Goal: Transaction & Acquisition: Purchase product/service

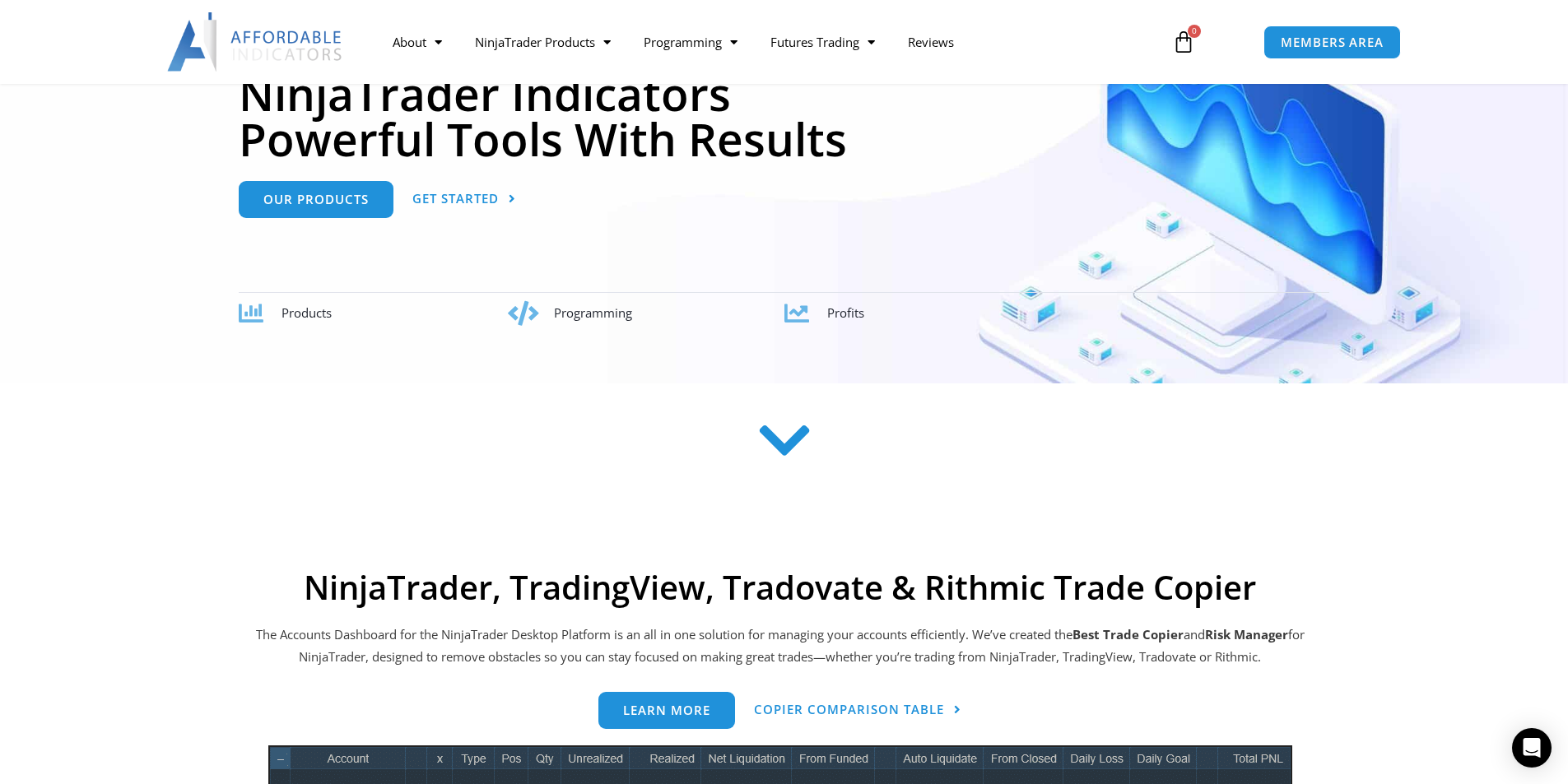
scroll to position [575, 0]
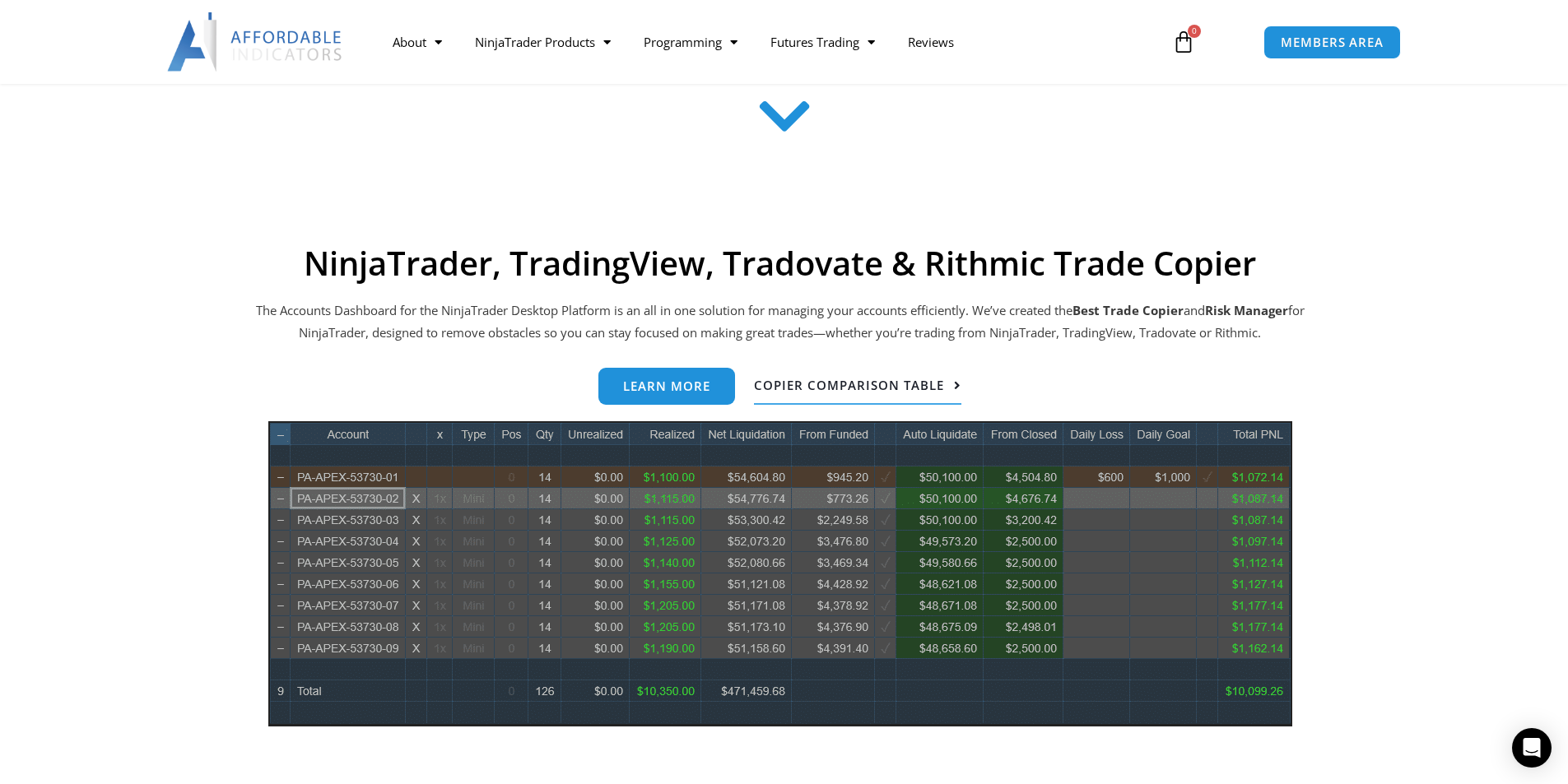
click at [871, 382] on span "Copier Comparison Table" at bounding box center [849, 385] width 190 height 12
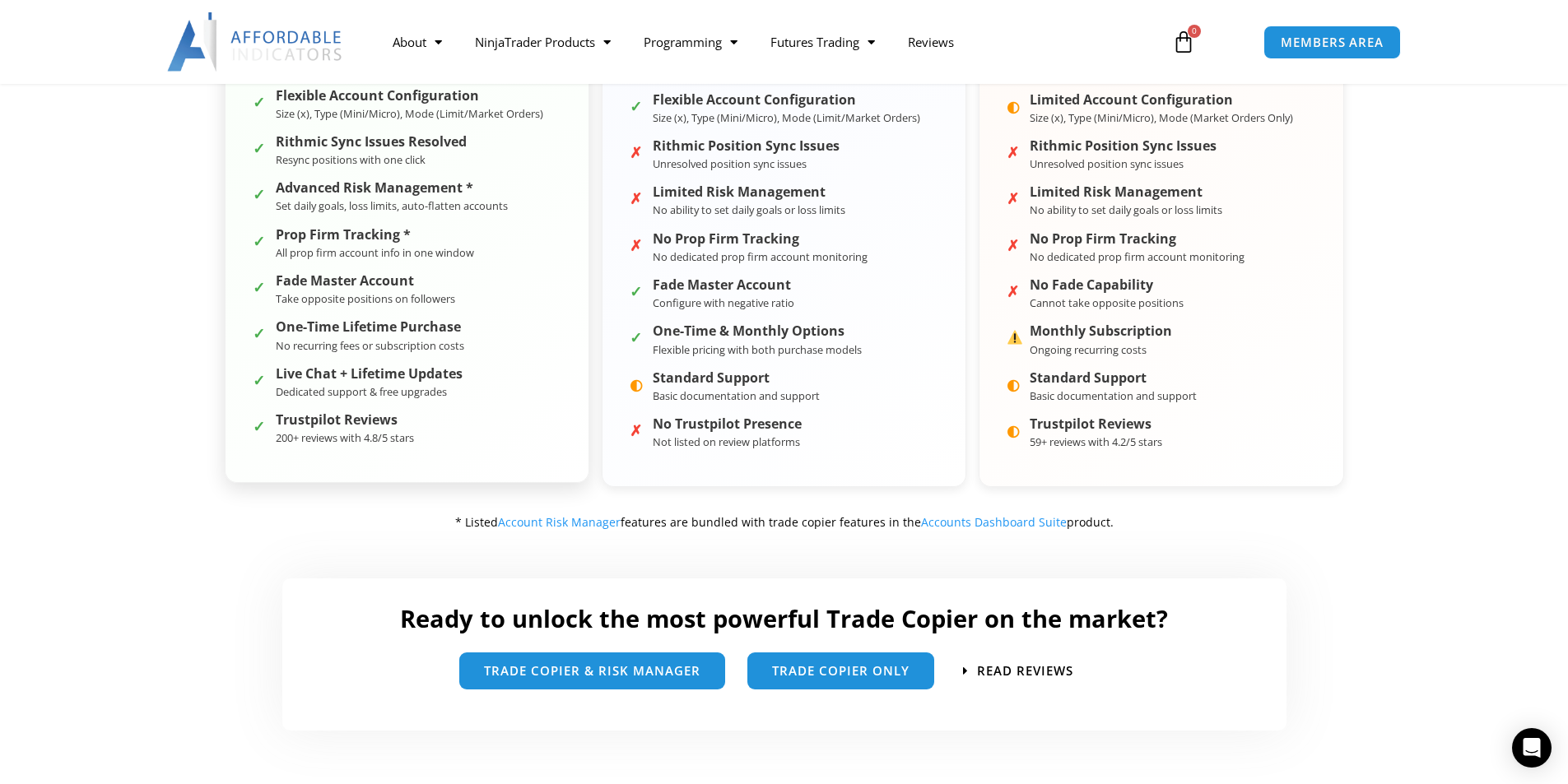
scroll to position [741, 0]
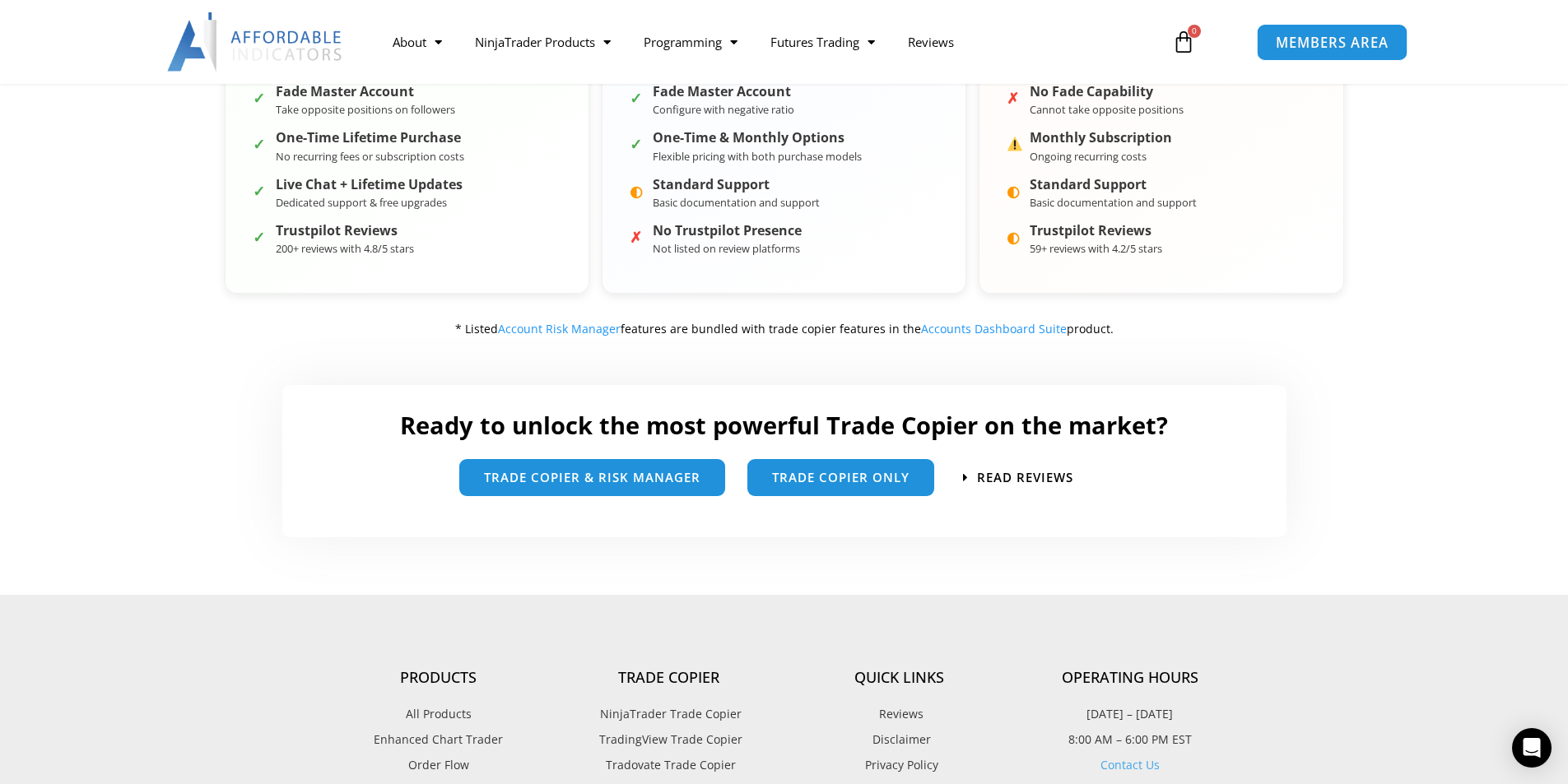
click at [1318, 42] on span "MEMBERS AREA" at bounding box center [1331, 42] width 112 height 14
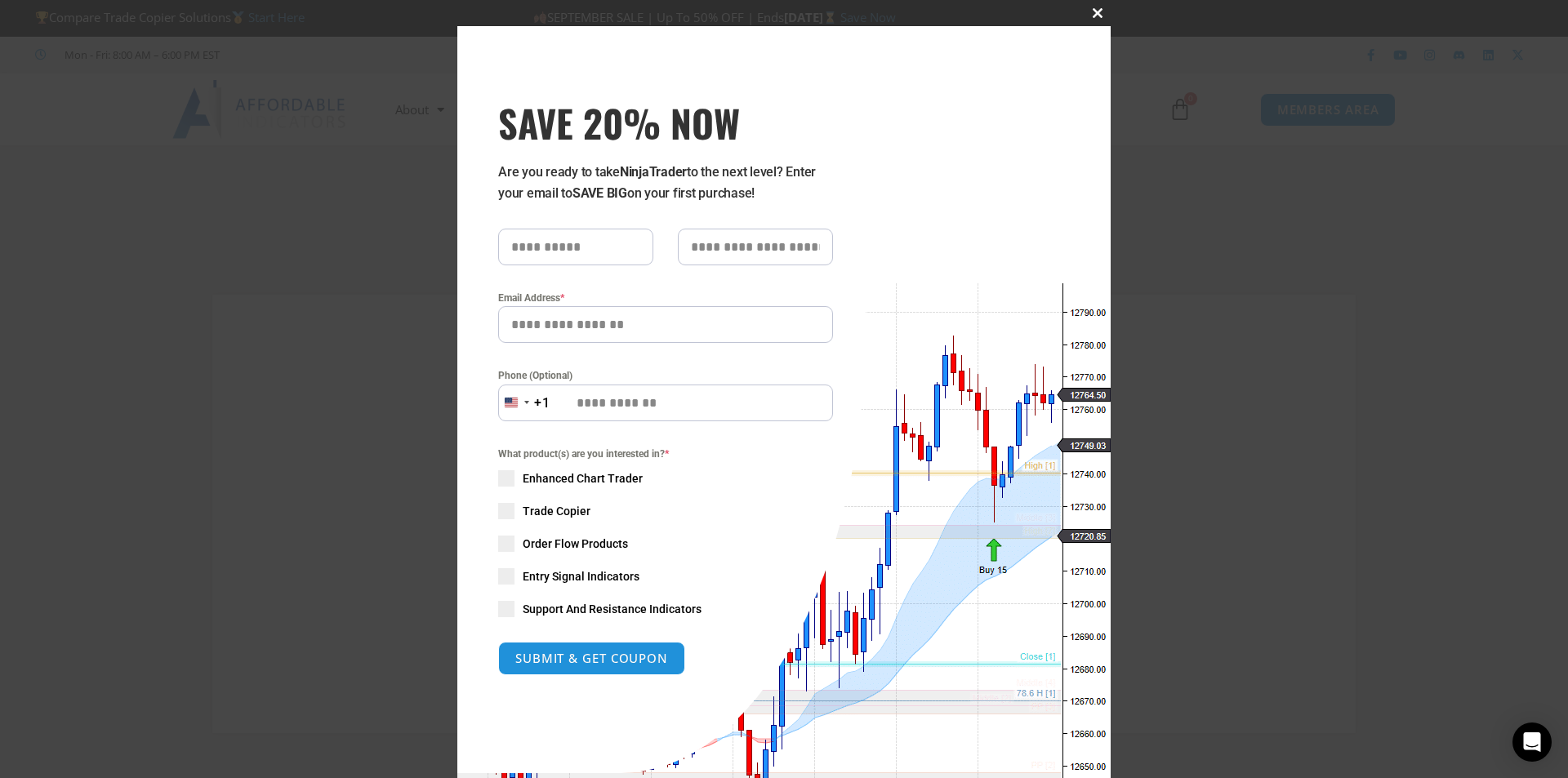
click at [1088, 16] on span "SAVE 20% NOW popup" at bounding box center [1098, 13] width 26 height 9
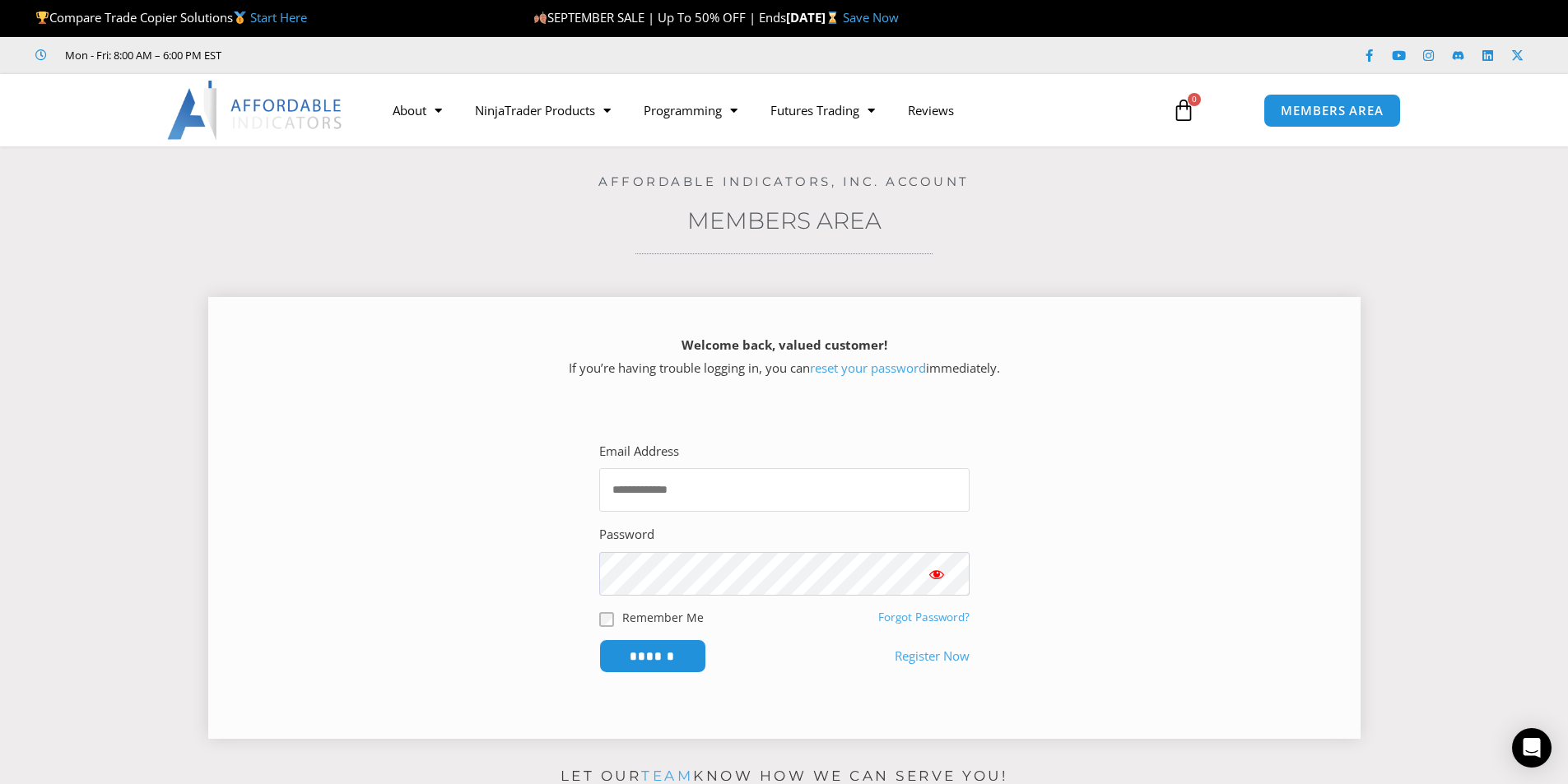
click at [730, 493] on input "Email Address" at bounding box center [784, 490] width 370 height 43
type input "**********"
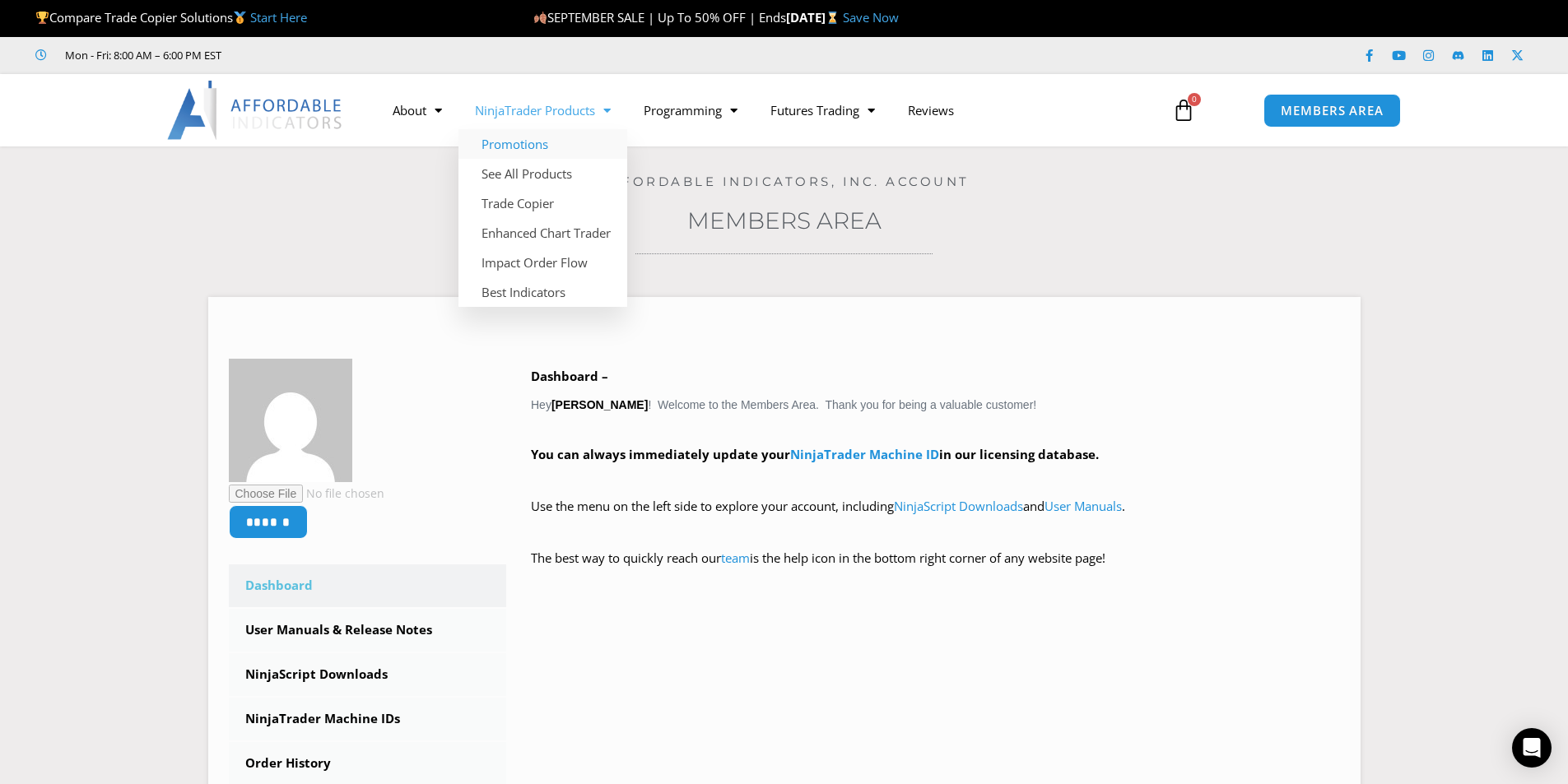
click at [536, 144] on link "Promotions" at bounding box center [543, 143] width 169 height 29
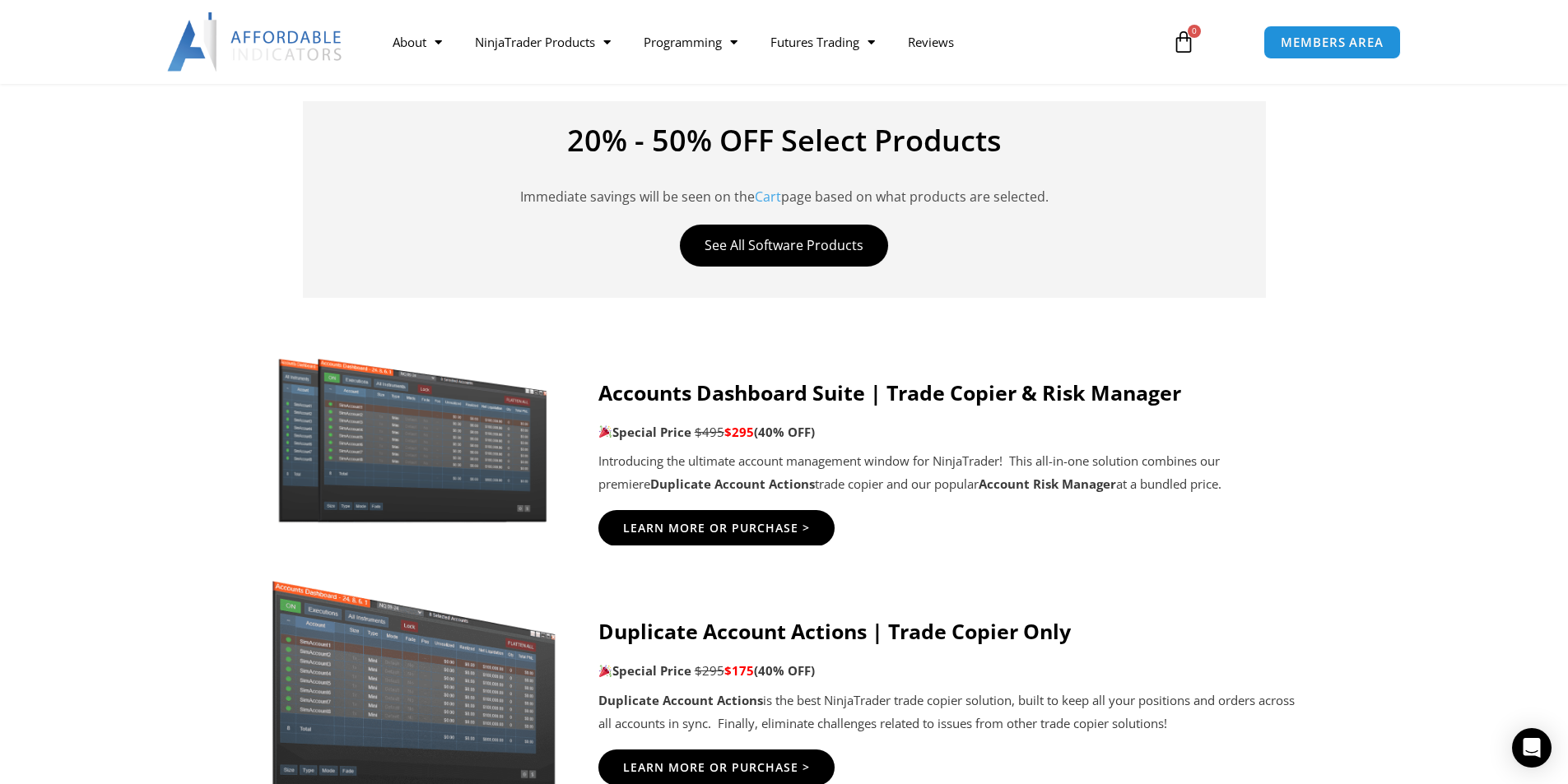
scroll to position [823, 0]
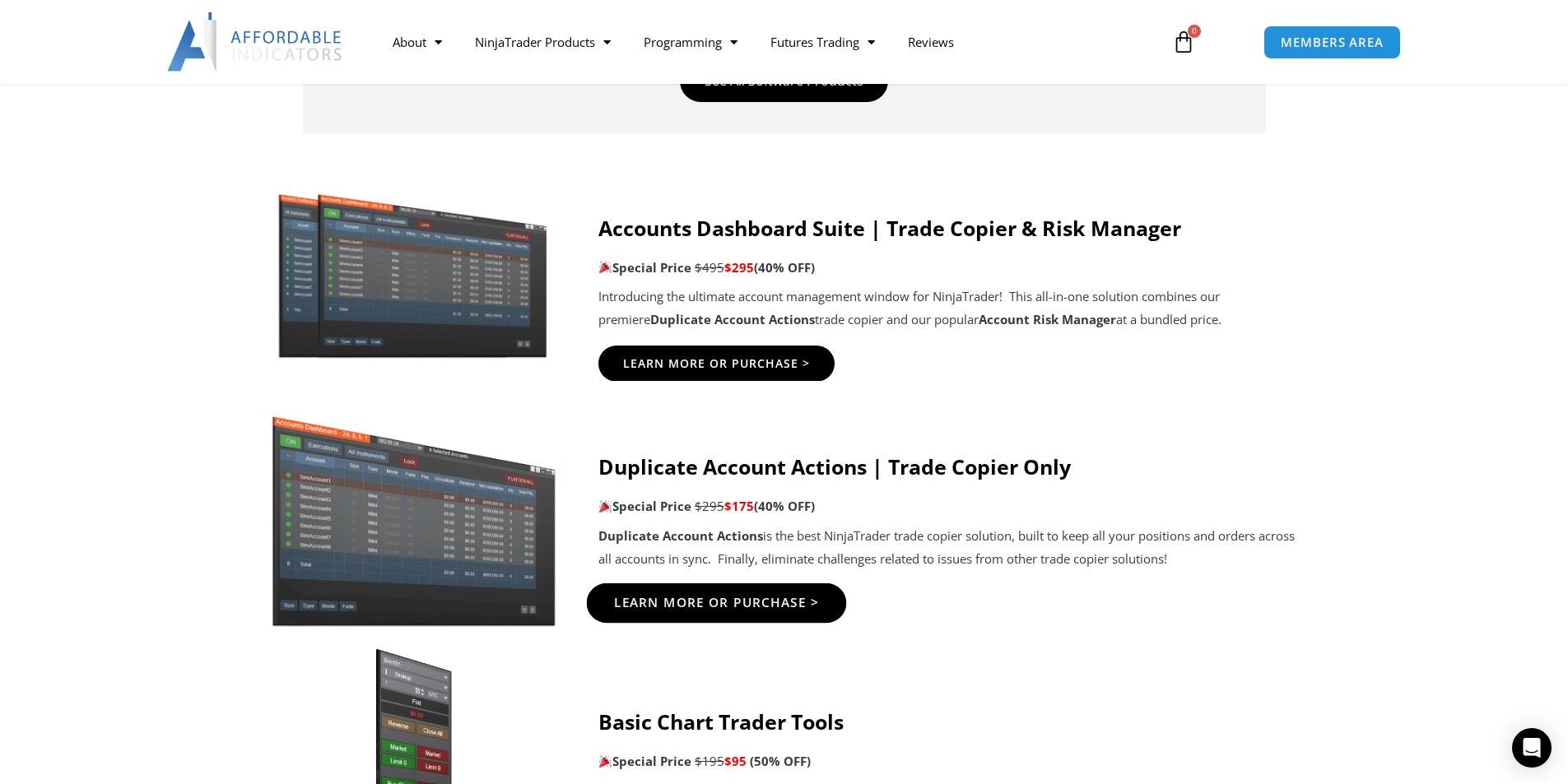
click at [731, 600] on span "Learn More Or Purchase >" at bounding box center [717, 602] width 206 height 12
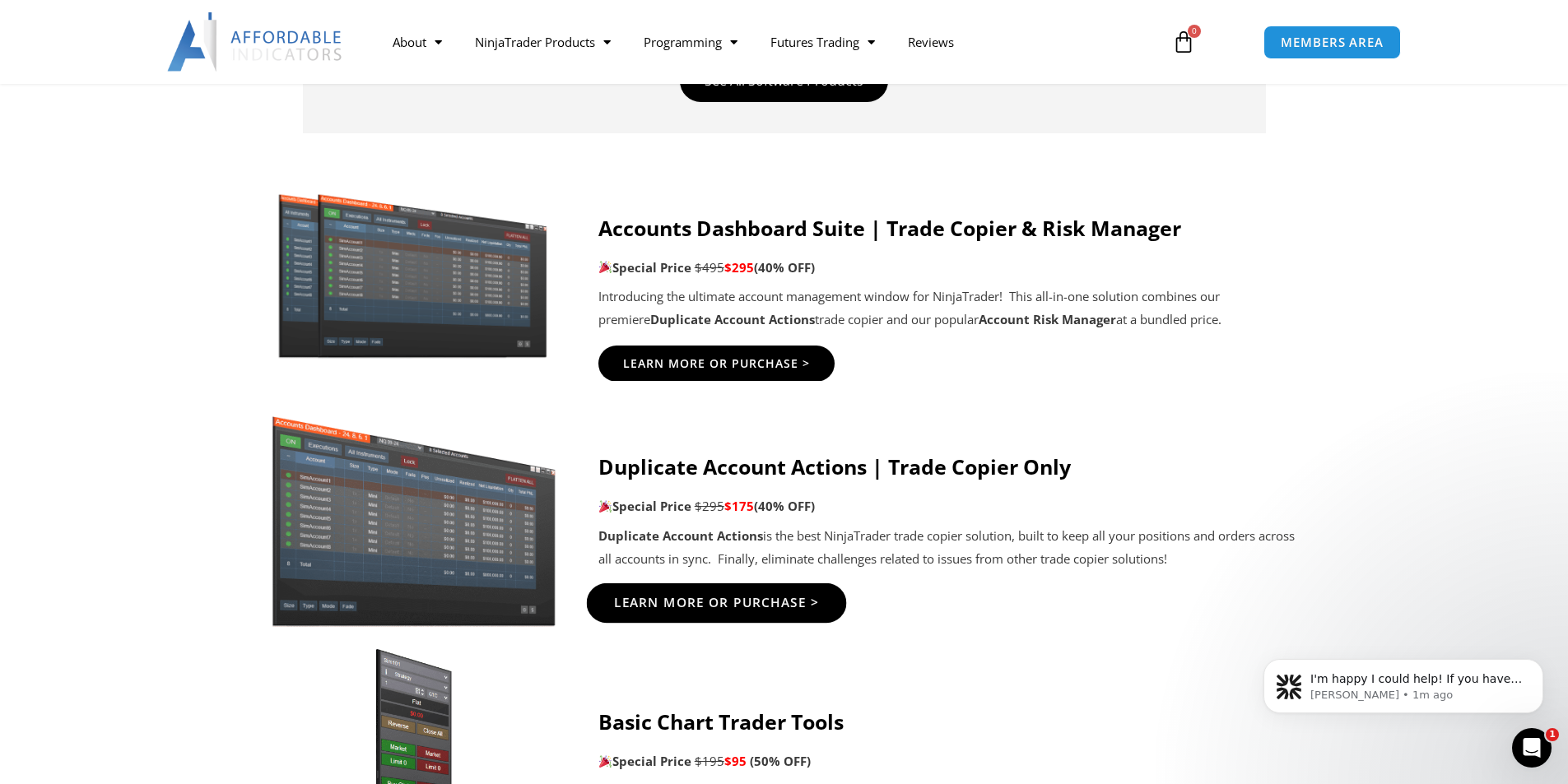
scroll to position [0, 0]
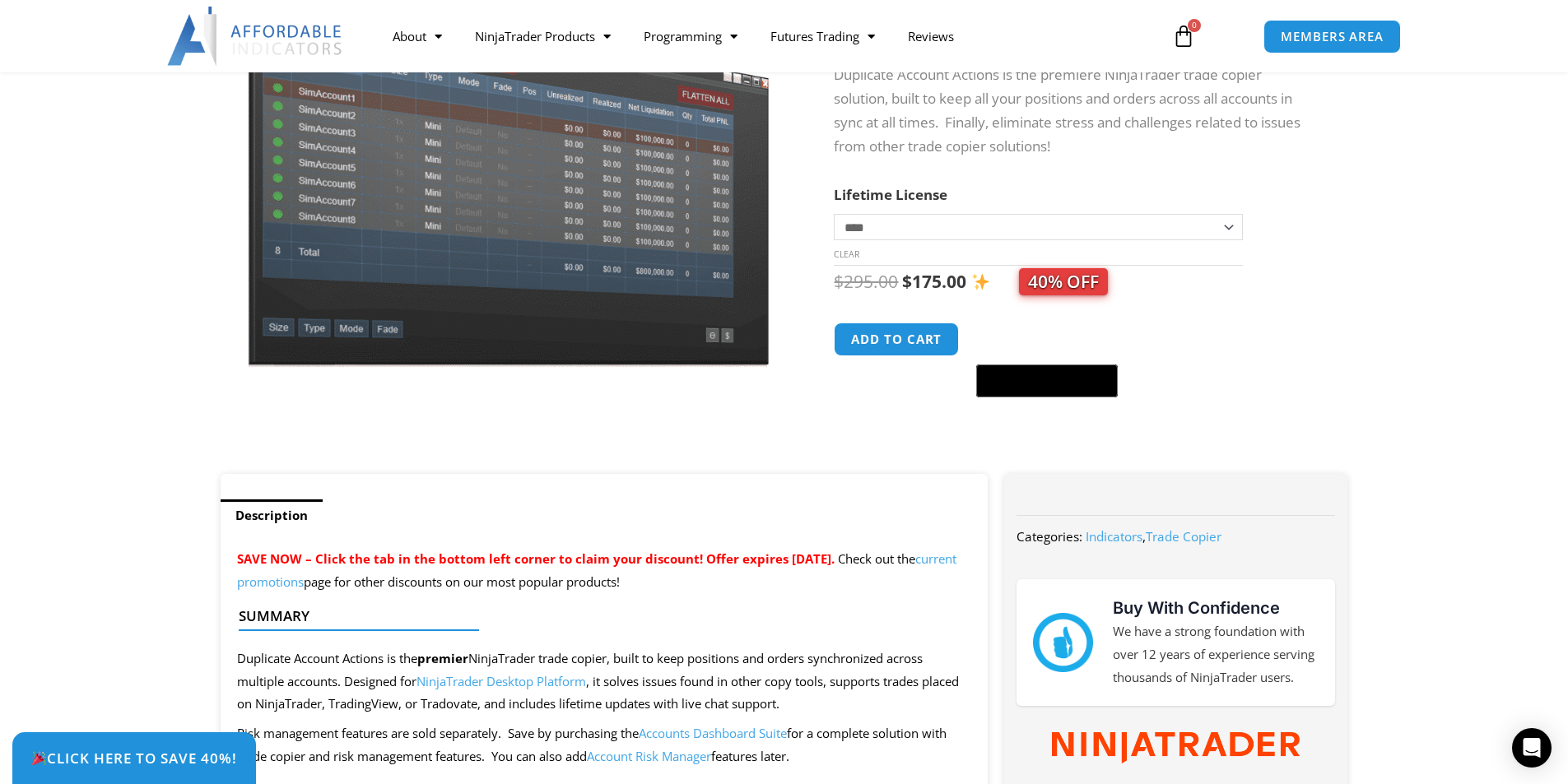
scroll to position [329, 0]
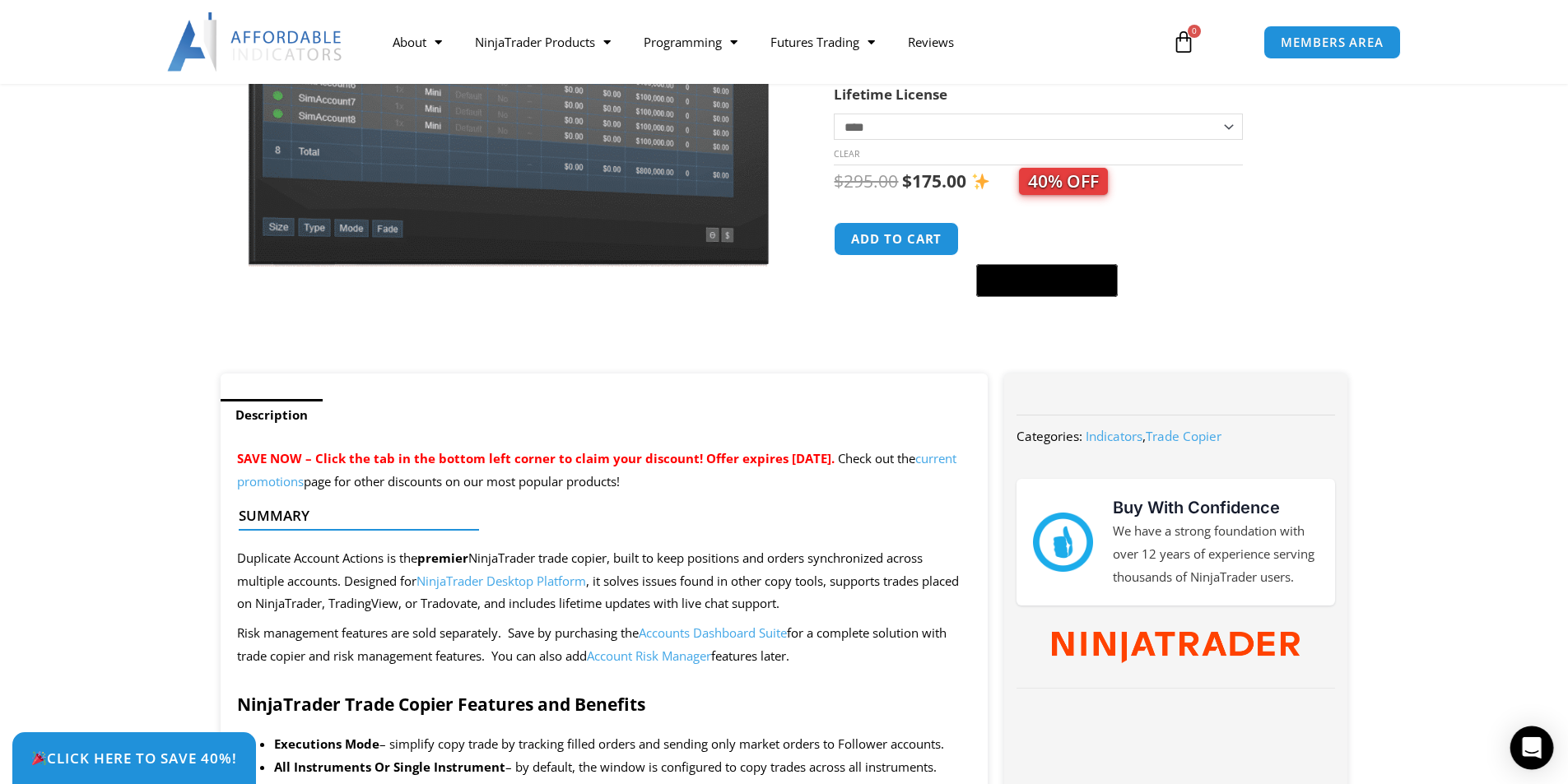
click at [1533, 741] on icon "Open Intercom Messenger" at bounding box center [1531, 747] width 19 height 22
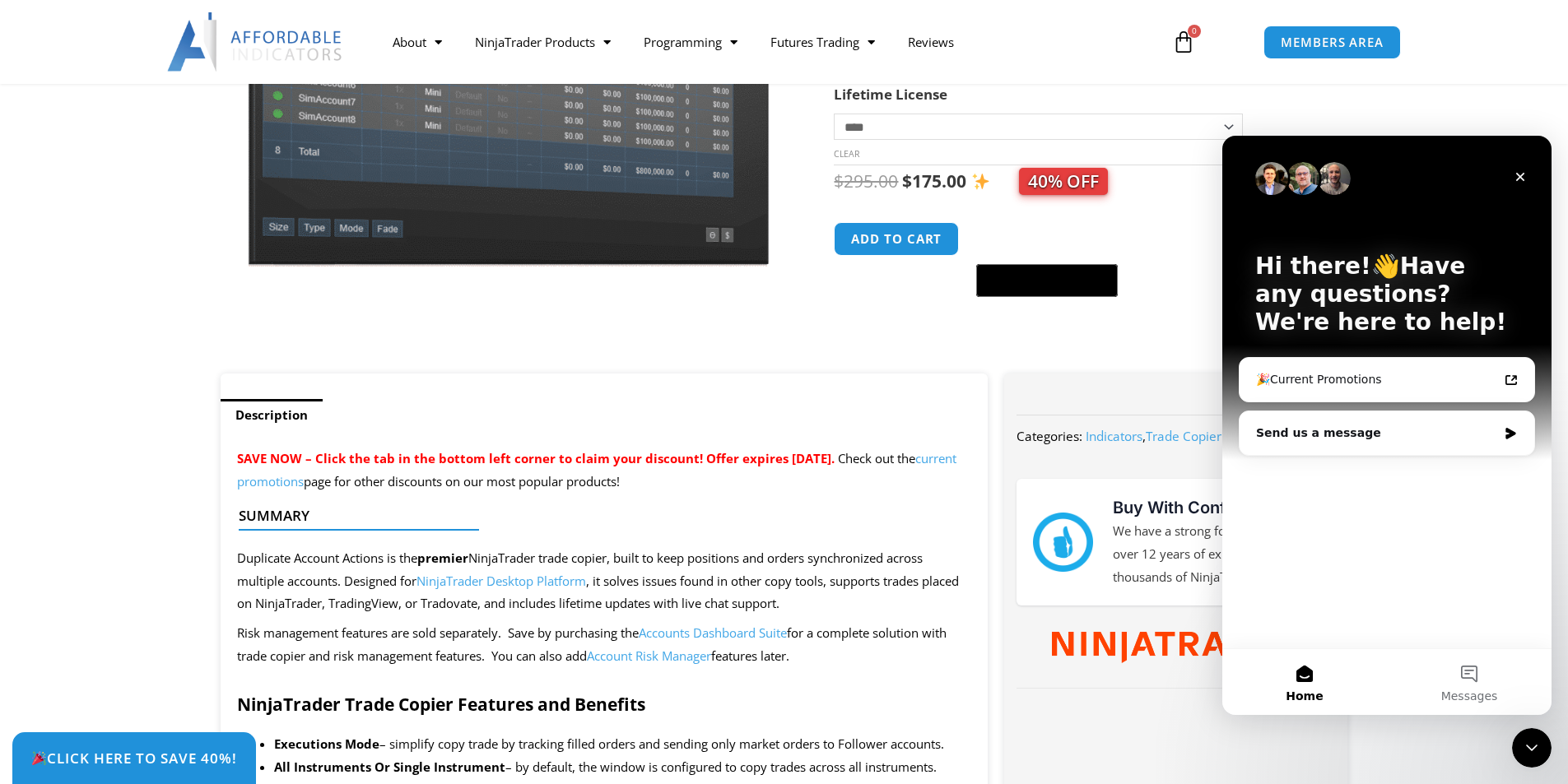
scroll to position [0, 0]
click at [1481, 677] on button "Messages" at bounding box center [1469, 682] width 164 height 66
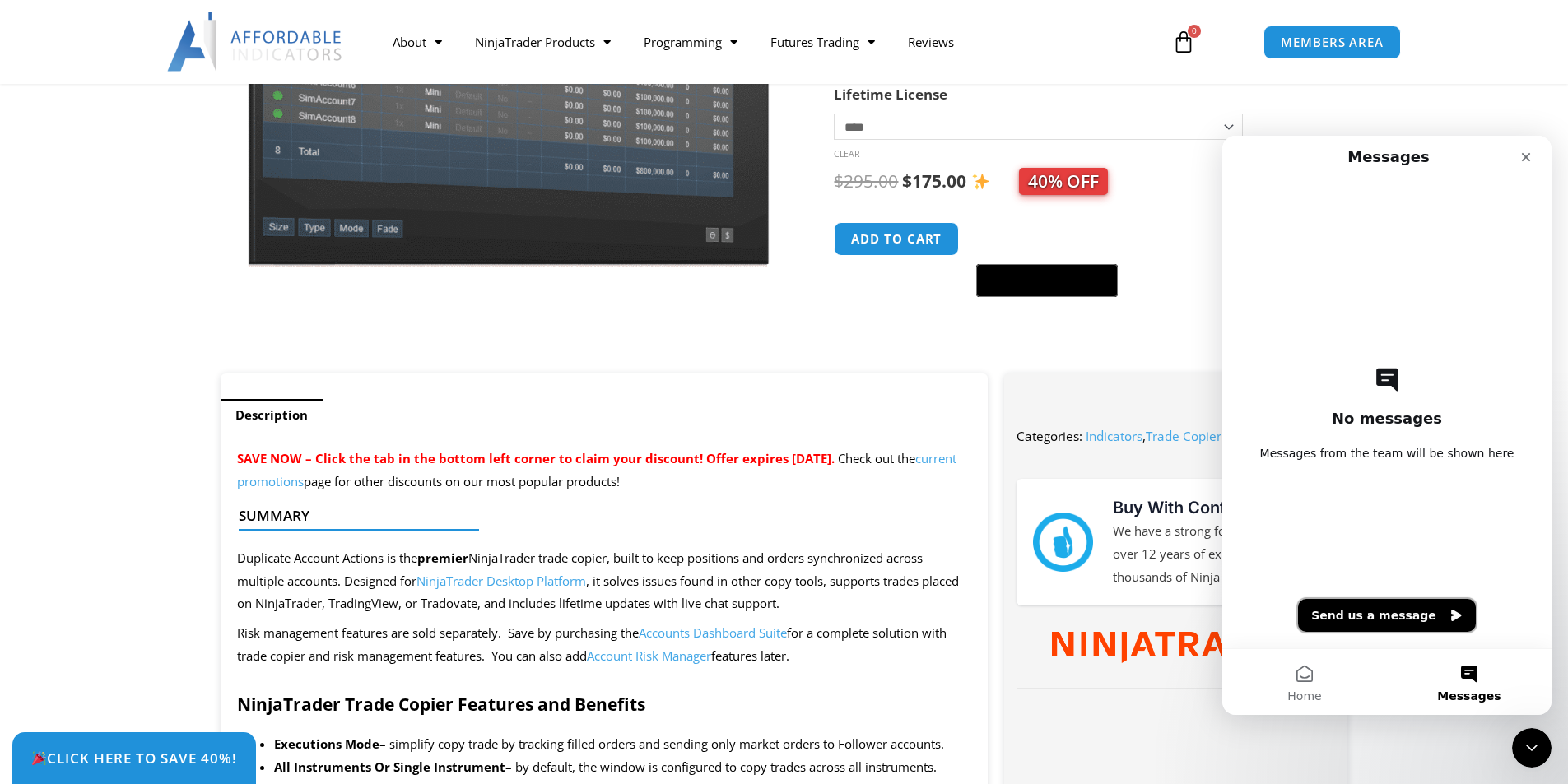
click at [1391, 623] on button "Send us a message" at bounding box center [1387, 615] width 177 height 33
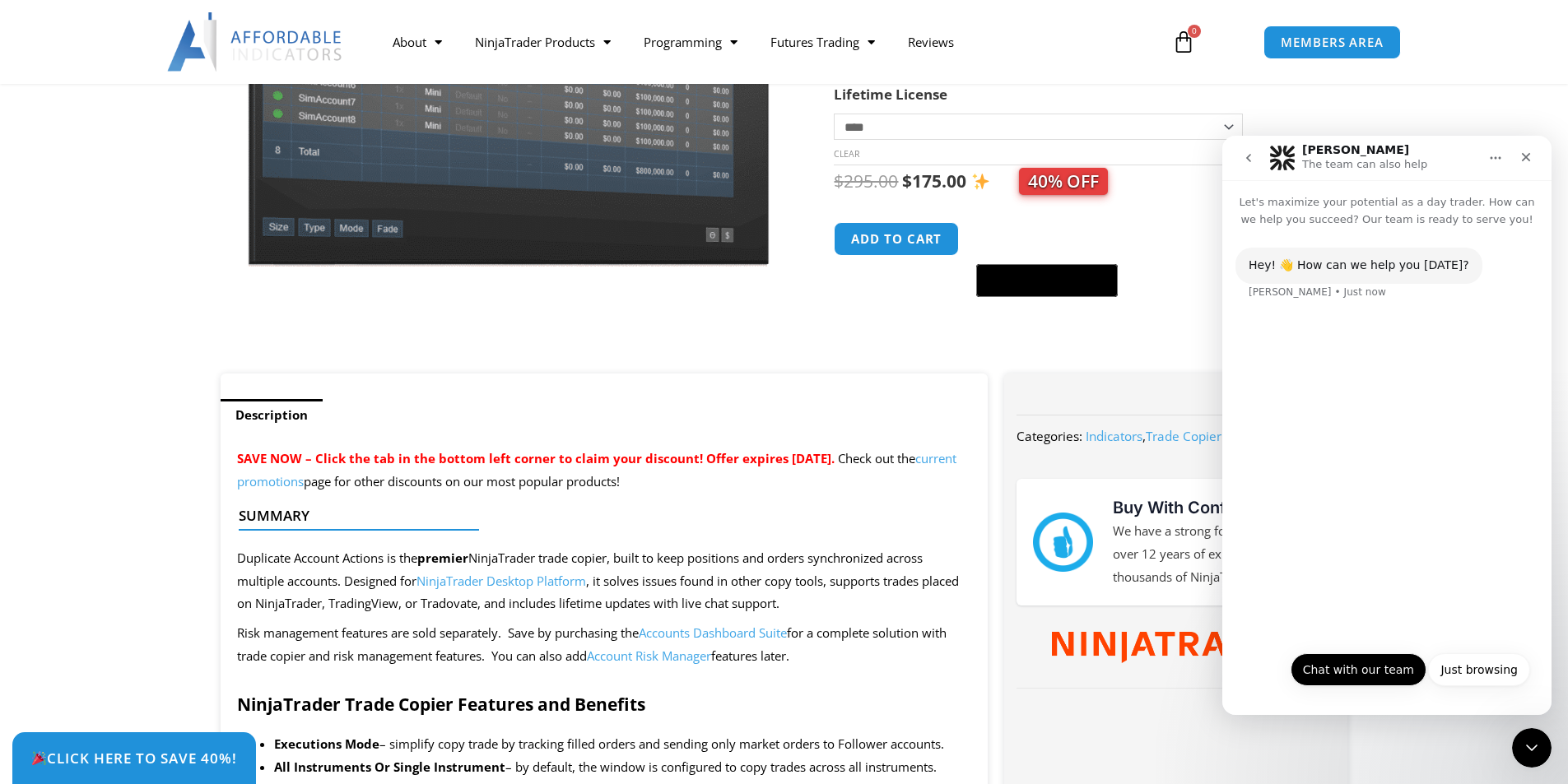
click at [1375, 665] on button "Chat with our team" at bounding box center [1358, 669] width 136 height 33
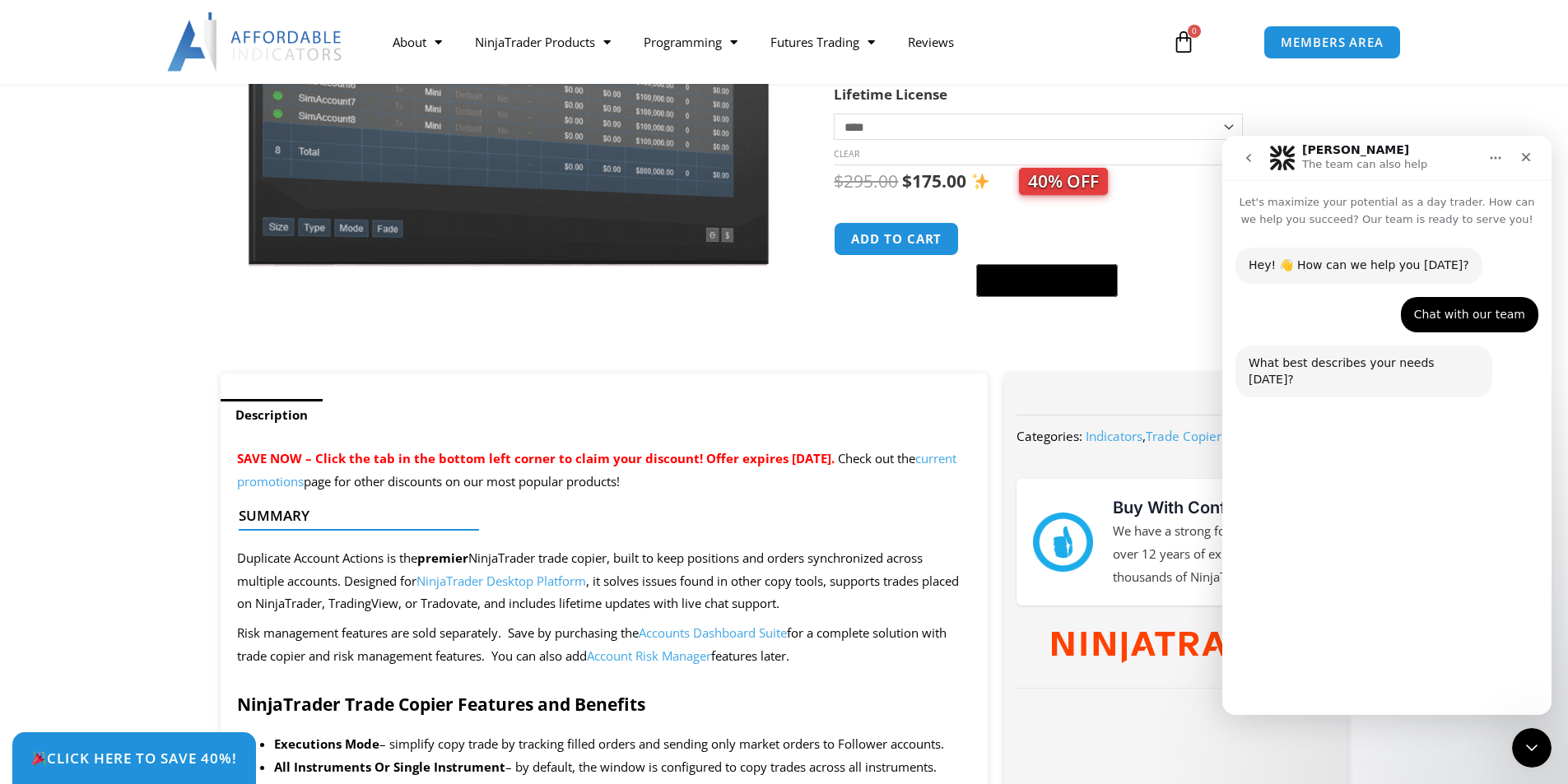
click at [1437, 583] on button "Interested in New Purchase or Upgrade" at bounding box center [1405, 589] width 251 height 33
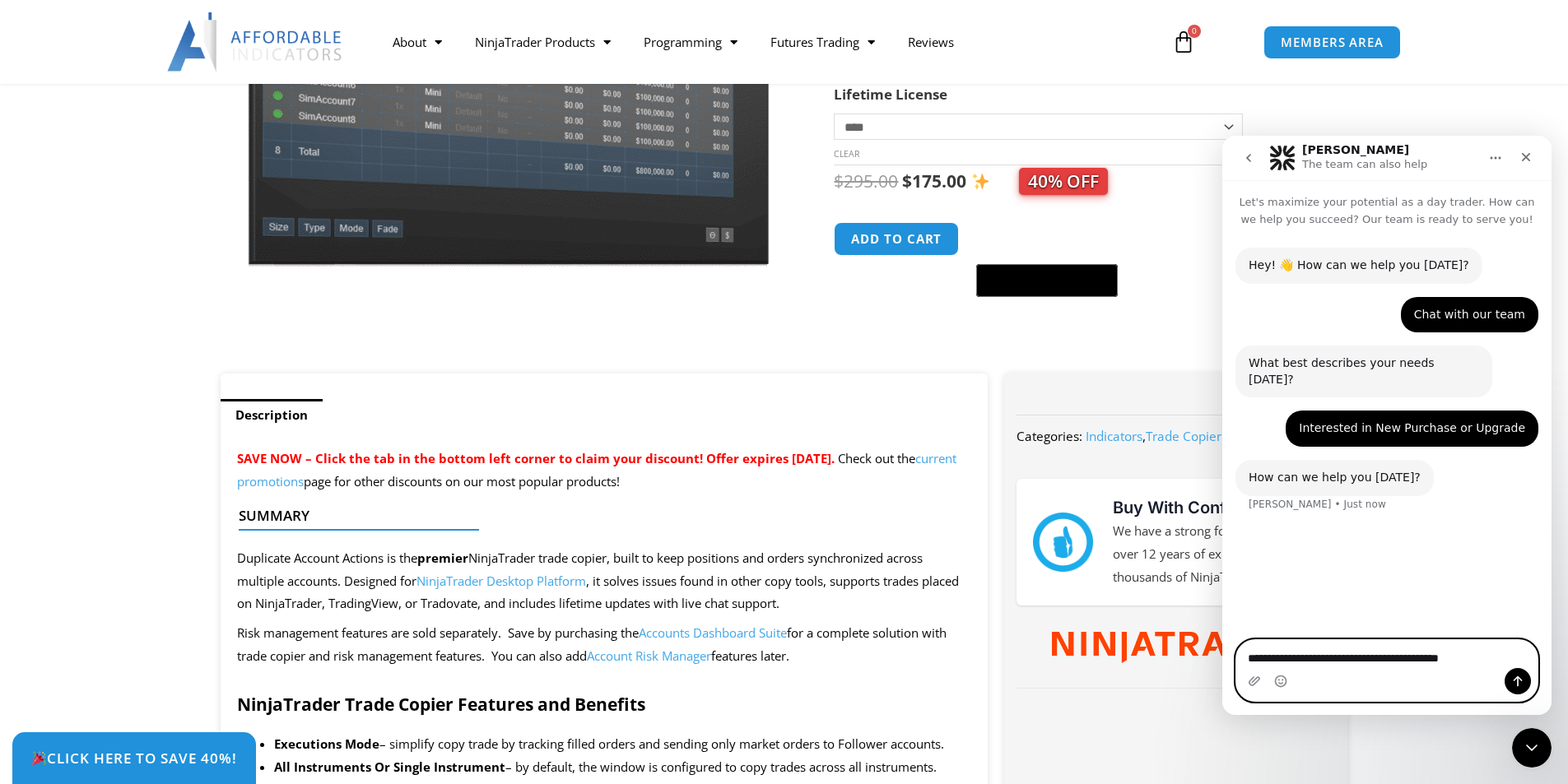
drag, startPoint x: 1301, startPoint y: 702, endPoint x: 1511, endPoint y: 655, distance: 215.2
click at [1511, 655] on textarea "**********" at bounding box center [1387, 654] width 301 height 28
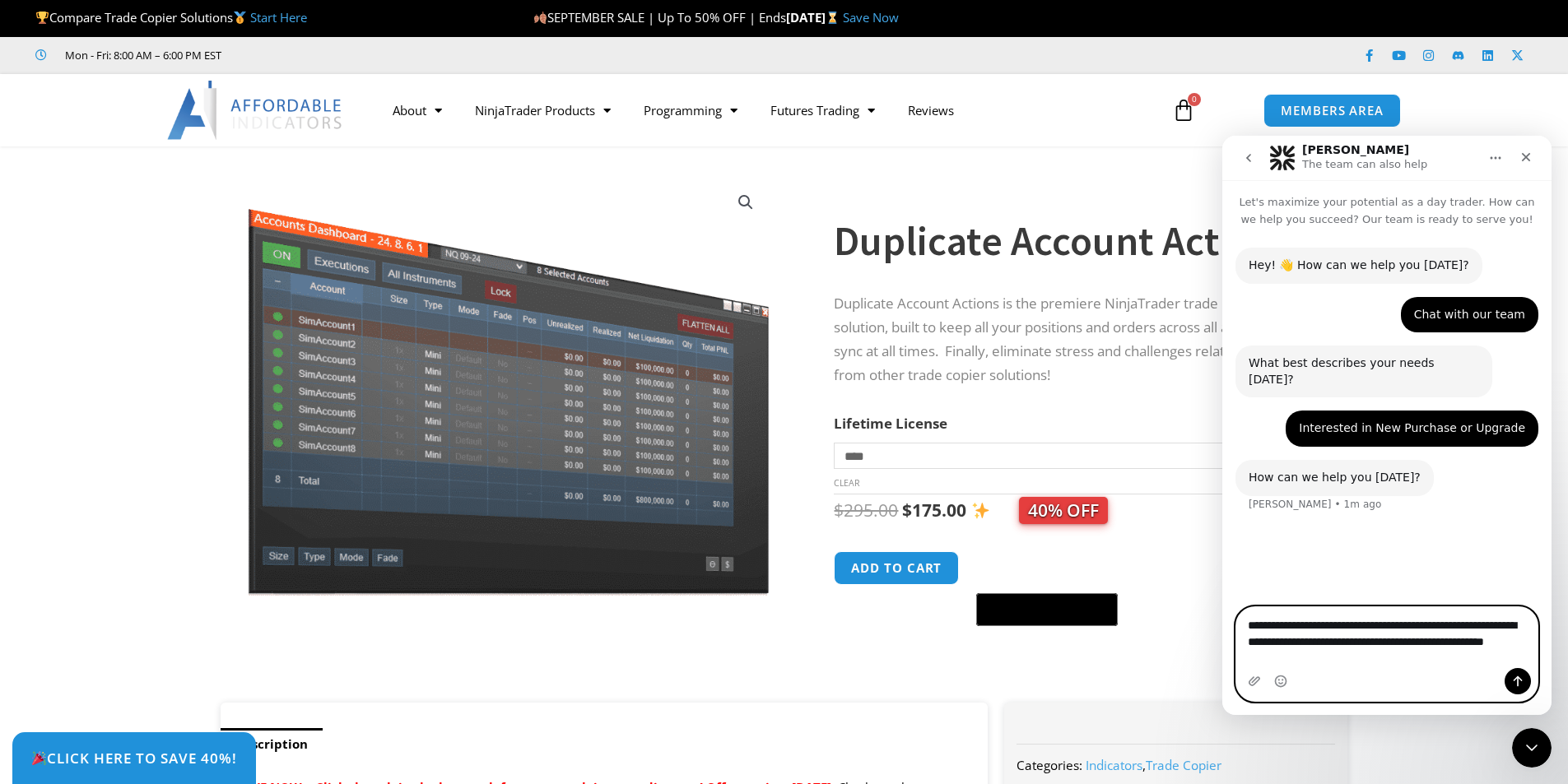
type textarea "**********"
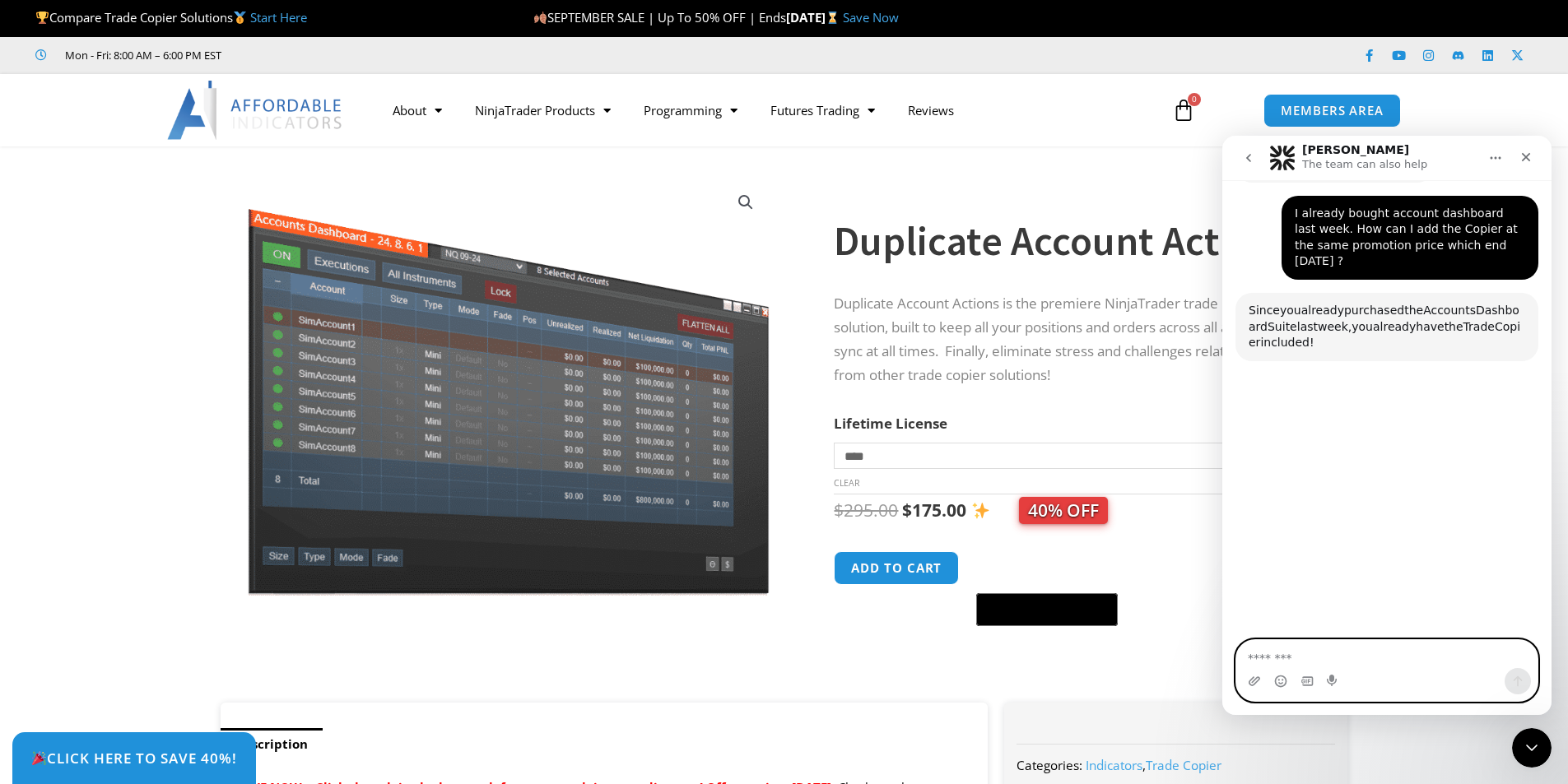
scroll to position [317, 0]
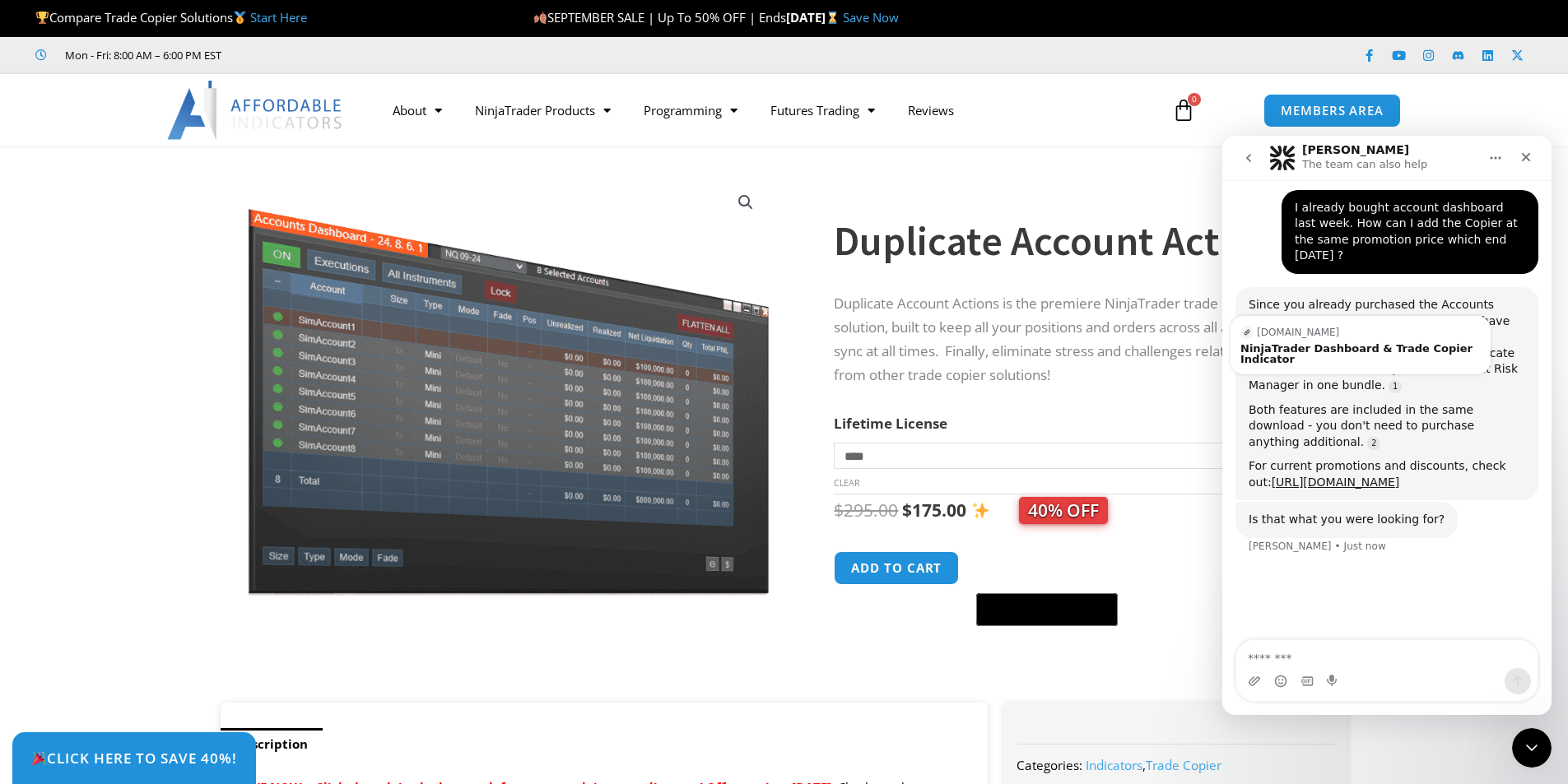
click at [1412, 574] on div "Hey! 👋 How can we help you today? Solomon • 2m ago Chat with our team Thida • 2…" at bounding box center [1387, 274] width 329 height 730
click at [1337, 659] on textarea "Message…" at bounding box center [1387, 654] width 301 height 28
click at [1342, 402] on div "Both features are included in the same download - you don't need to purchase an…" at bounding box center [1387, 425] width 277 height 48
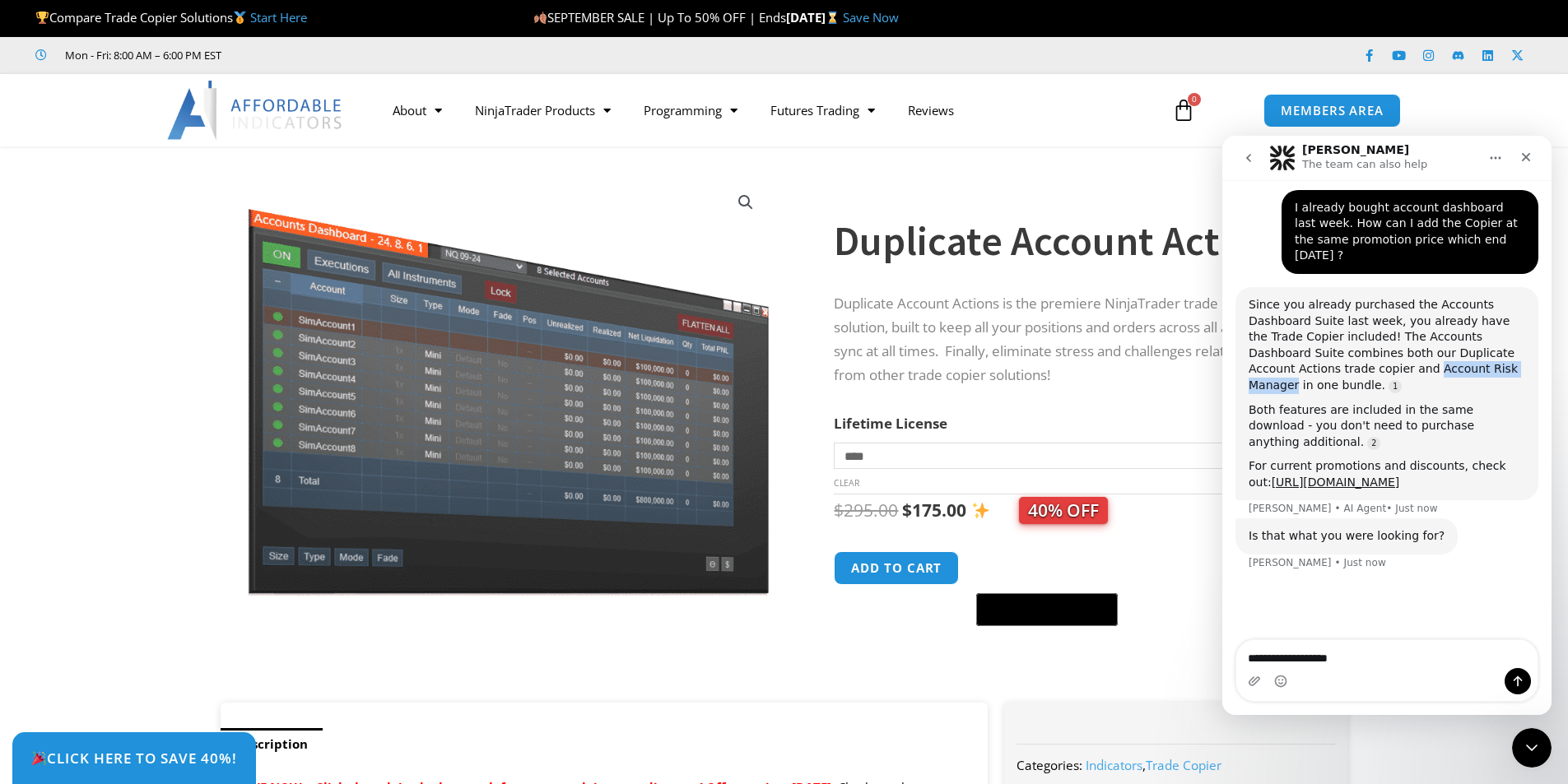
drag, startPoint x: 1335, startPoint y: 338, endPoint x: 1448, endPoint y: 342, distance: 113.1
click at [1448, 342] on div "Since you already purchased the Accounts Dashboard Suite last week, you already…" at bounding box center [1387, 345] width 277 height 97
copy div "Account Risk Manager"
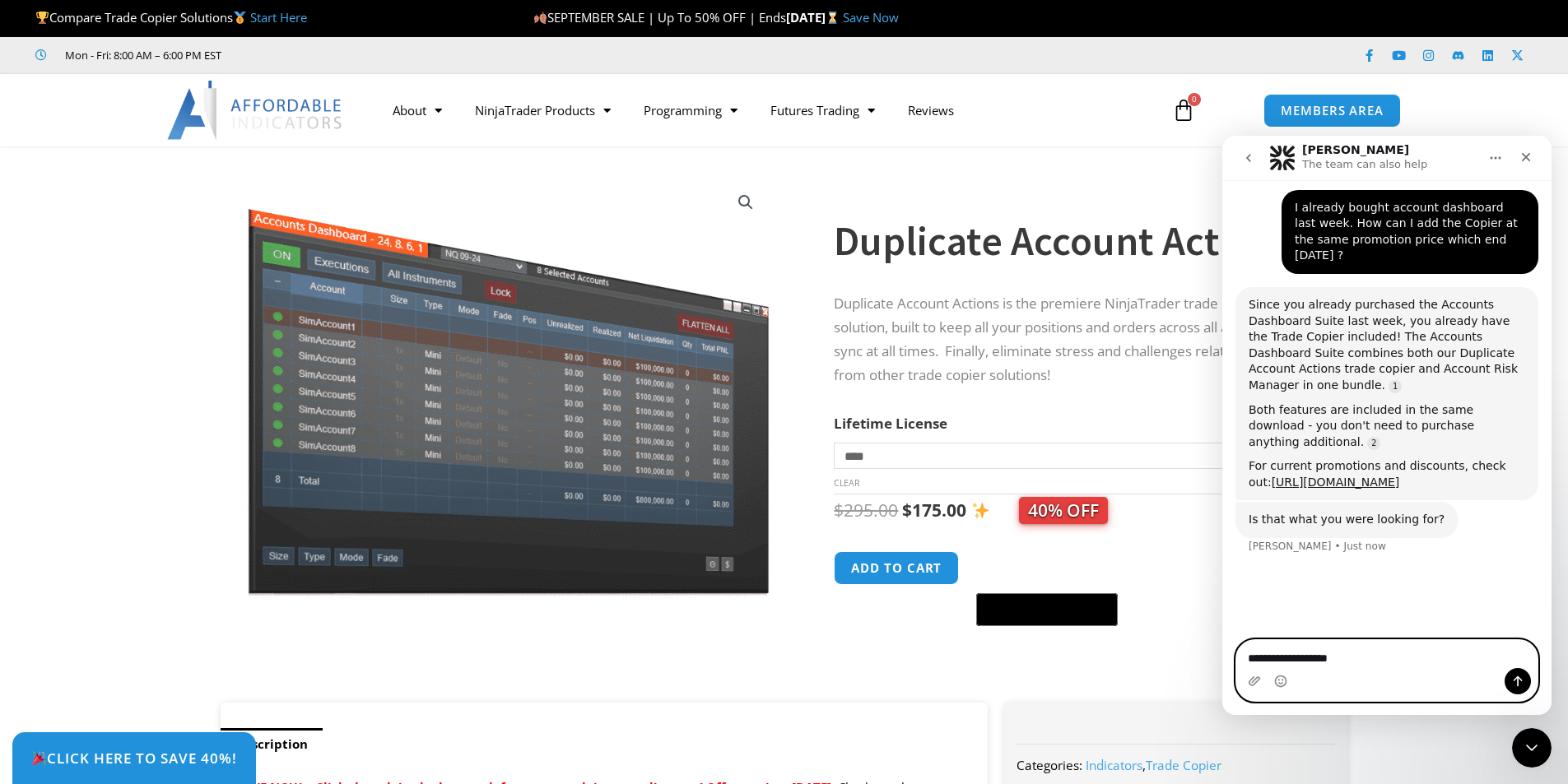
click at [1385, 658] on textarea "**********" at bounding box center [1387, 654] width 301 height 28
paste textarea "**********"
type textarea "**********"
click at [1515, 680] on icon "Send a message…" at bounding box center [1518, 681] width 13 height 13
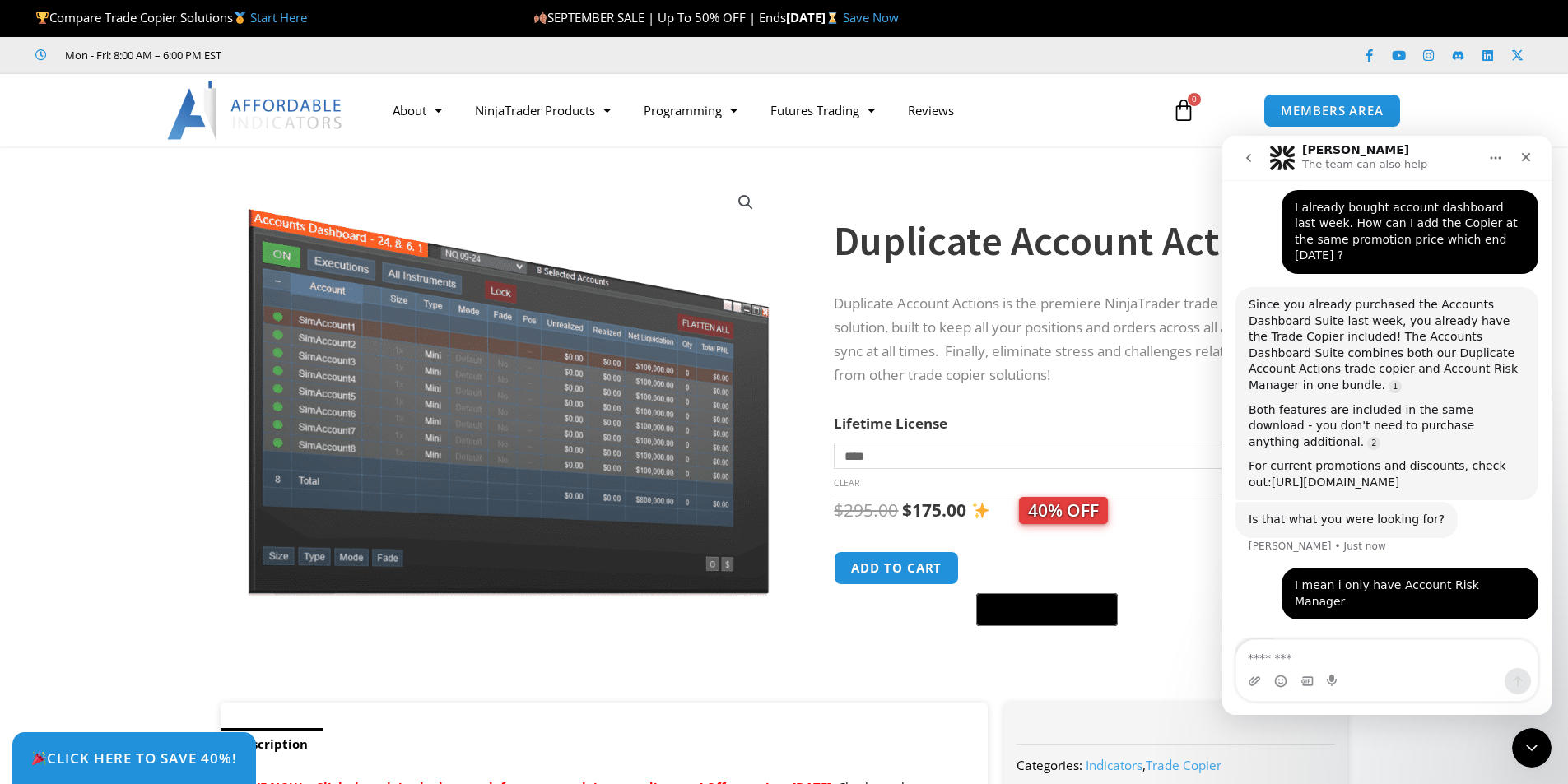
click at [1314, 475] on link "[URL][DOMAIN_NAME]" at bounding box center [1336, 482] width 128 height 13
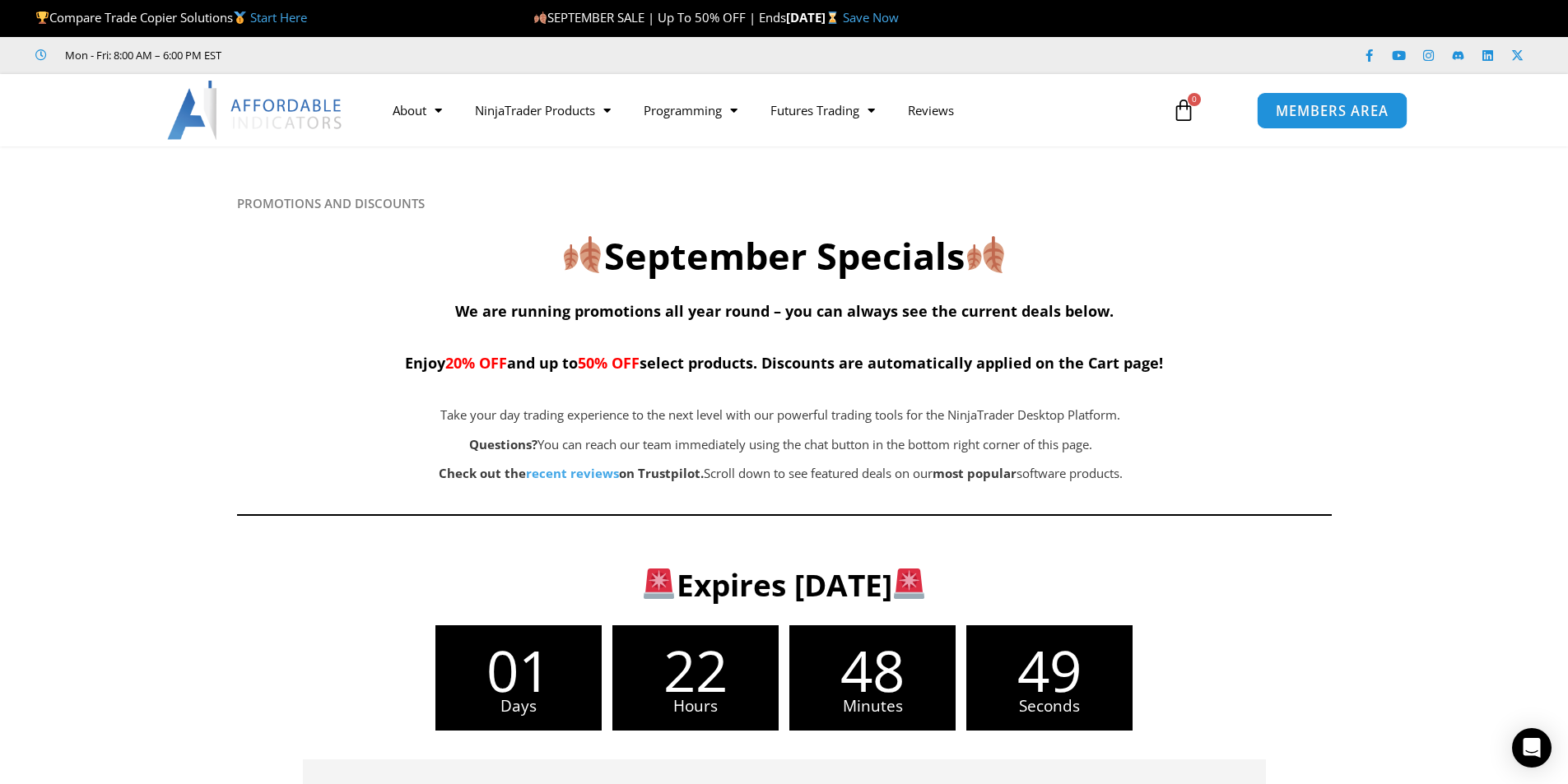
click at [1328, 108] on span "MEMBERS AREA" at bounding box center [1331, 110] width 112 height 14
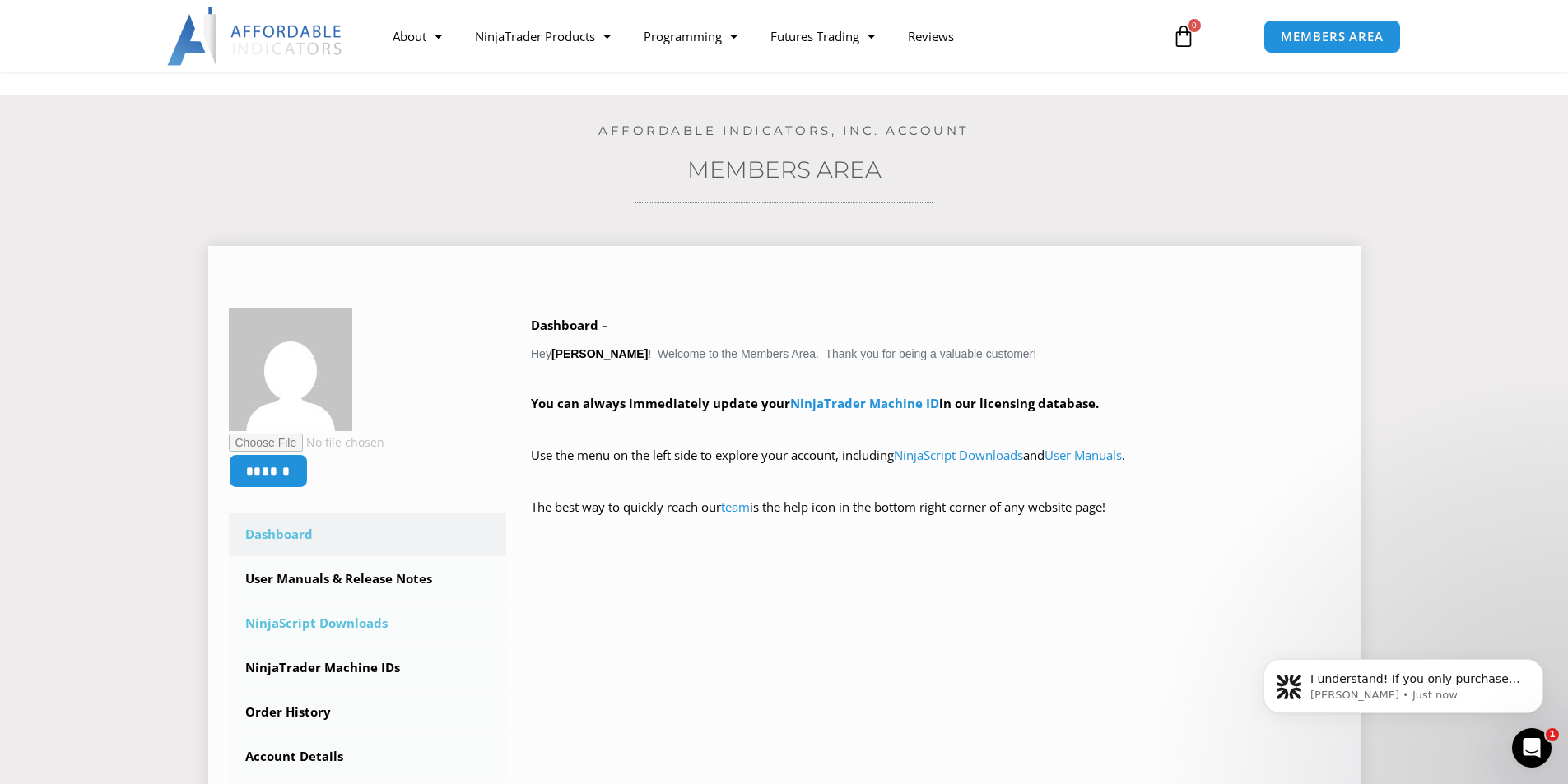
scroll to position [82, 0]
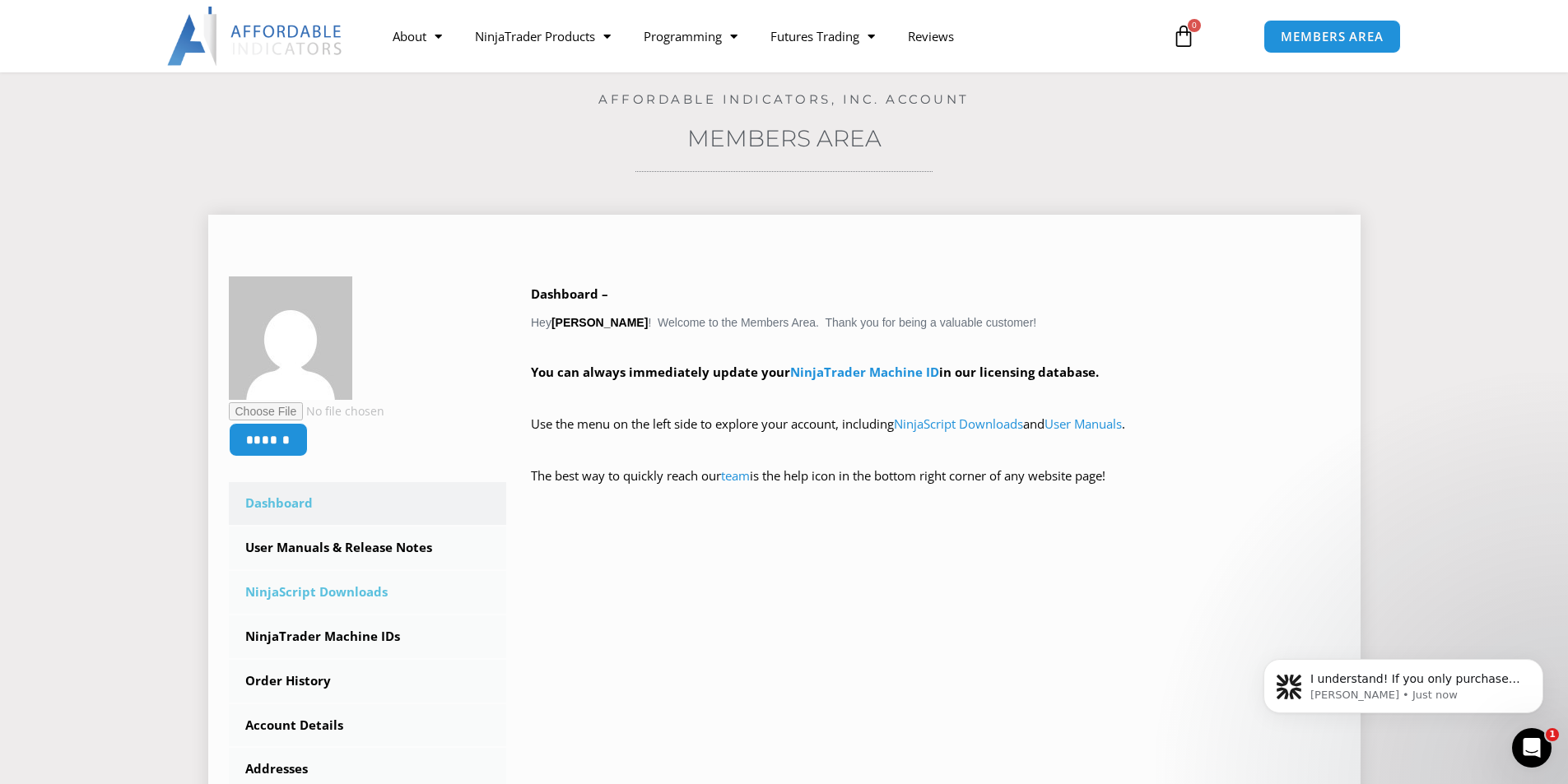
click at [344, 580] on link "NinjaScript Downloads" at bounding box center [367, 592] width 278 height 42
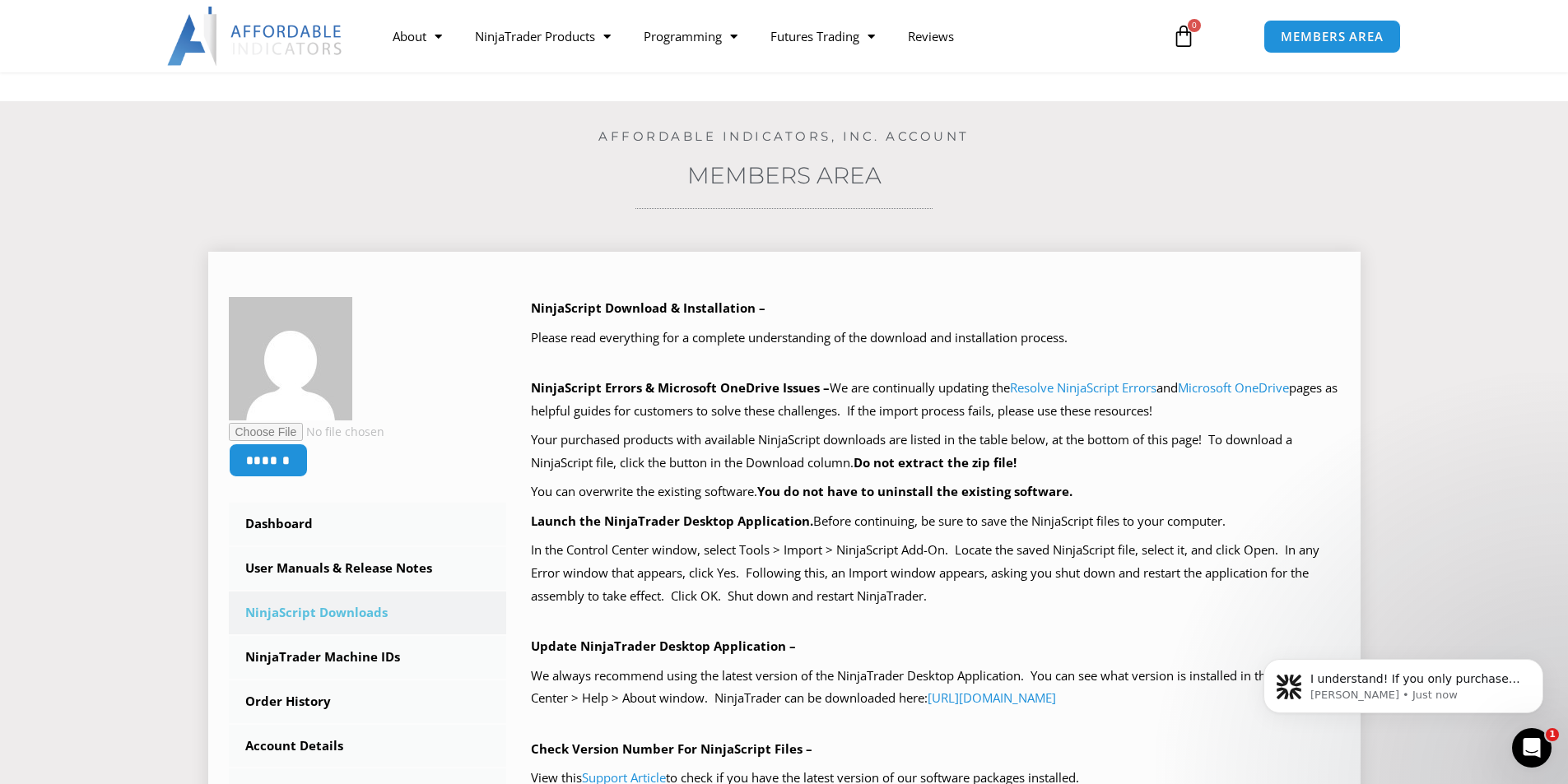
scroll to position [164, 0]
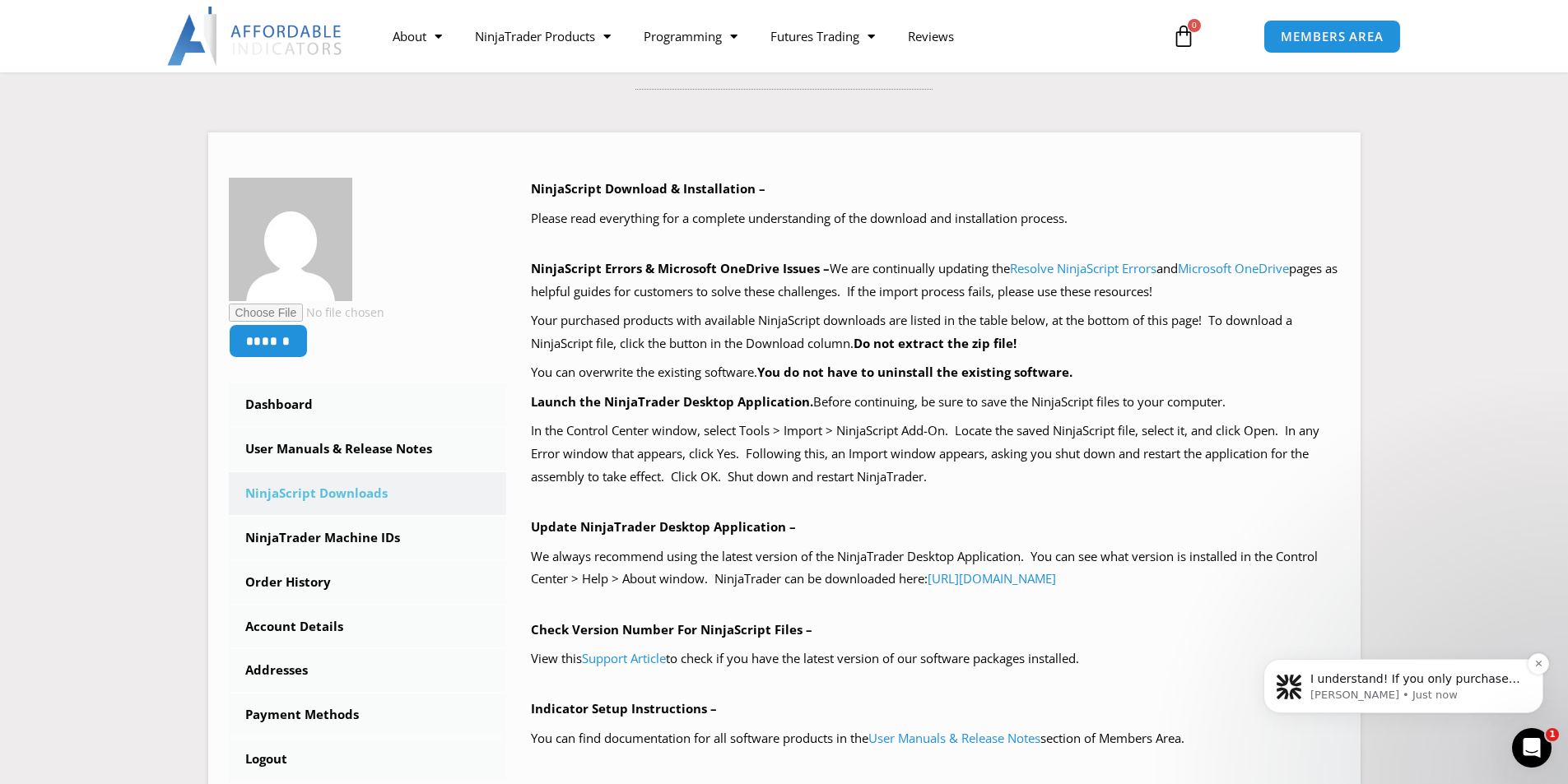
click at [1402, 688] on p "Solomon • Just now" at bounding box center [1416, 695] width 212 height 15
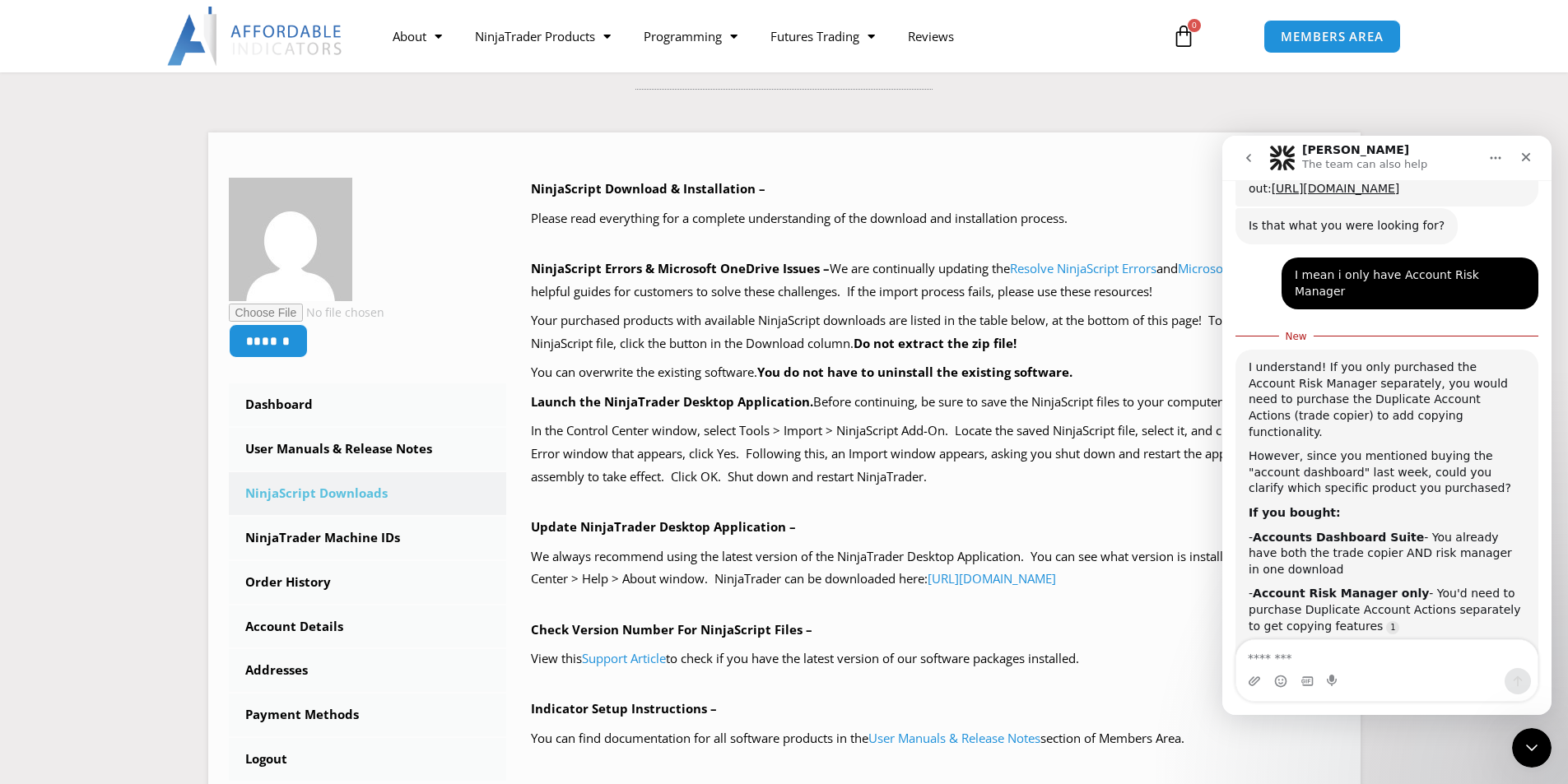
scroll to position [627, 0]
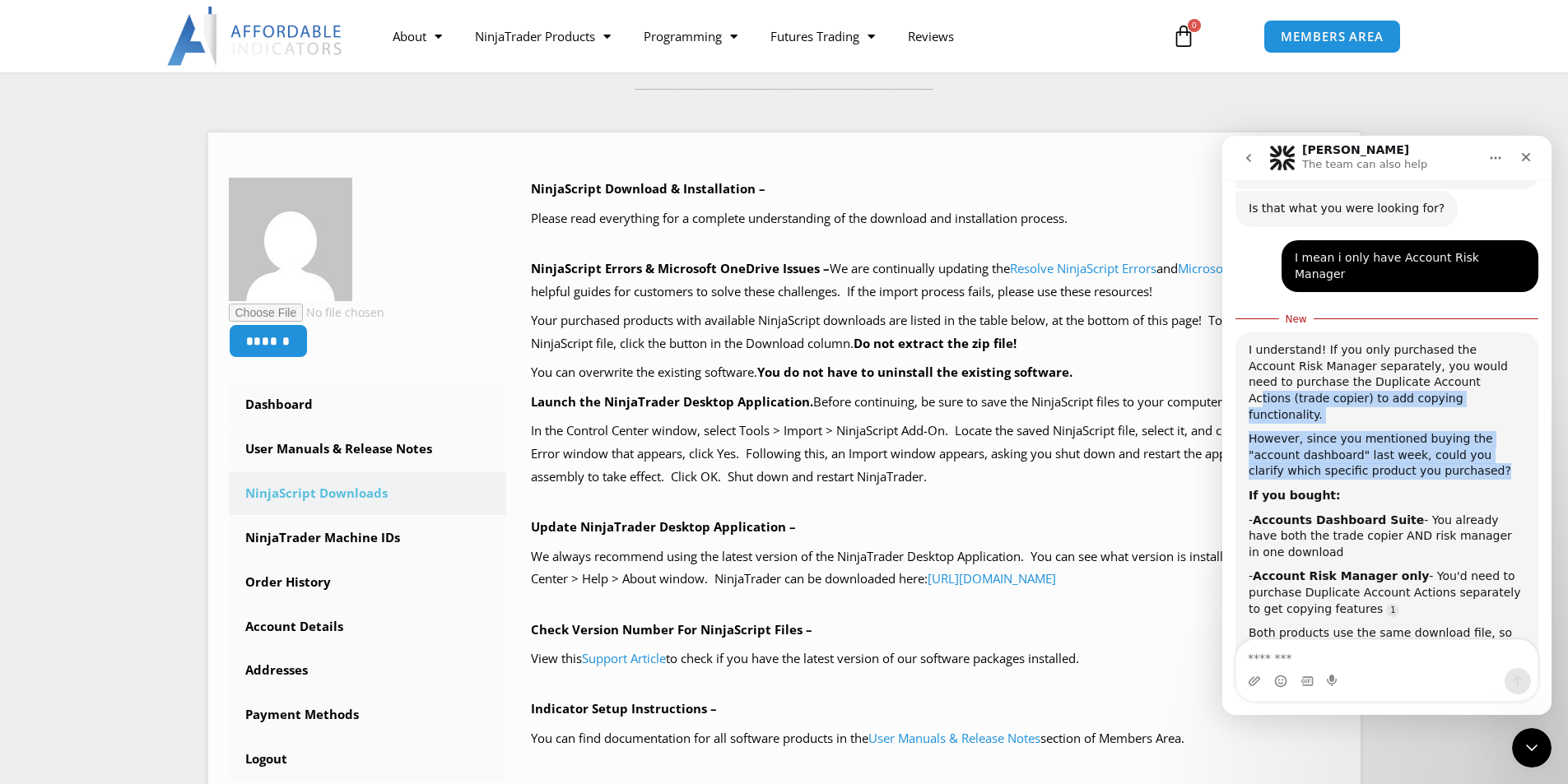
drag, startPoint x: 1375, startPoint y: 310, endPoint x: 1511, endPoint y: 392, distance: 158.8
click at [1511, 392] on div "I understand! If you only purchased the Account Risk Manager separately, you wo…" at bounding box center [1387, 508] width 277 height 331
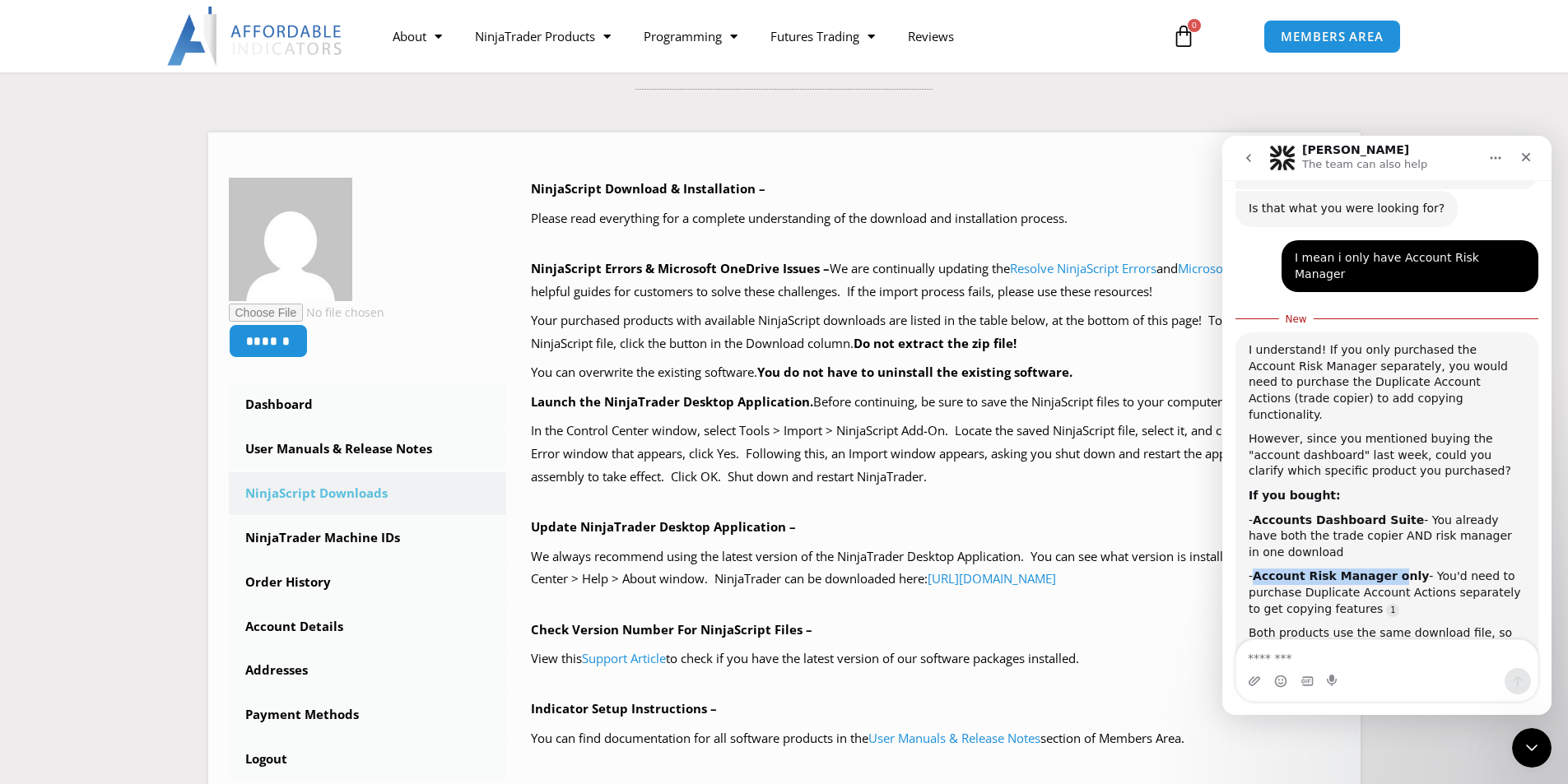
drag, startPoint x: 1256, startPoint y: 496, endPoint x: 1387, endPoint y: 491, distance: 131.1
click at [1387, 568] on div "- Account Risk Manager only - You'd need to purchase Duplicate Account Actions …" at bounding box center [1387, 592] width 277 height 48
click at [278, 401] on link "Dashboard" at bounding box center [367, 404] width 278 height 42
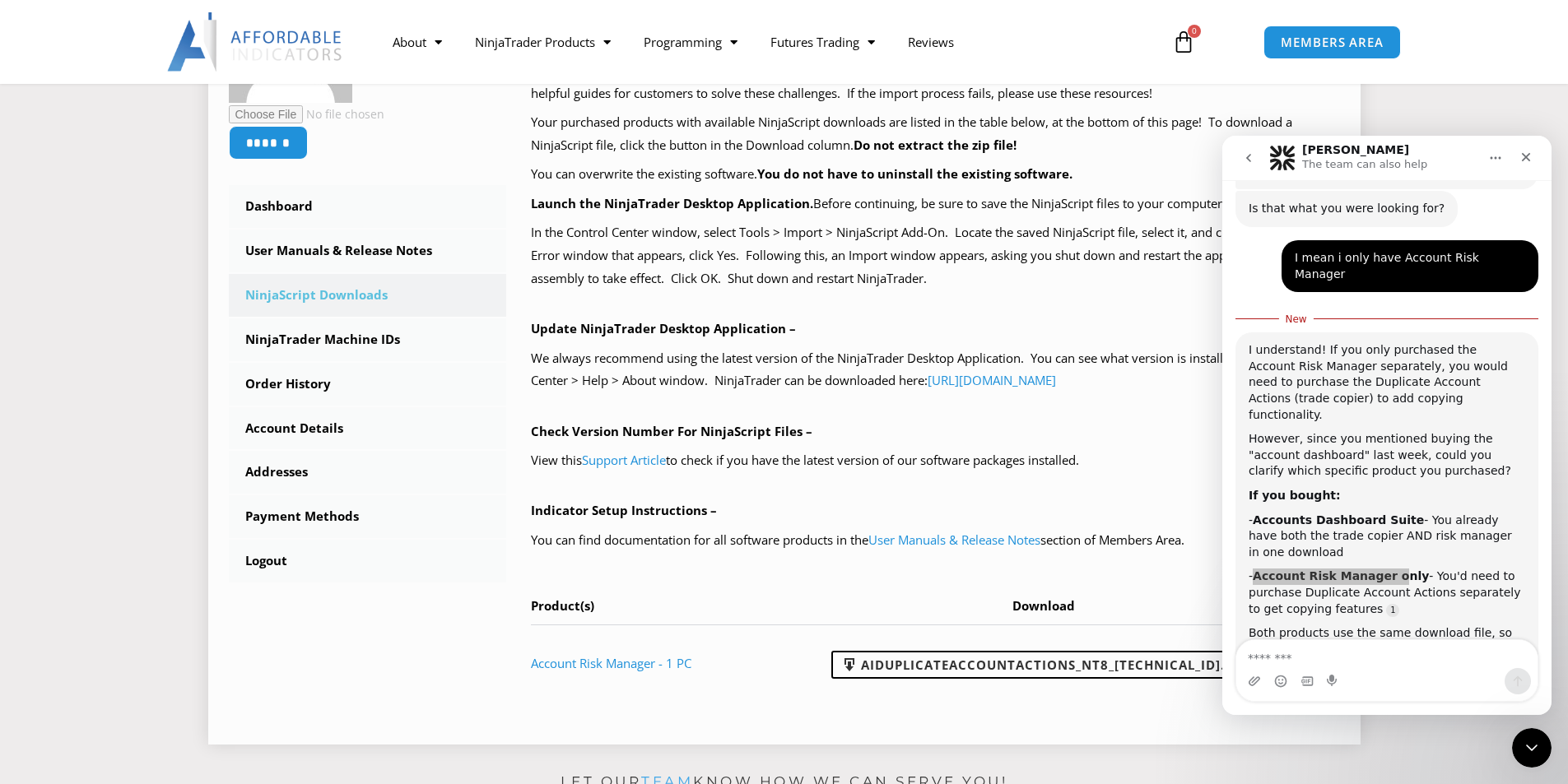
scroll to position [411, 0]
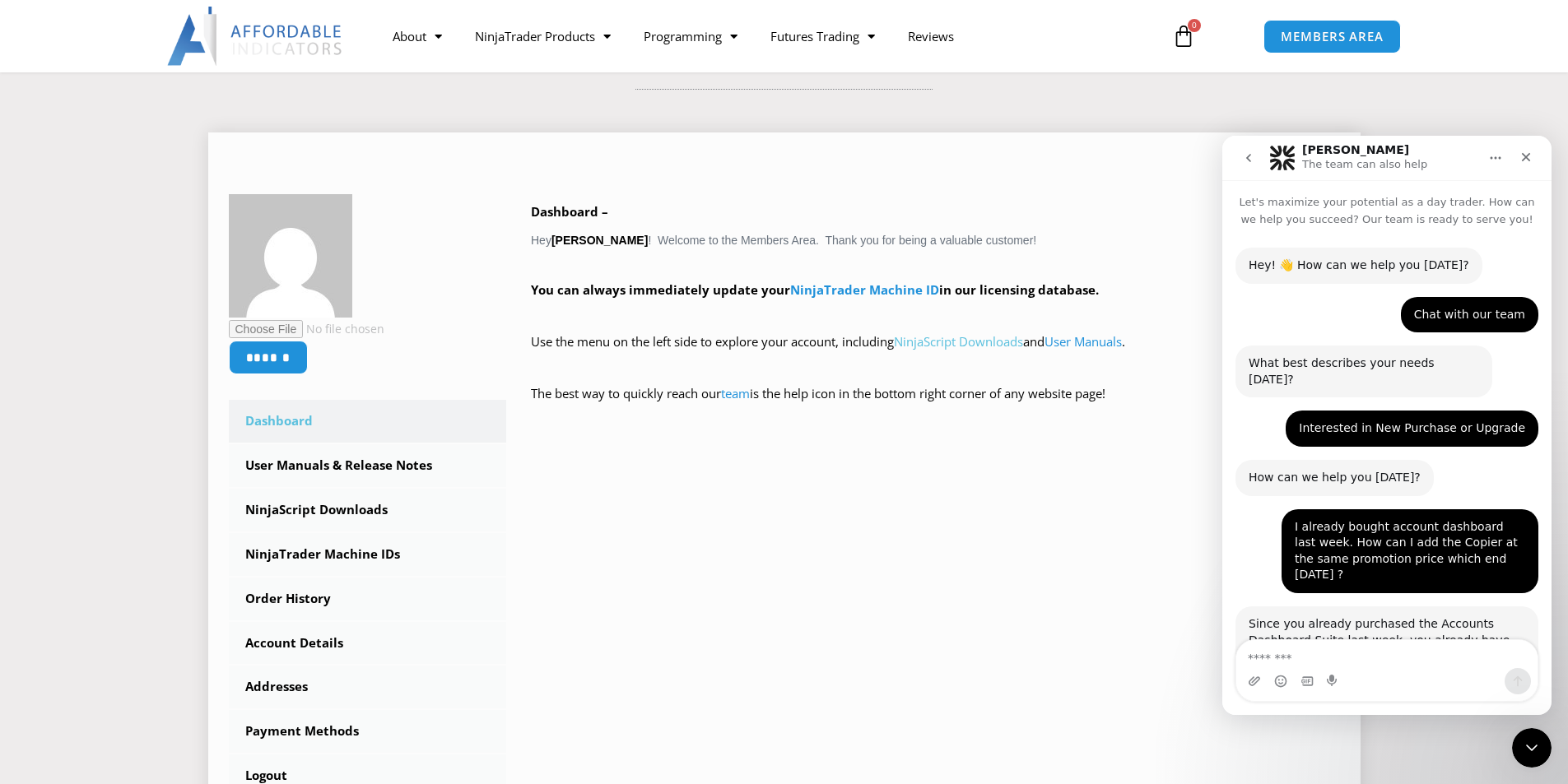
scroll to position [600, 0]
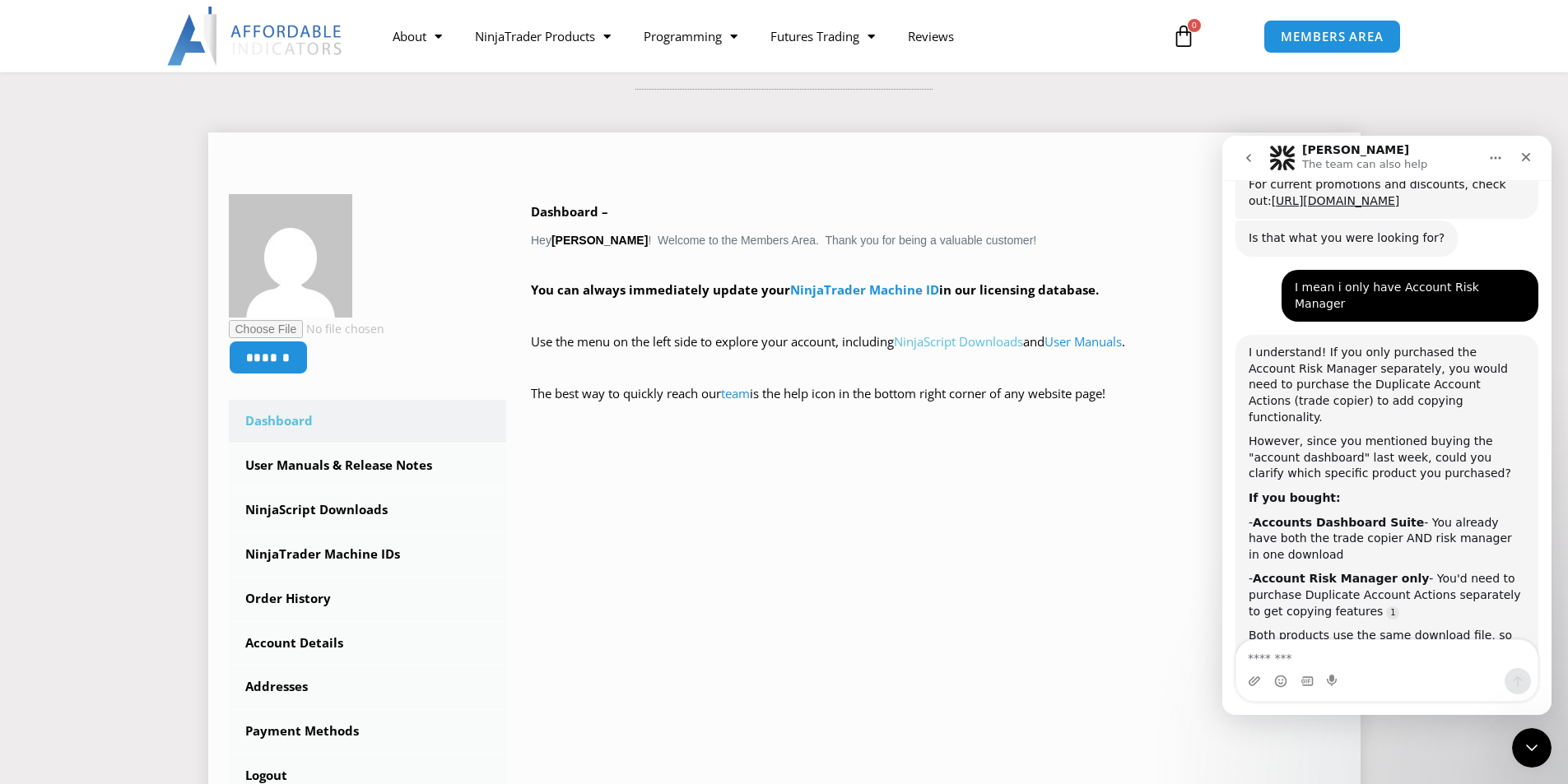
click at [961, 344] on link "NinjaScript Downloads" at bounding box center [958, 341] width 129 height 16
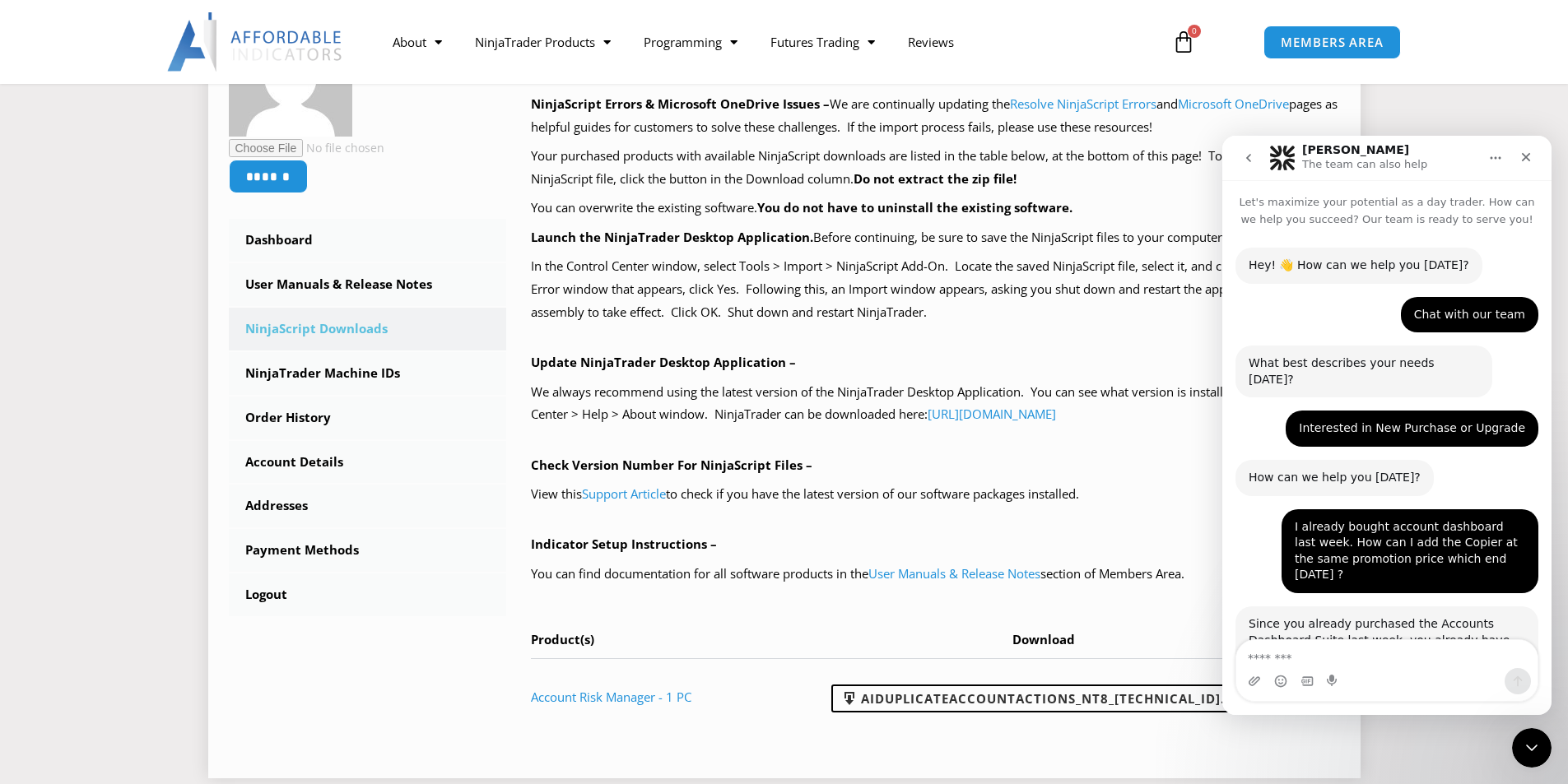
scroll to position [600, 0]
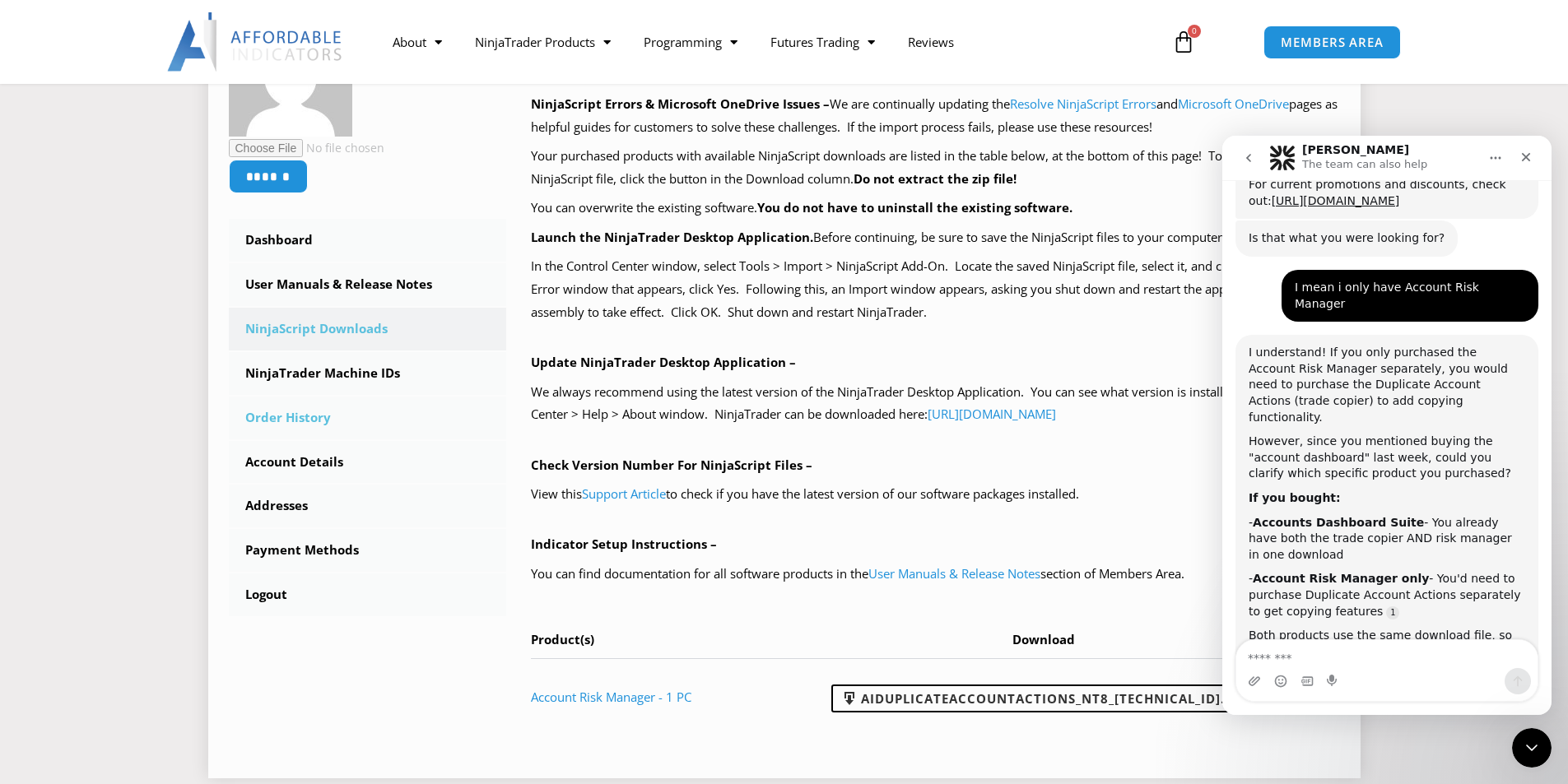
click at [319, 416] on link "Order History" at bounding box center [367, 417] width 278 height 42
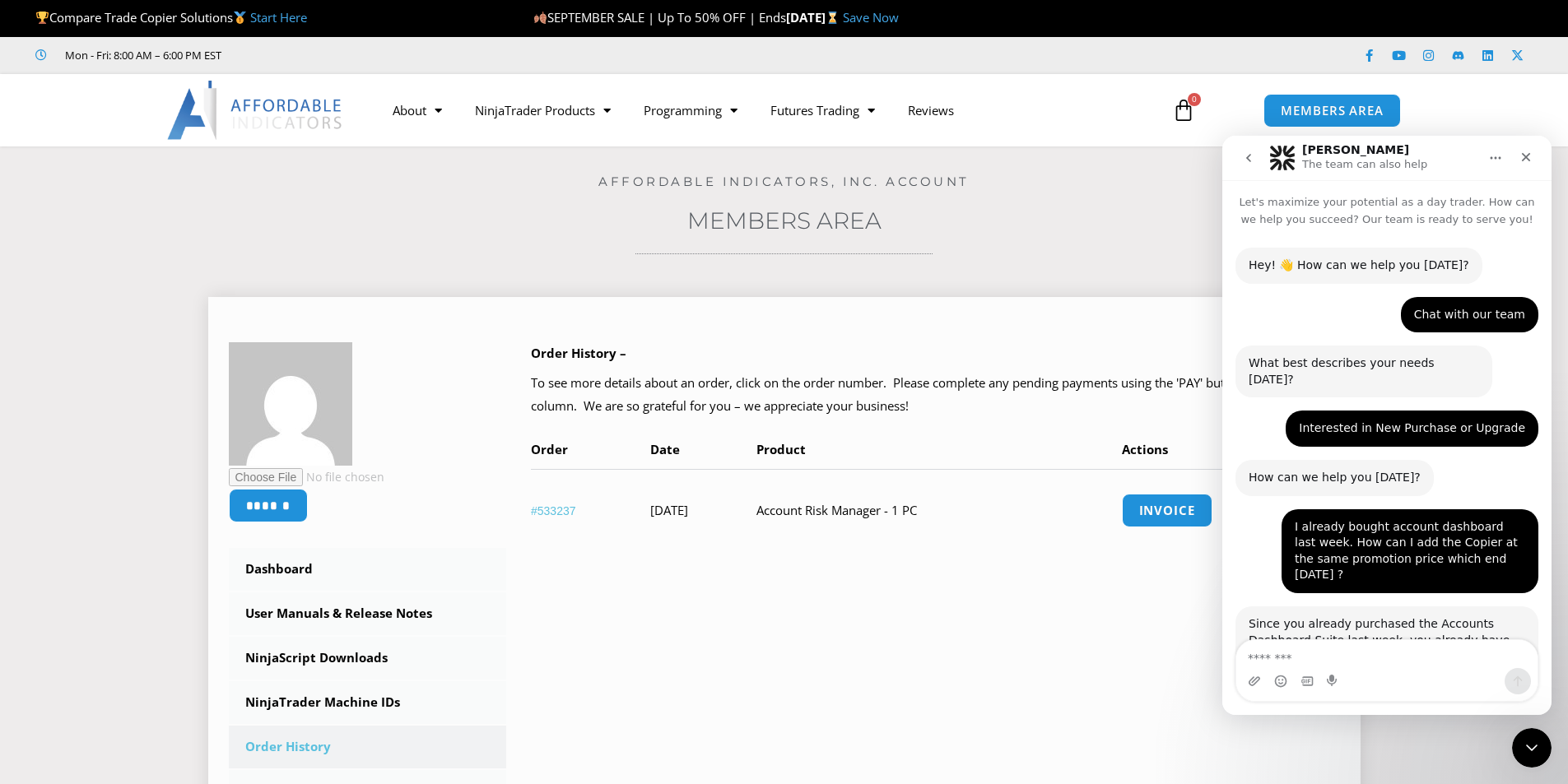
scroll to position [600, 0]
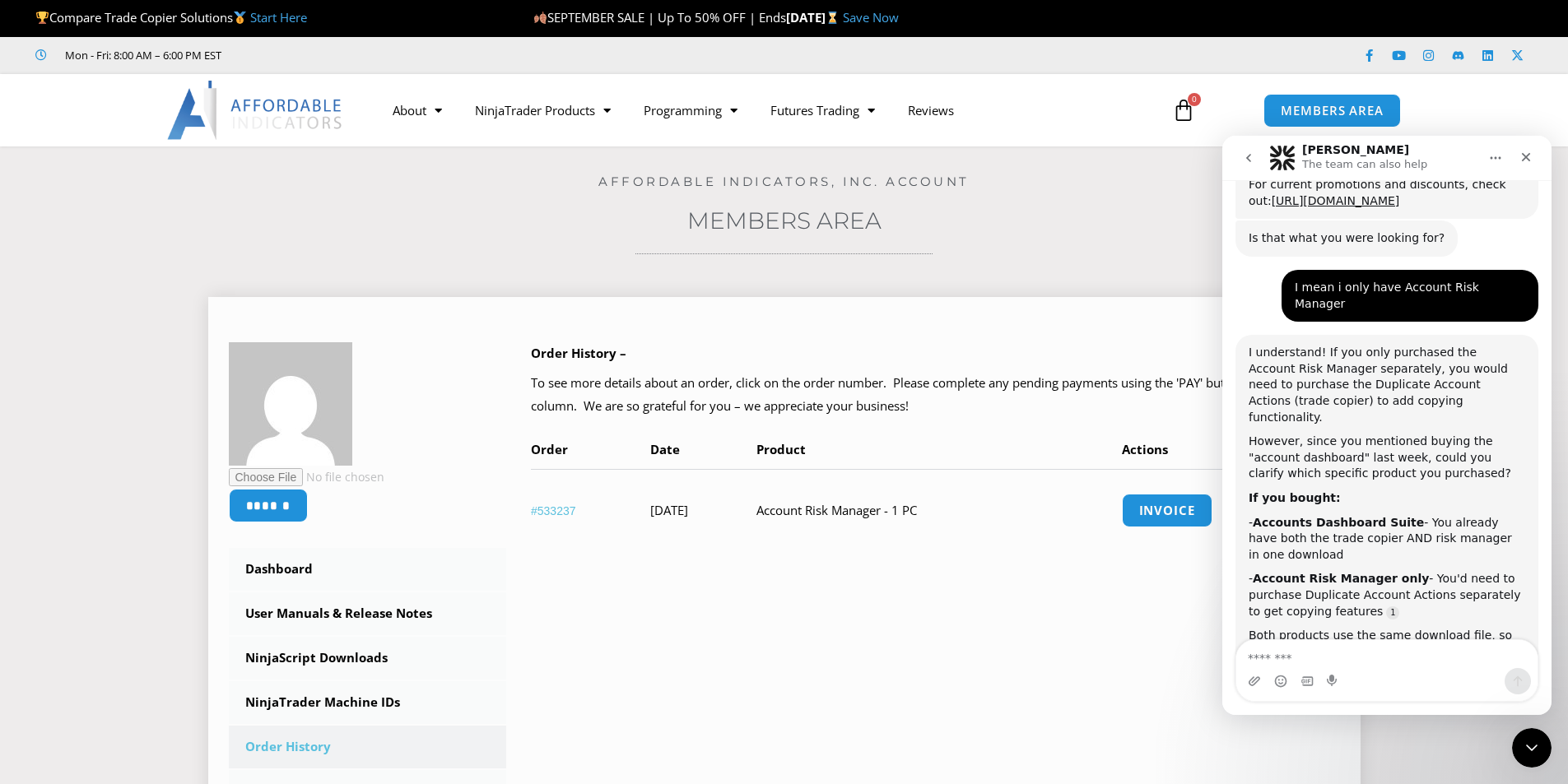
drag, startPoint x: 851, startPoint y: 511, endPoint x: 1027, endPoint y: 509, distance: 176.0
click at [1027, 509] on tr "#533237 September 20, 2025 Account Risk Manager - 1 PC Invoice" at bounding box center [935, 509] width 809 height 82
click at [1311, 665] on textarea "Message…" at bounding box center [1387, 654] width 301 height 28
paste textarea "**********"
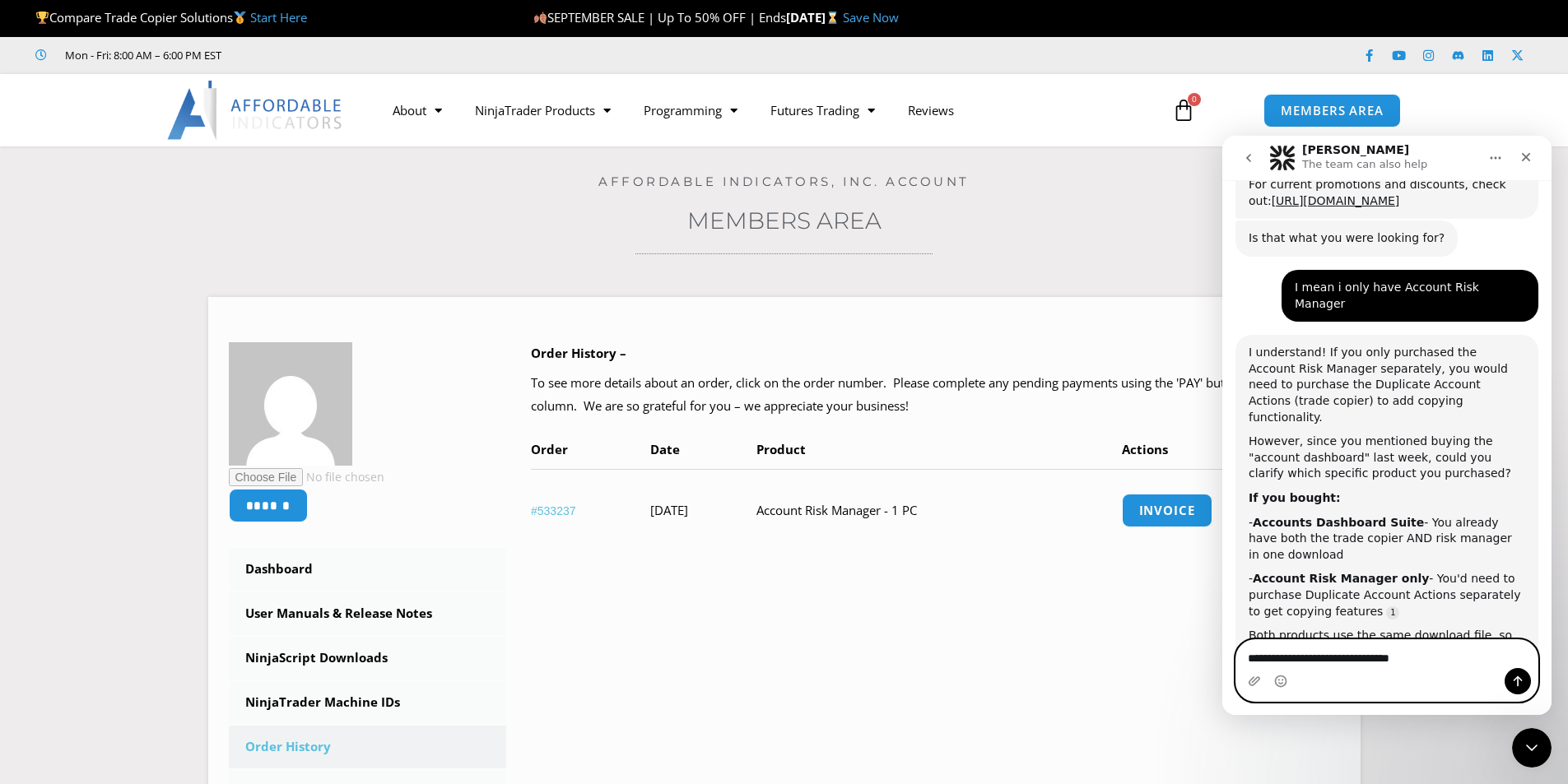
type textarea "**********"
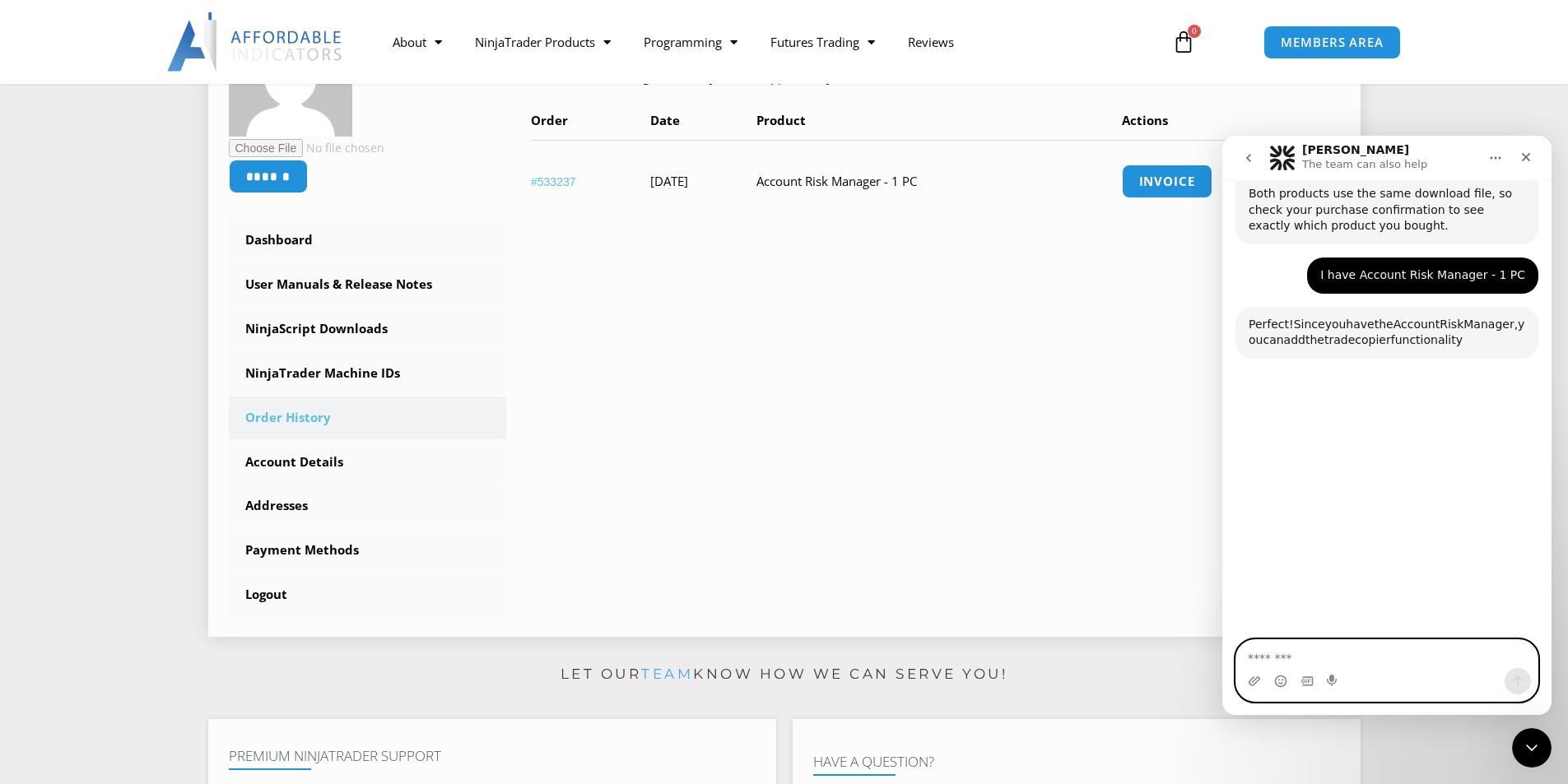
scroll to position [1043, 0]
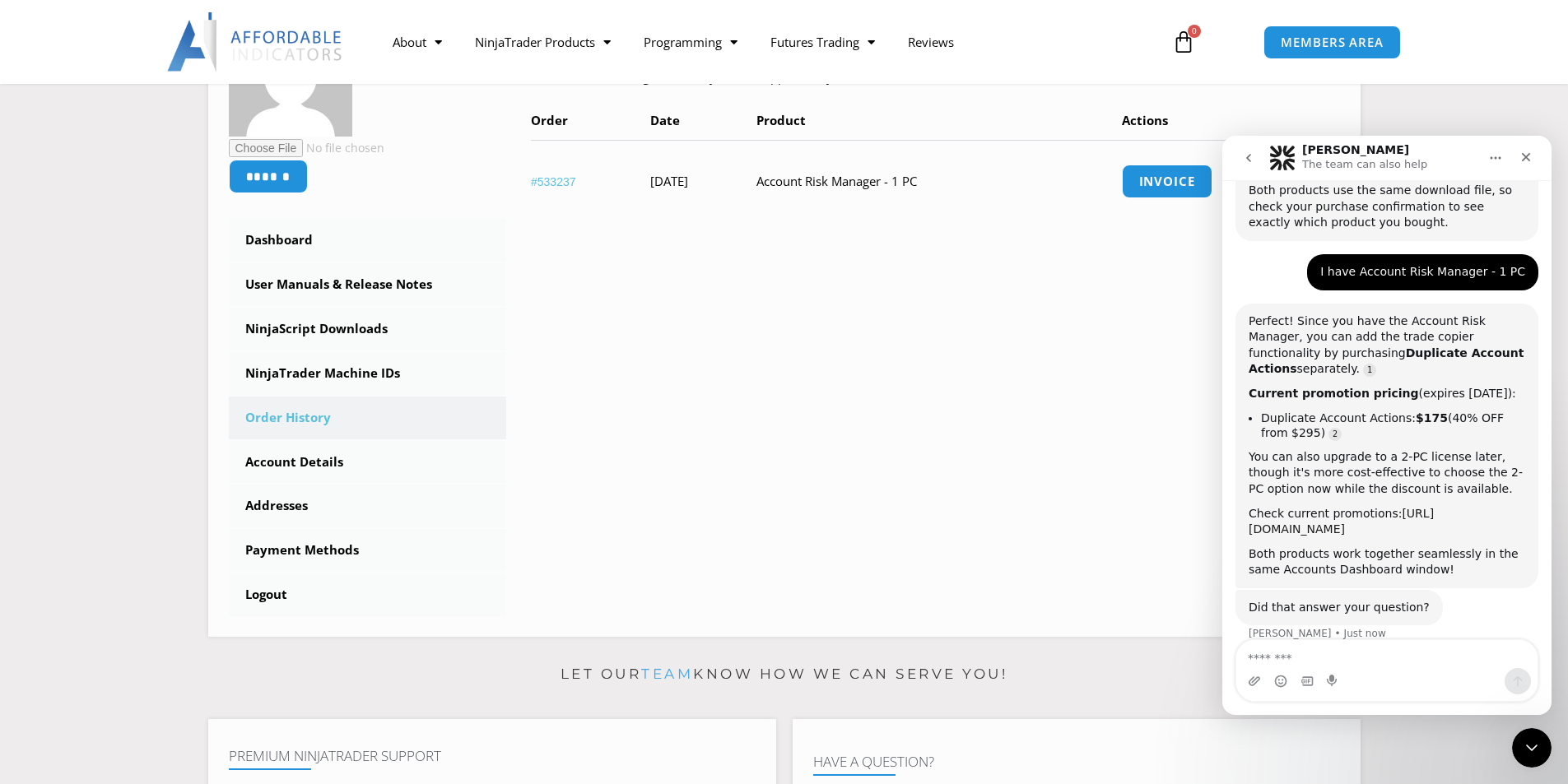
click at [1389, 507] on link "[URL][DOMAIN_NAME]" at bounding box center [1341, 521] width 185 height 29
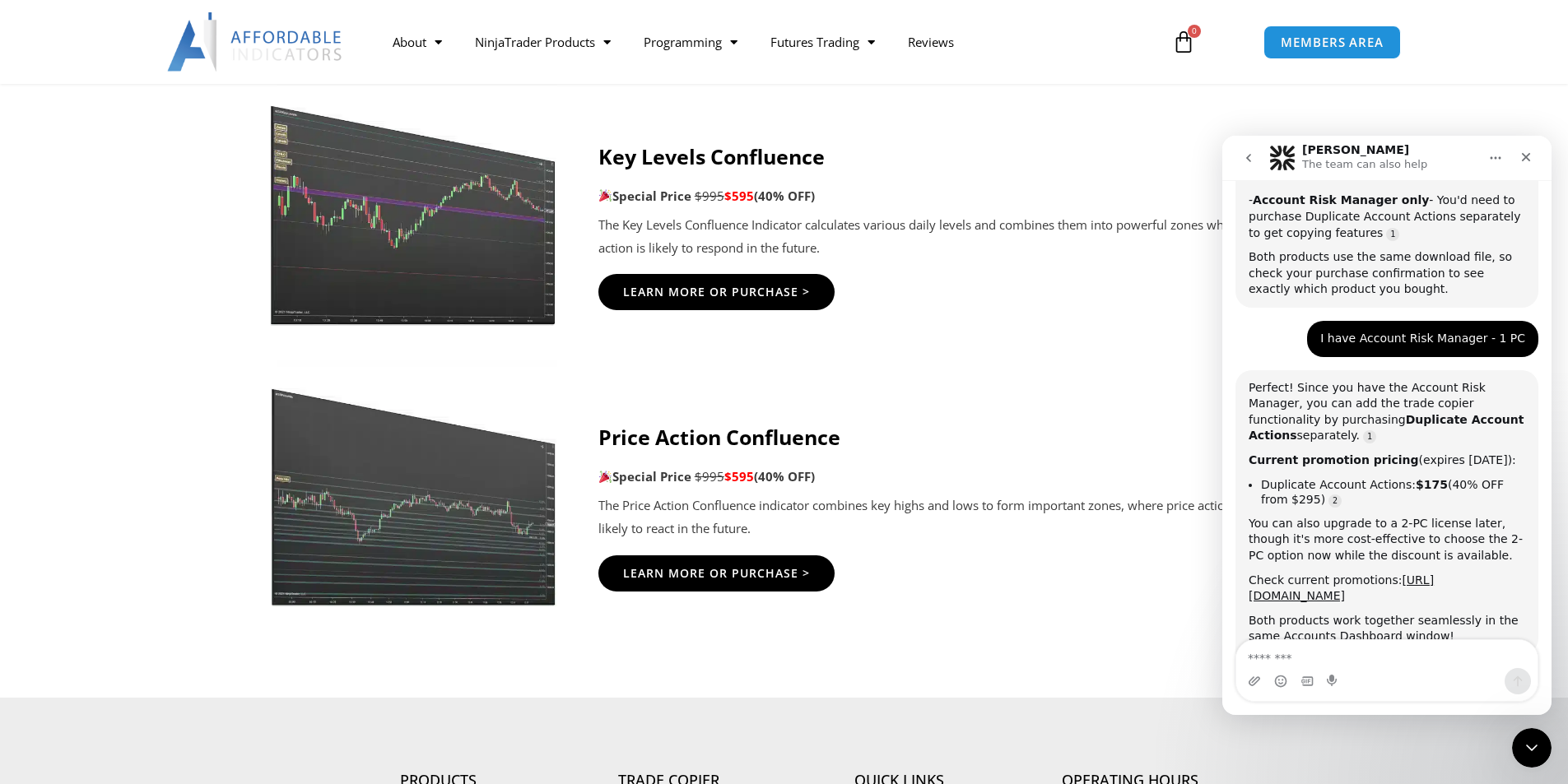
scroll to position [2632, 0]
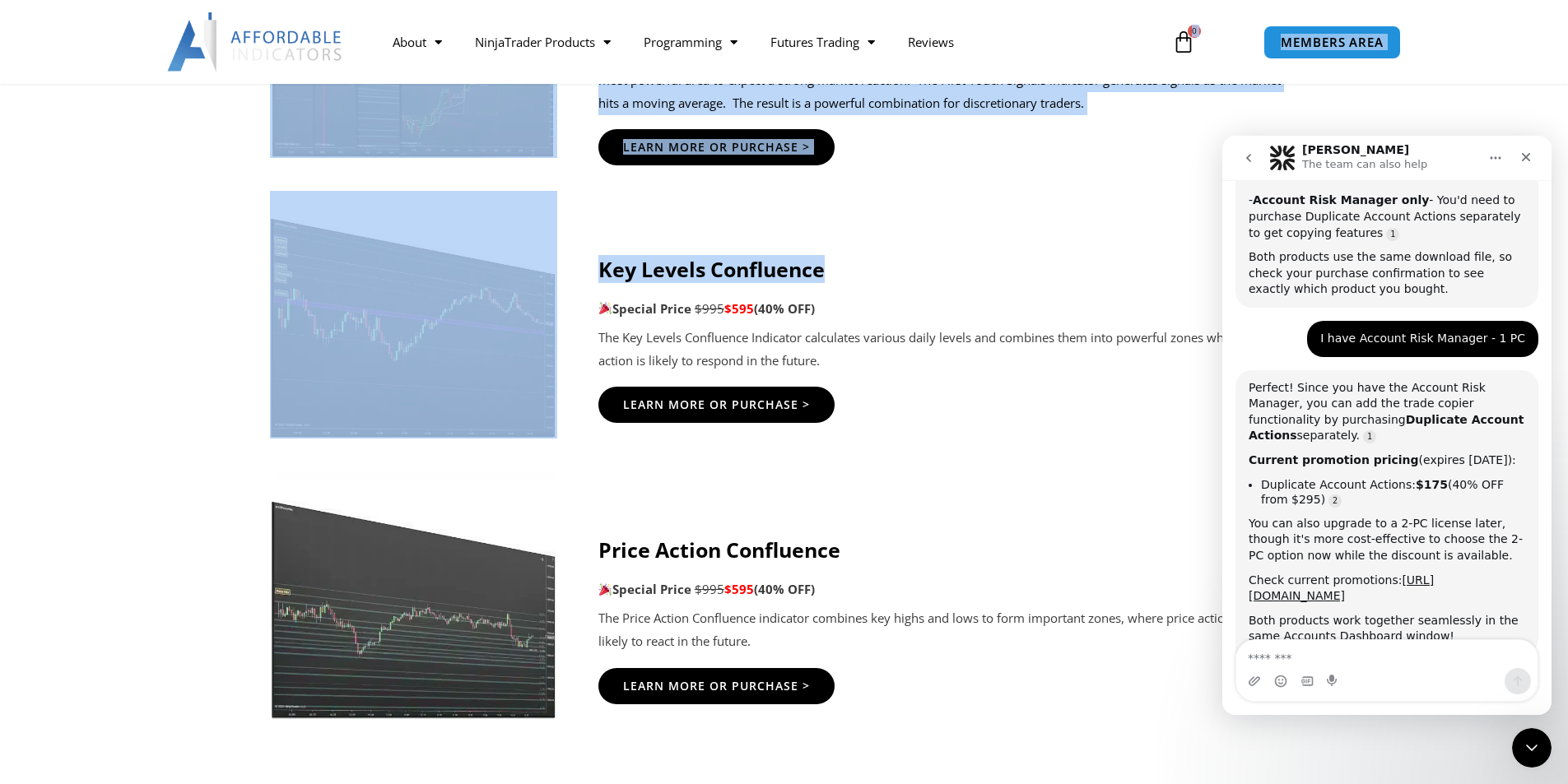
drag, startPoint x: 990, startPoint y: 21, endPoint x: 1039, endPoint y: 275, distance: 258.7
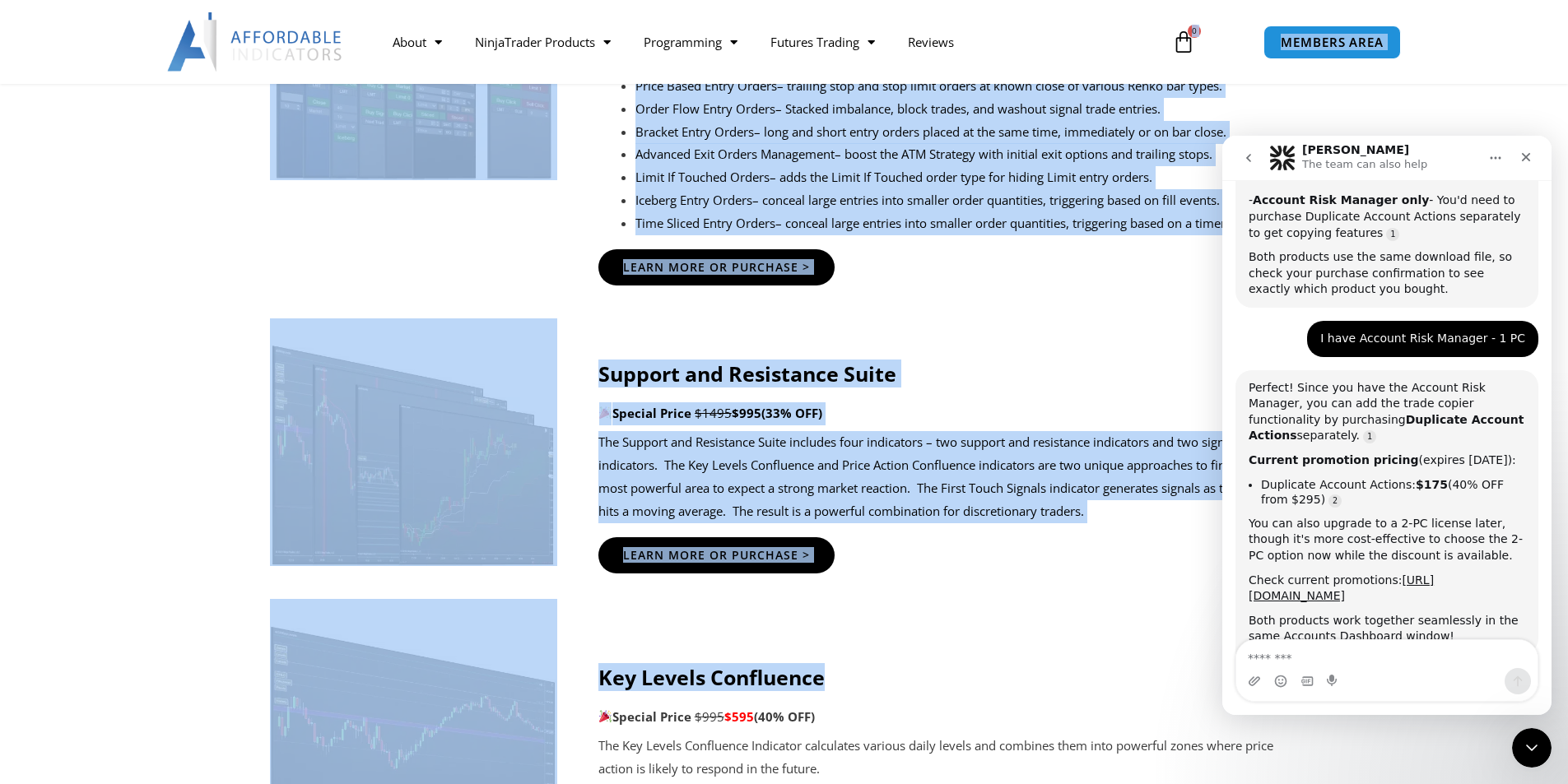
scroll to position [2221, 0]
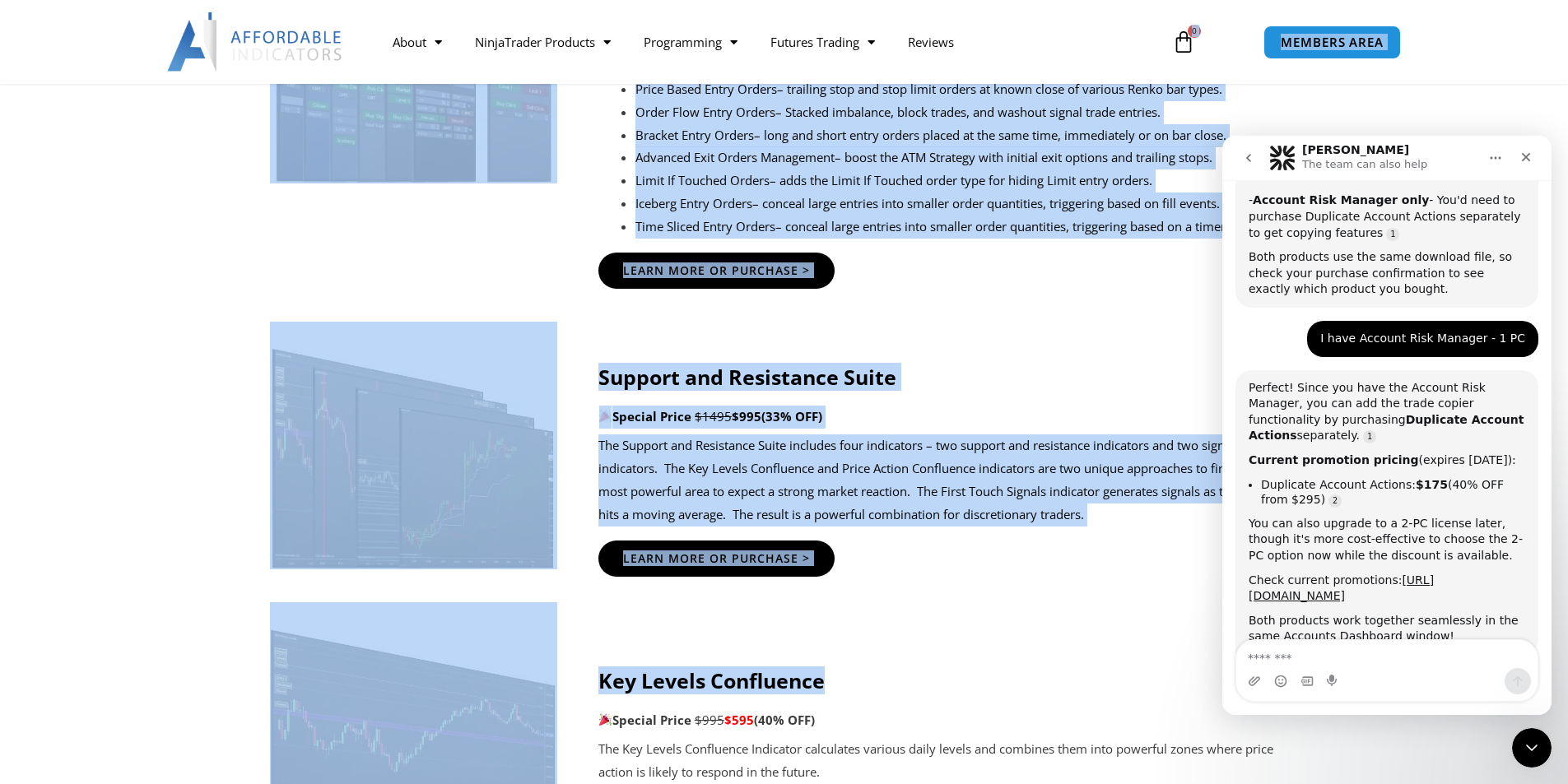
click at [998, 369] on h4 "Support and Resistance Suite" at bounding box center [949, 376] width 700 height 25
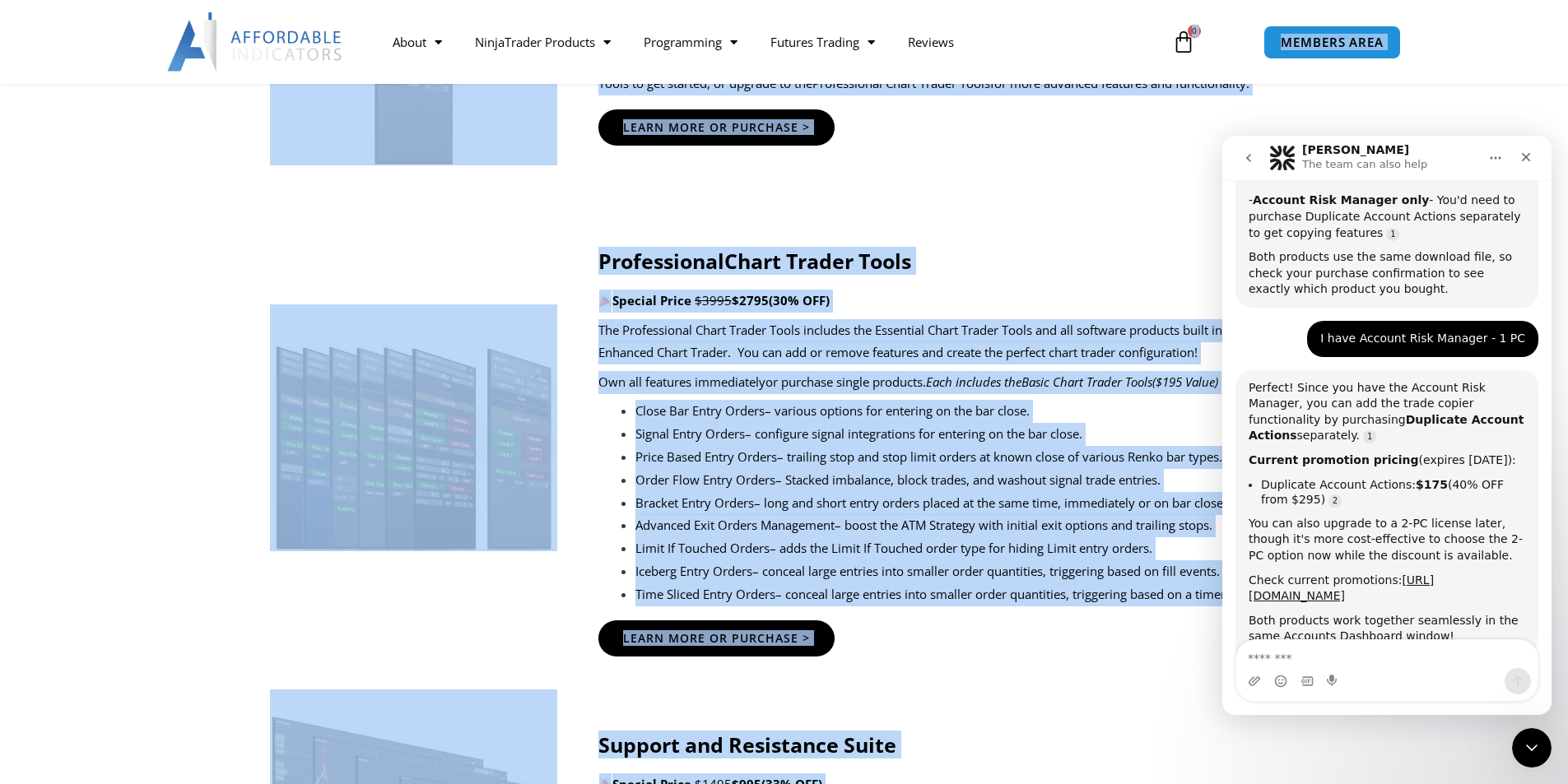
scroll to position [1810, 0]
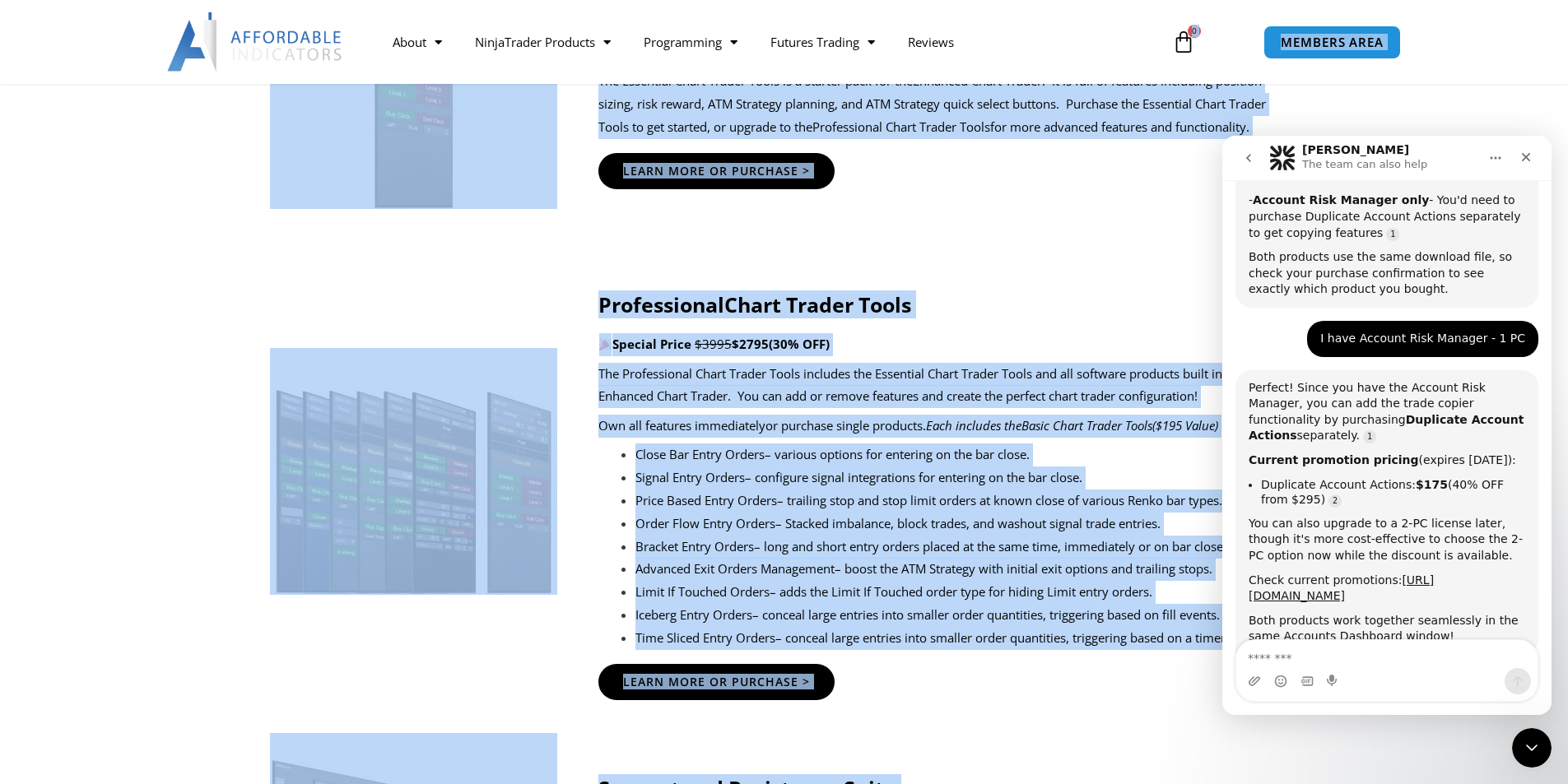
click at [1033, 210] on div "Essential Chart Trader Tools Special Price $995 $695 (30% OFF) – Includes the B…" at bounding box center [949, 94] width 700 height 264
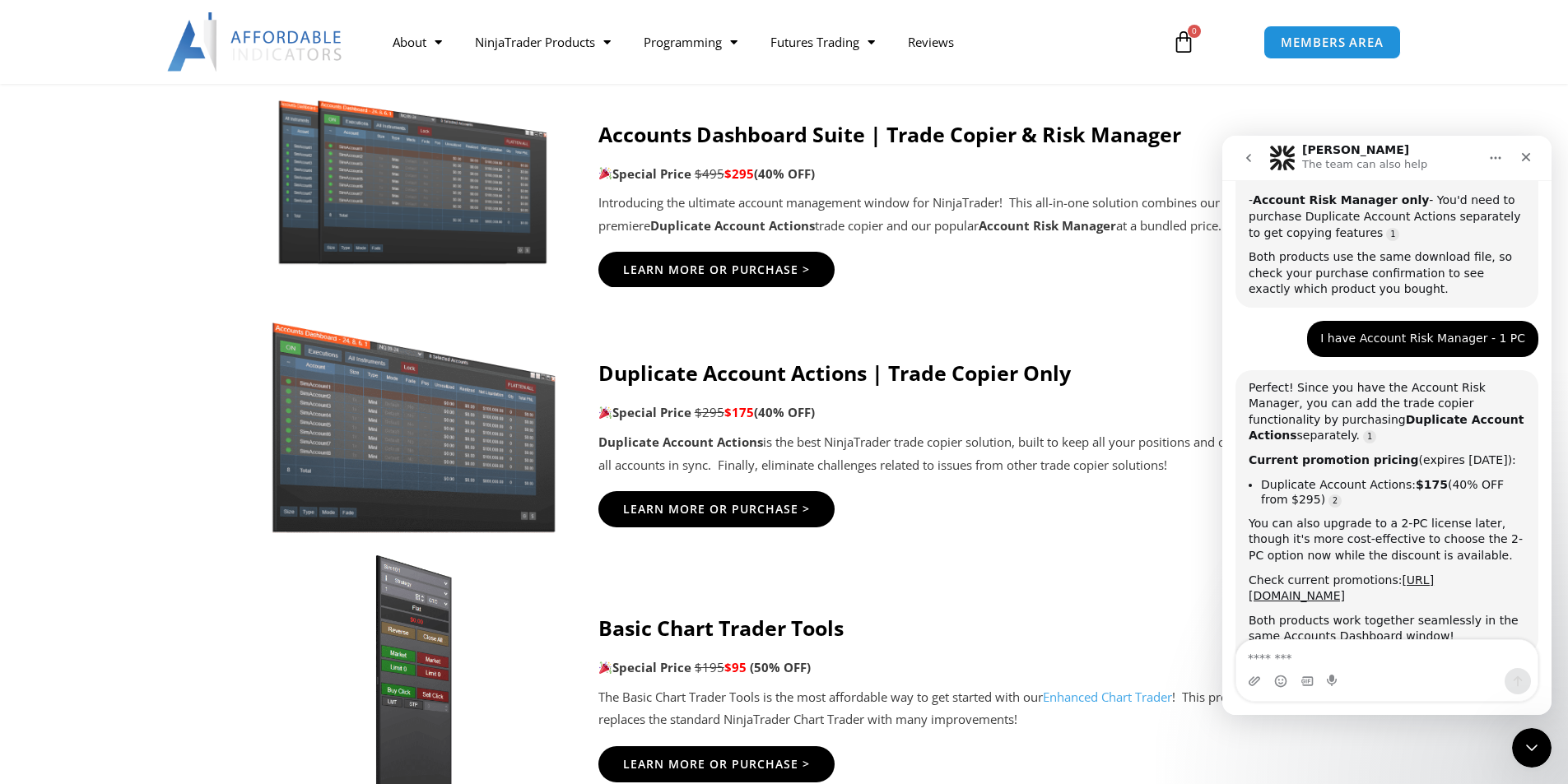
scroll to position [905, 0]
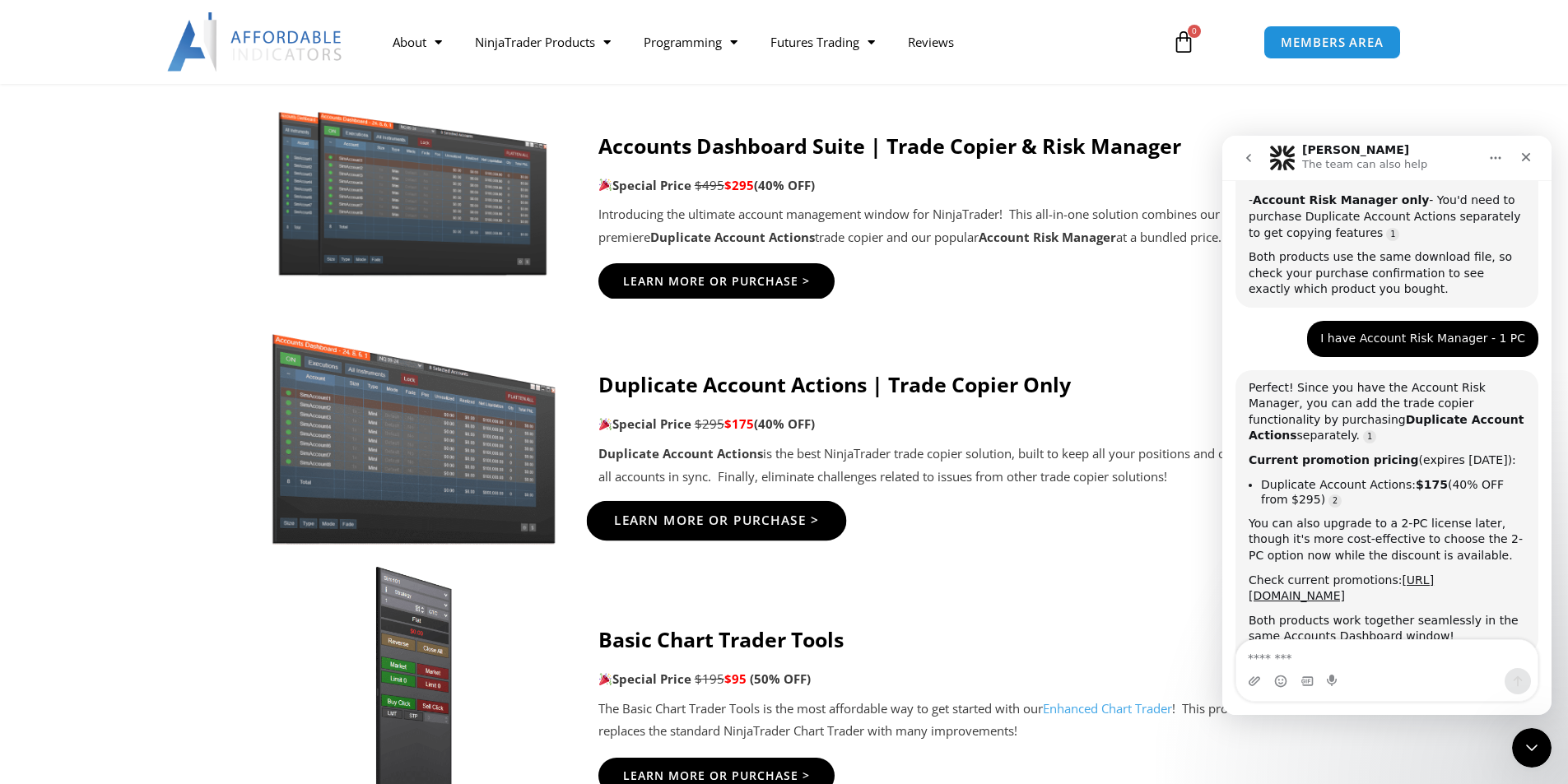
click at [728, 520] on span "Learn More Or Purchase >" at bounding box center [717, 520] width 206 height 12
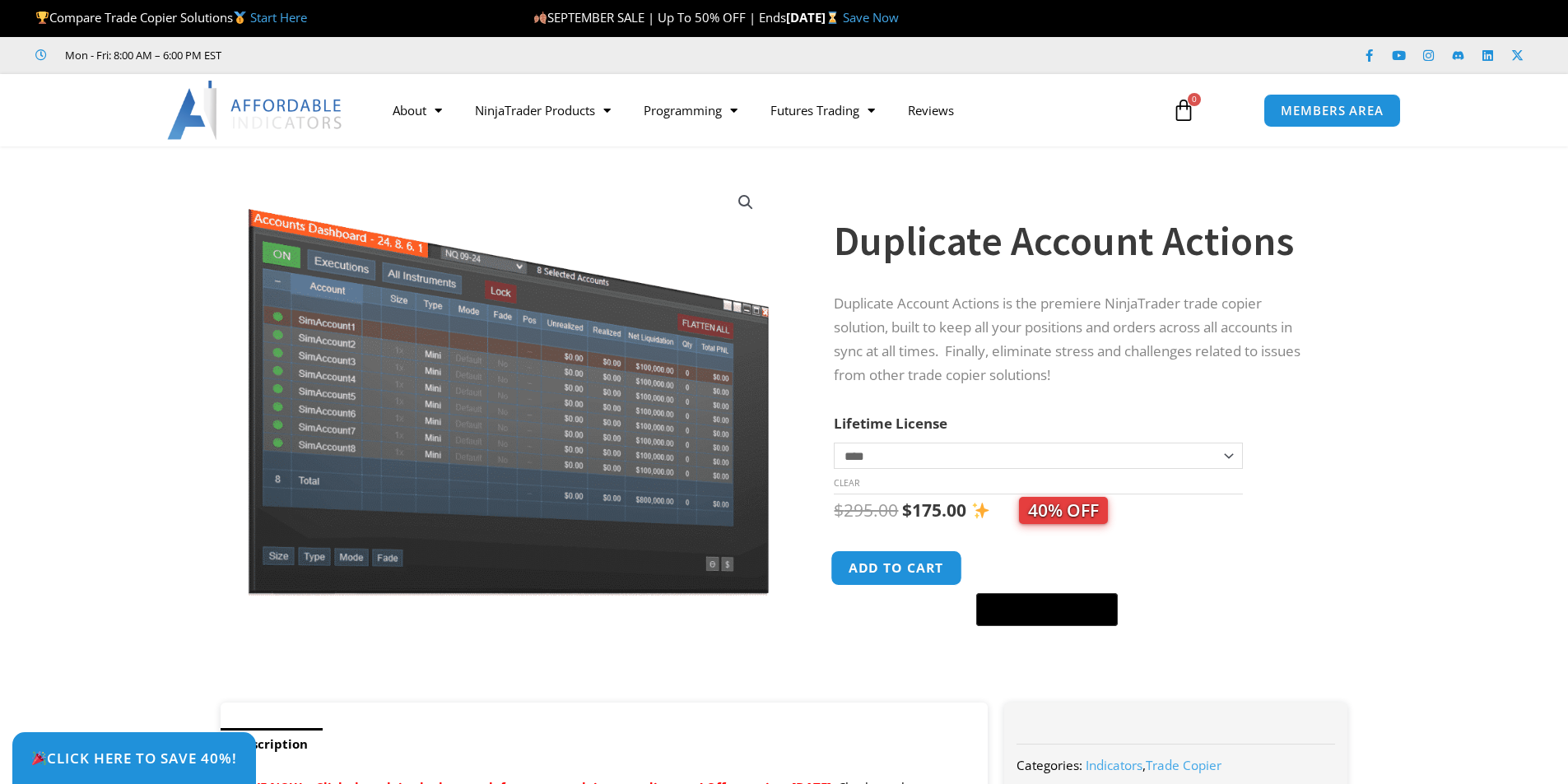
click at [877, 575] on button "Add to cart" at bounding box center [898, 567] width 132 height 35
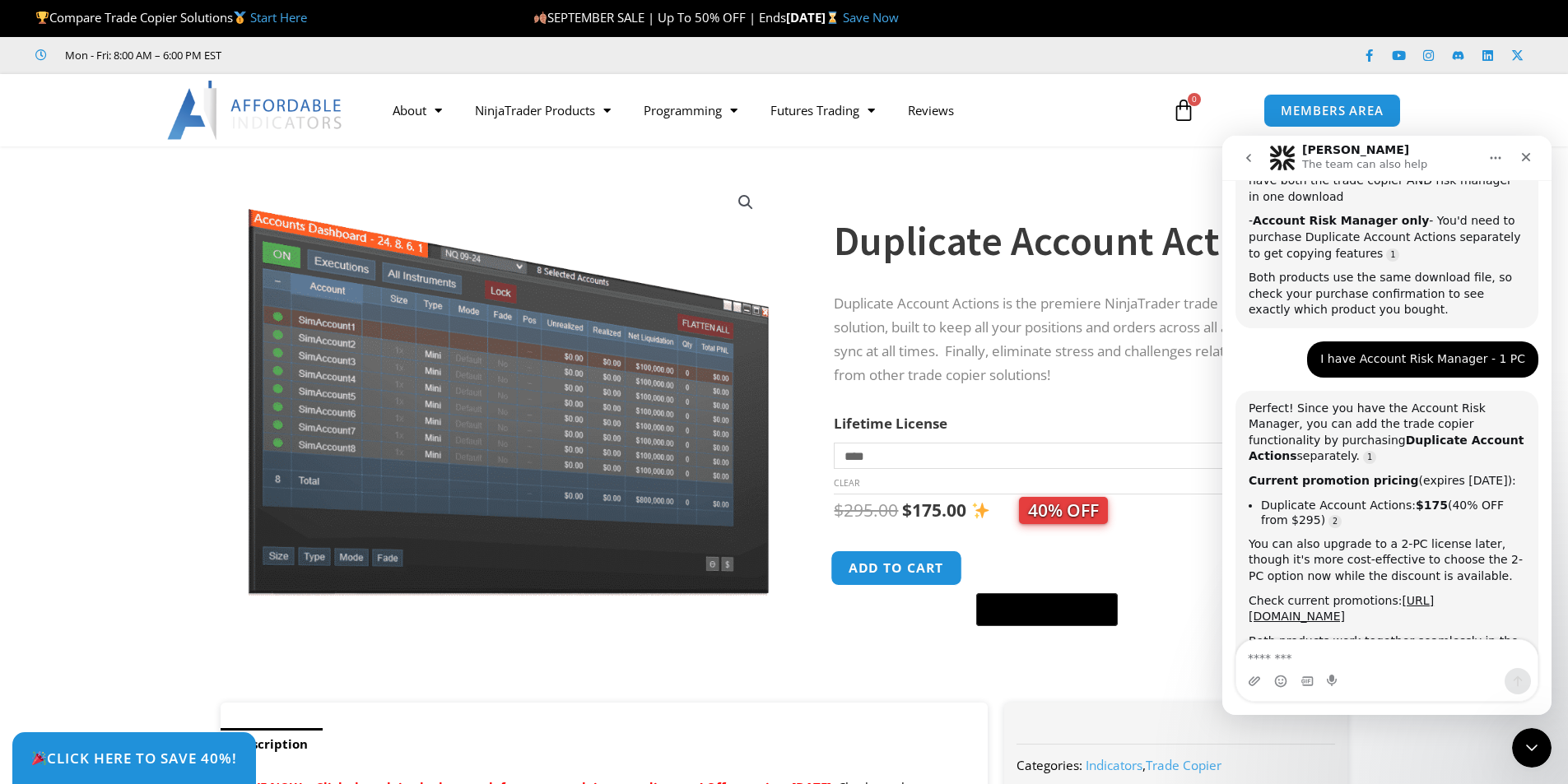
scroll to position [979, 0]
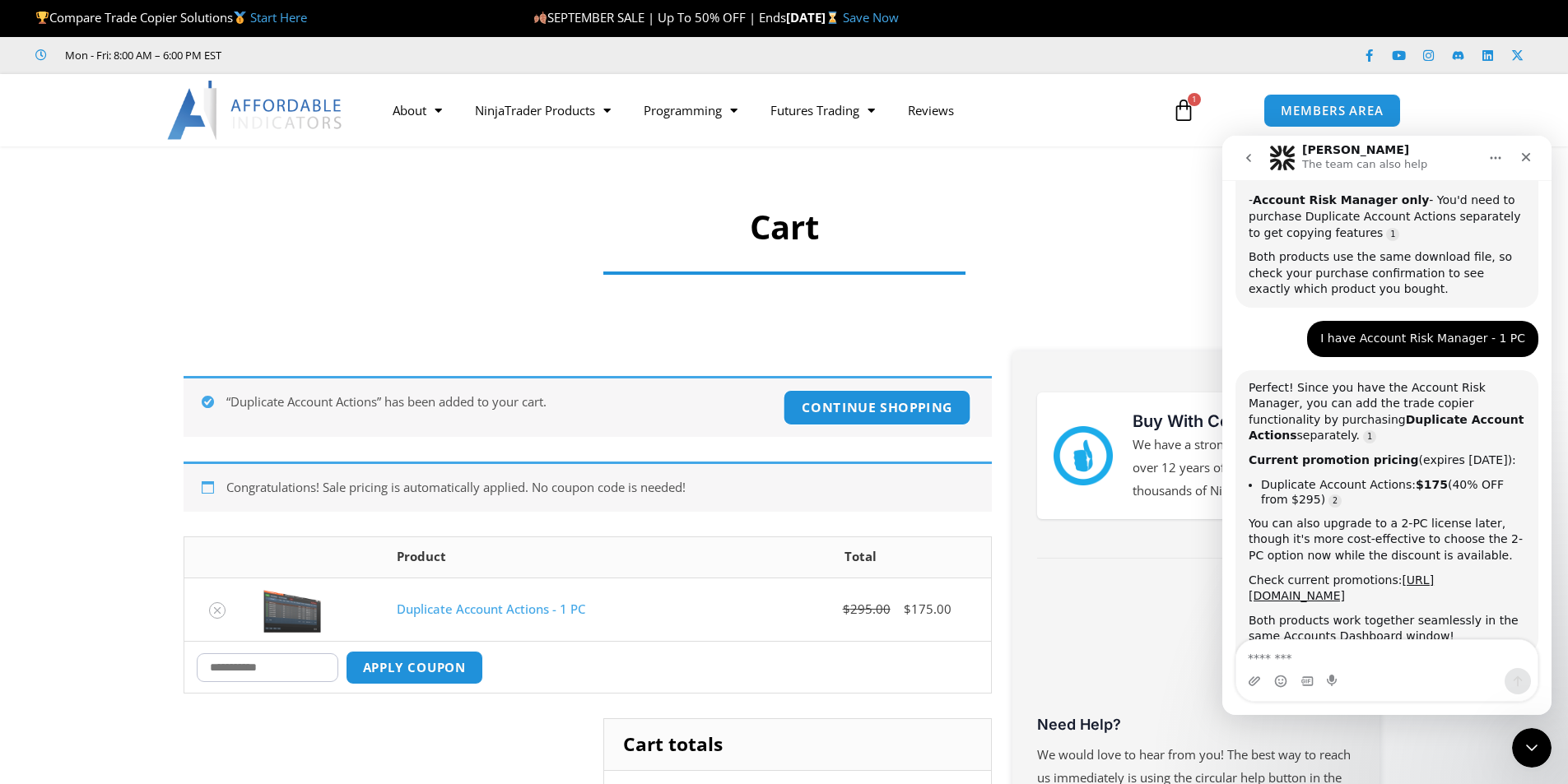
click at [869, 408] on link "Continue shopping" at bounding box center [877, 407] width 188 height 35
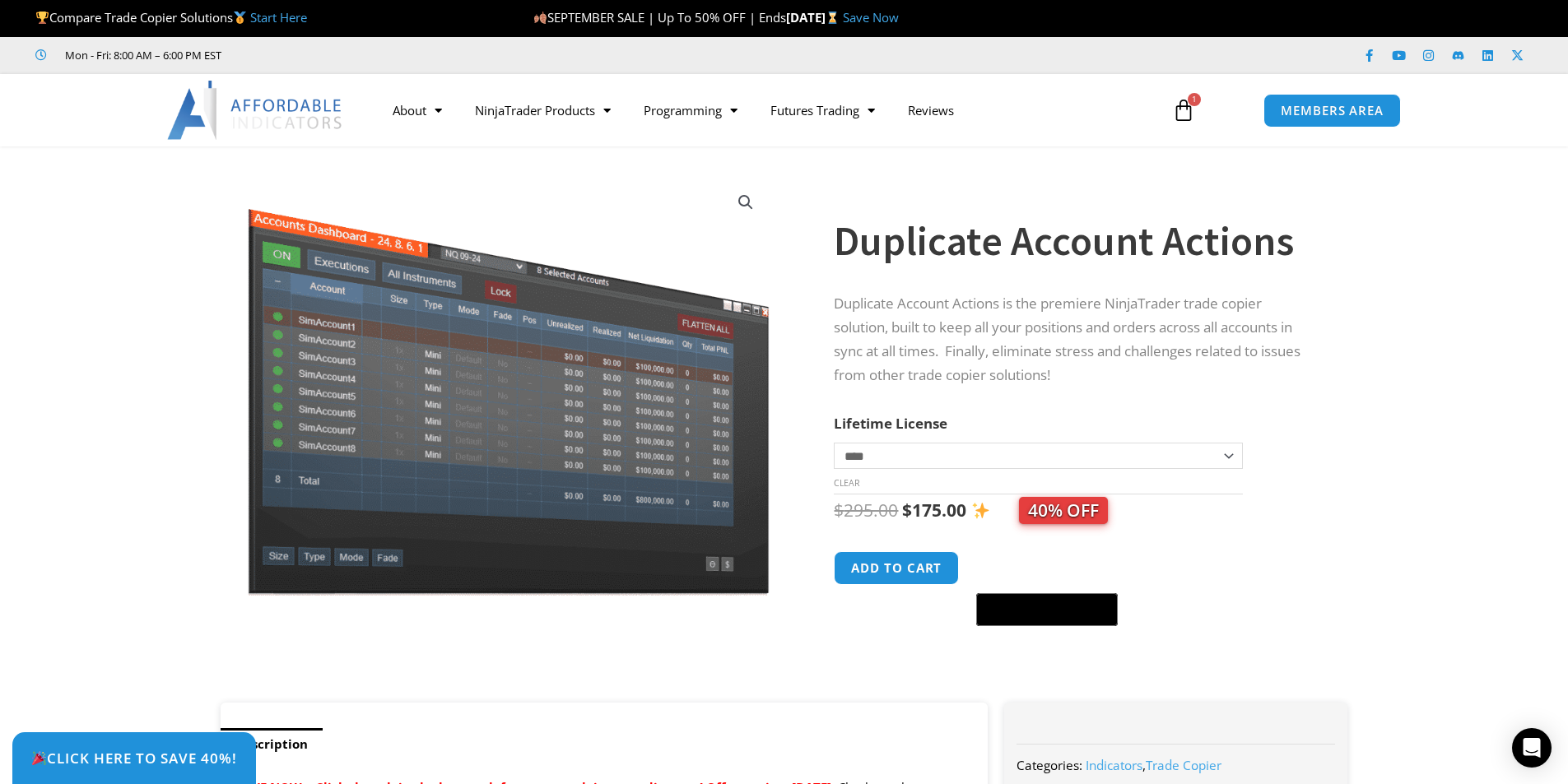
click at [899, 16] on link "Save Now" at bounding box center [870, 17] width 56 height 16
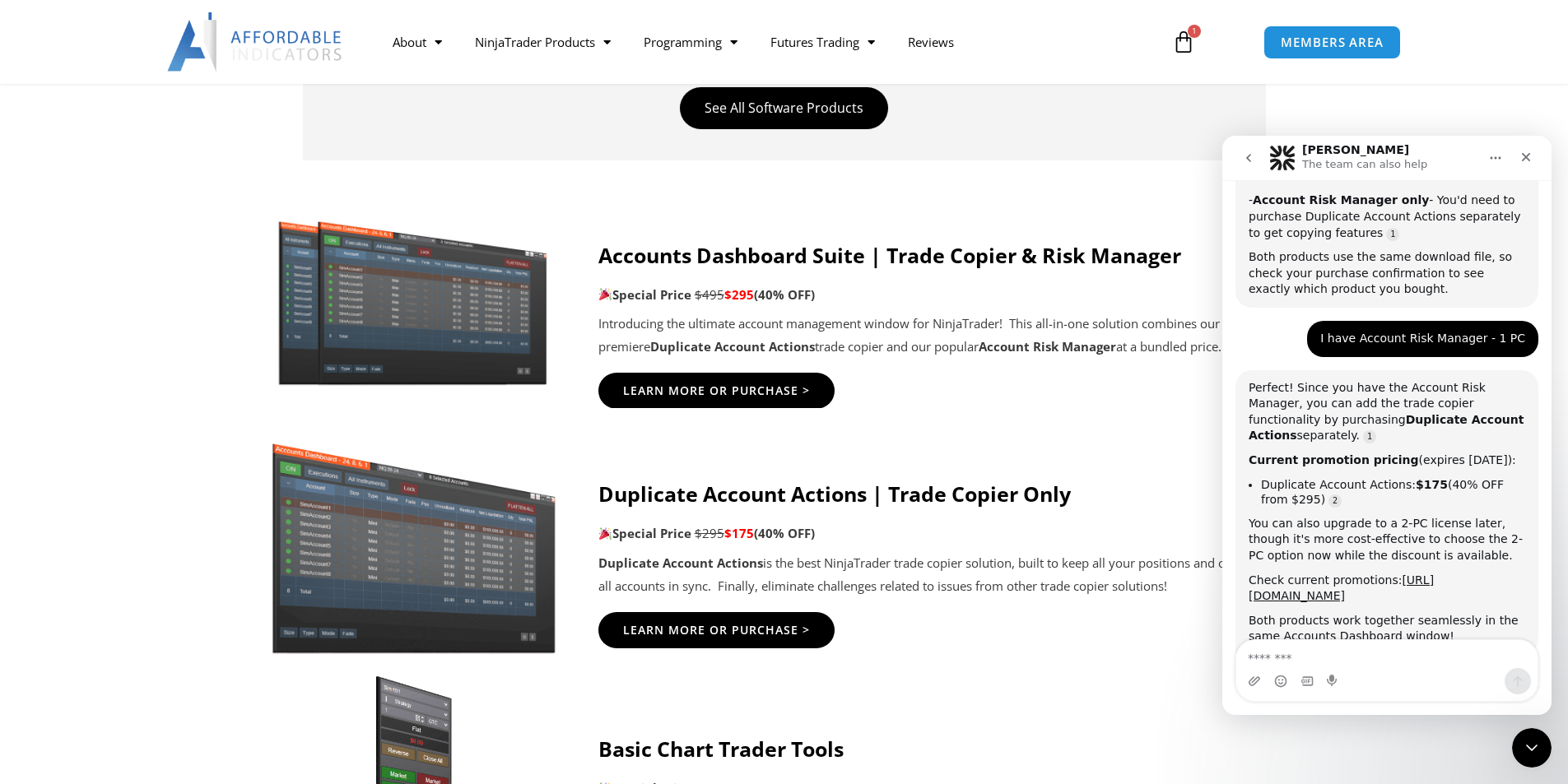
scroll to position [823, 0]
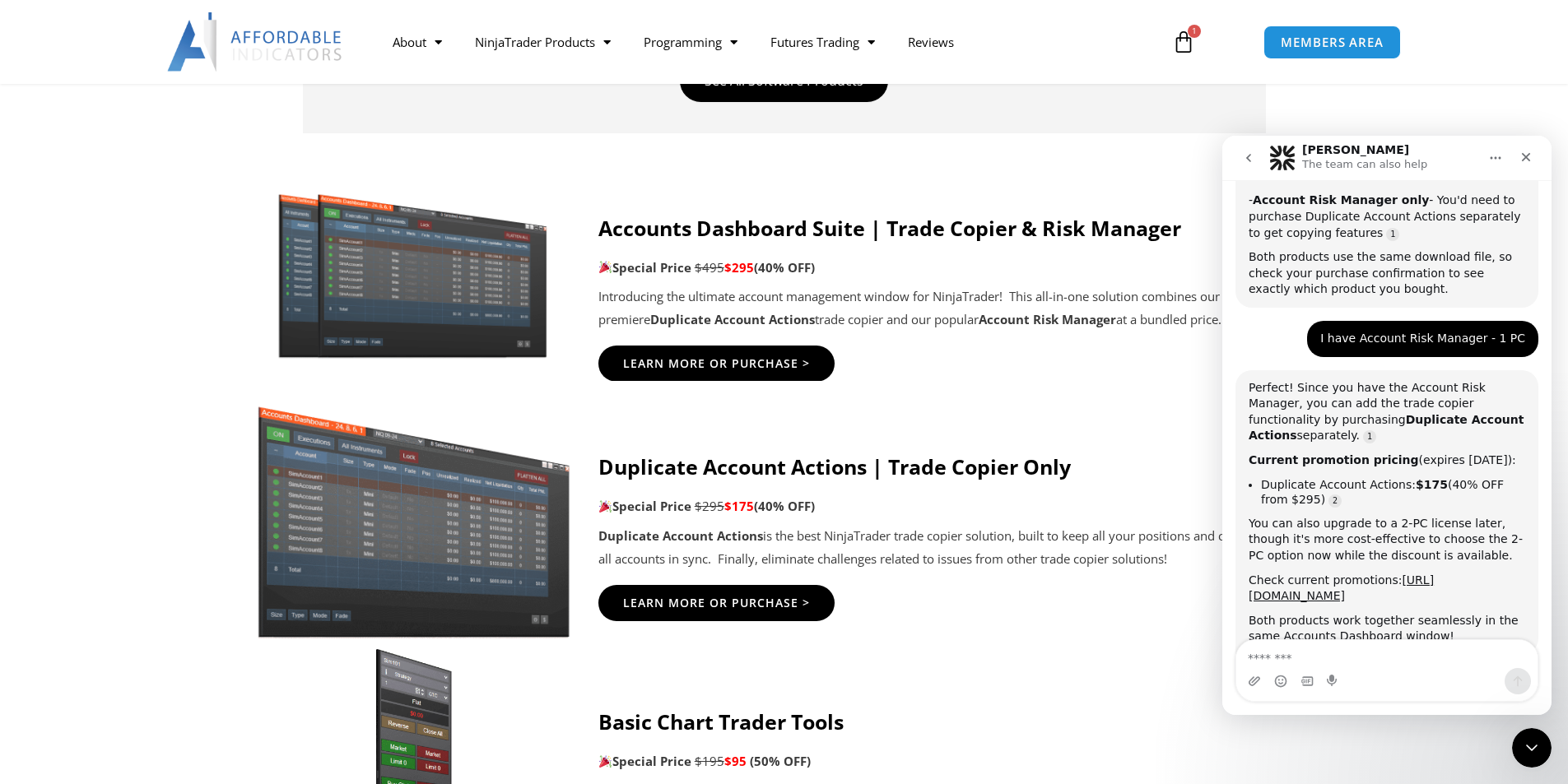
drag, startPoint x: 137, startPoint y: 490, endPoint x: 347, endPoint y: 448, distance: 214.2
click at [137, 490] on icon at bounding box center [784, 479] width 1569 height 197
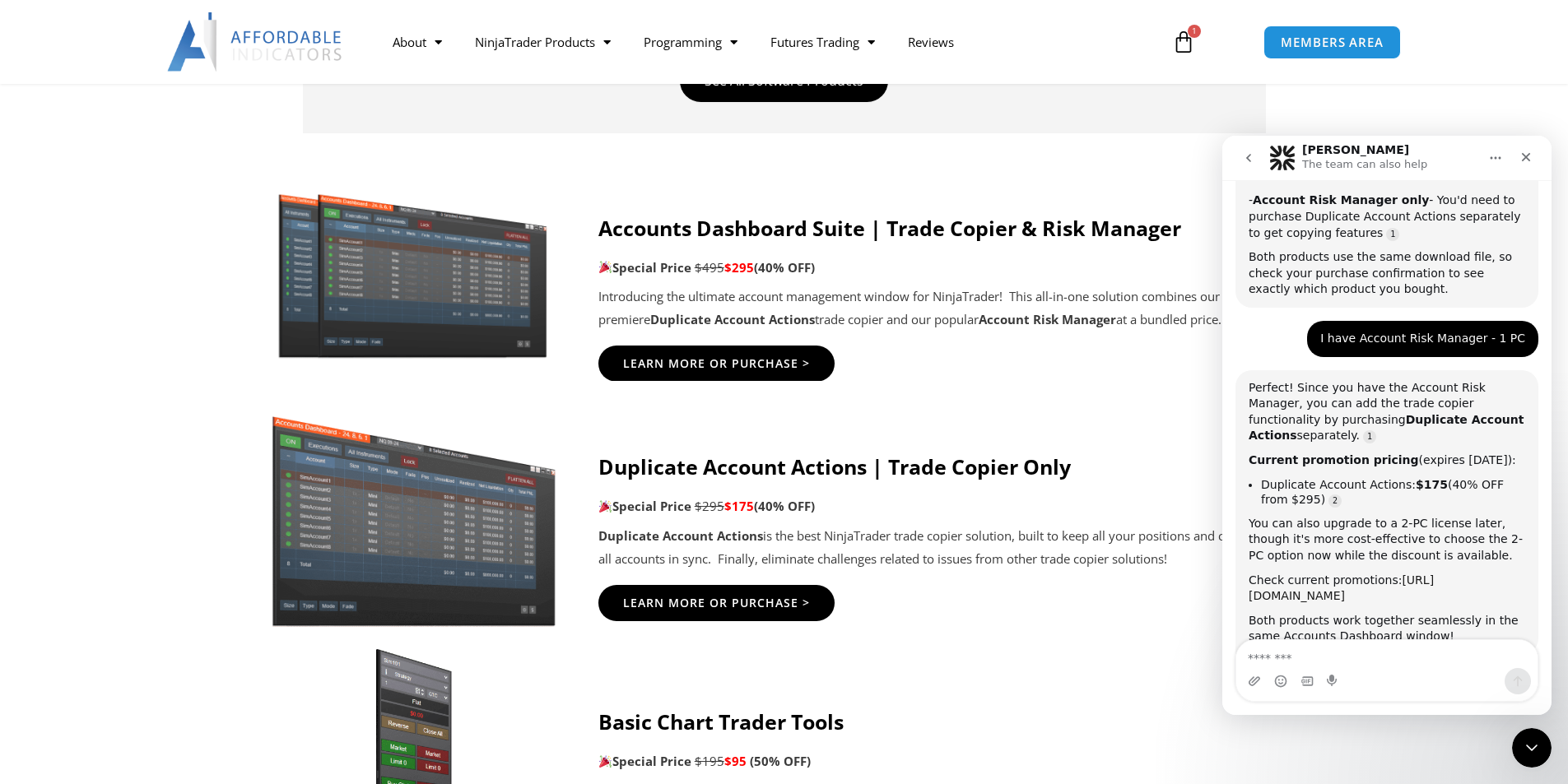
click at [1395, 574] on link "[URL][DOMAIN_NAME]" at bounding box center [1341, 588] width 185 height 29
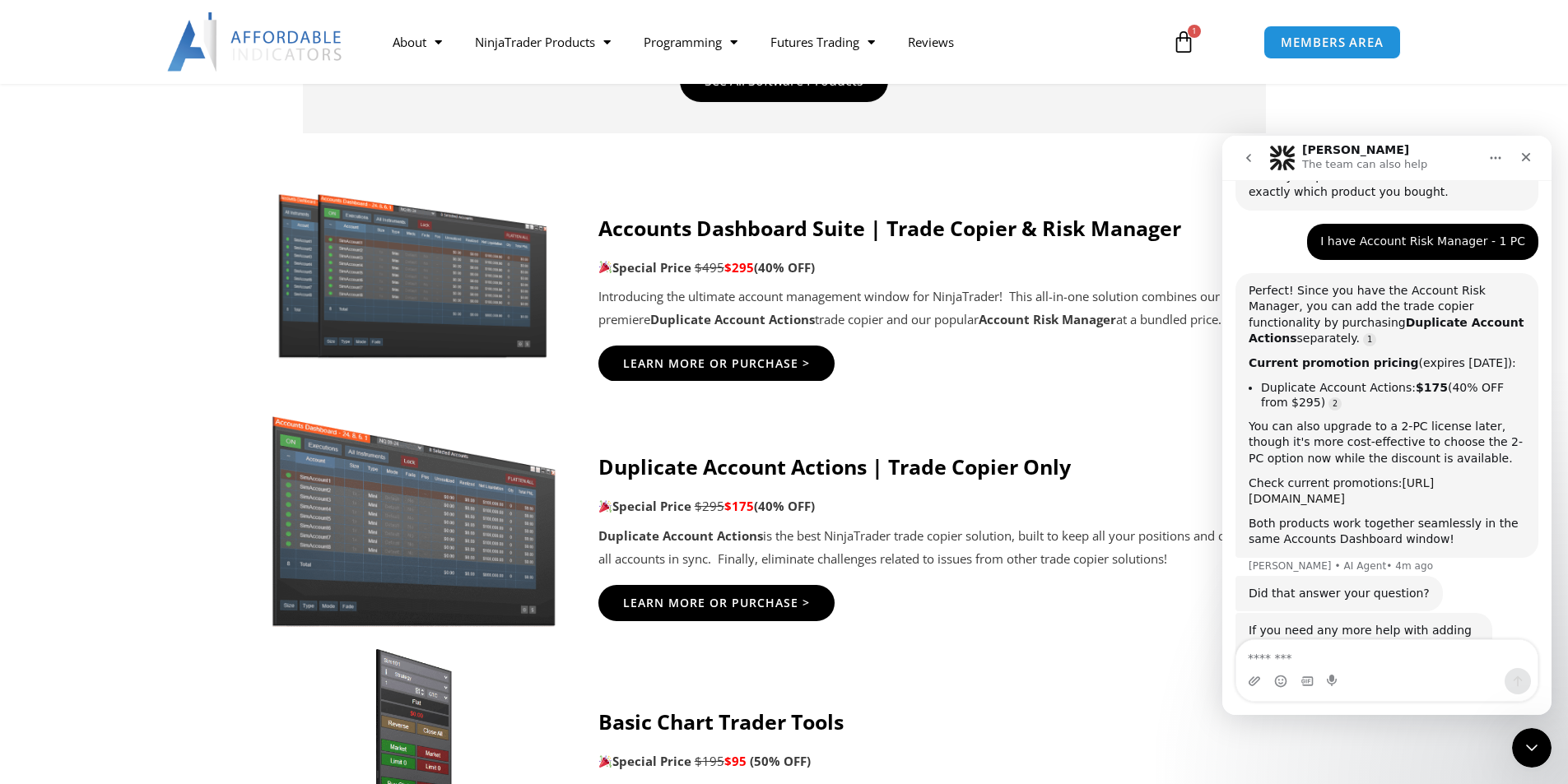
scroll to position [1097, 0]
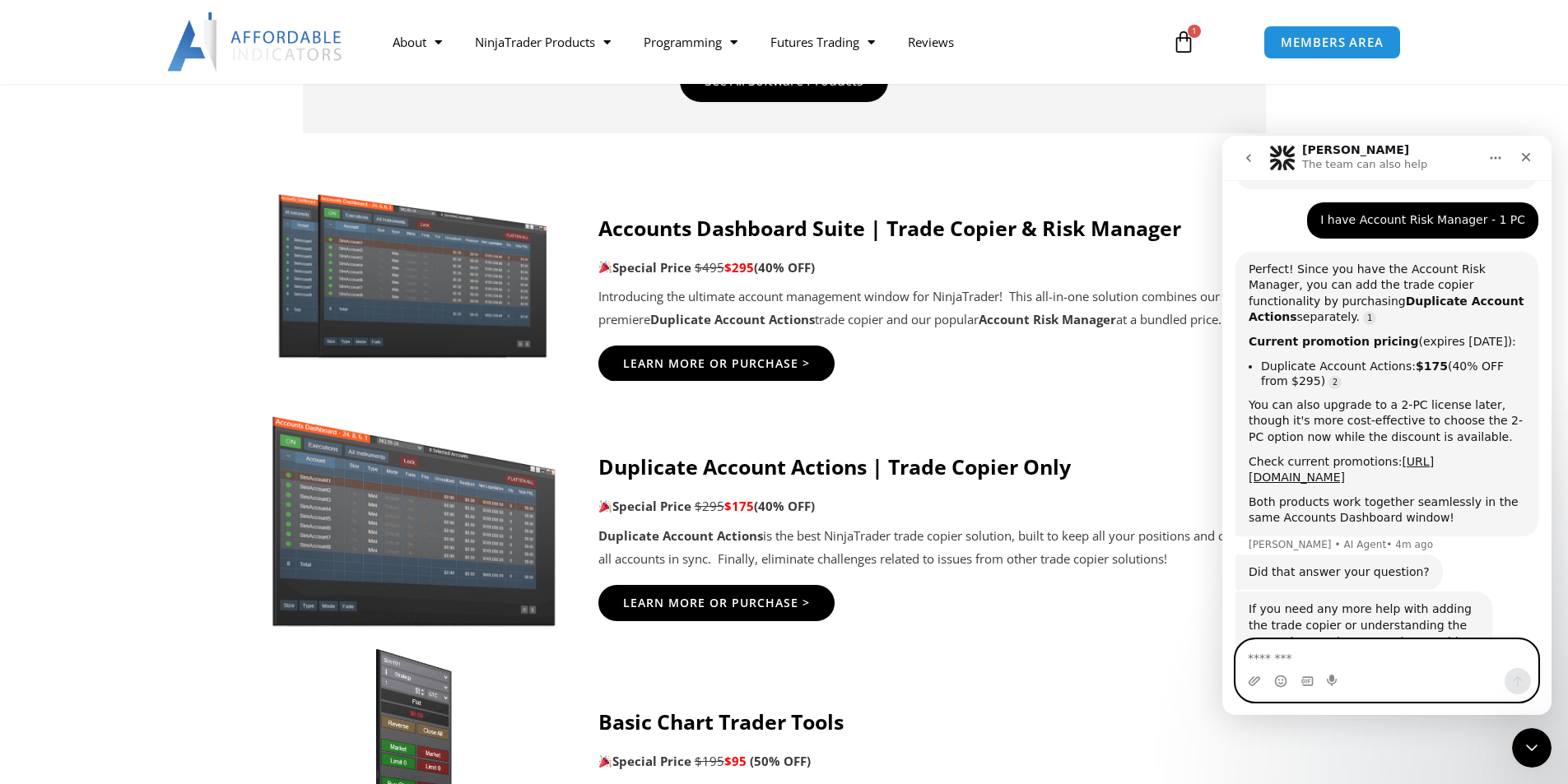
click at [1387, 665] on textarea "Message…" at bounding box center [1387, 654] width 301 height 28
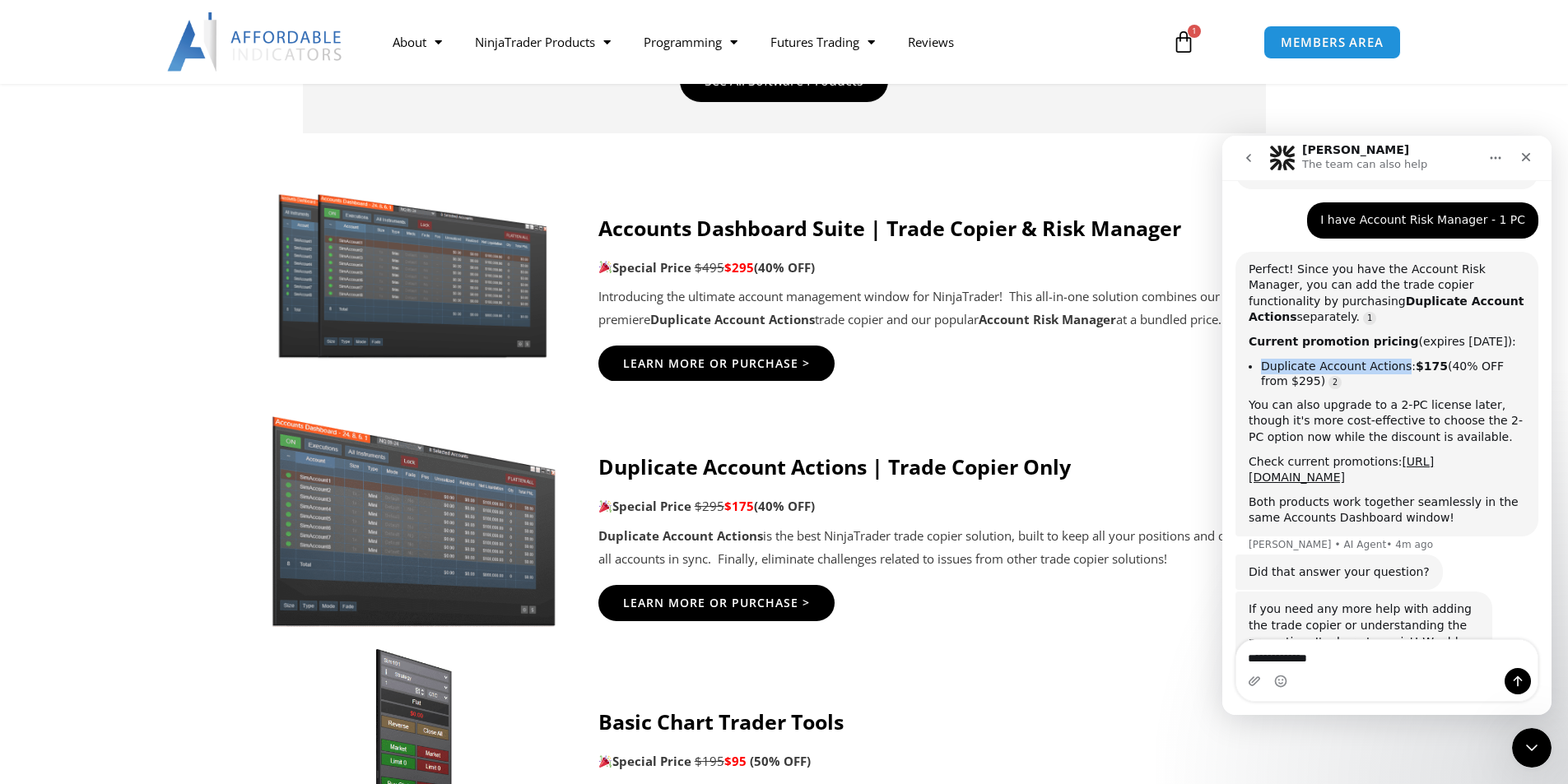
drag, startPoint x: 1261, startPoint y: 276, endPoint x: 1394, endPoint y: 273, distance: 133.0
click at [1394, 359] on li "Duplicate Account Actions: $175 (40% OFF from $295)" at bounding box center [1393, 374] width 264 height 30
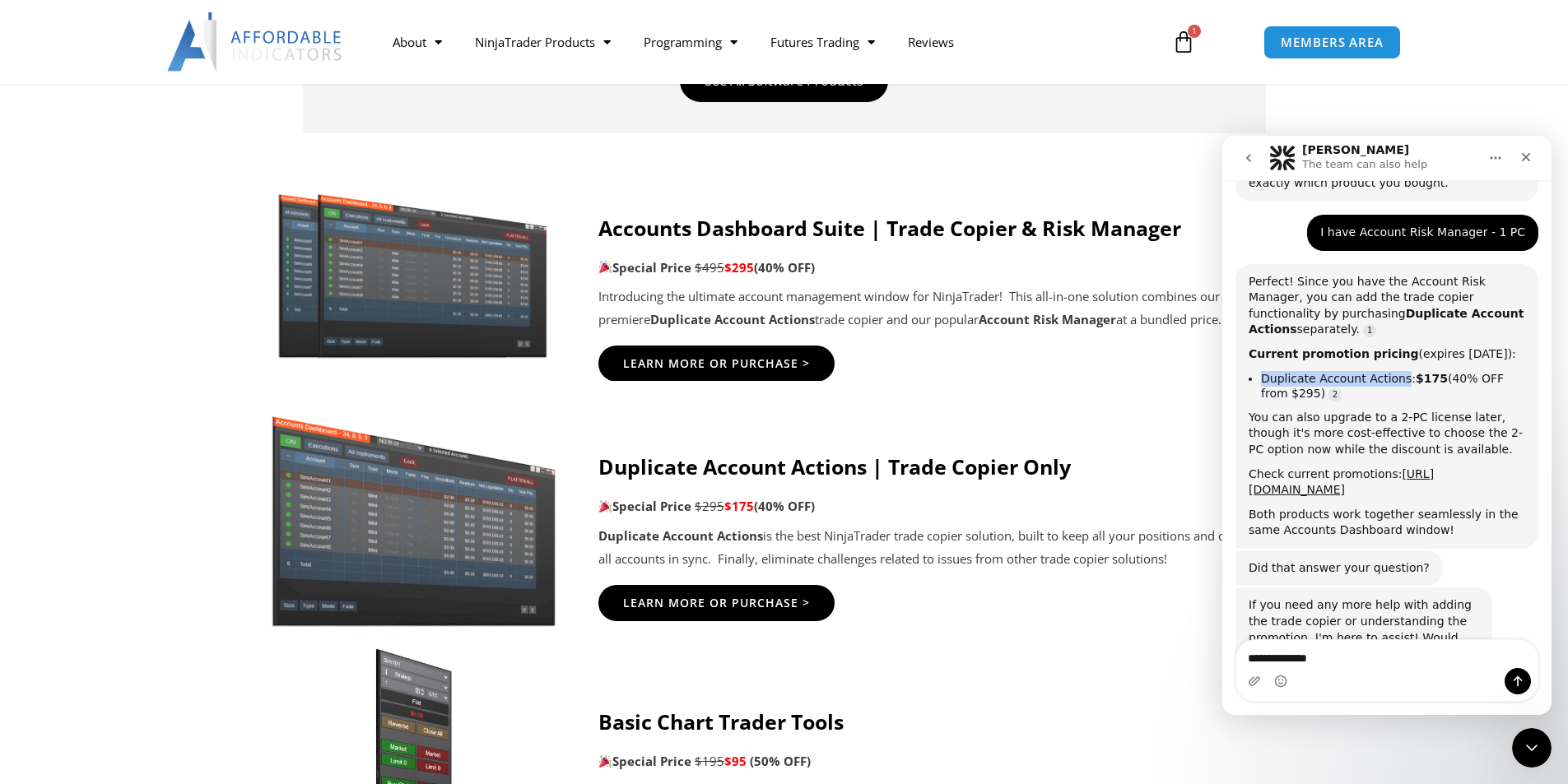
scroll to position [1081, 0]
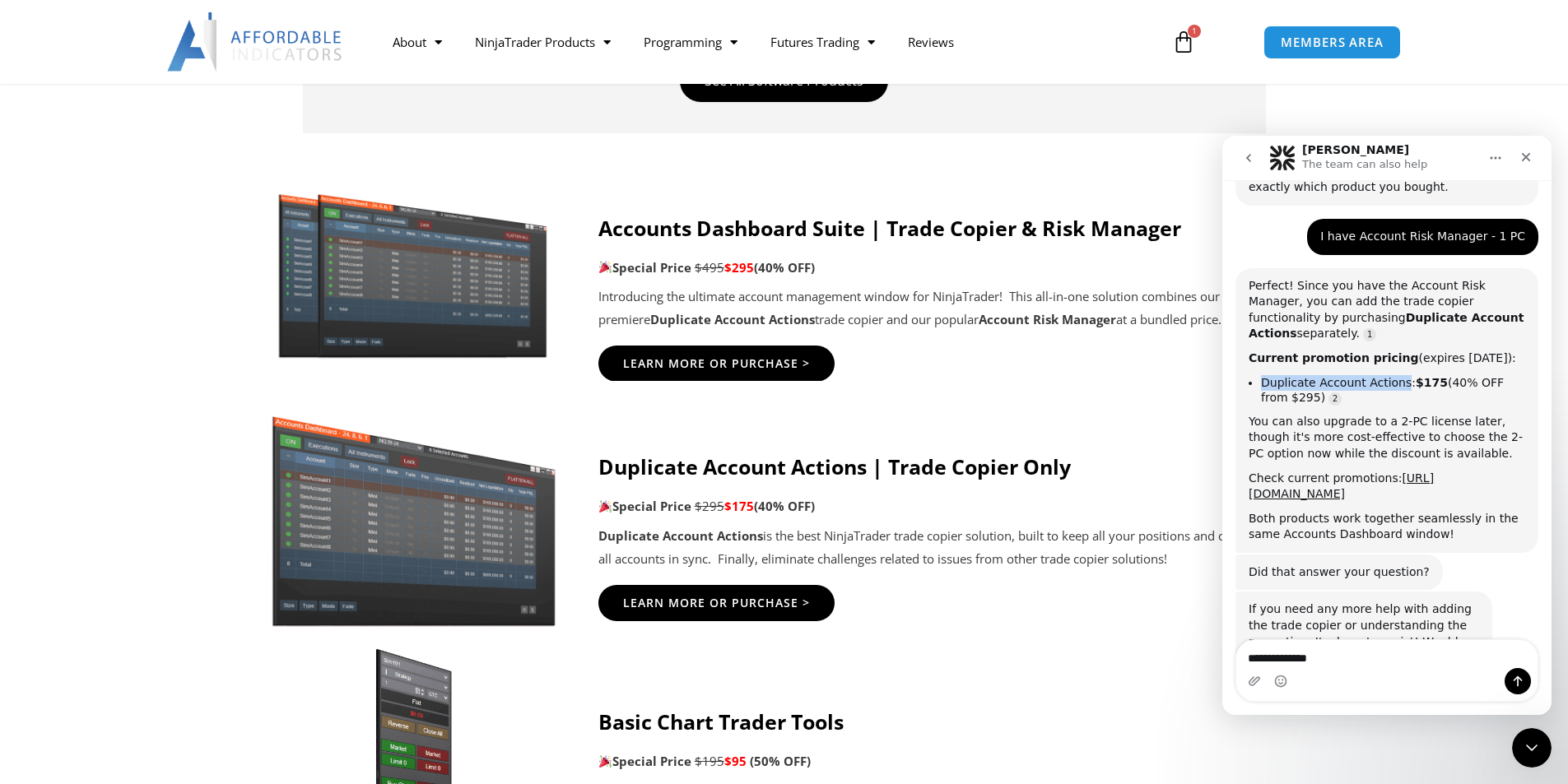
copy li "Duplicate Account Actions"
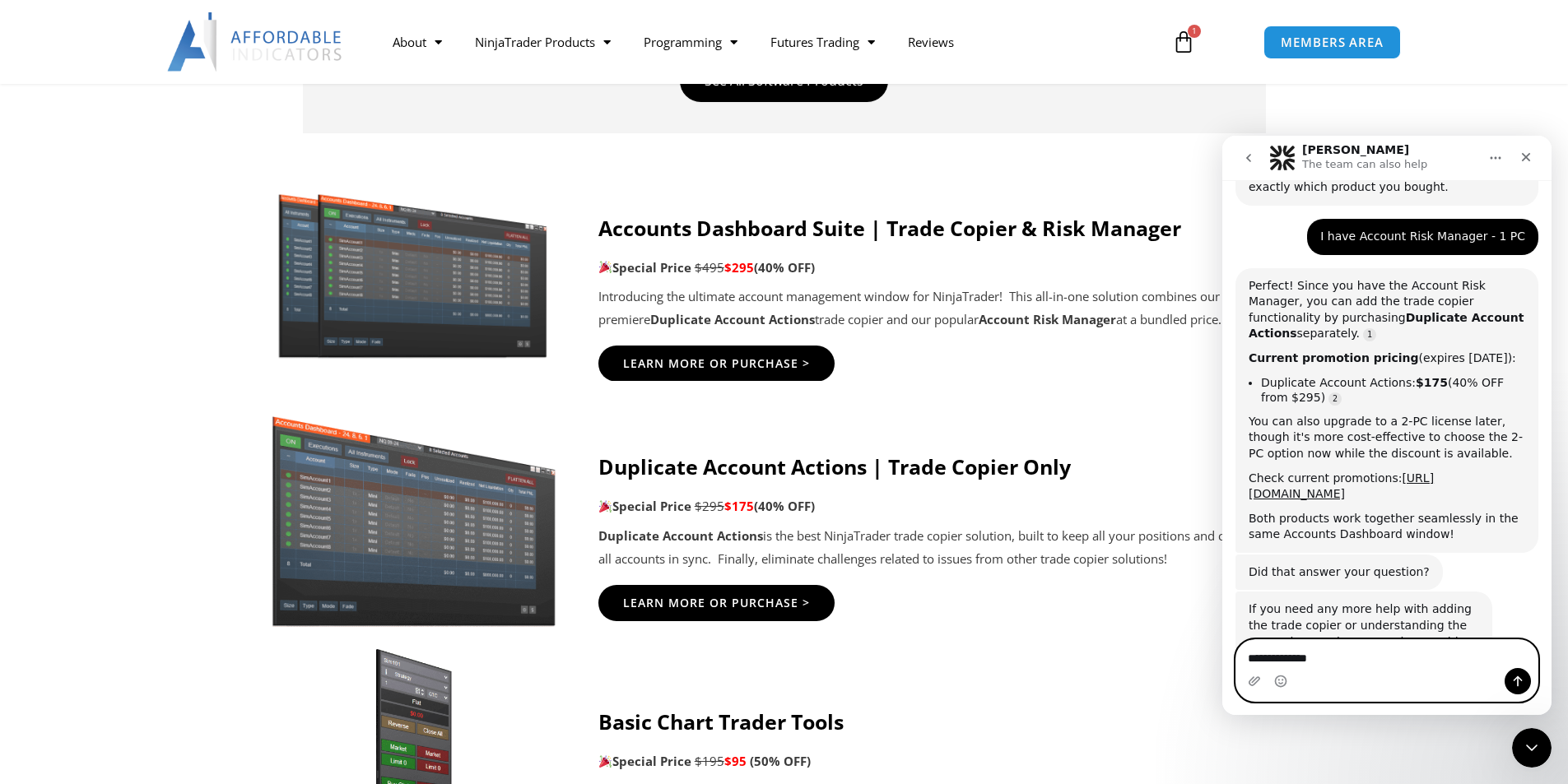
click at [1375, 658] on textarea "**********" at bounding box center [1387, 654] width 301 height 28
paste textarea "**********"
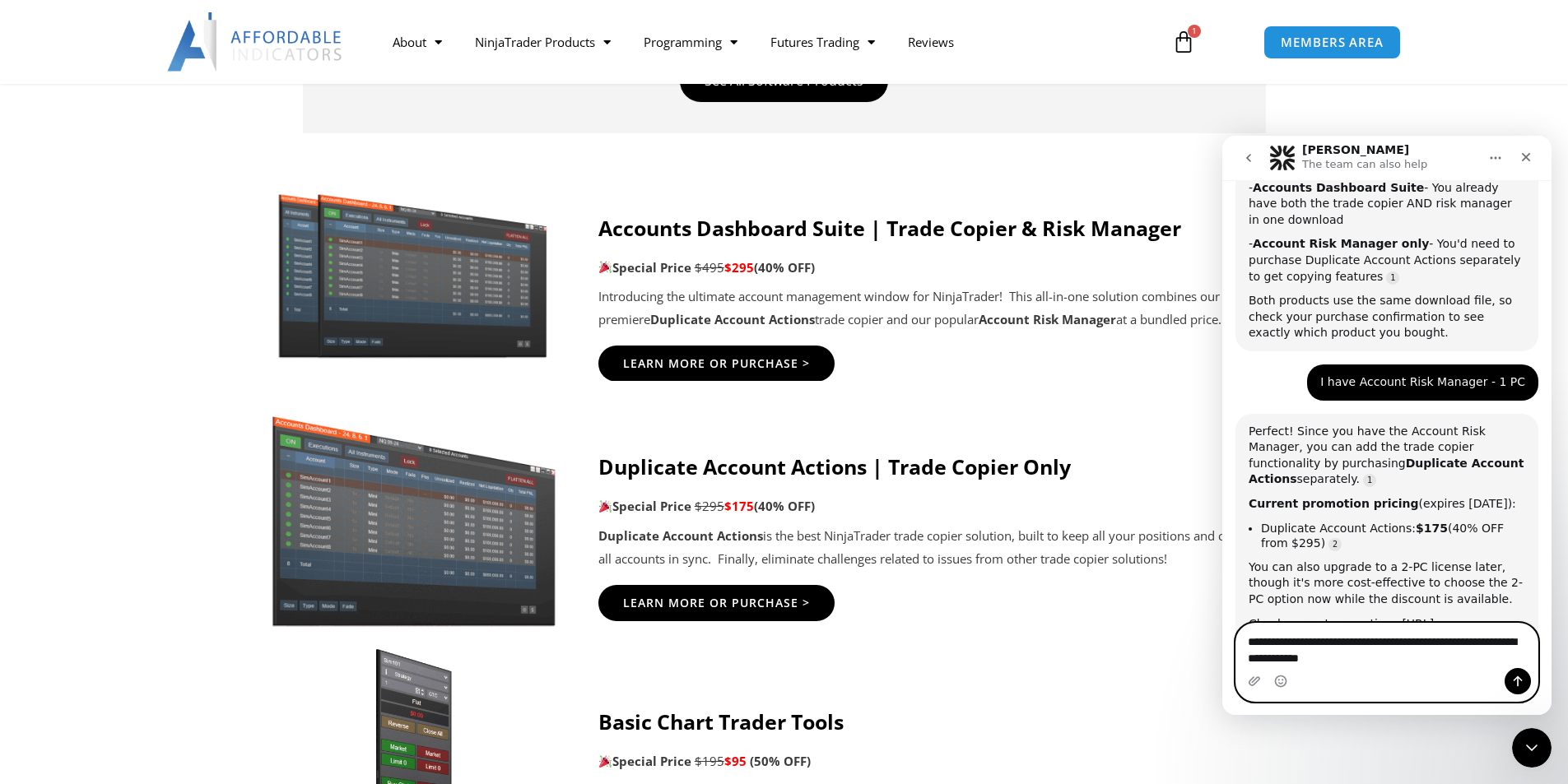
scroll to position [933, 0]
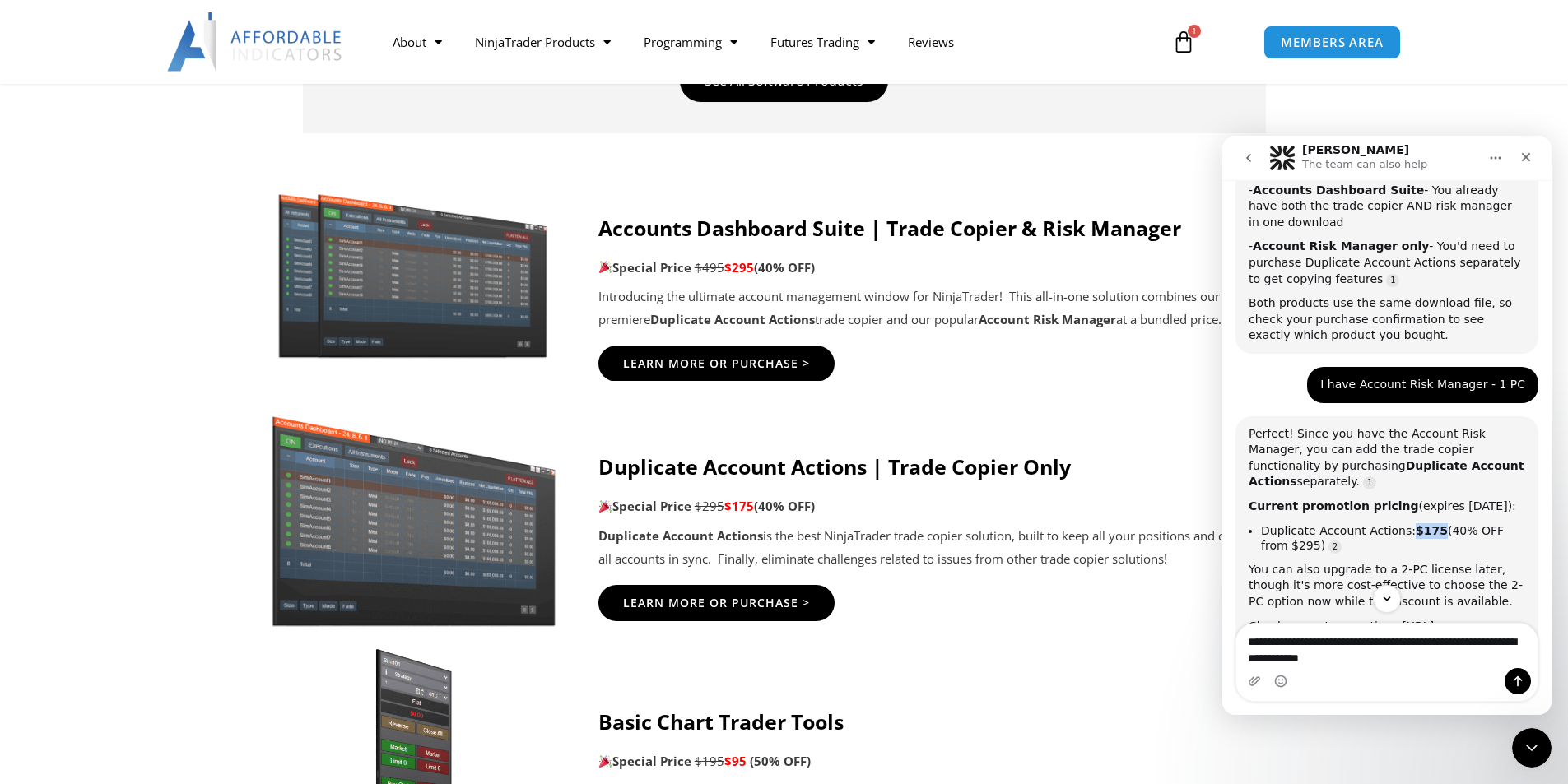
drag, startPoint x: 1403, startPoint y: 442, endPoint x: 1423, endPoint y: 445, distance: 20.2
click at [1423, 524] on b "$175" at bounding box center [1432, 530] width 32 height 13
copy b "$175"
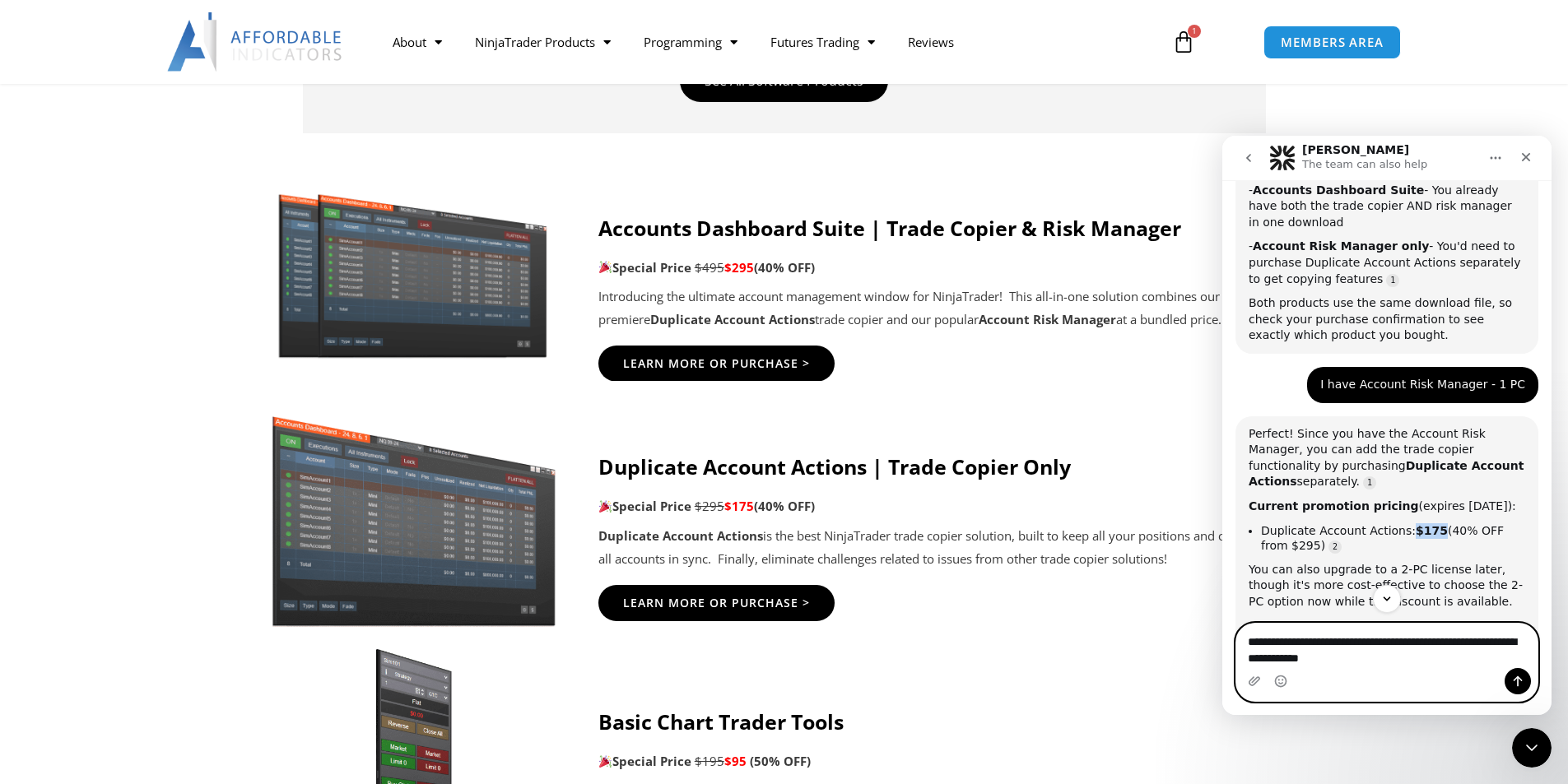
click at [1411, 651] on textarea "**********" at bounding box center [1387, 645] width 301 height 44
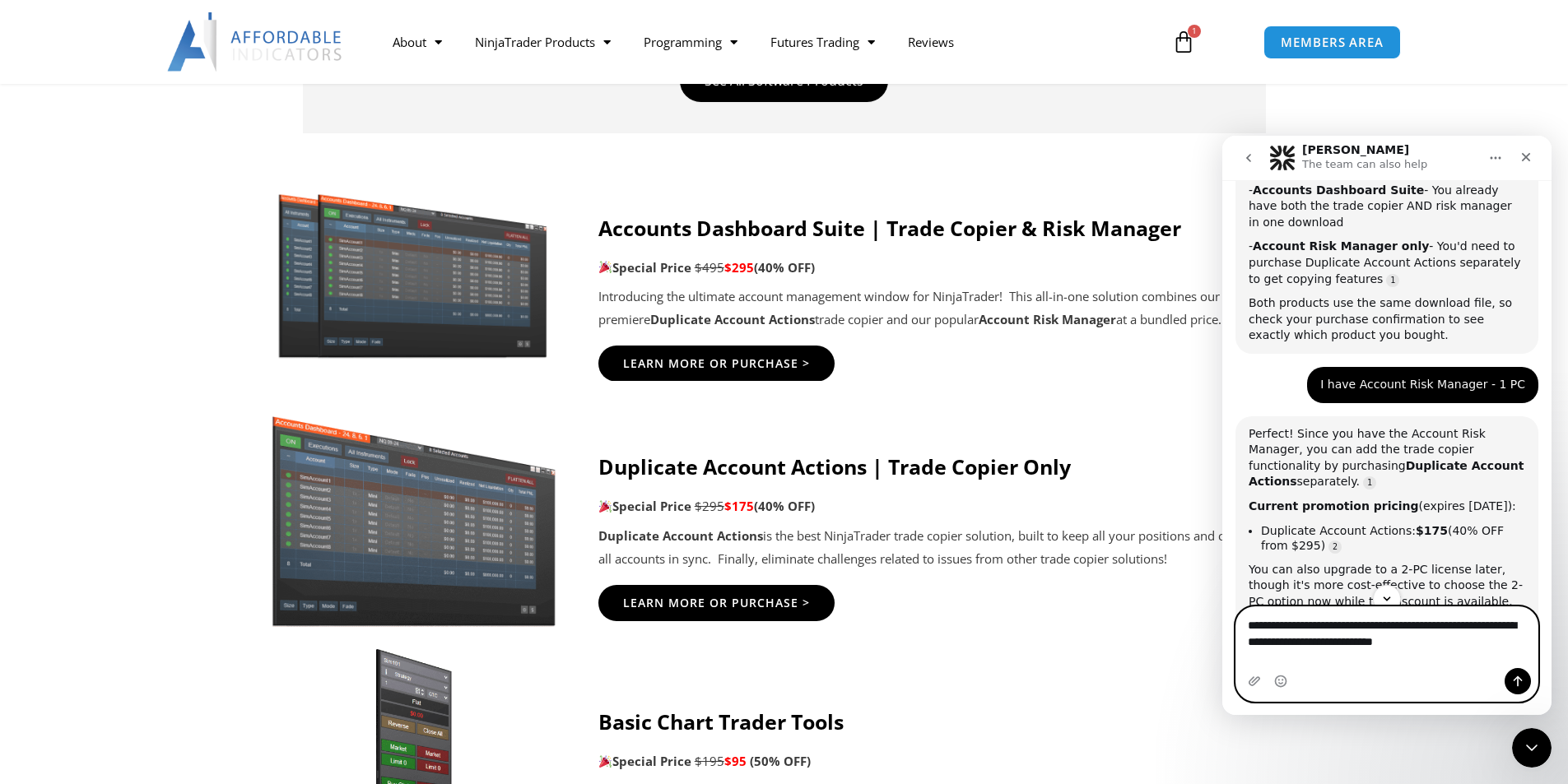
paste textarea "*****"
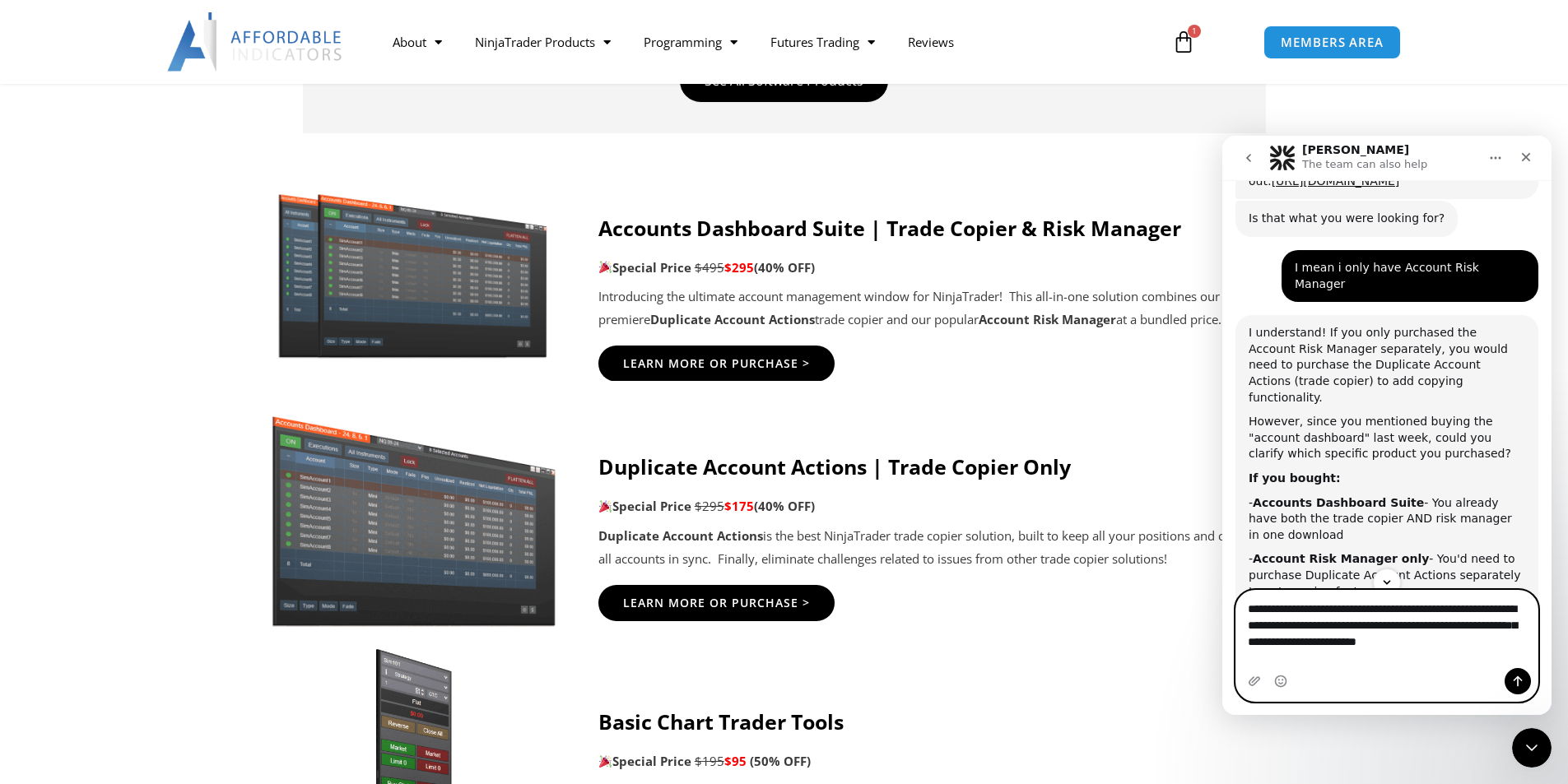
scroll to position [604, 0]
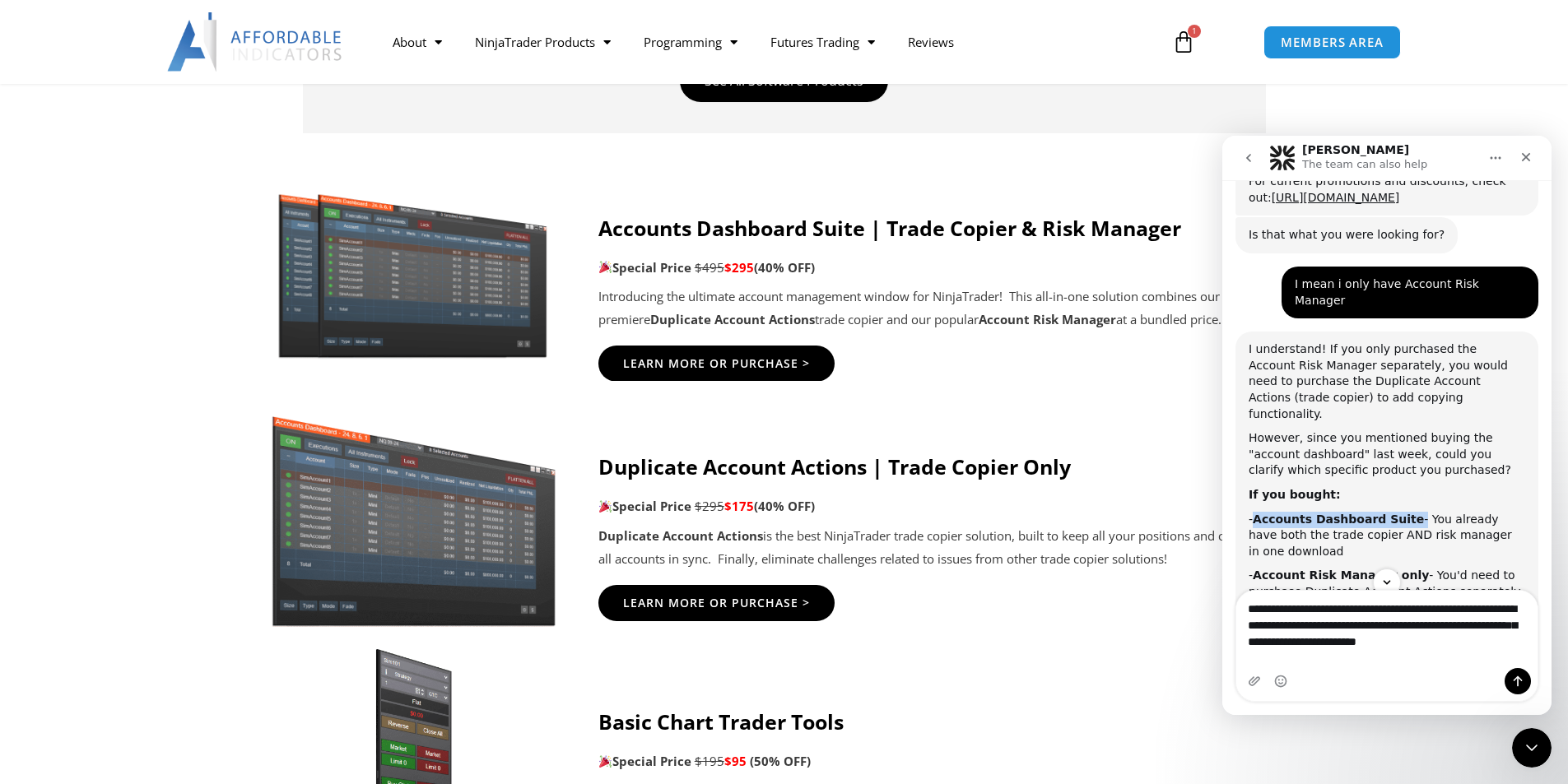
drag, startPoint x: 1257, startPoint y: 440, endPoint x: 1398, endPoint y: 437, distance: 141.0
click at [1398, 511] on div "- Accounts Dashboard Suite - You already have both the trade copier AND risk ma…" at bounding box center [1387, 535] width 277 height 48
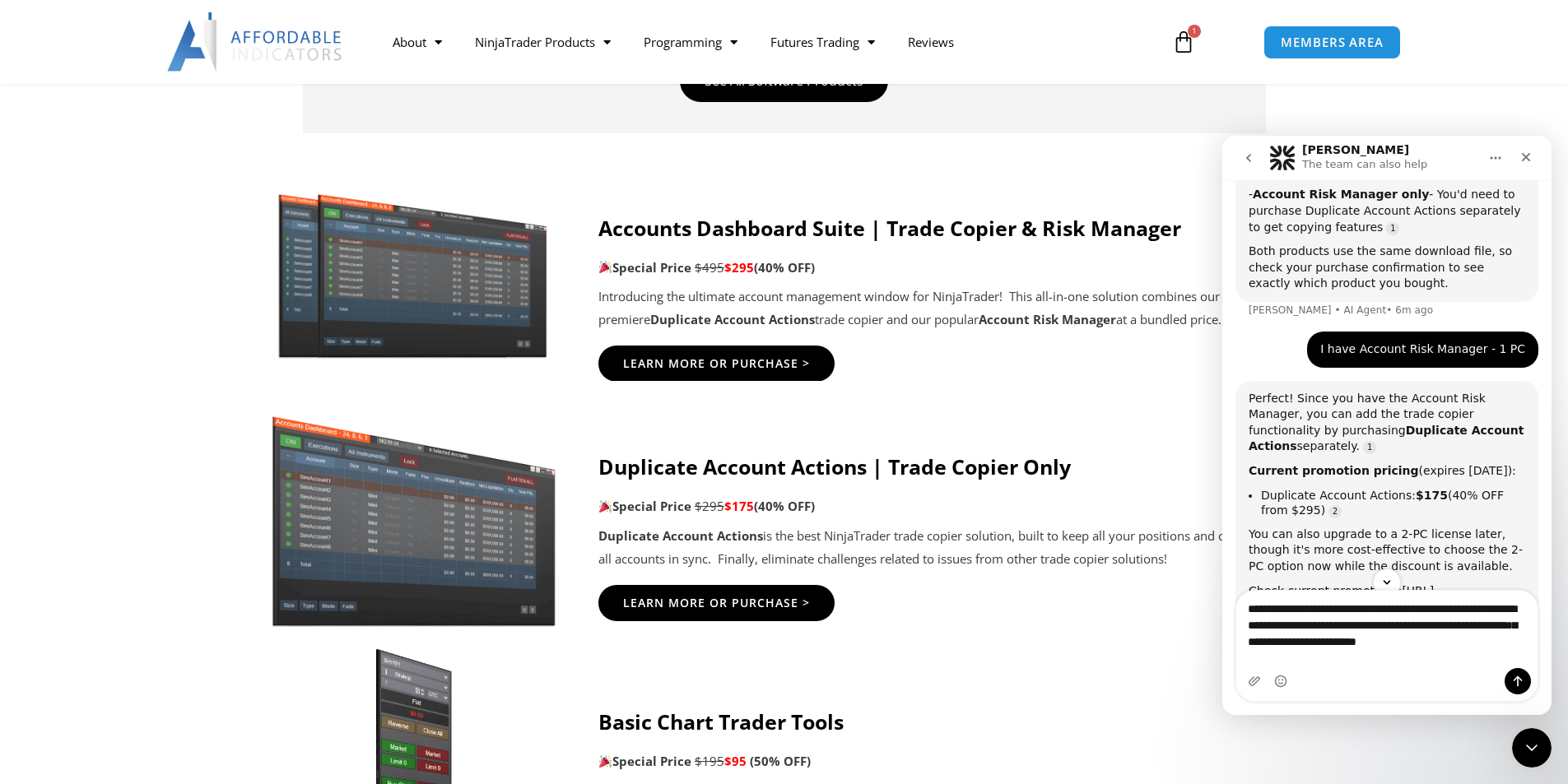
scroll to position [987, 0]
drag, startPoint x: 614, startPoint y: 268, endPoint x: 756, endPoint y: 271, distance: 142.0
click at [756, 271] on p "Special Price $495 $295 (40% OFF)" at bounding box center [949, 268] width 700 height 23
copy p "Special Price $495 $295"
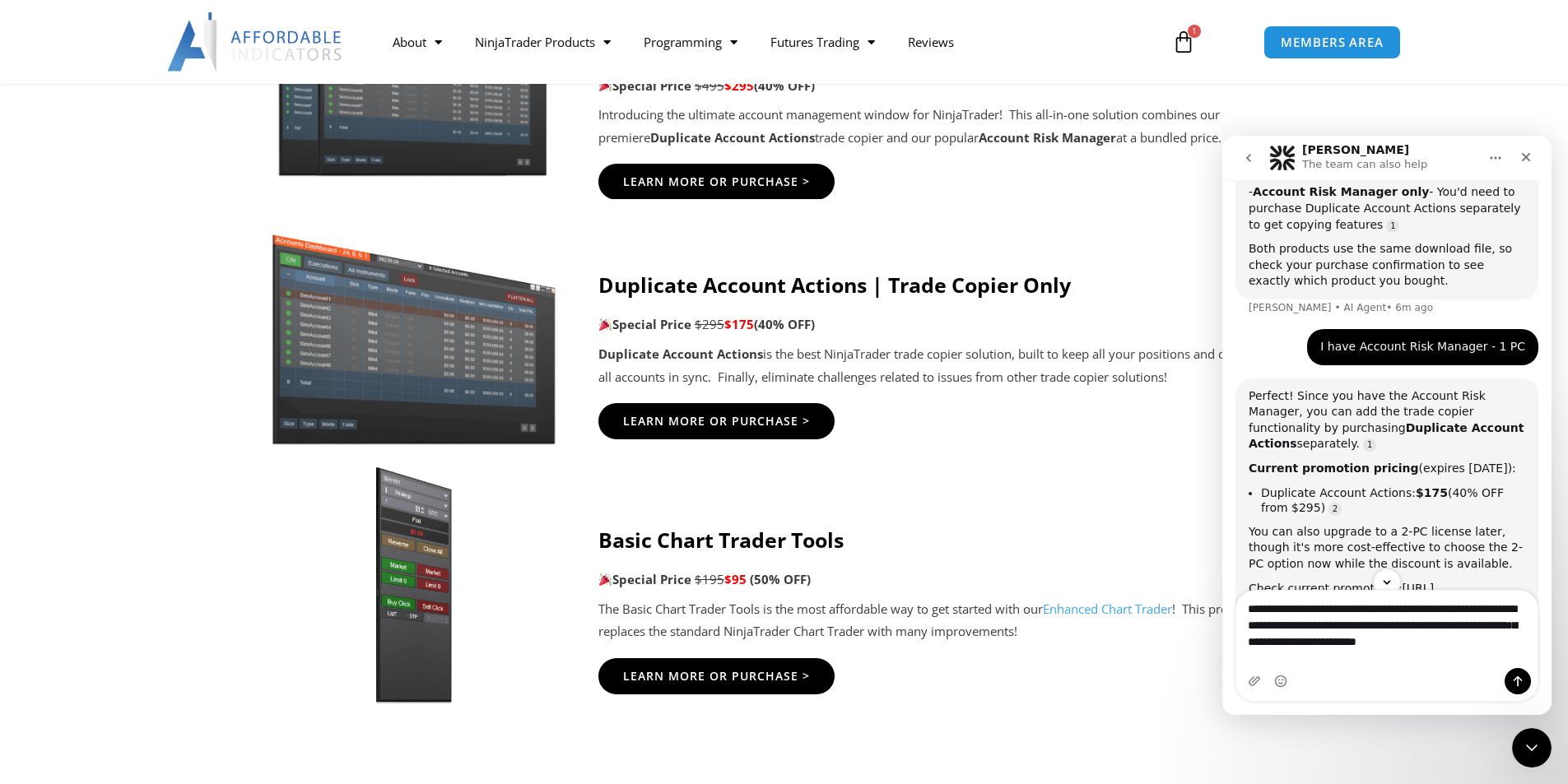
scroll to position [1069, 0]
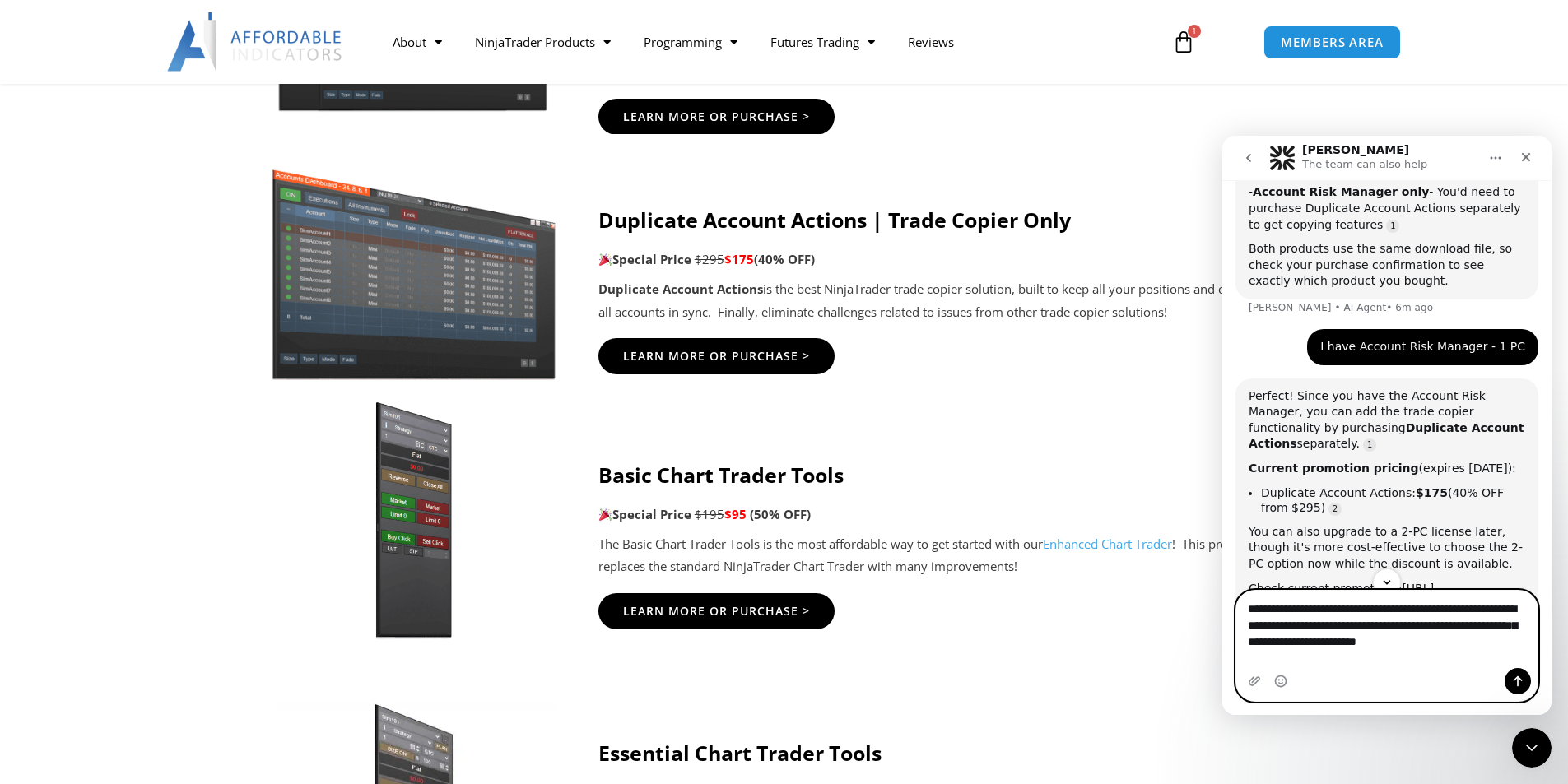
drag, startPoint x: 1520, startPoint y: 654, endPoint x: 1540, endPoint y: 655, distance: 20.0
click at [1521, 652] on textarea "**********" at bounding box center [1387, 621] width 301 height 61
paste textarea "**********"
type textarea "**********"
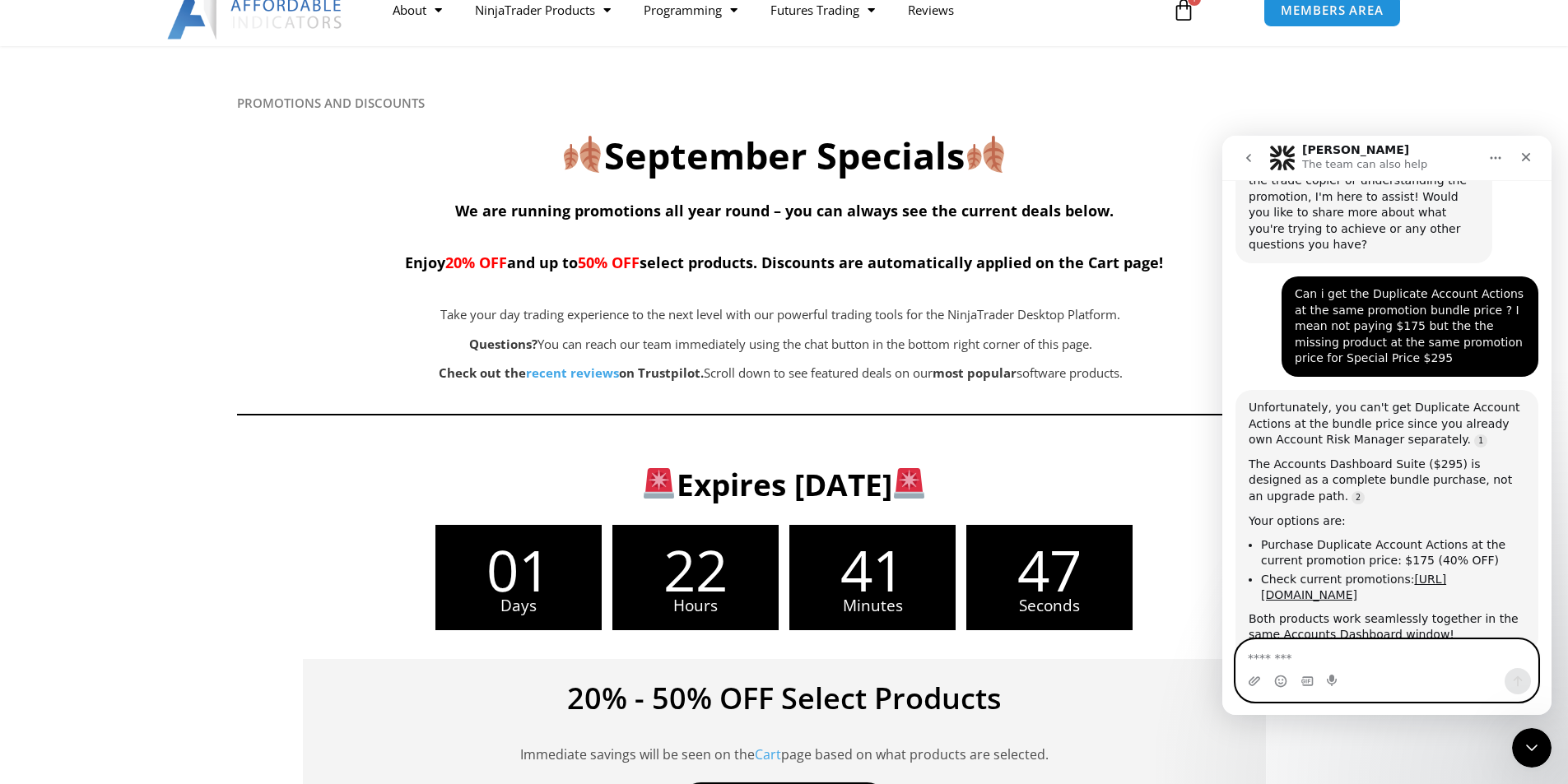
scroll to position [0, 0]
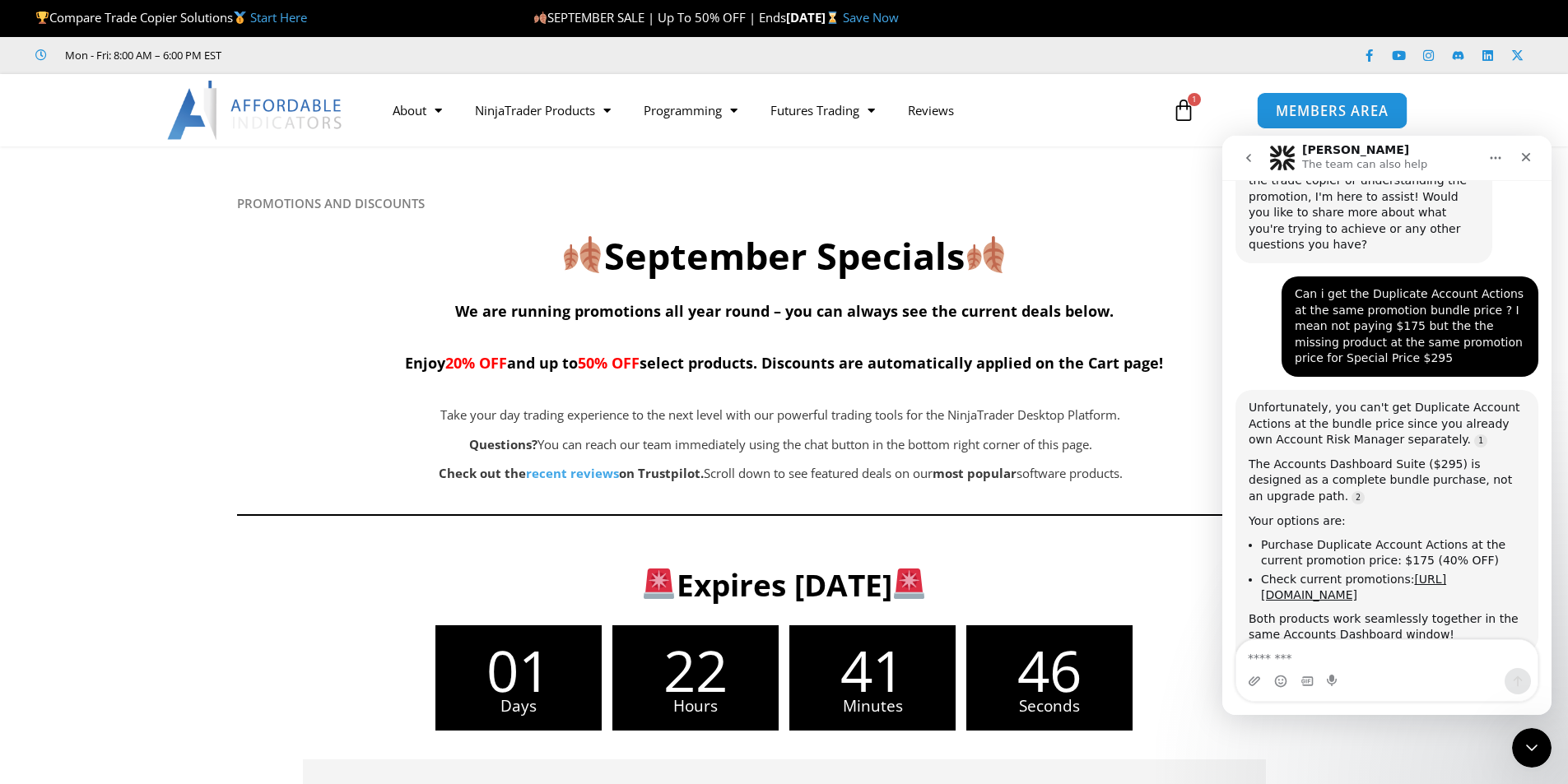
click at [1321, 108] on span "MEMBERS AREA" at bounding box center [1331, 110] width 112 height 14
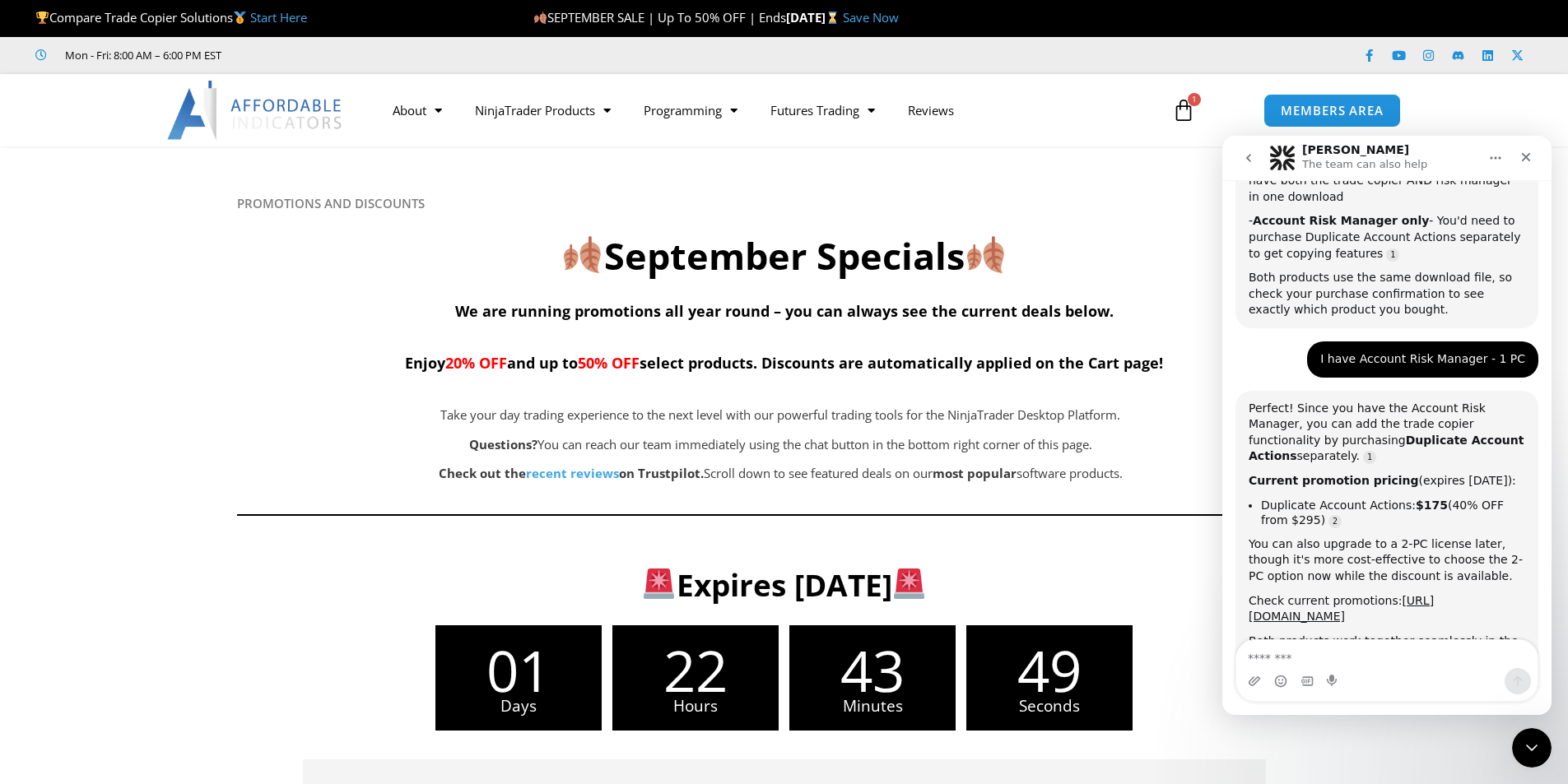
scroll to position [979, 0]
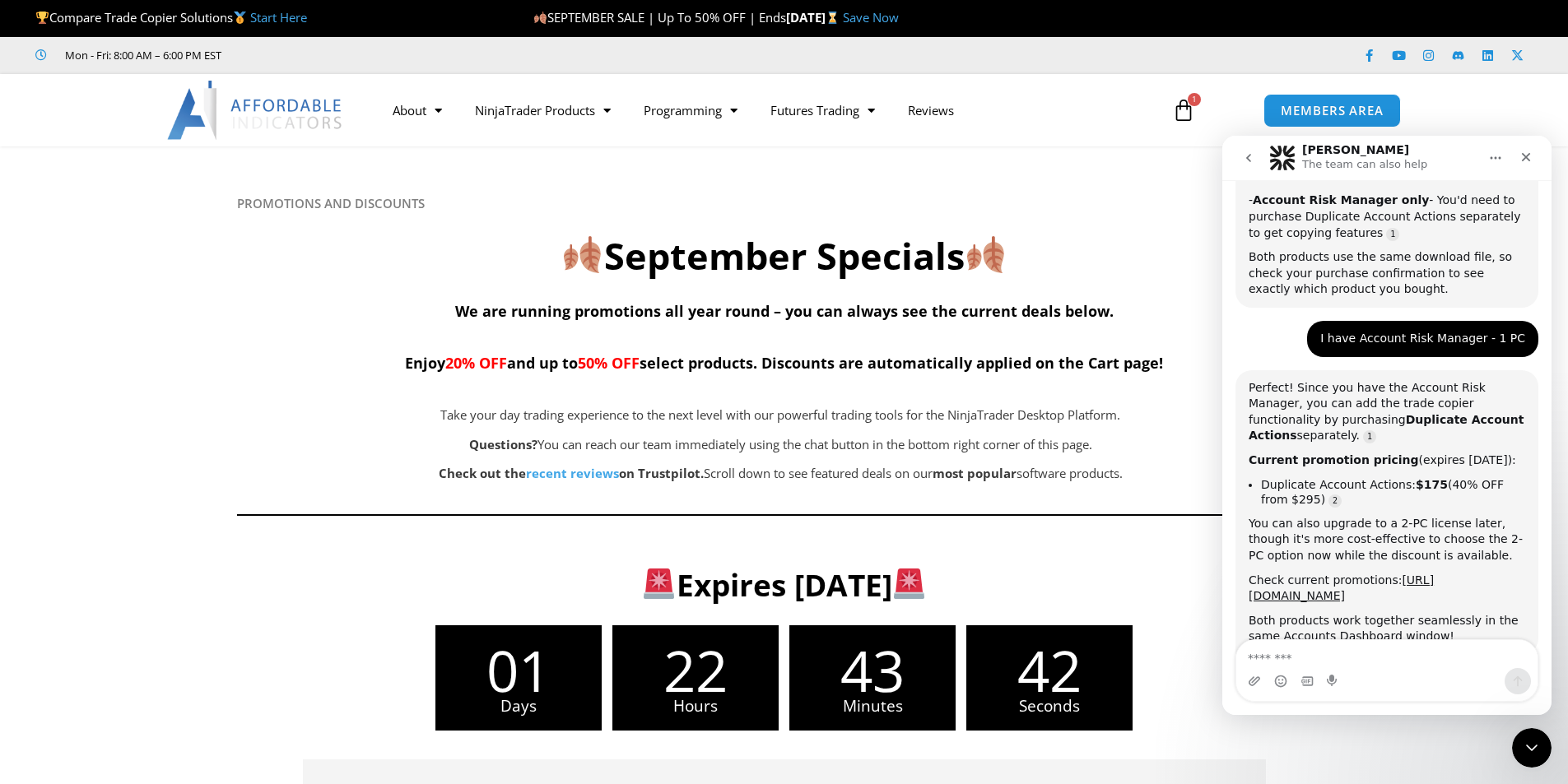
click at [1187, 111] on icon at bounding box center [1184, 110] width 23 height 23
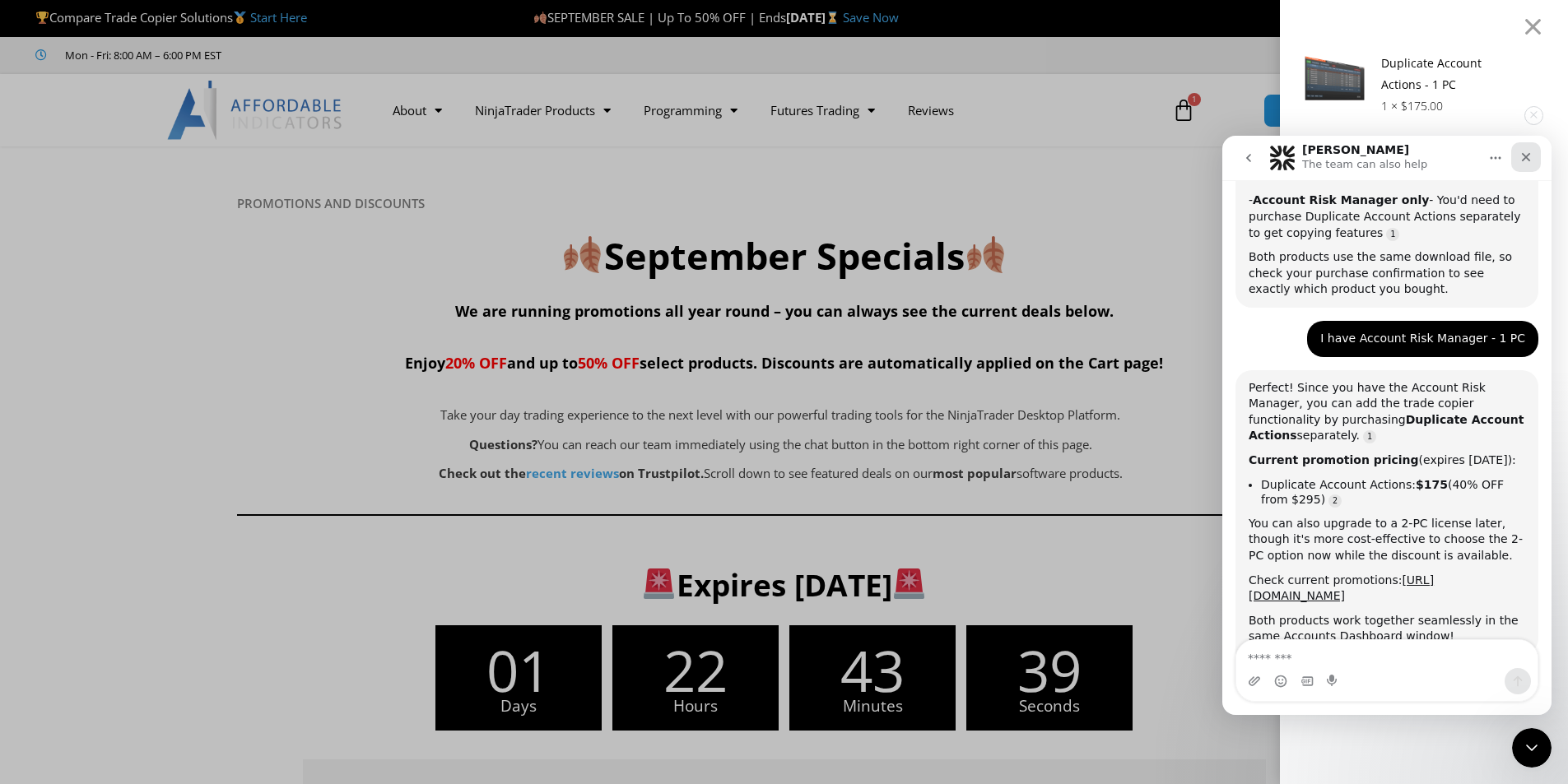
click at [1526, 152] on icon "Close" at bounding box center [1526, 158] width 13 height 13
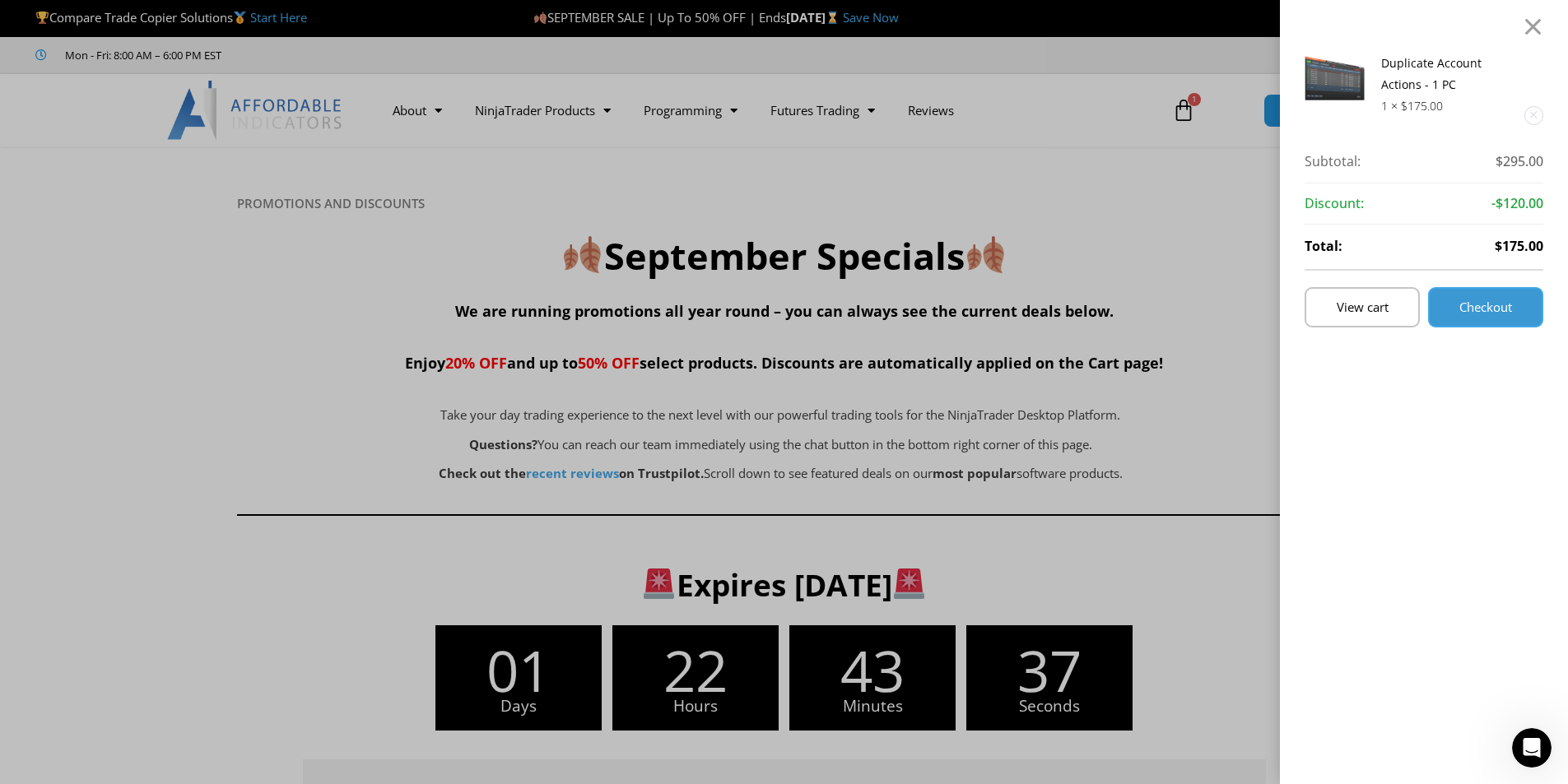
click at [1504, 306] on span "Checkout" at bounding box center [1486, 307] width 53 height 12
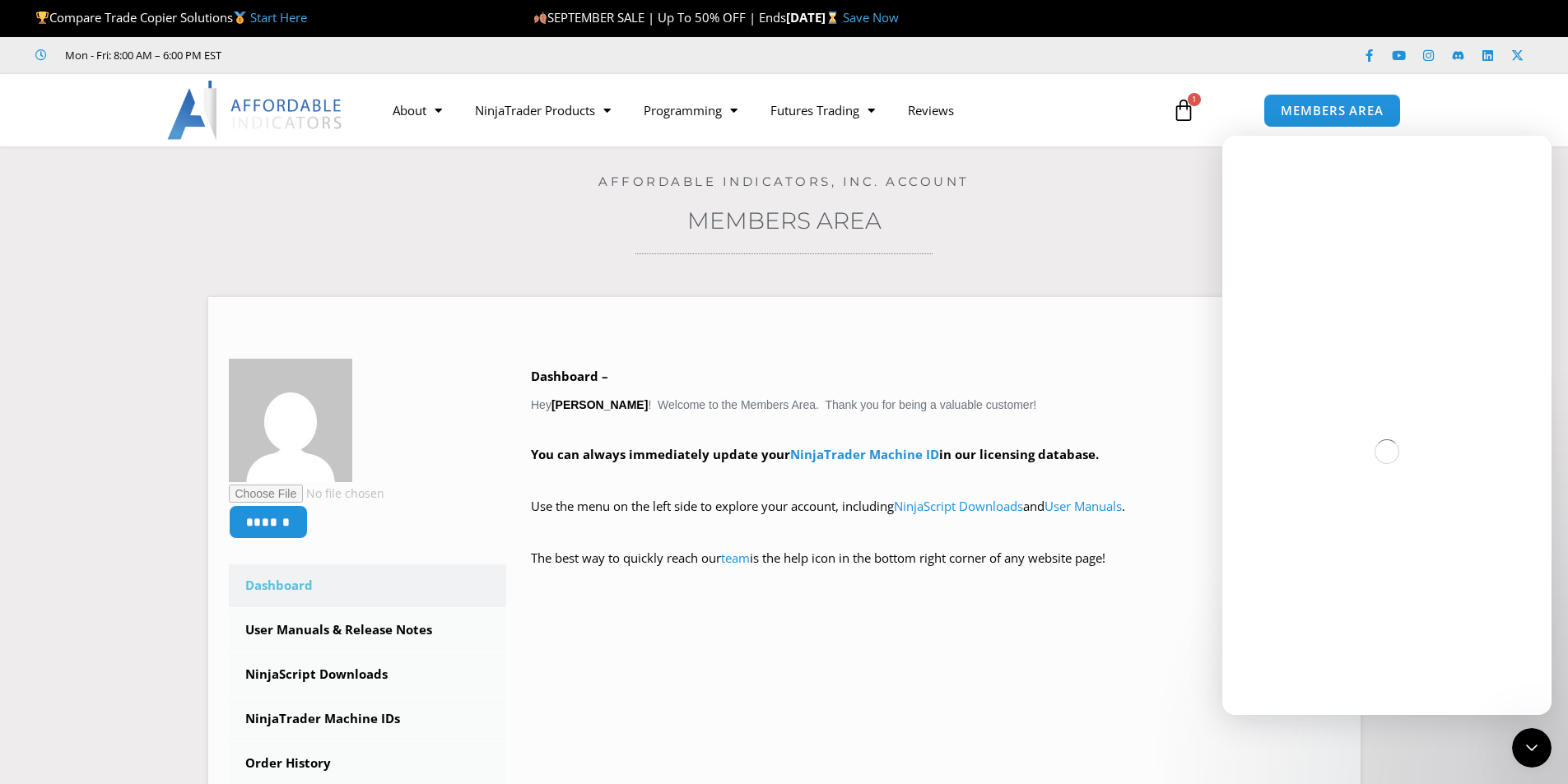
click at [1186, 115] on icon at bounding box center [1184, 110] width 23 height 23
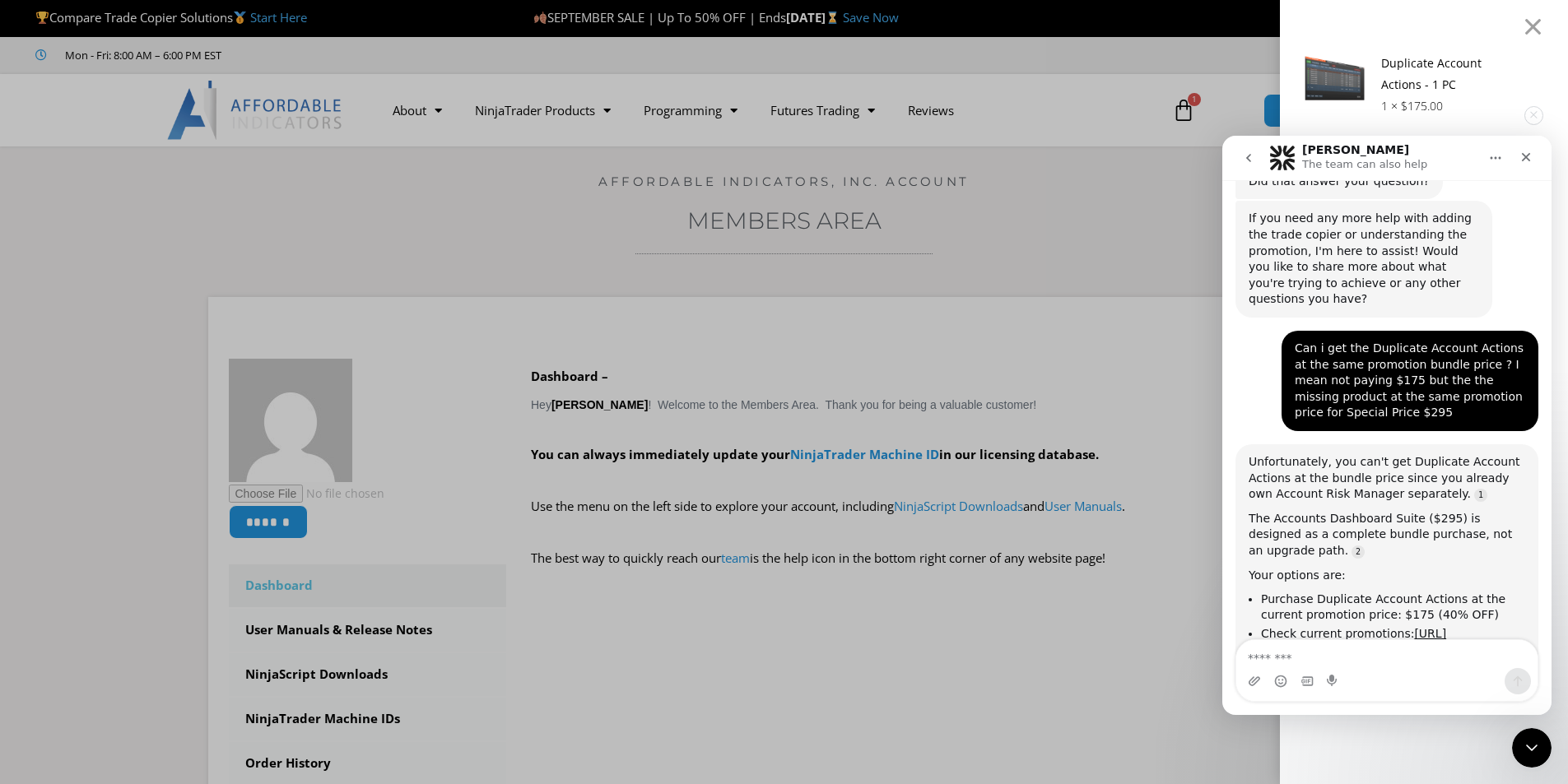
scroll to position [1502, 0]
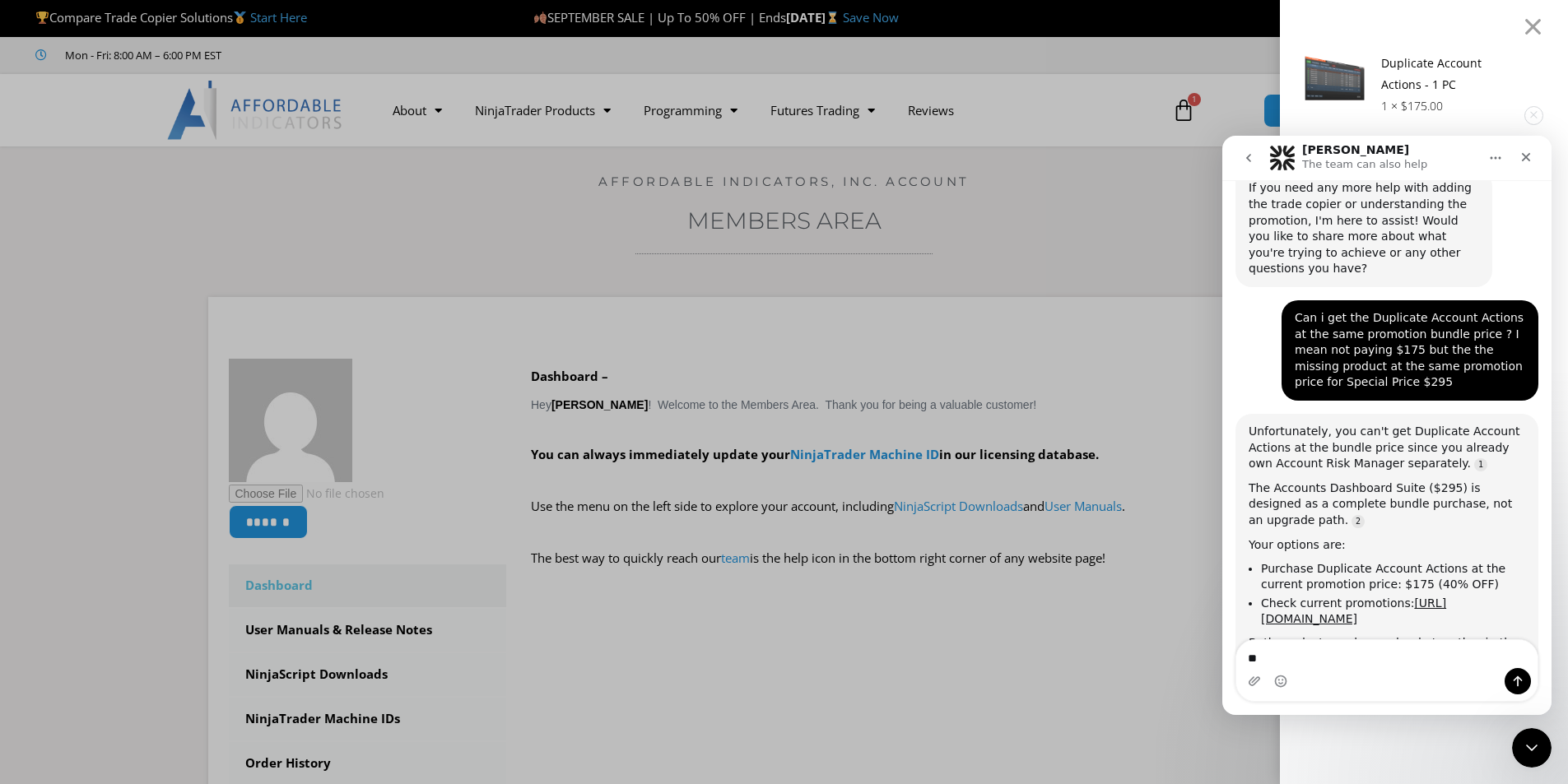
type textarea "***"
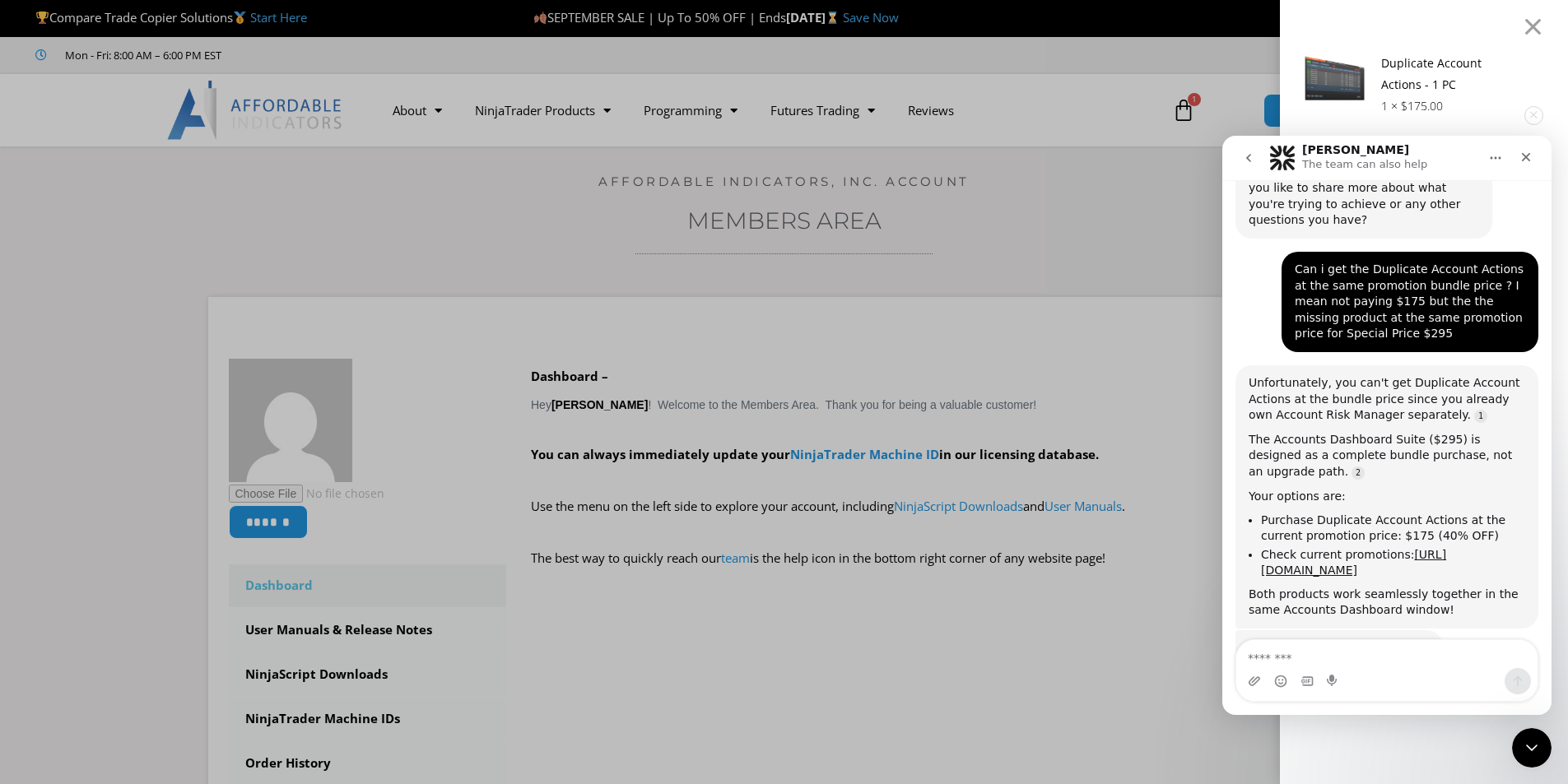
scroll to position [1604, 0]
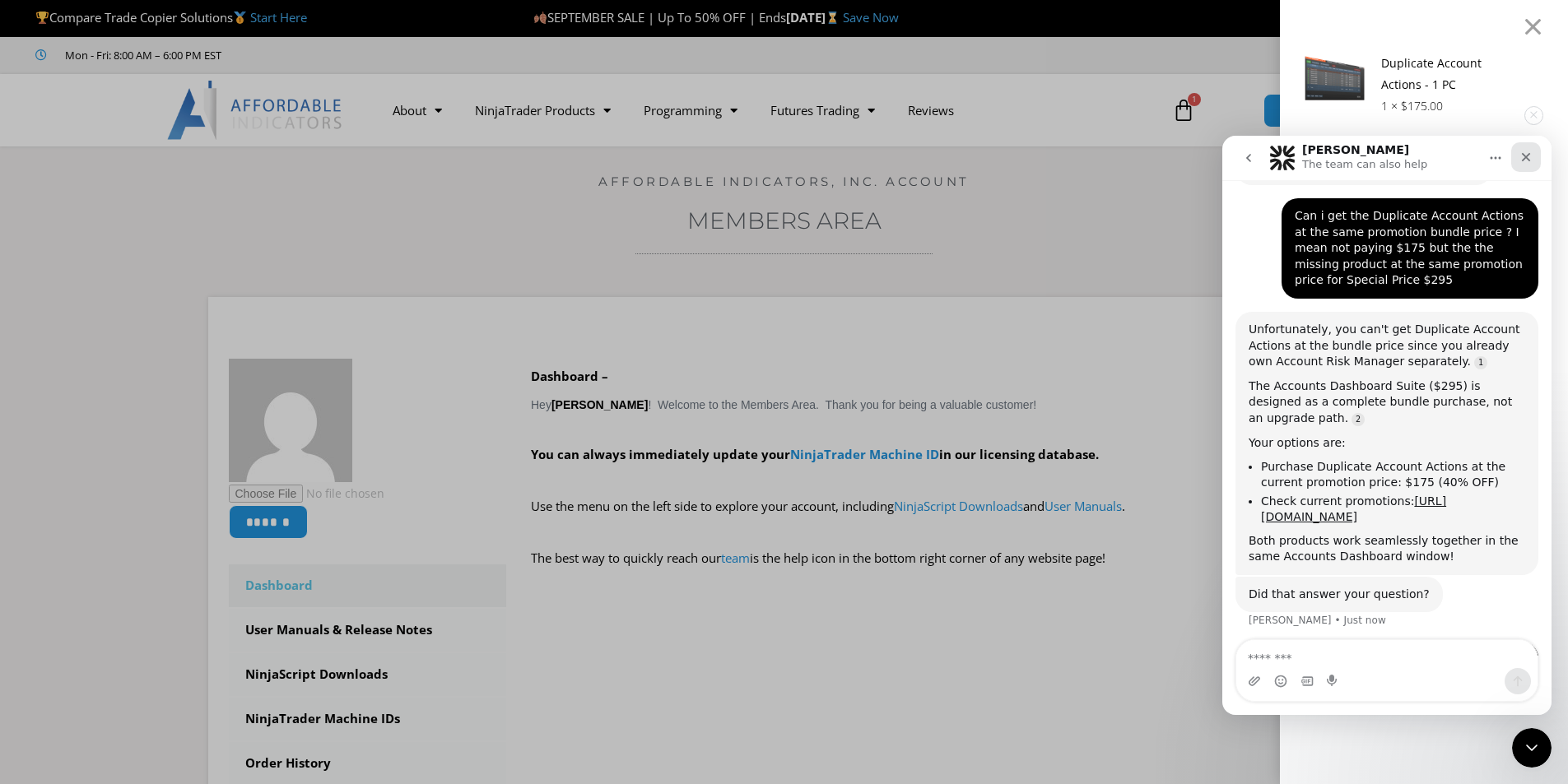
click at [1527, 155] on icon "Close" at bounding box center [1526, 158] width 9 height 9
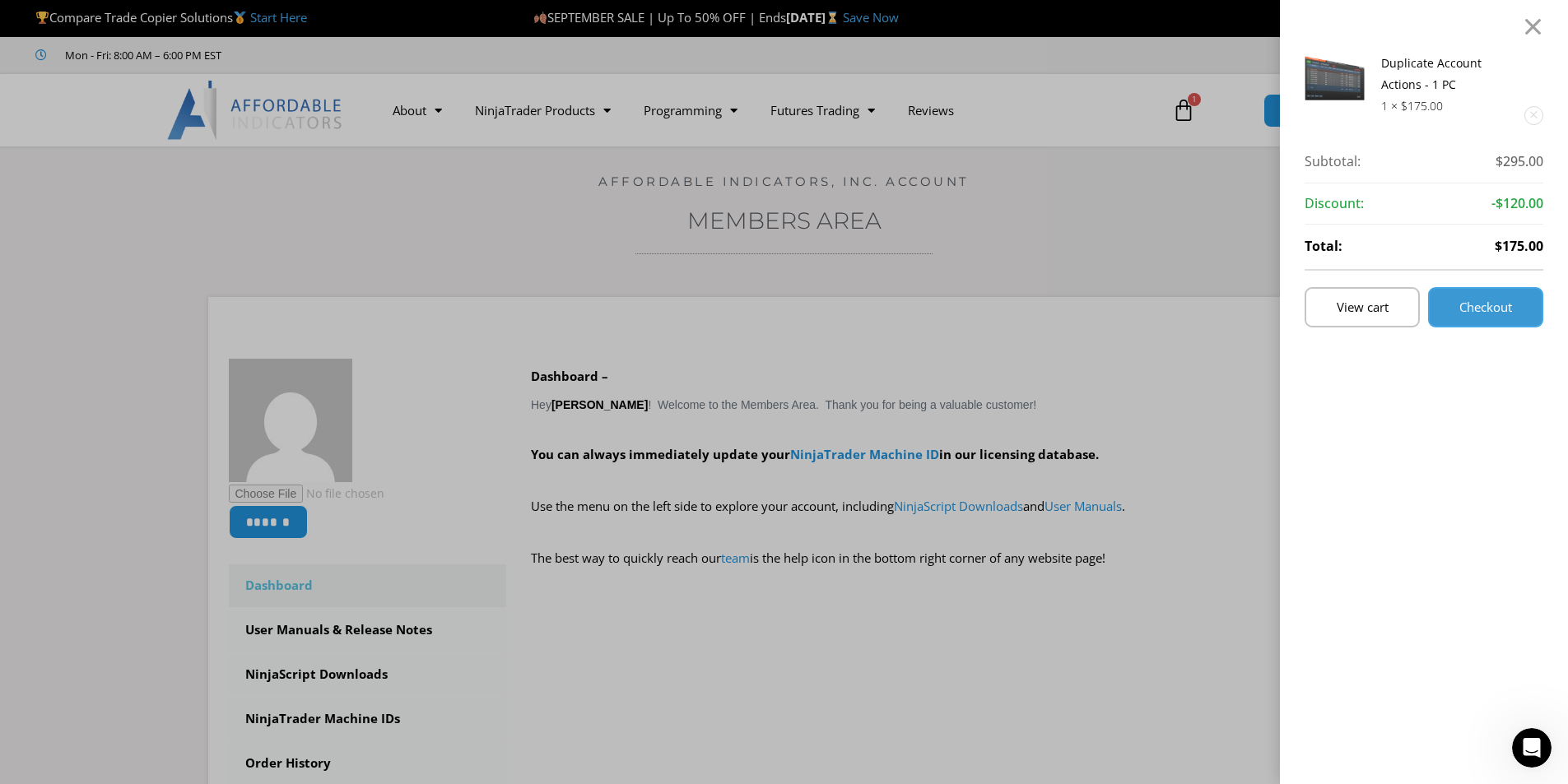
click at [1512, 306] on span "Checkout" at bounding box center [1486, 307] width 53 height 12
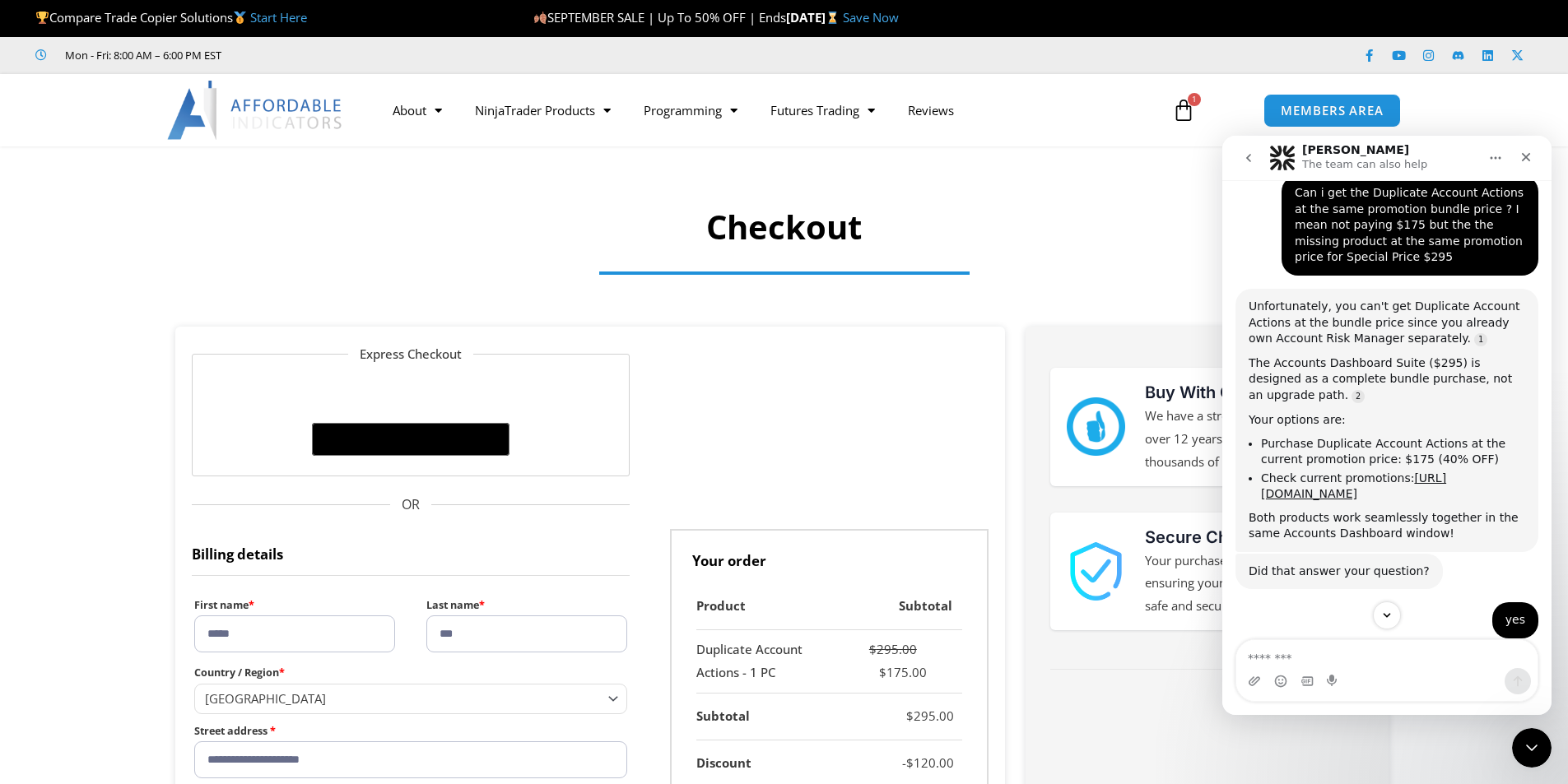
scroll to position [1632, 0]
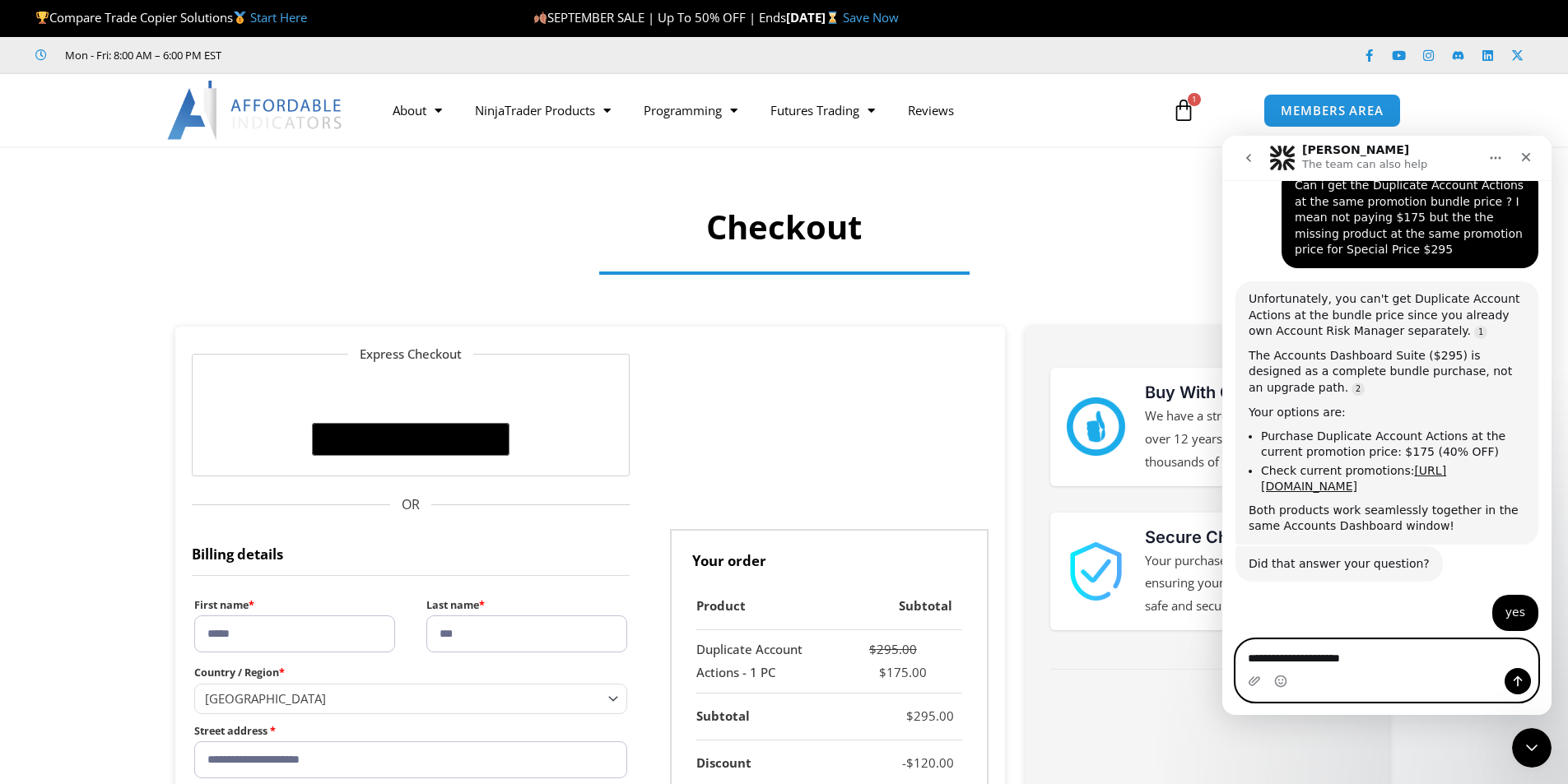
click at [1399, 666] on textarea "**********" at bounding box center [1387, 654] width 301 height 28
paste textarea "**********"
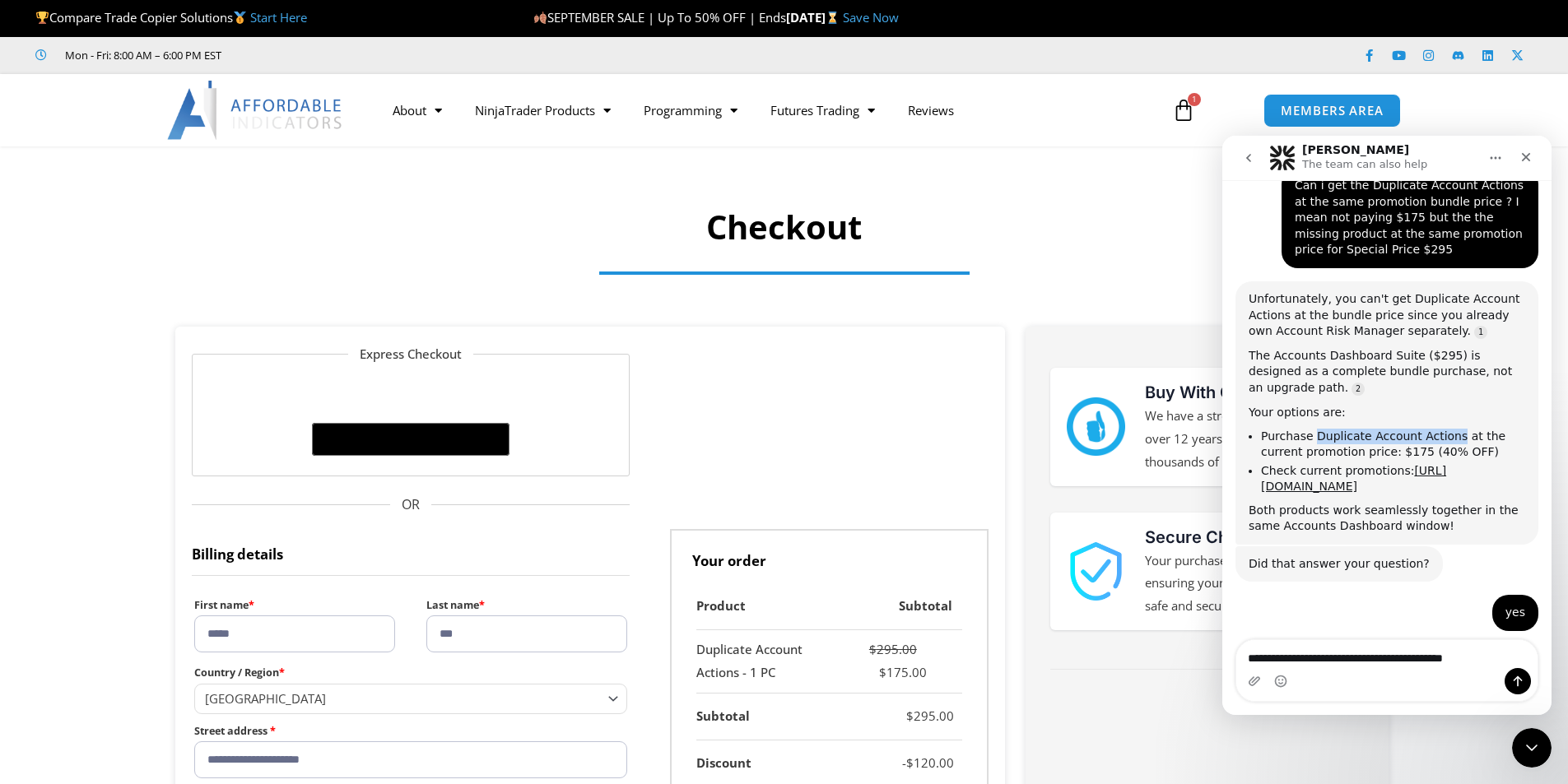
drag, startPoint x: 1321, startPoint y: 328, endPoint x: 1442, endPoint y: 328, distance: 121.0
click at [1442, 428] on li "Purchase Duplicate Account Actions at the current promotion price: $175 (40% OF…" at bounding box center [1393, 443] width 264 height 30
copy li "Duplicate Account Actions"
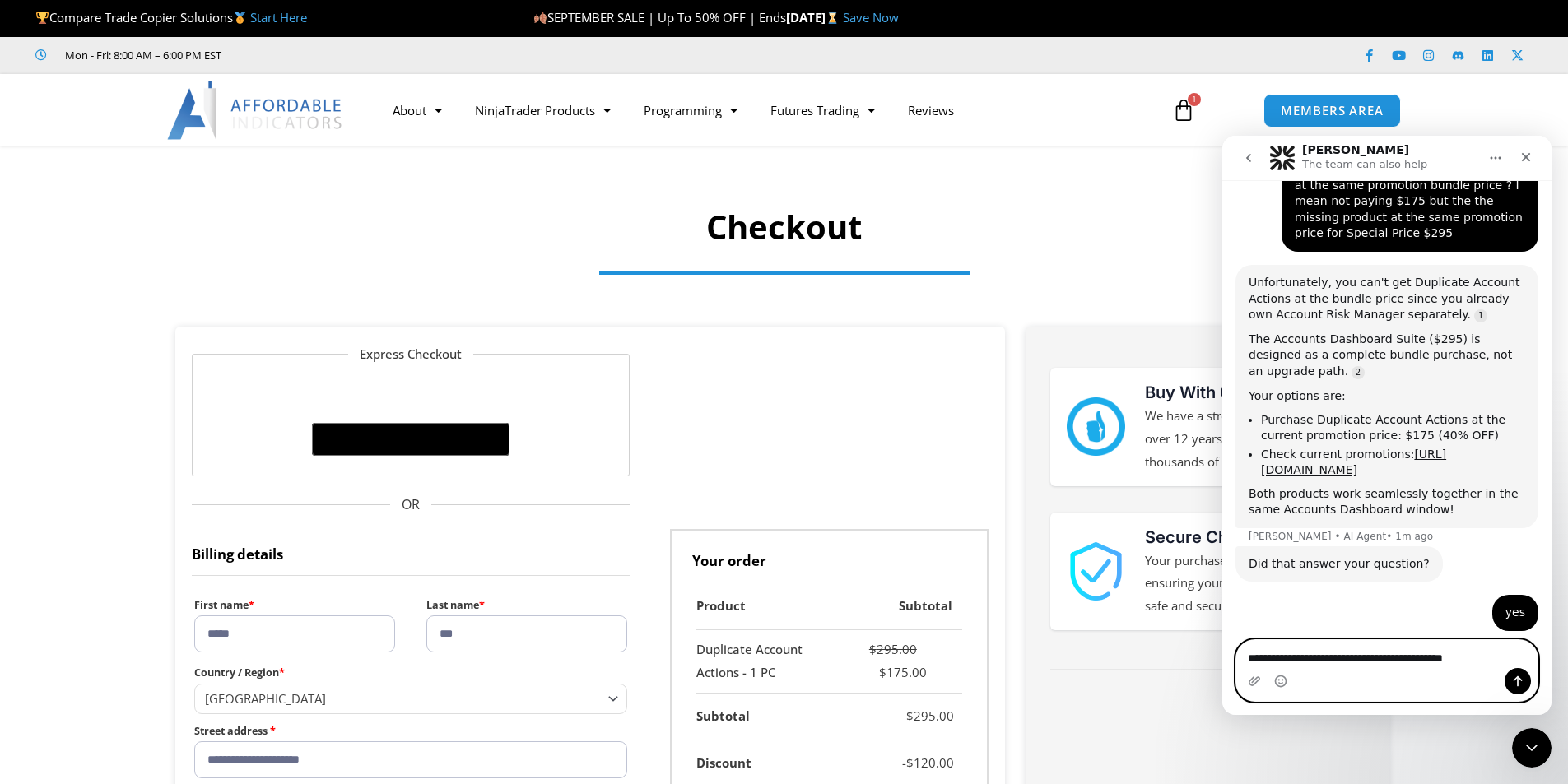
click at [1513, 657] on textarea "**********" at bounding box center [1387, 654] width 301 height 28
paste textarea "**********"
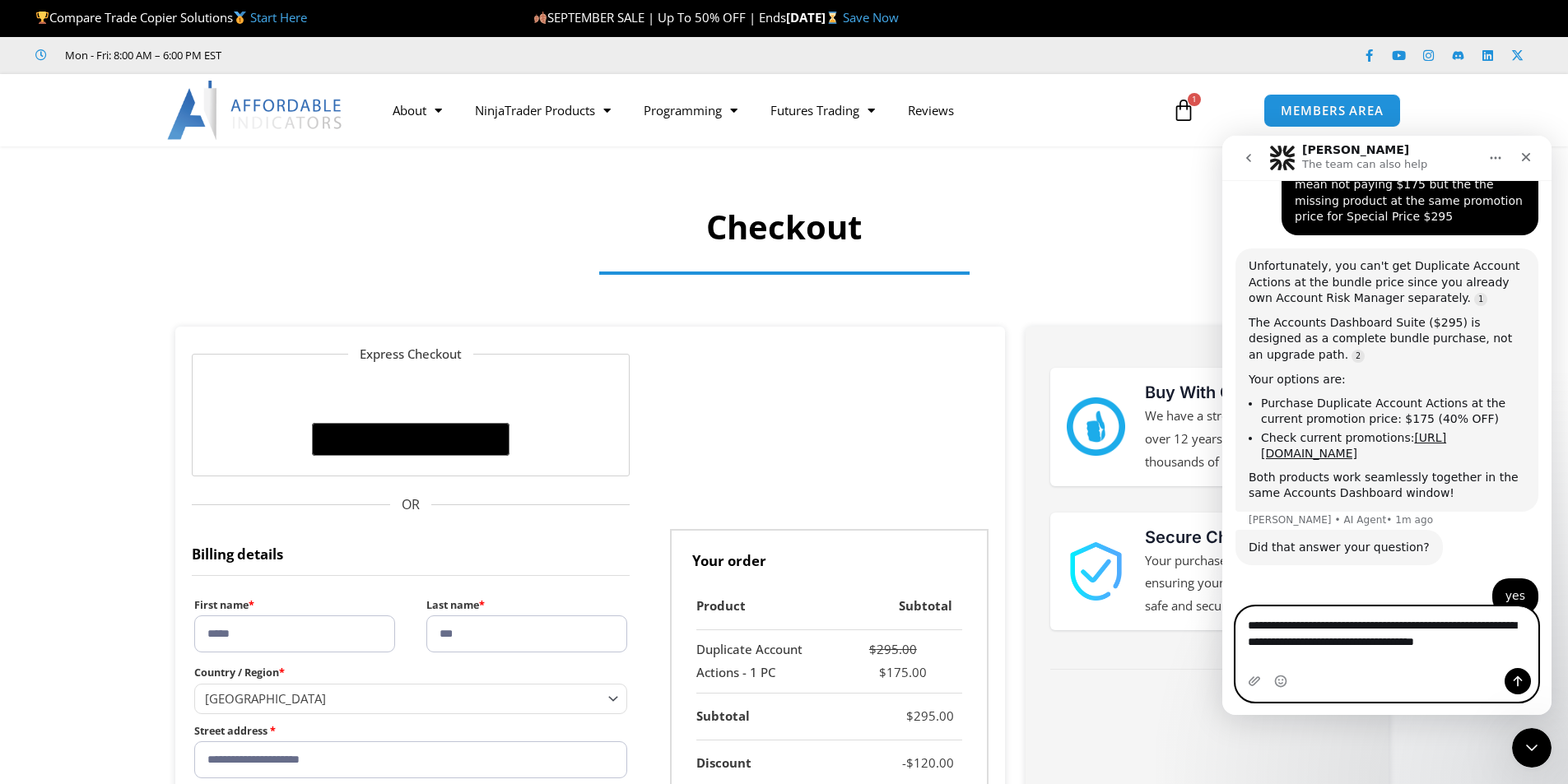
scroll to position [1681, 0]
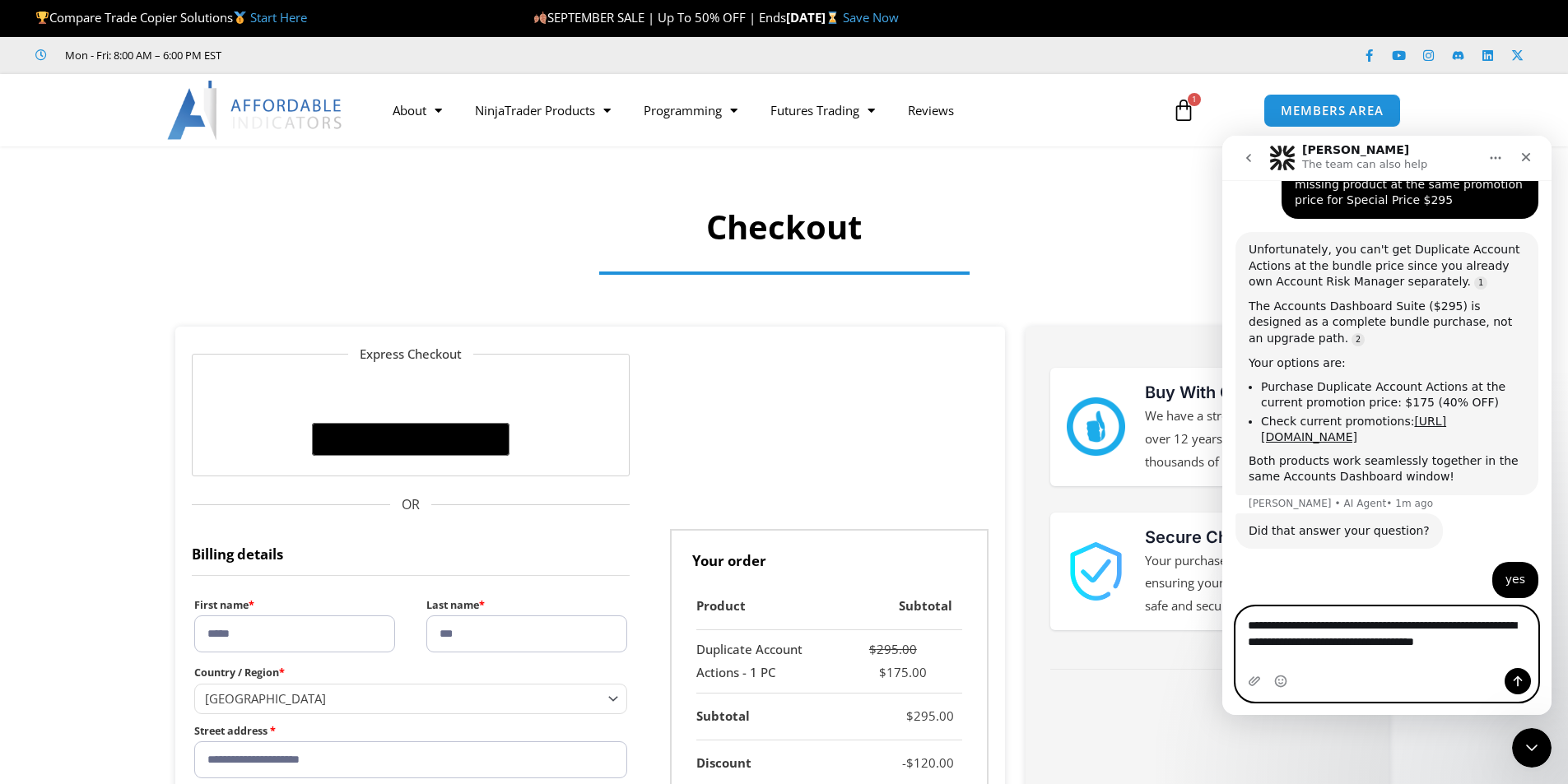
type textarea "**********"
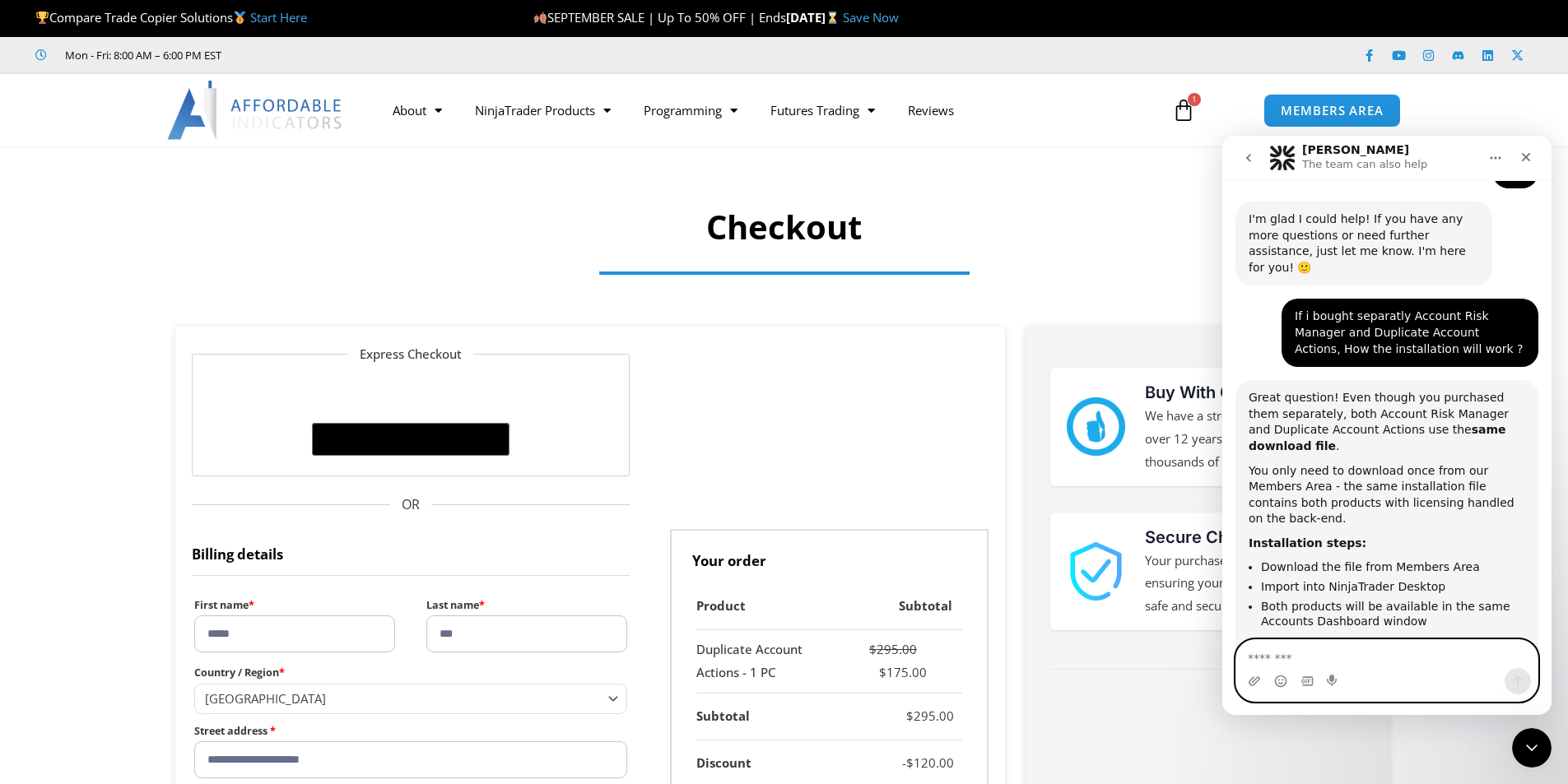
scroll to position [2096, 0]
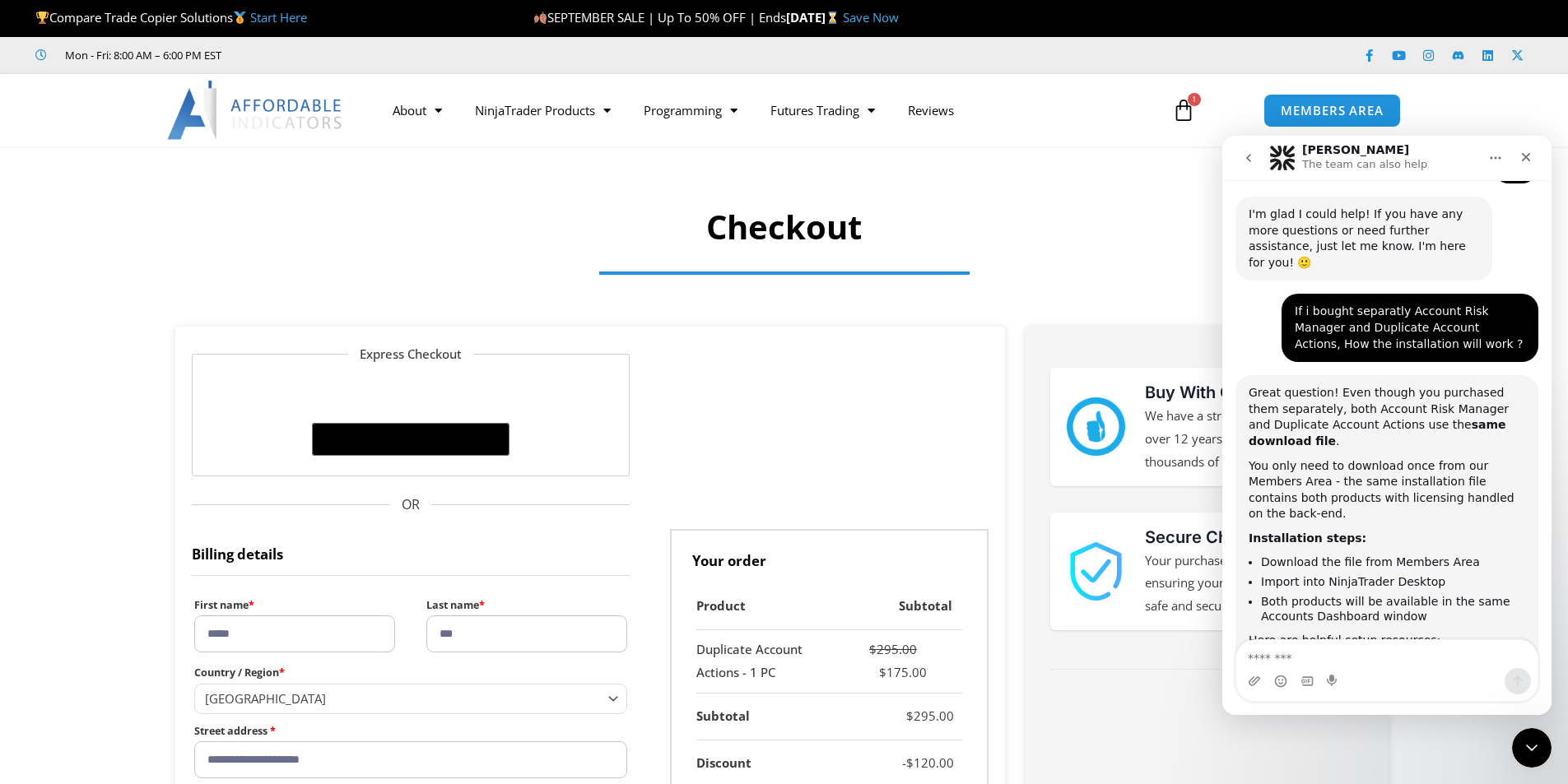
click at [1300, 659] on link "Installation & Setup Tutorial" at bounding box center [1328, 665] width 160 height 13
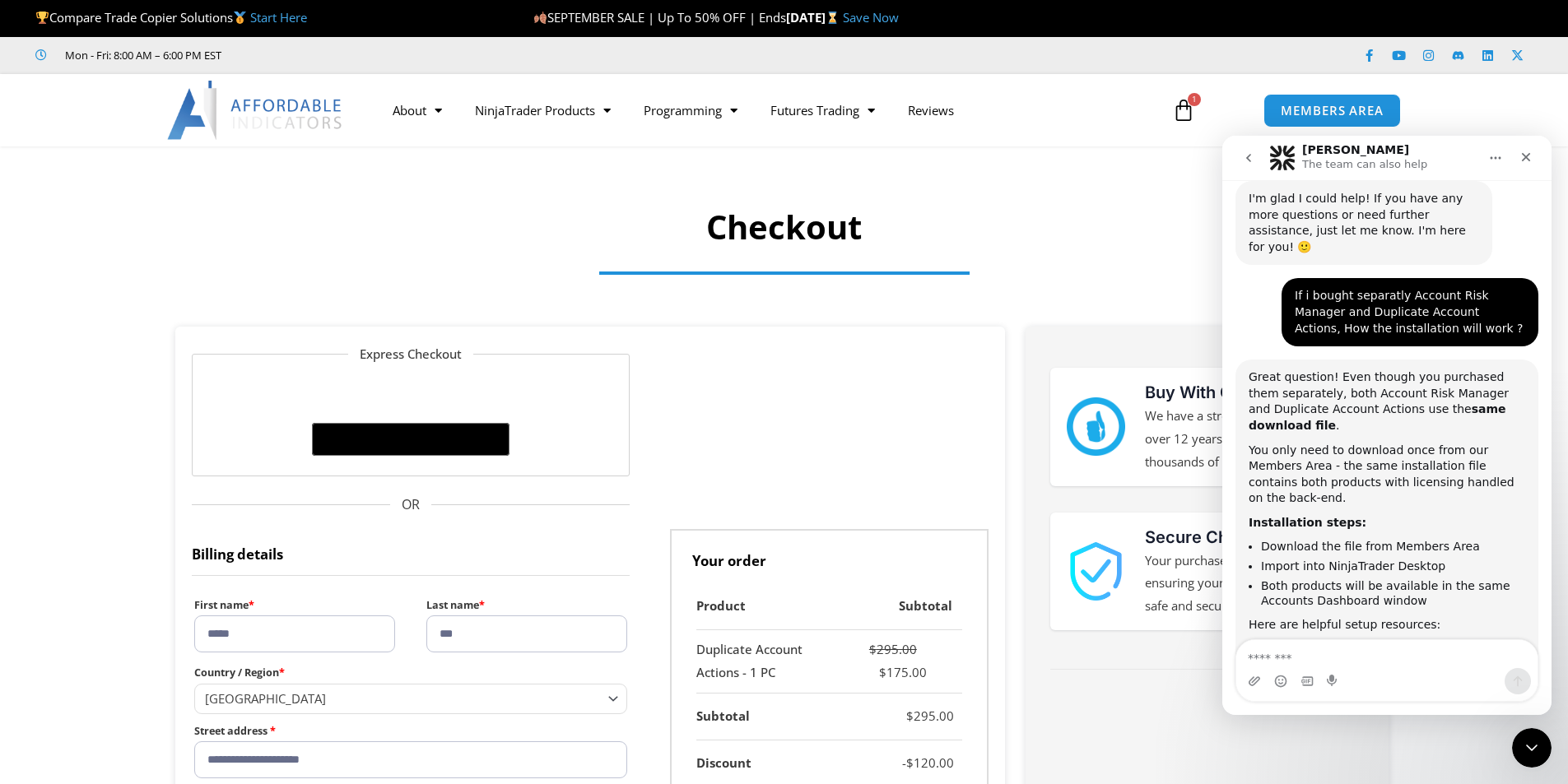
scroll to position [2112, 0]
click at [1289, 665] on link "User Manual" at bounding box center [1285, 672] width 72 height 13
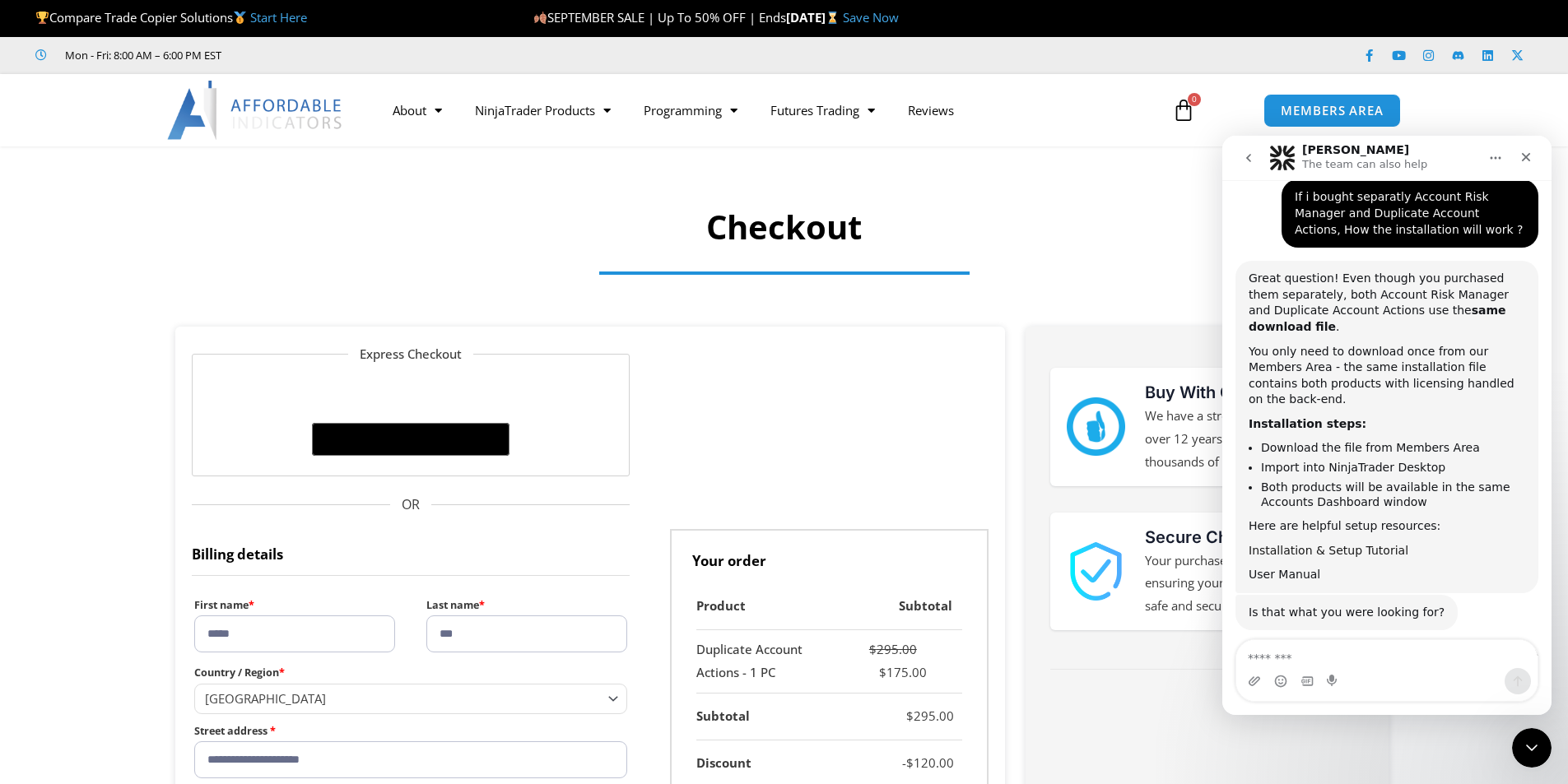
scroll to position [2227, 0]
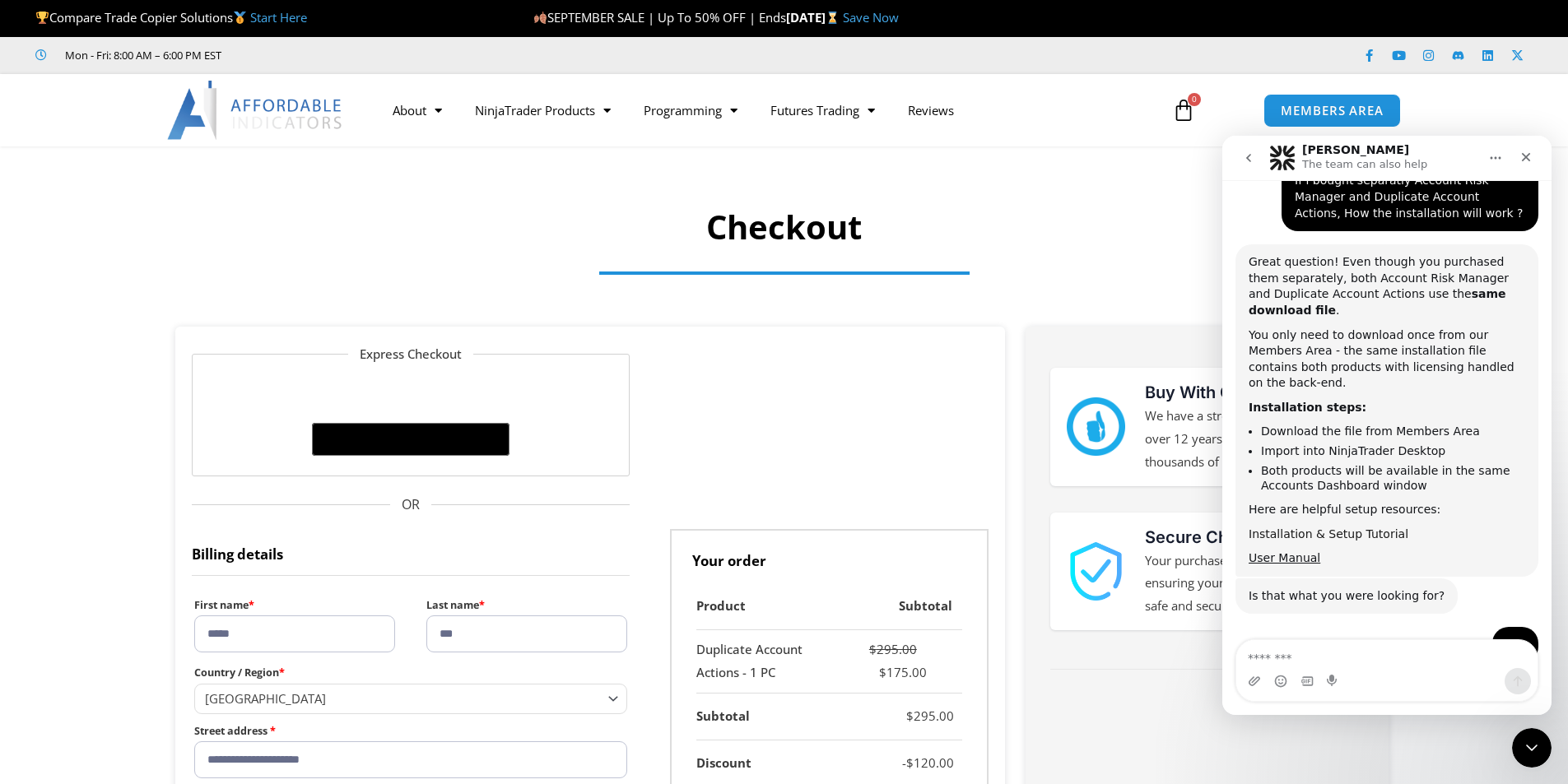
click at [1362, 527] on link "Installation & Setup Tutorial" at bounding box center [1328, 534] width 160 height 13
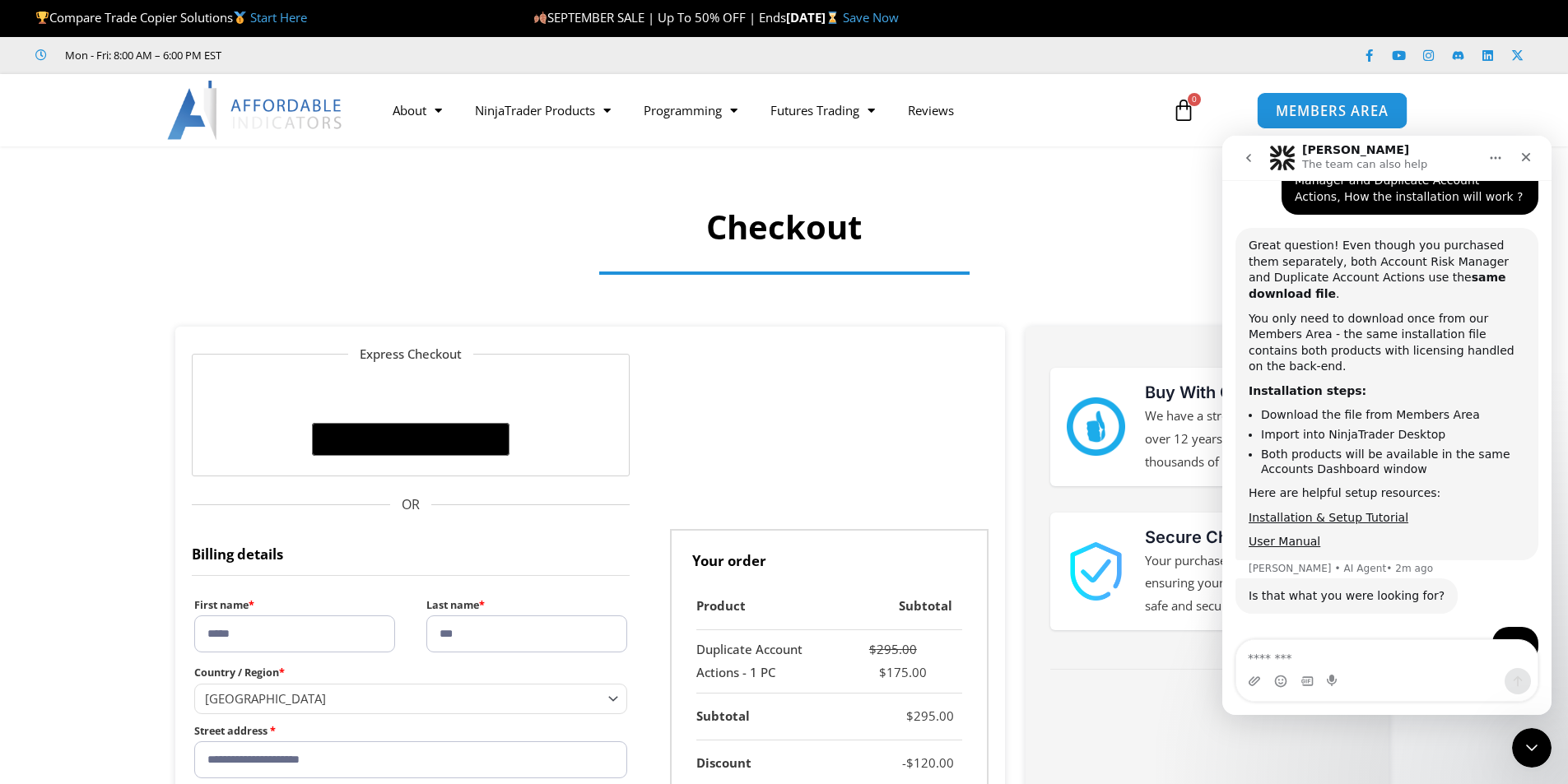
click at [1307, 110] on span "MEMBERS AREA" at bounding box center [1331, 110] width 112 height 14
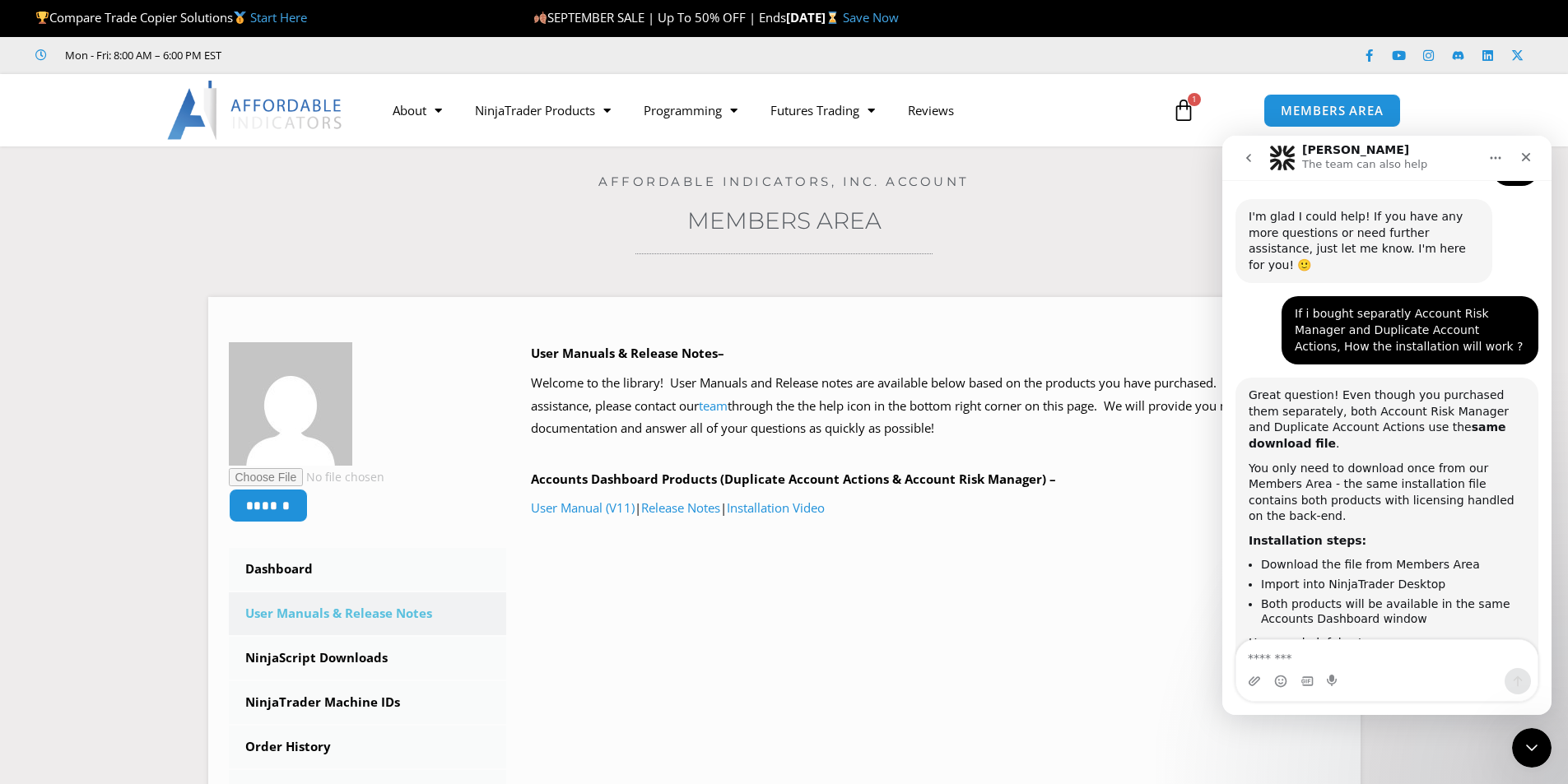
click at [1353, 657] on textarea "Message…" at bounding box center [1387, 654] width 301 height 28
type textarea "***"
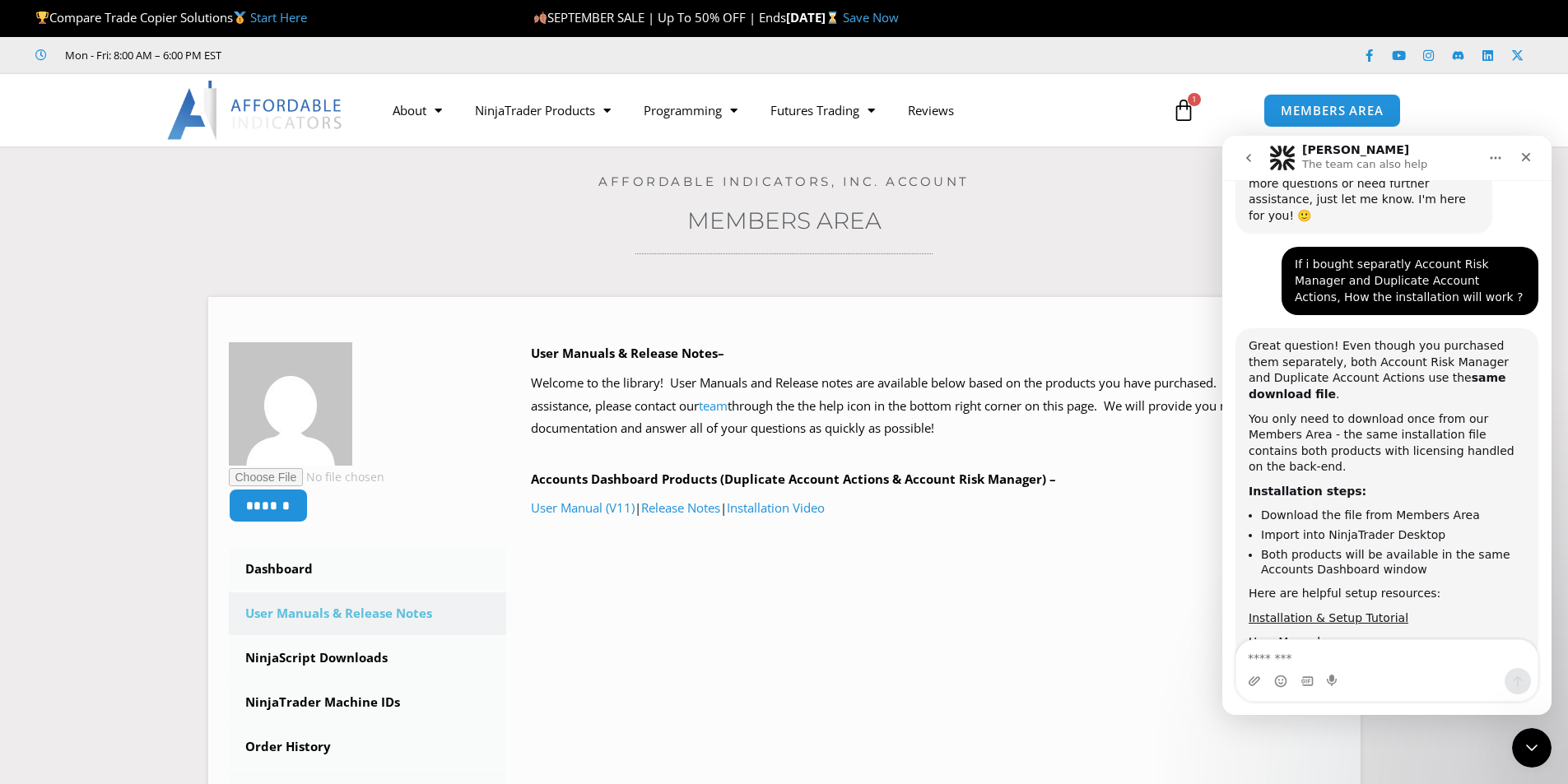
scroll to position [2182, 0]
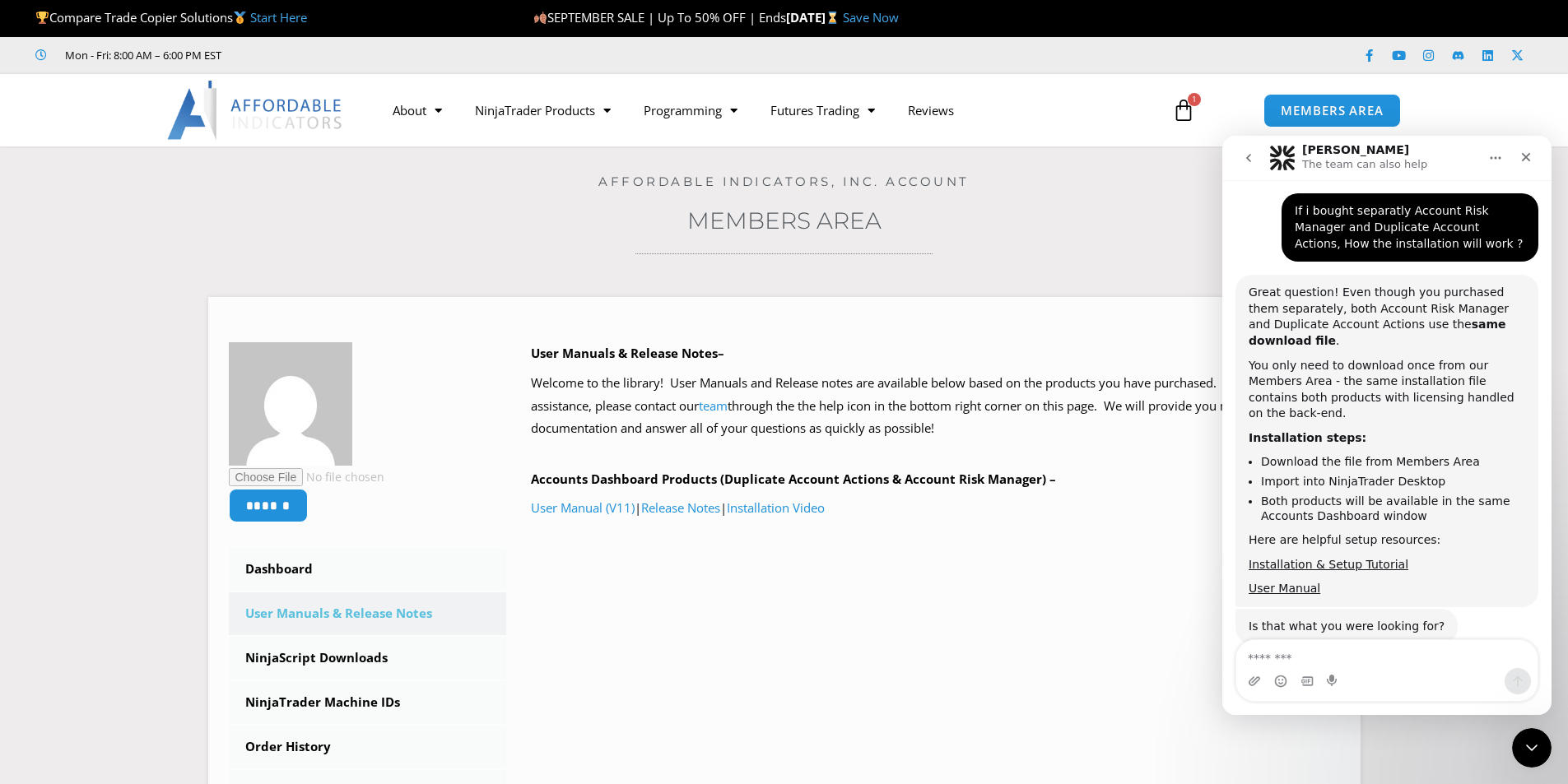
click at [1189, 105] on icon at bounding box center [1184, 110] width 23 height 23
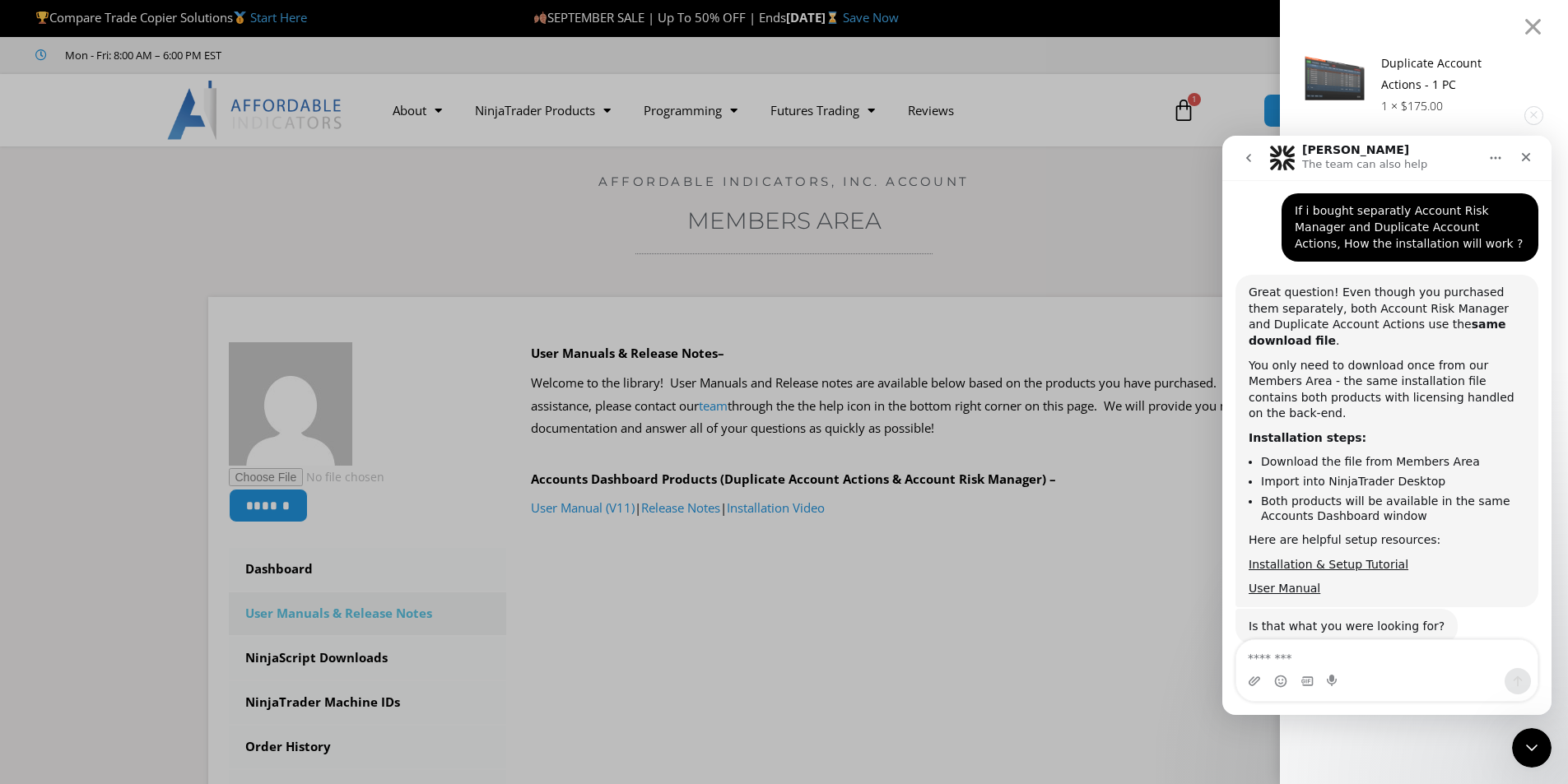
click at [1475, 92] on div "Duplicate Account Actions - 1 PC" at bounding box center [1442, 74] width 154 height 42
click at [1527, 753] on icon "Close Intercom Messenger" at bounding box center [1529, 744] width 20 height 20
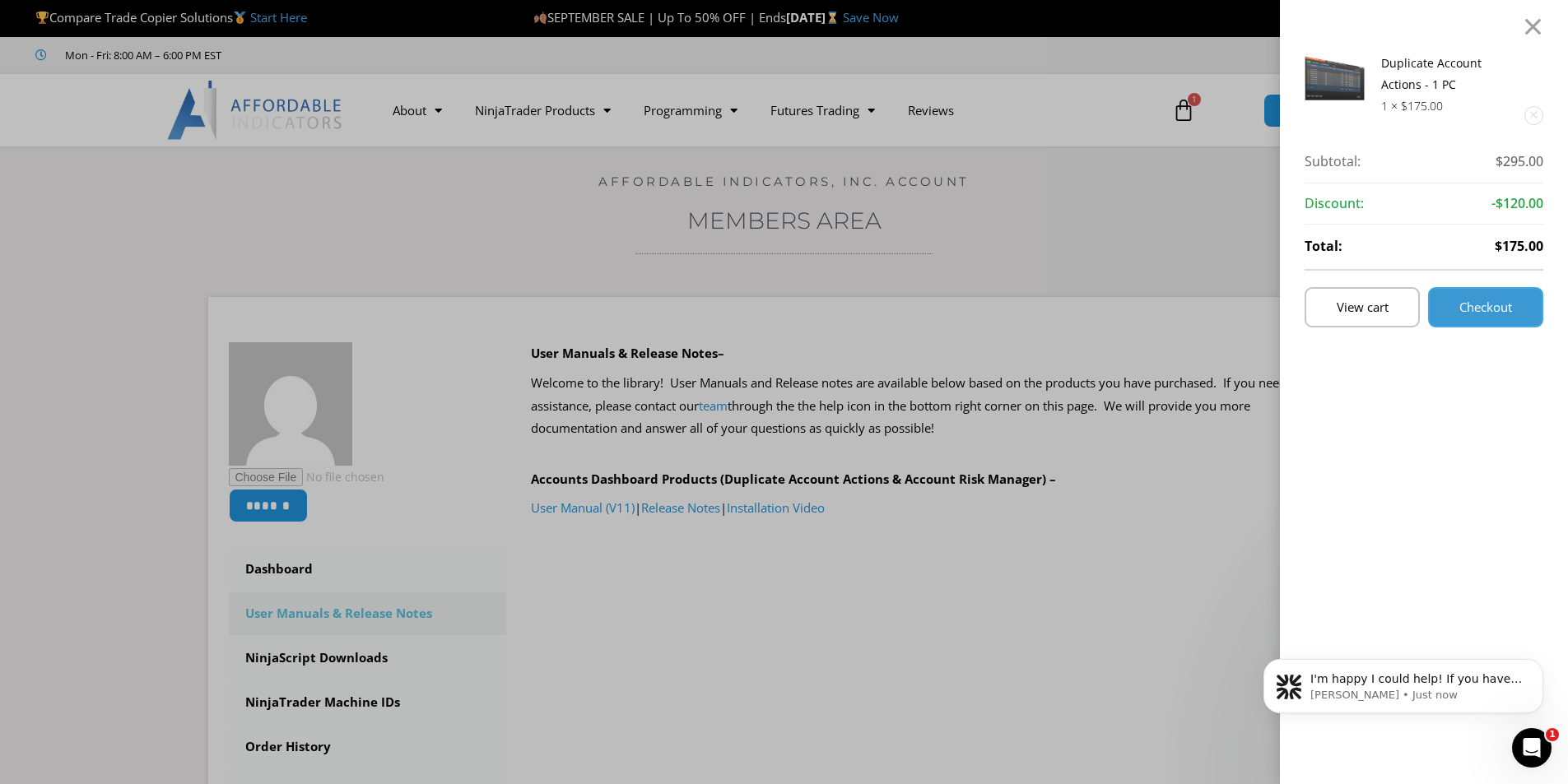
scroll to position [0, 0]
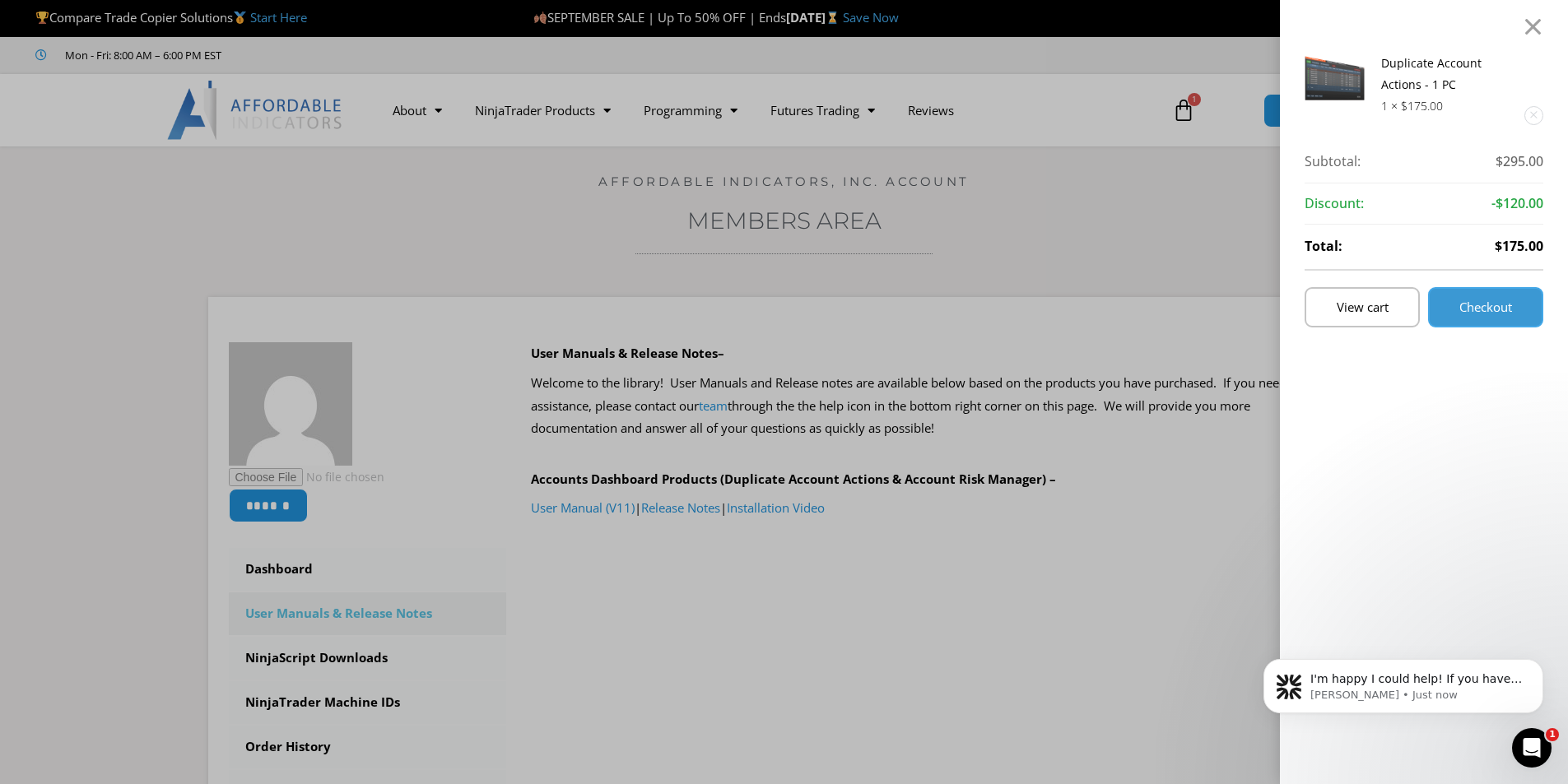
click at [1512, 303] on span "Checkout" at bounding box center [1486, 307] width 53 height 12
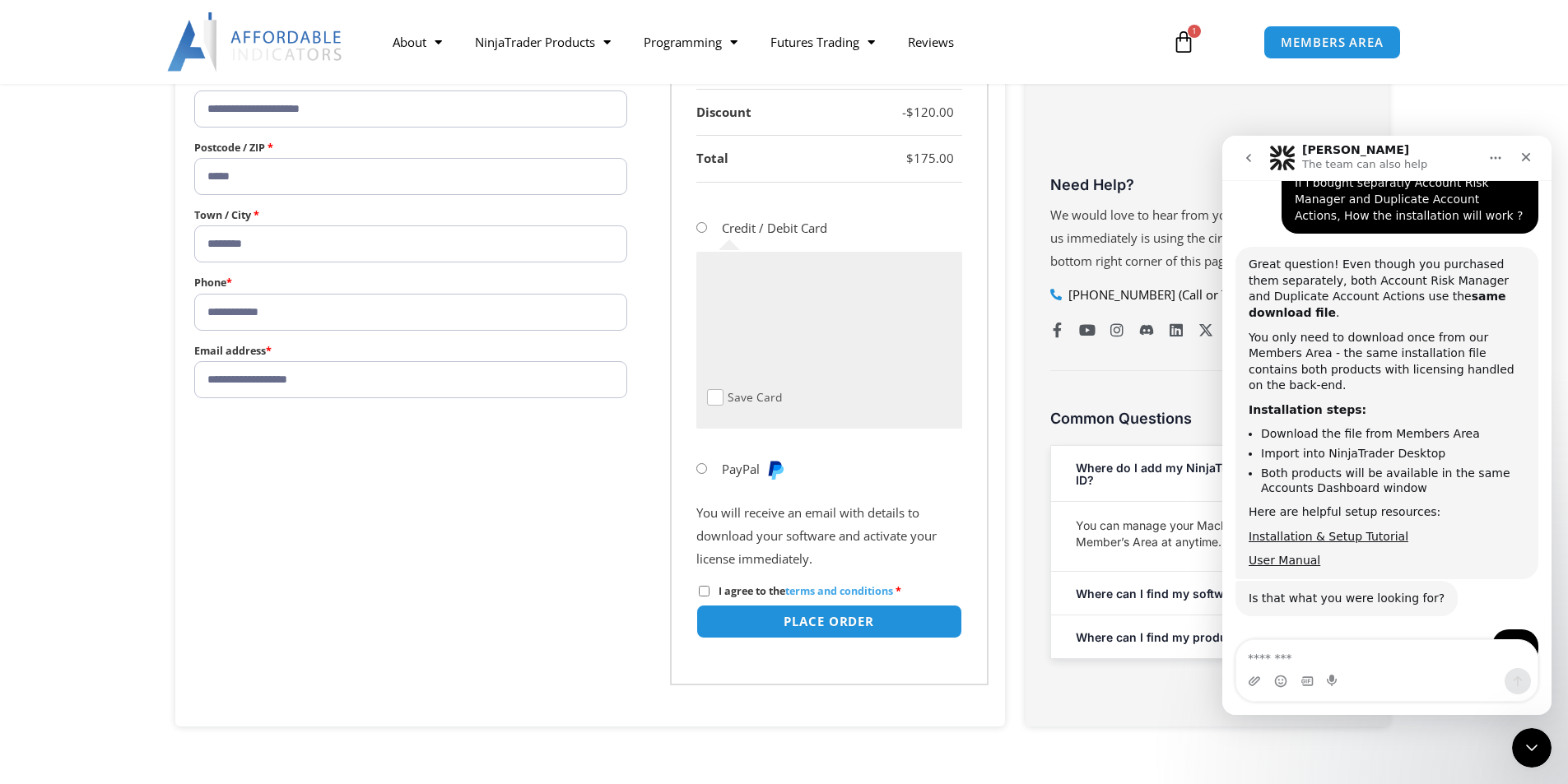
scroll to position [575, 0]
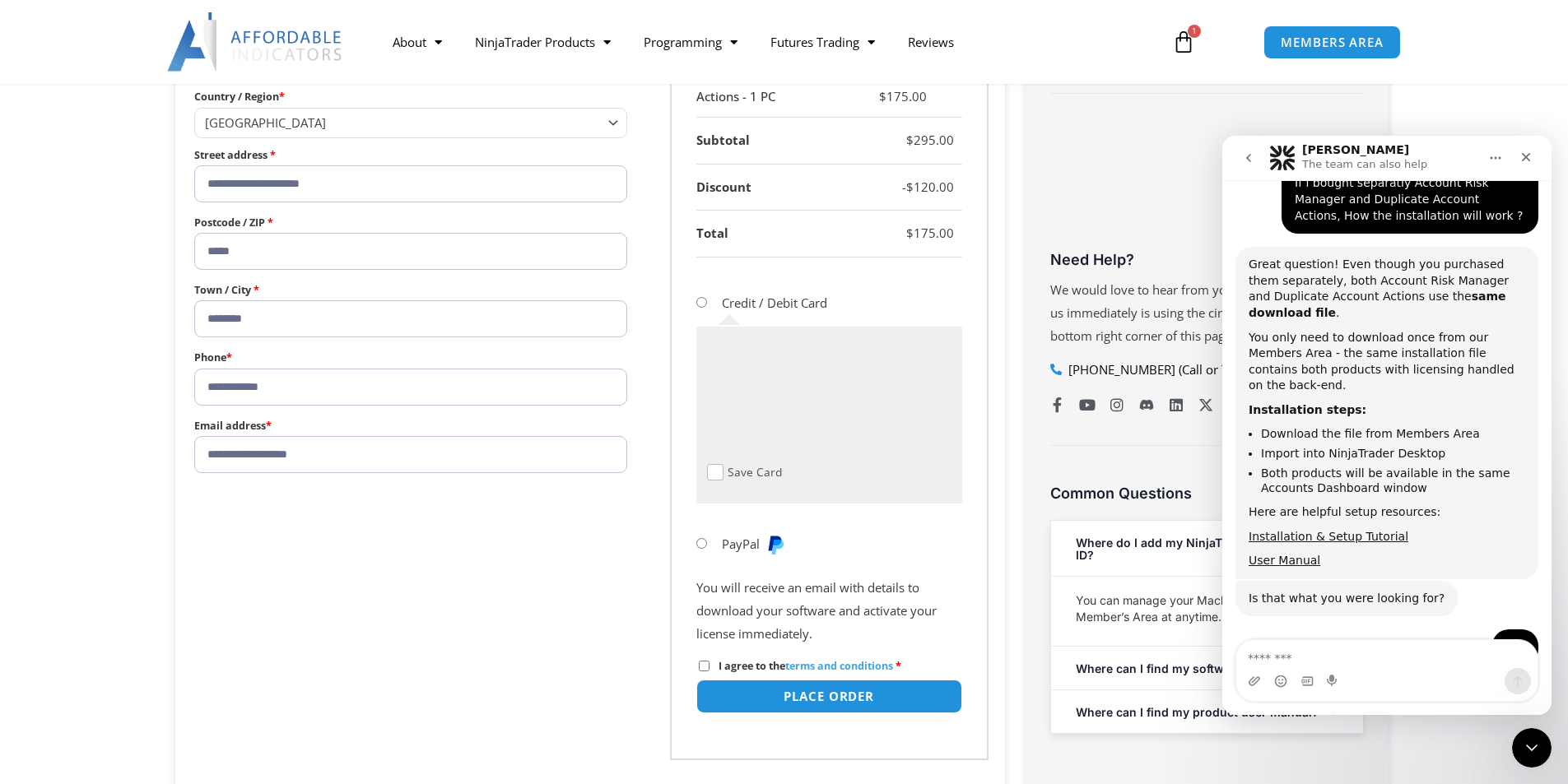
click at [595, 569] on form "**********" at bounding box center [590, 263] width 797 height 993
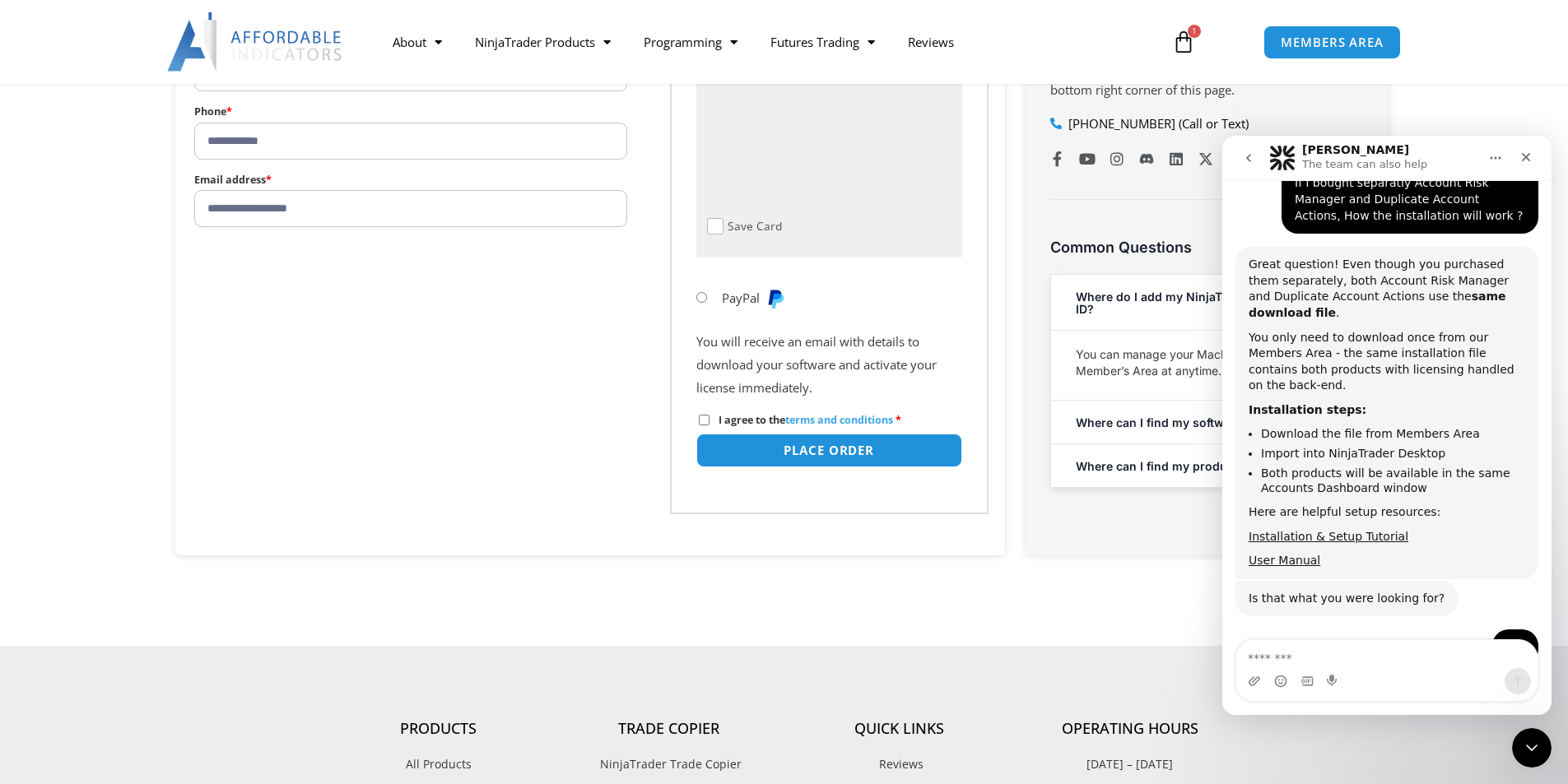
scroll to position [823, 0]
click at [827, 447] on button "Place order" at bounding box center [829, 449] width 279 height 35
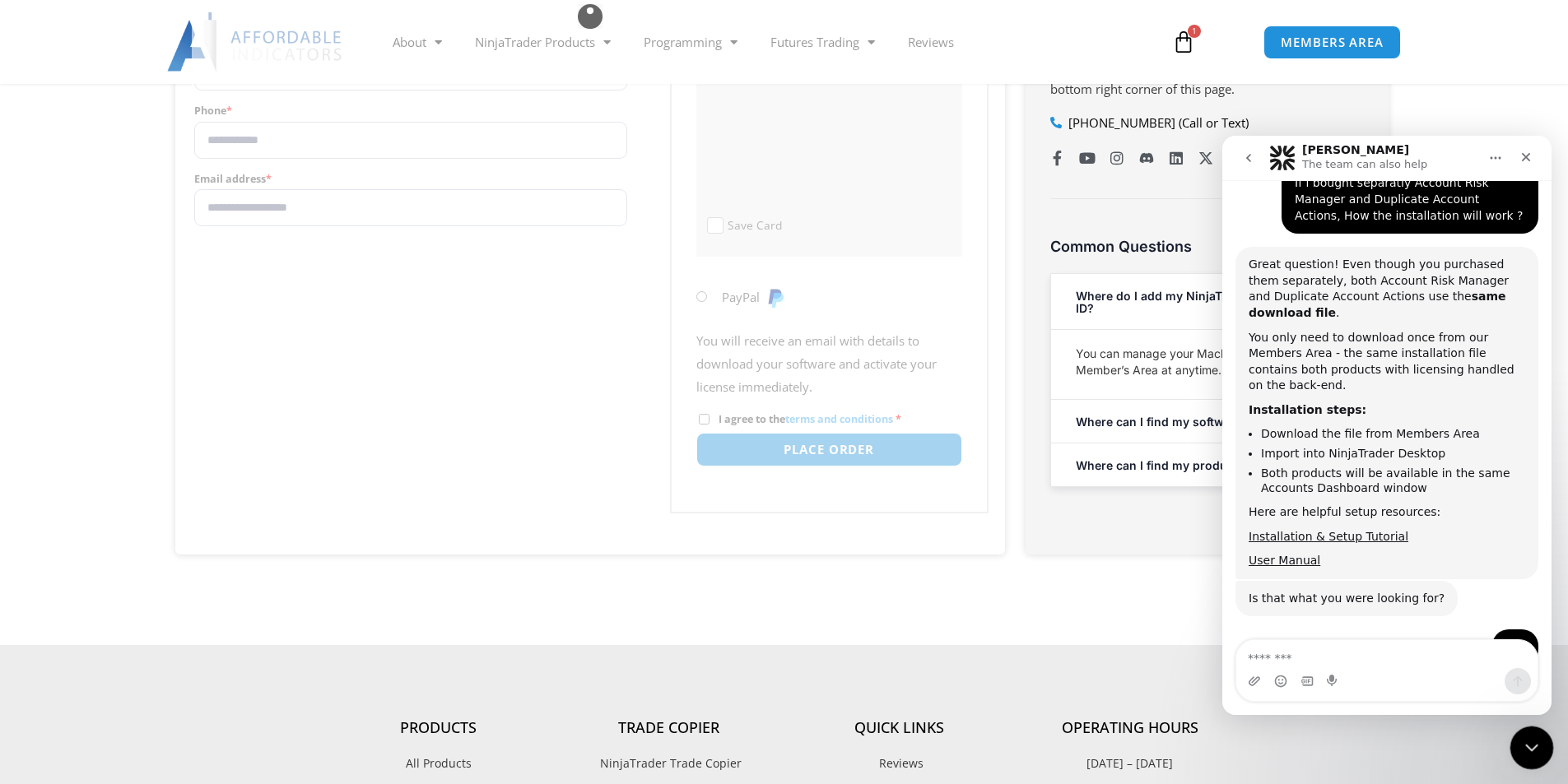
click at [1526, 744] on icon "Close Intercom Messenger" at bounding box center [1529, 744] width 11 height 7
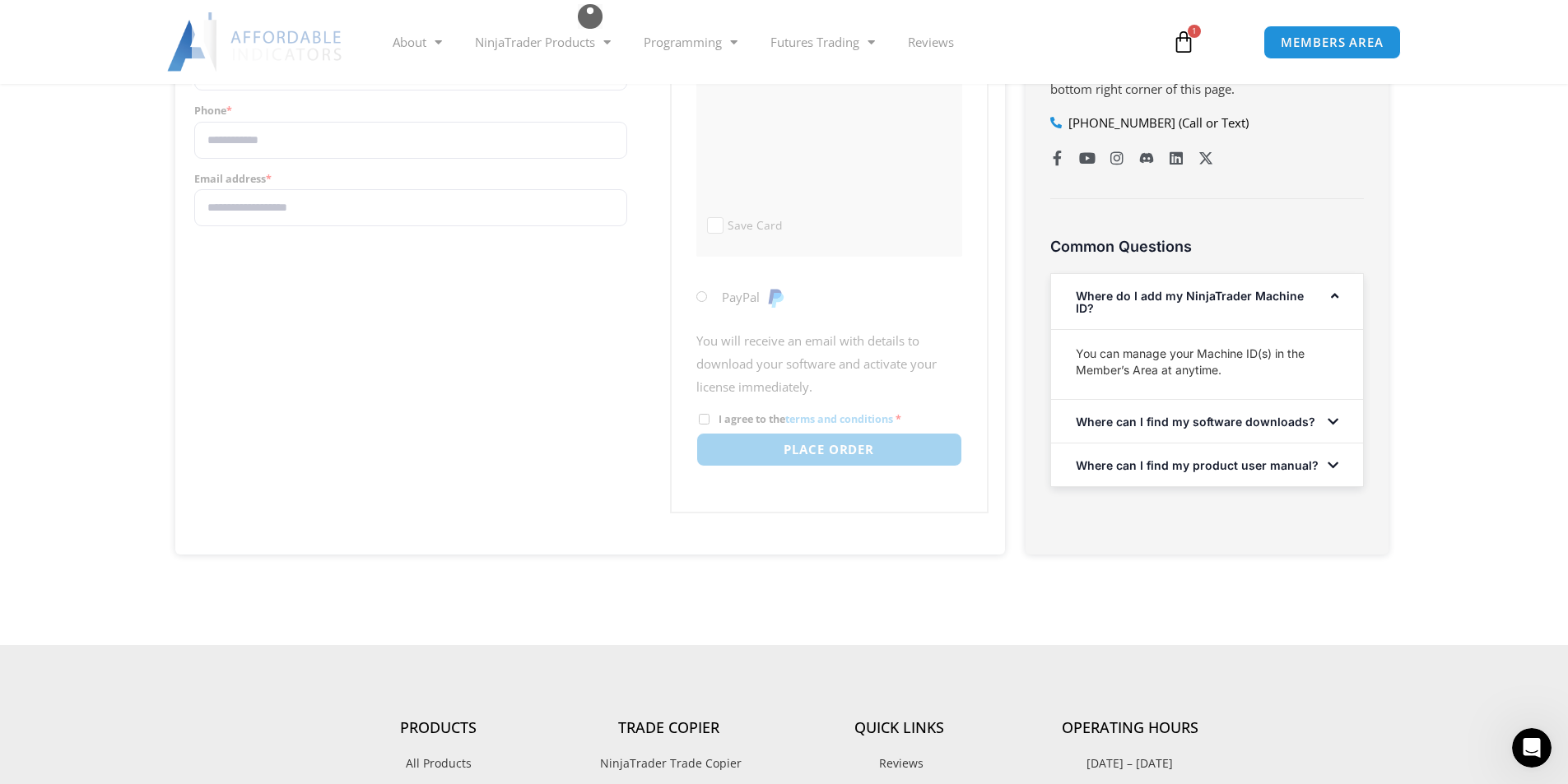
scroll to position [2210, 0]
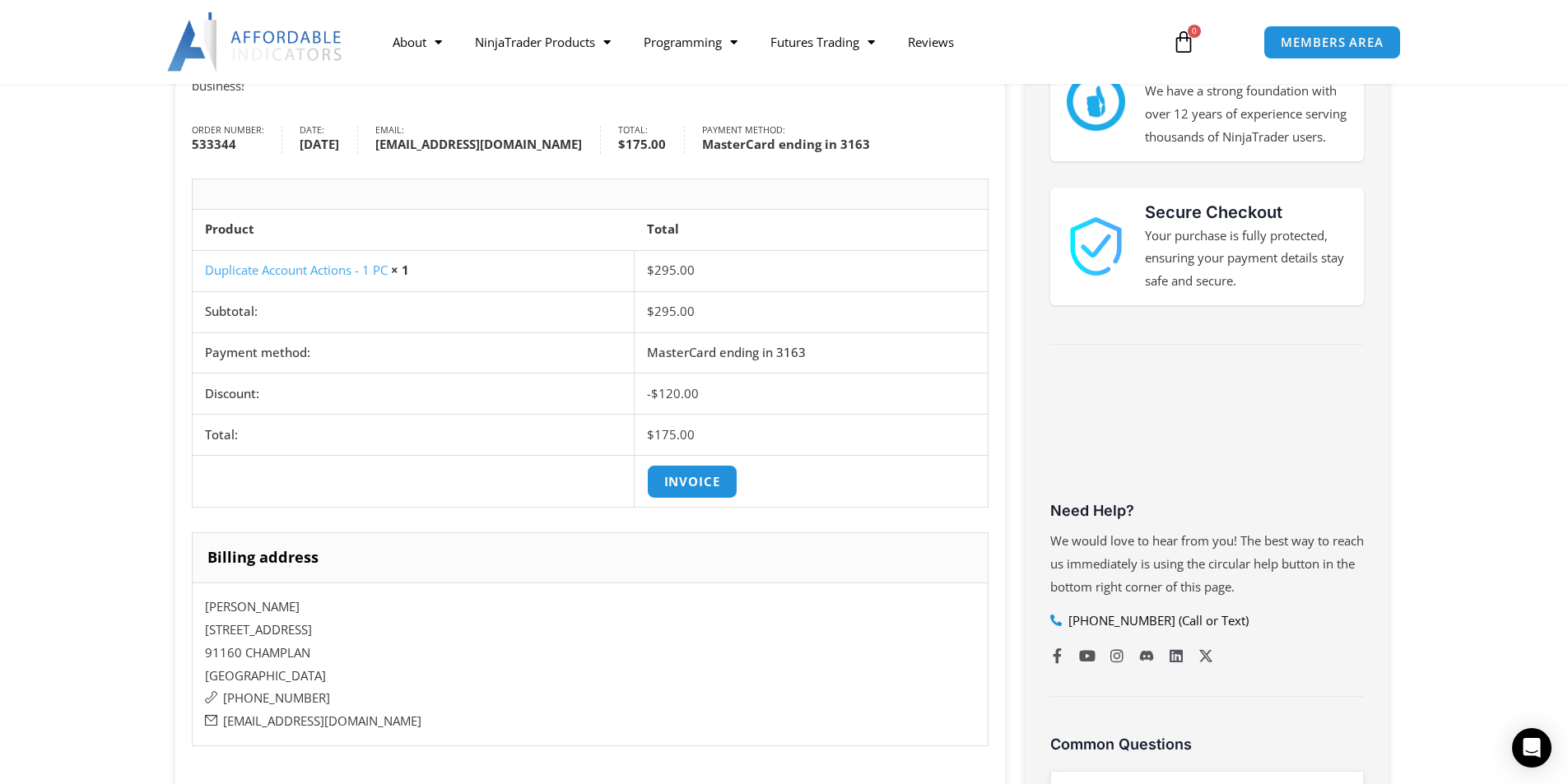
scroll to position [329, 0]
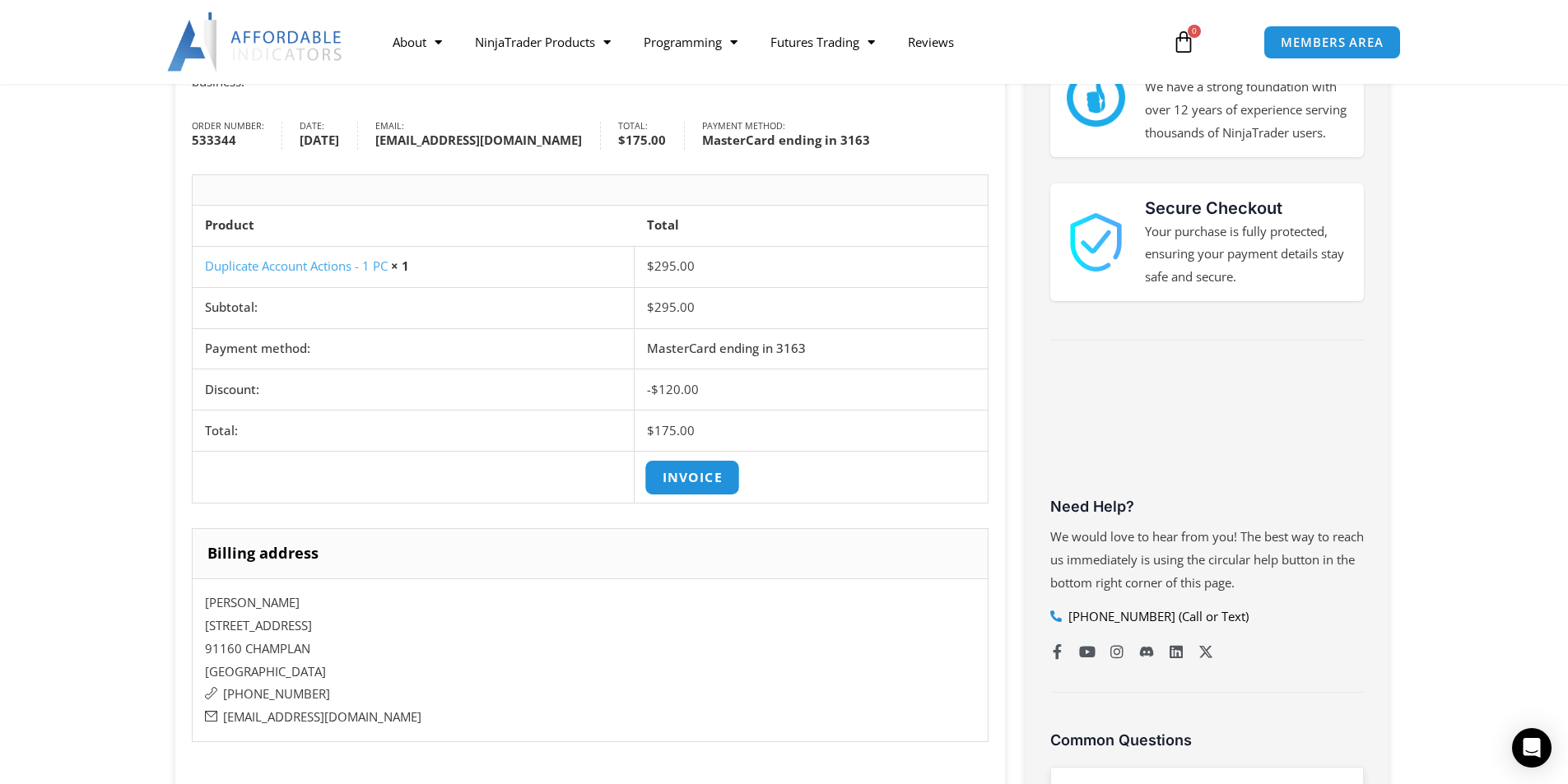
click at [692, 475] on link "Invoice" at bounding box center [692, 476] width 95 height 35
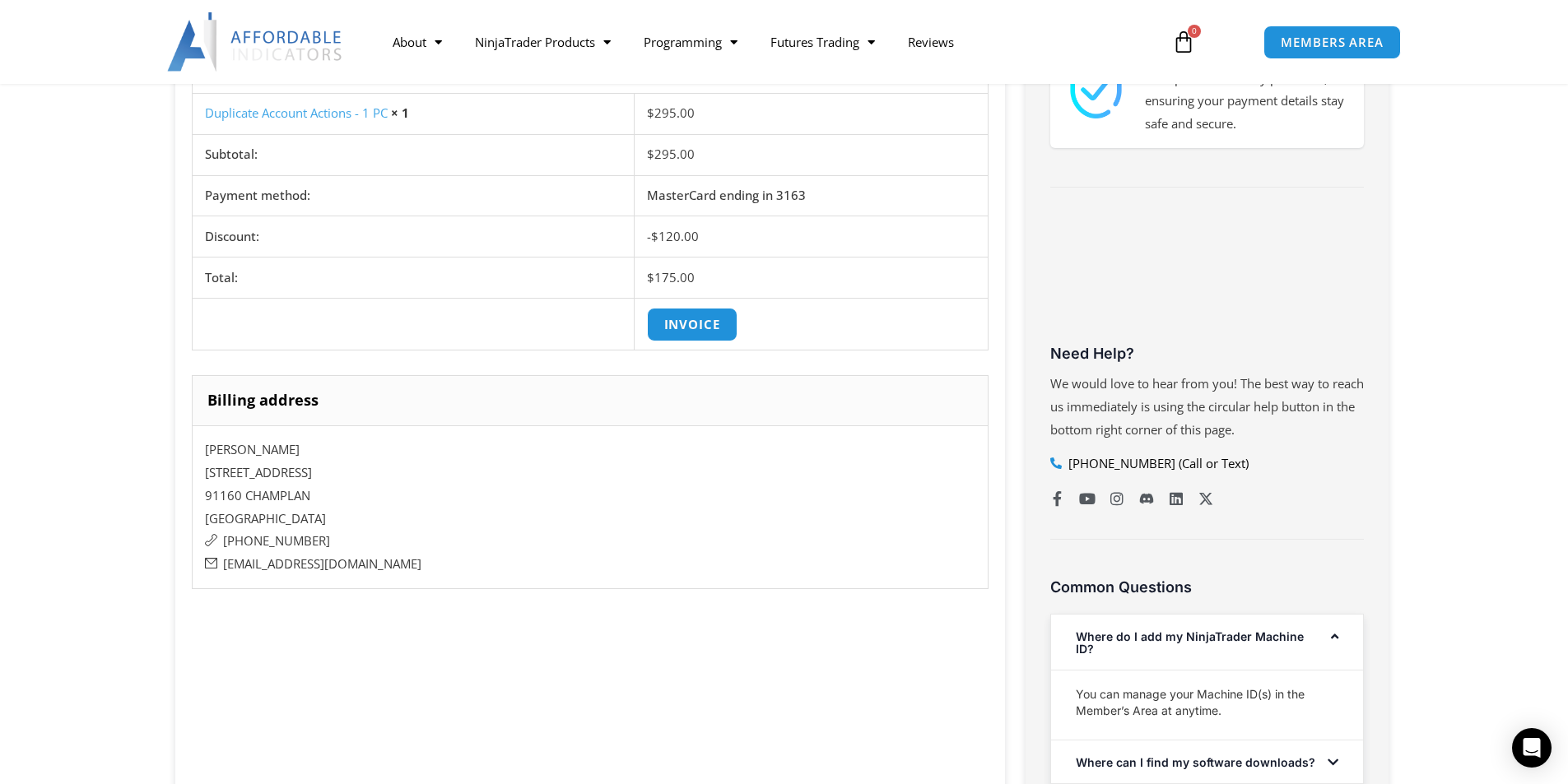
scroll to position [0, 0]
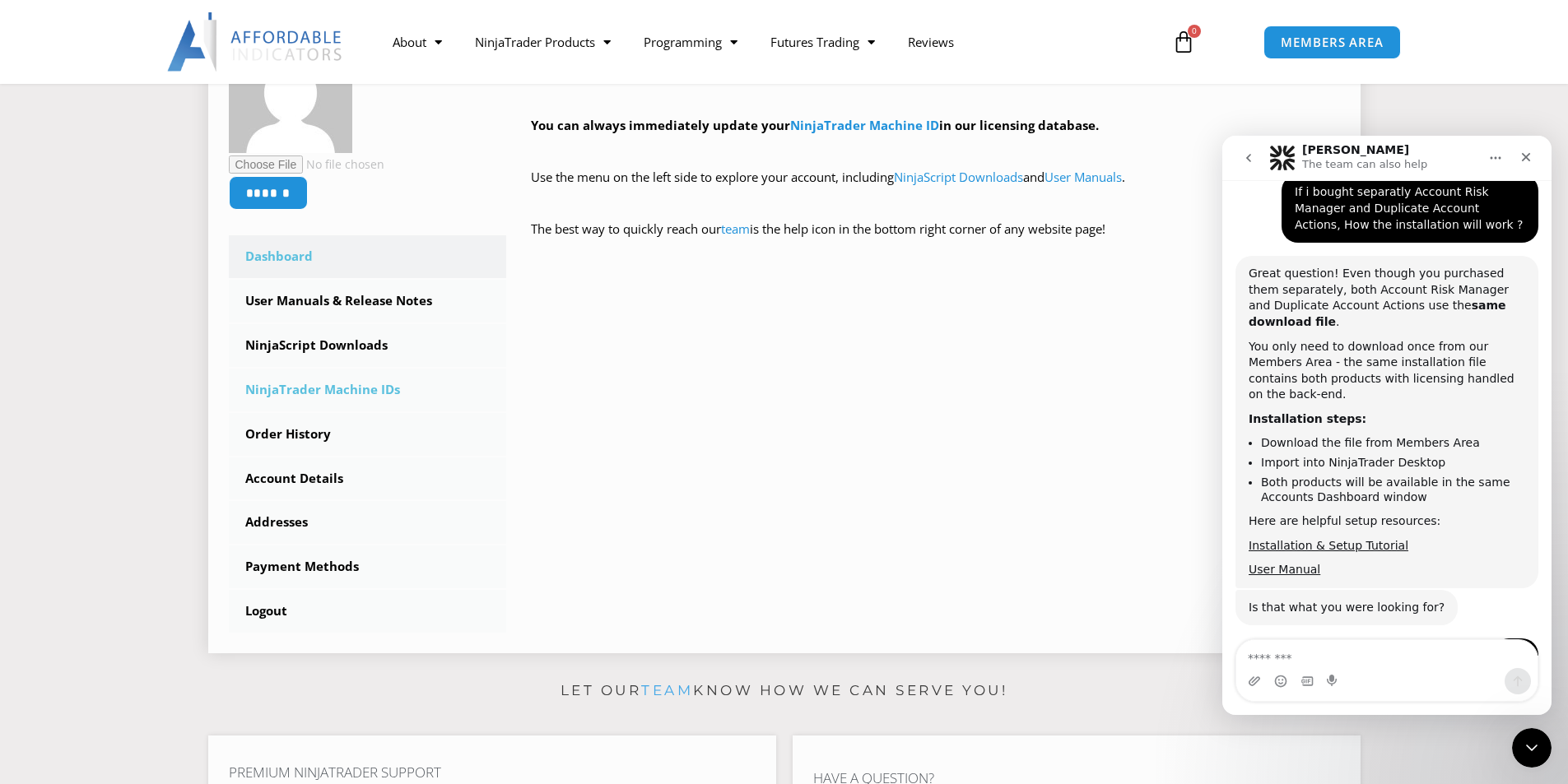
scroll to position [2210, 0]
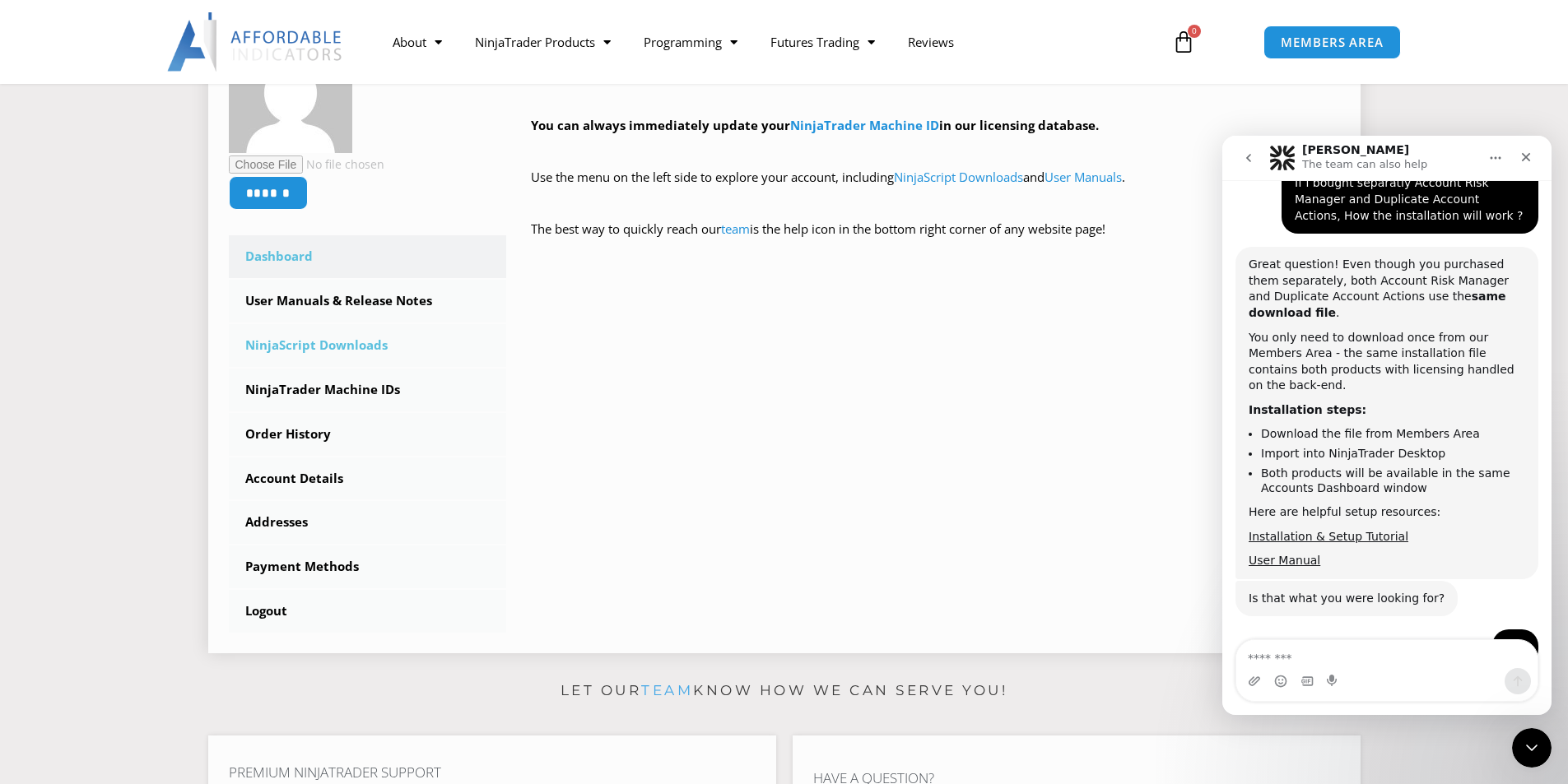
click at [338, 337] on link "NinjaScript Downloads" at bounding box center [367, 345] width 278 height 42
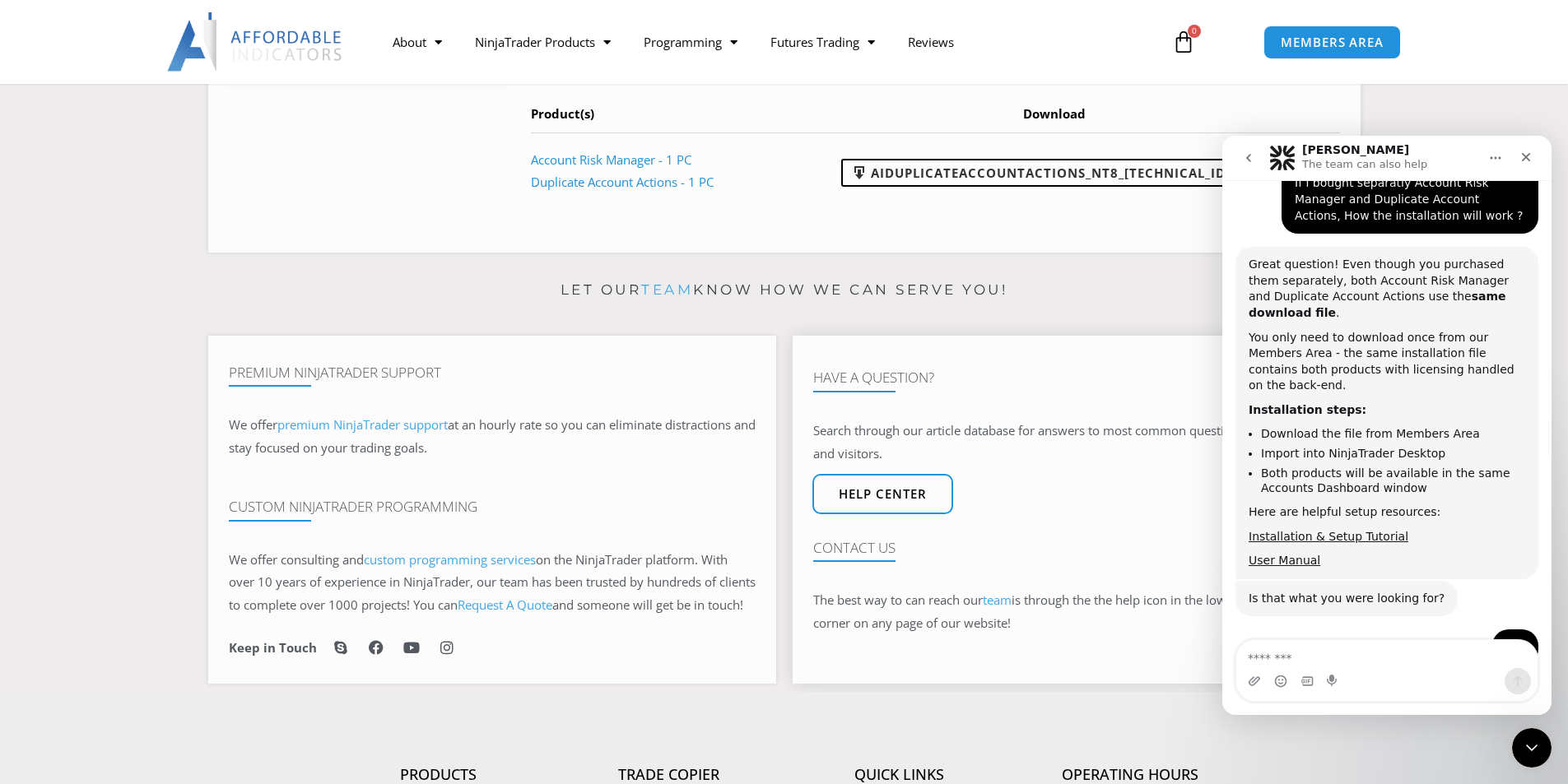
scroll to position [823, 0]
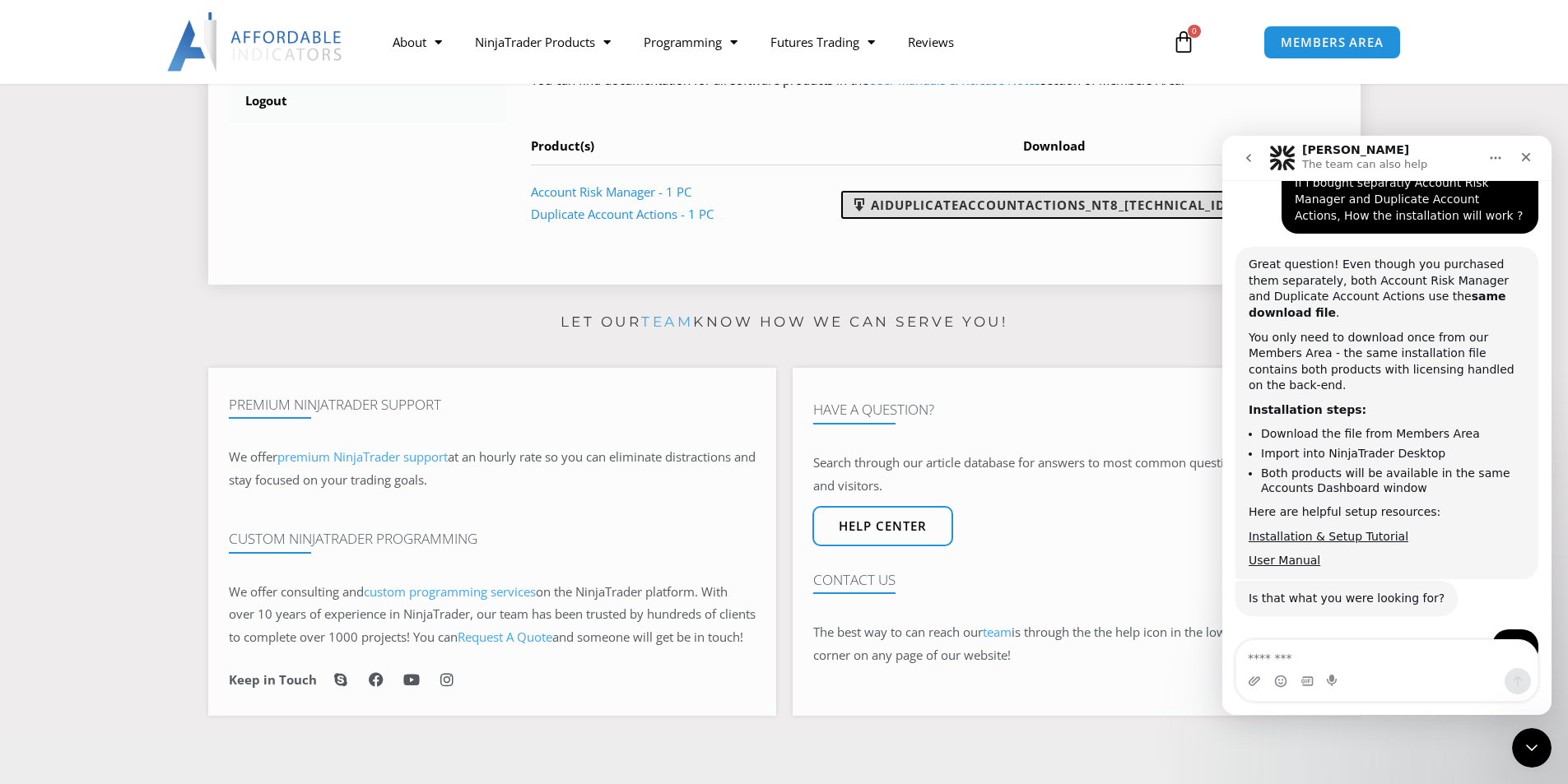
click at [1038, 206] on link "AIDuplicateAccountActions_NT8_[TECHNICAL_ID].zip" at bounding box center [1054, 205] width 425 height 28
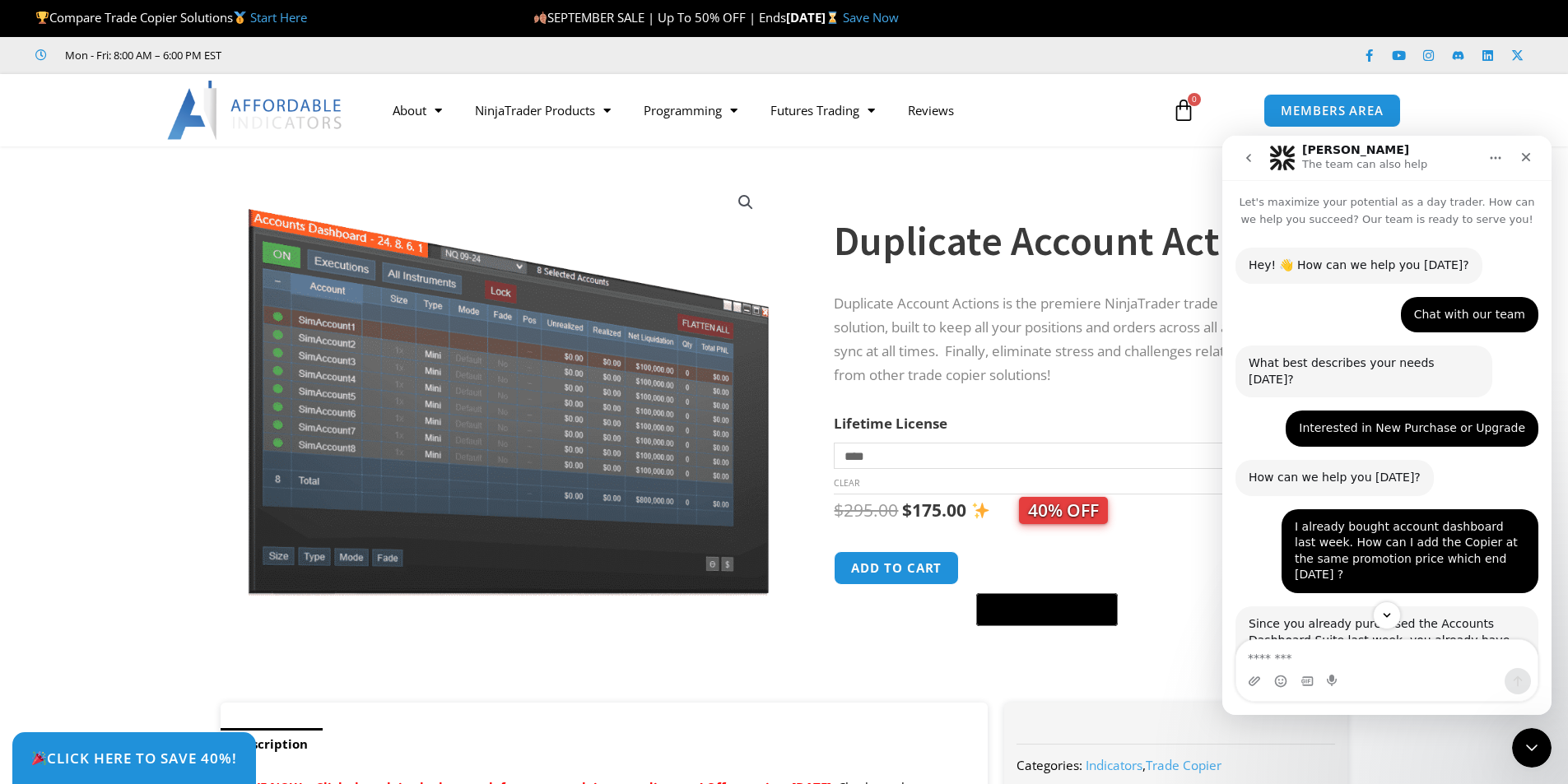
scroll to position [3, 0]
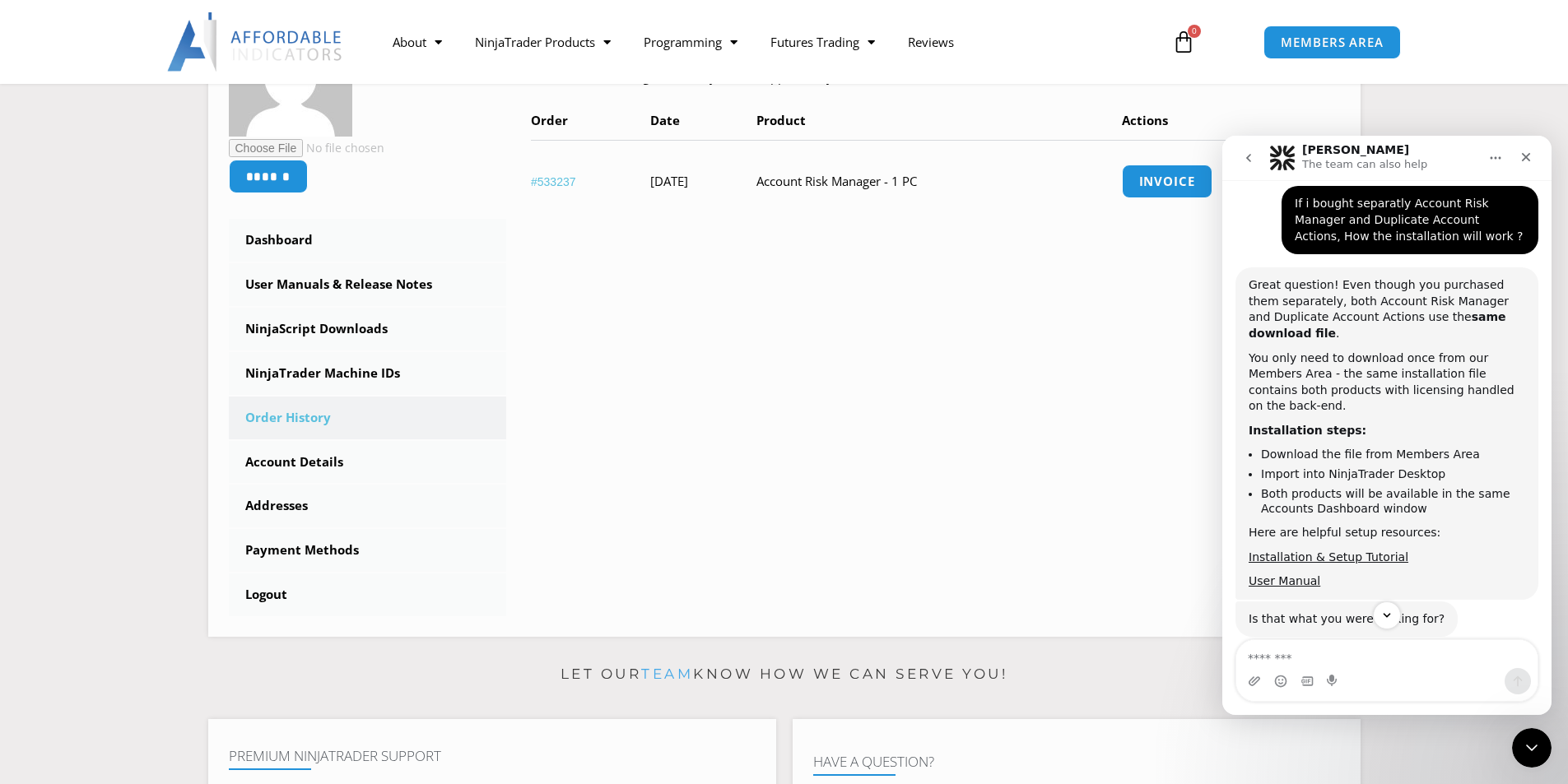
scroll to position [2227, 0]
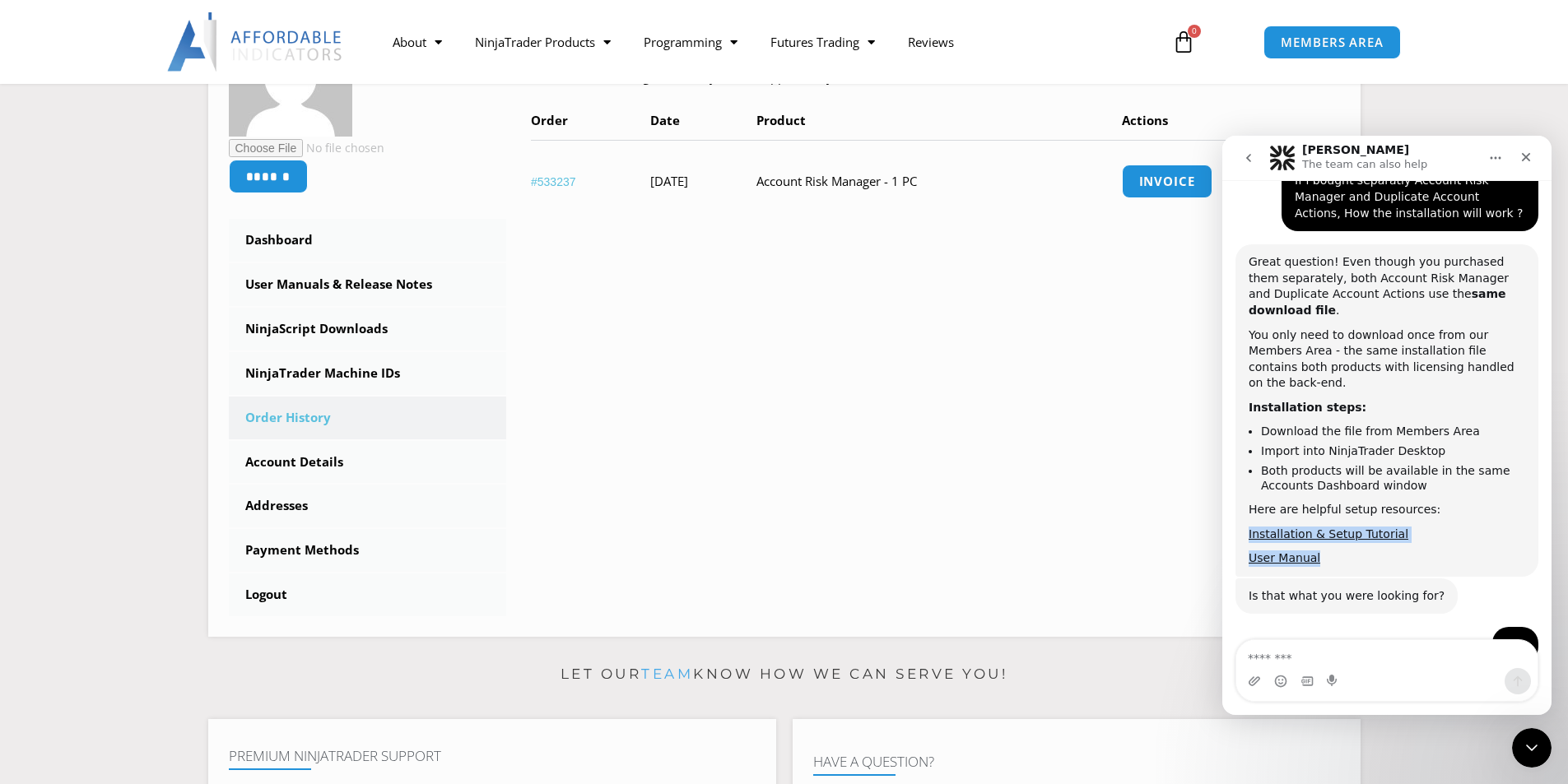
drag, startPoint x: 1324, startPoint y: 413, endPoint x: 1244, endPoint y: 395, distance: 82.0
click at [1244, 395] on div "Great question! Even though you purchased them separately, both Account Risk Ma…" at bounding box center [1387, 410] width 303 height 332
copy div "Installation & Setup Tutorial User Manual"
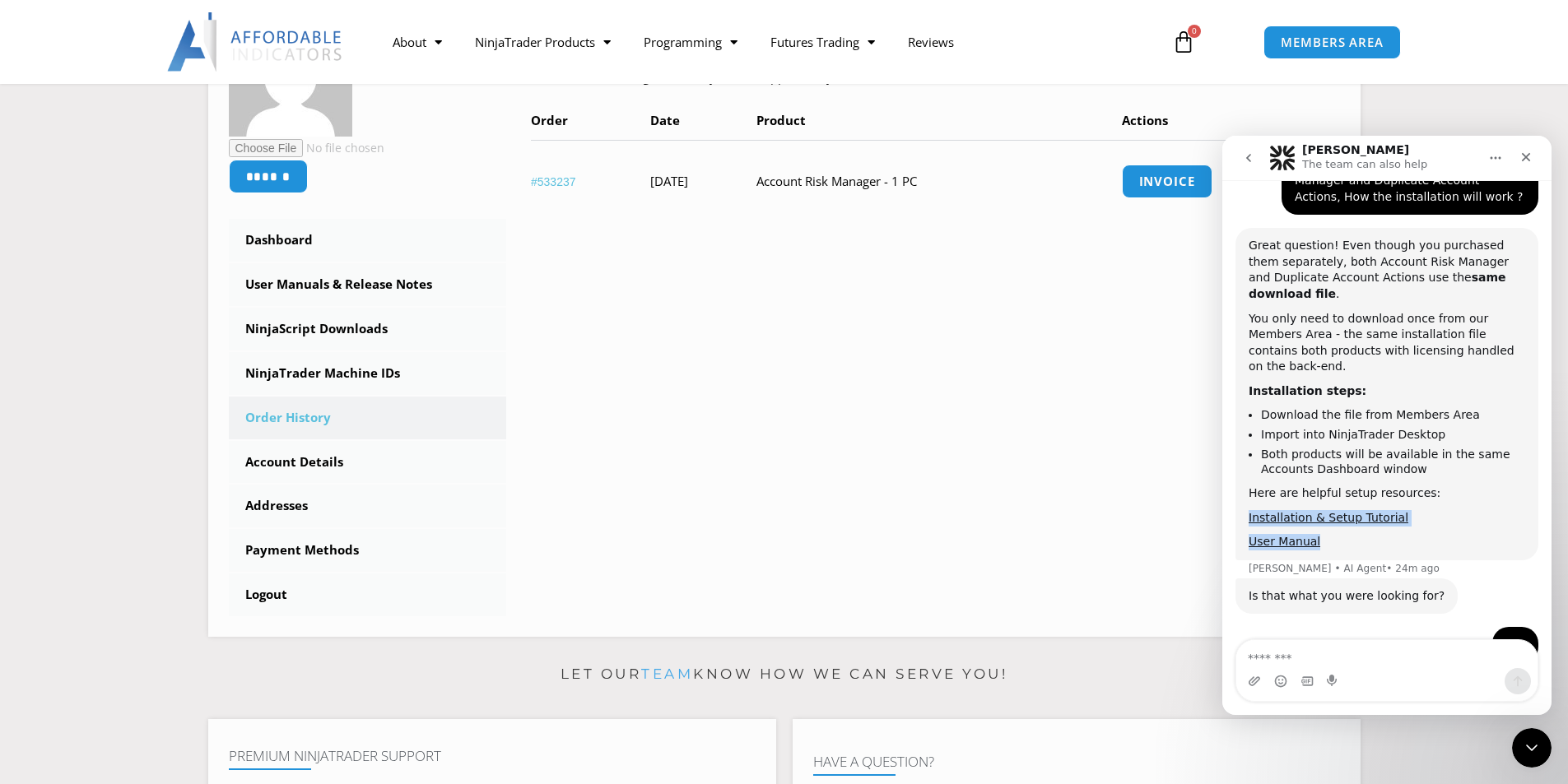
click at [1424, 510] on div "Installation & Setup Tutorial" at bounding box center [1387, 518] width 277 height 16
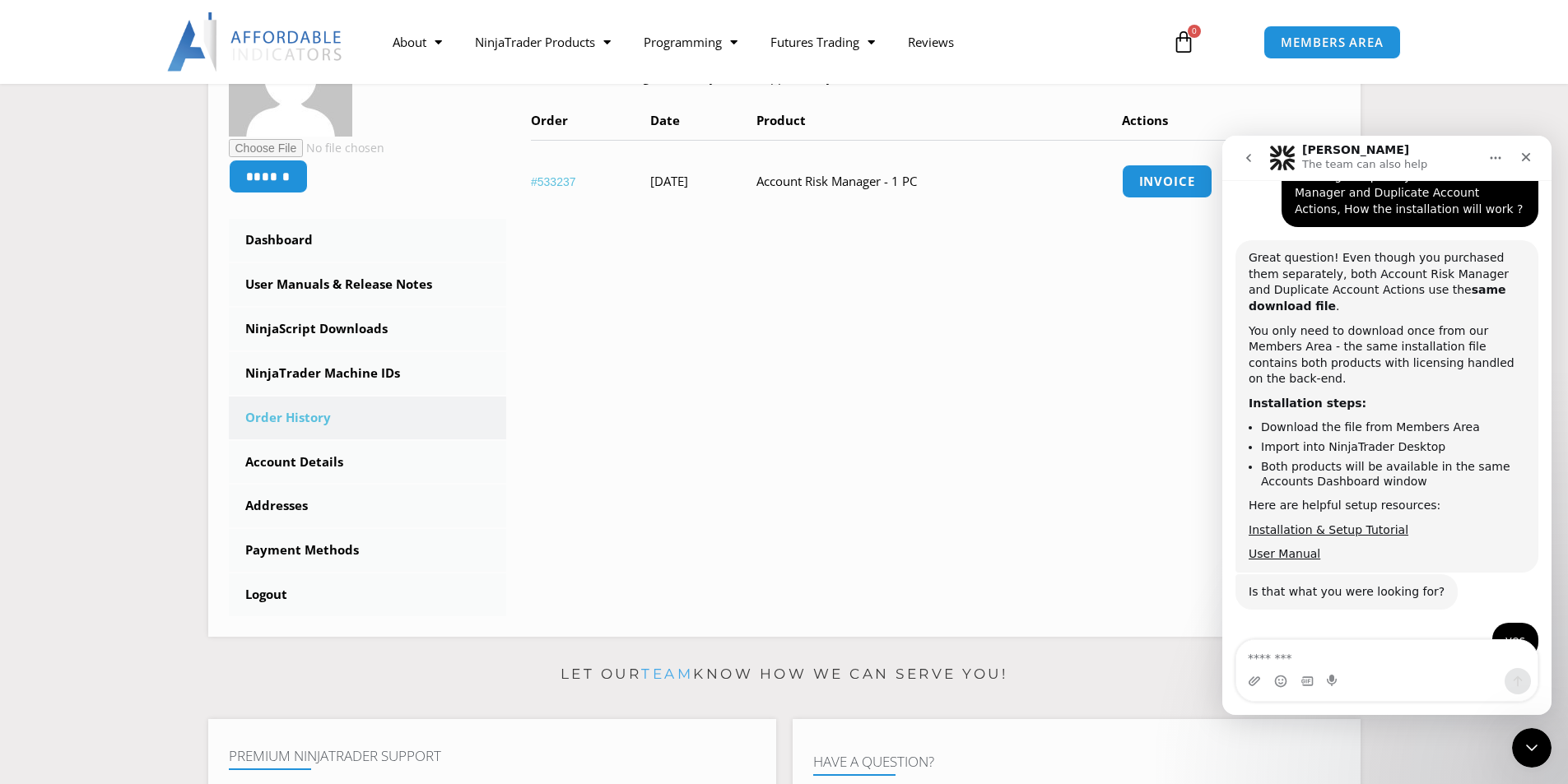
scroll to position [2227, 0]
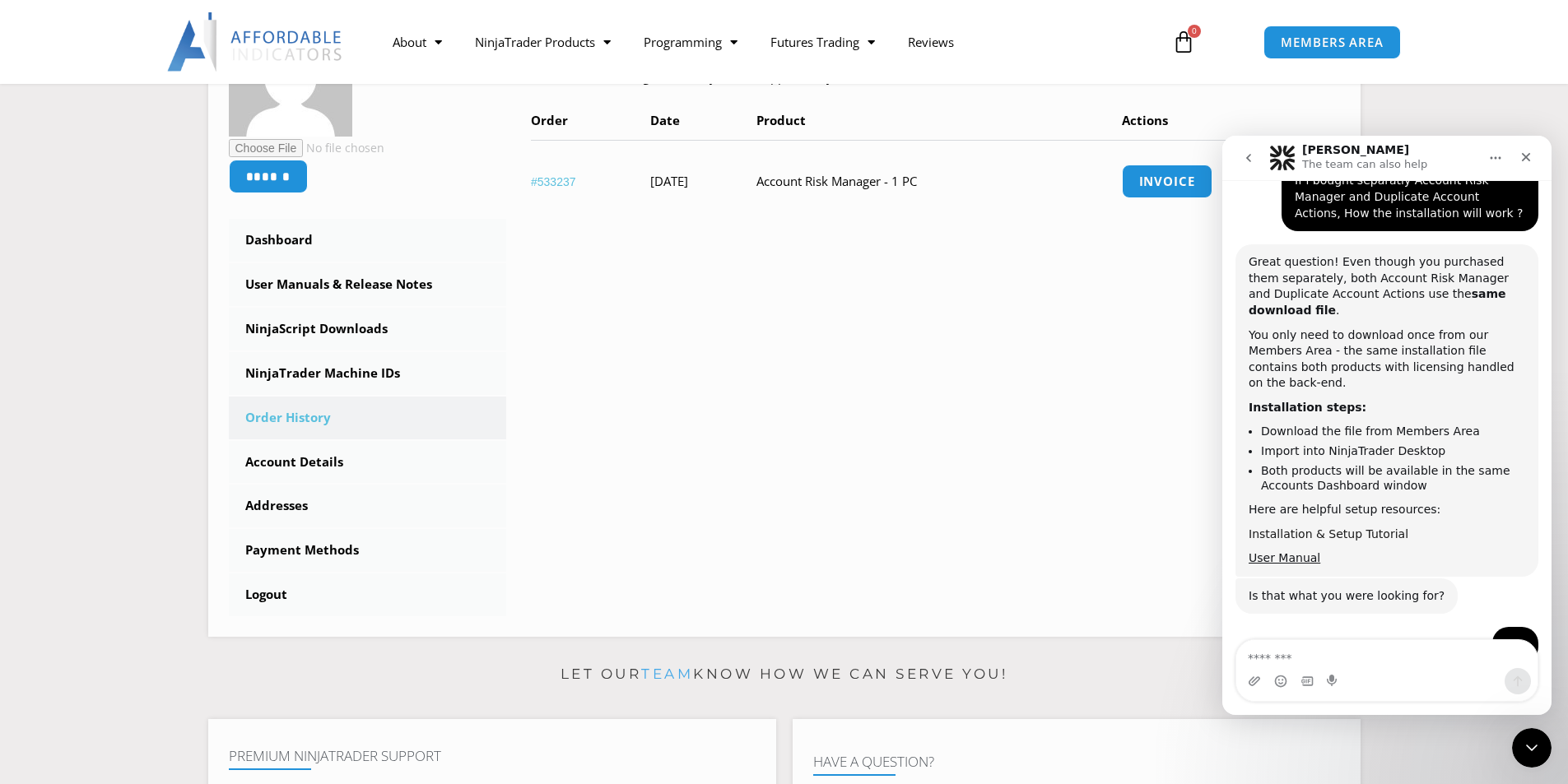
click at [1353, 527] on link "Installation & Setup Tutorial" at bounding box center [1328, 534] width 160 height 13
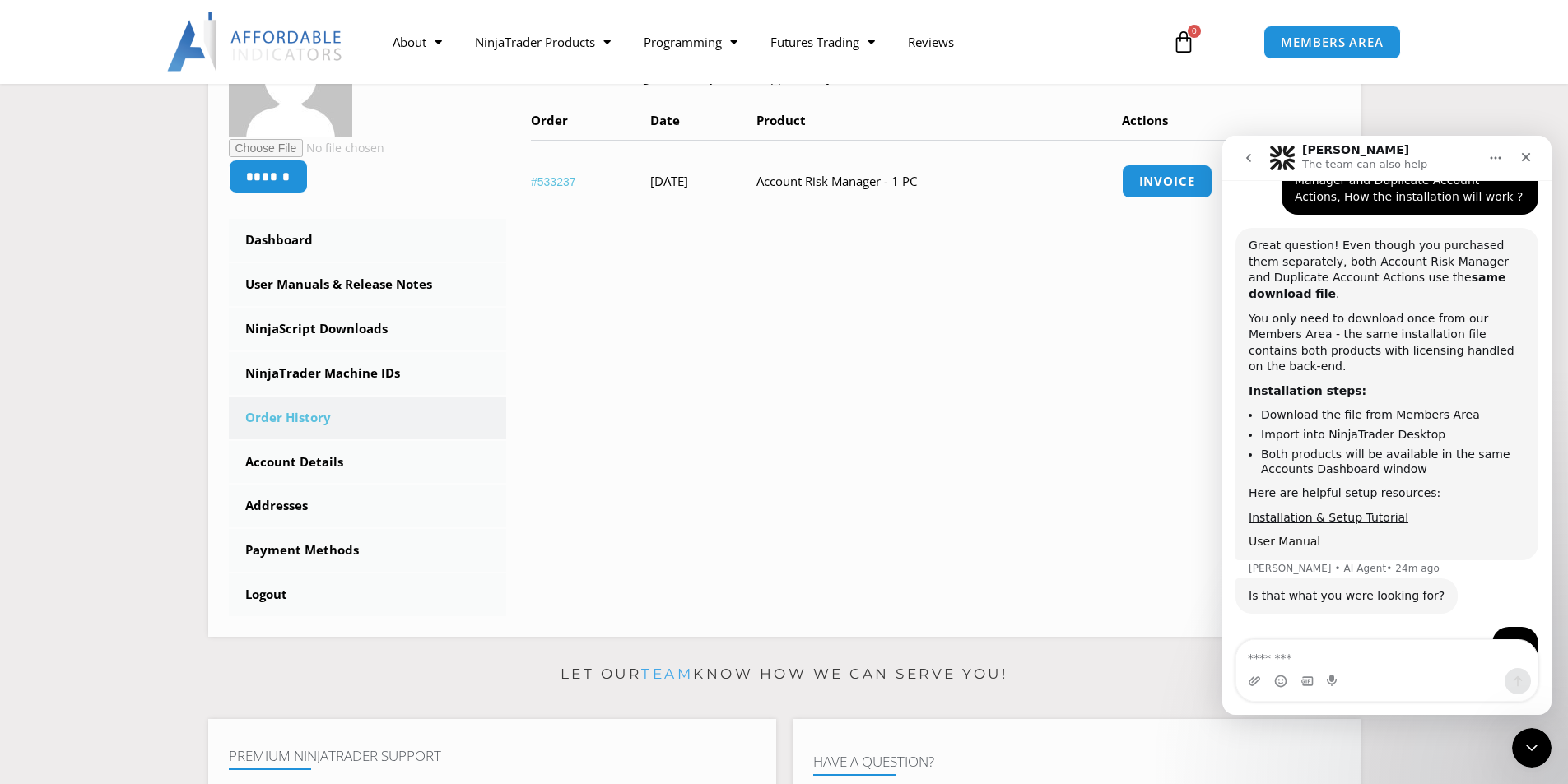
click at [1284, 535] on link "User Manual" at bounding box center [1285, 542] width 72 height 13
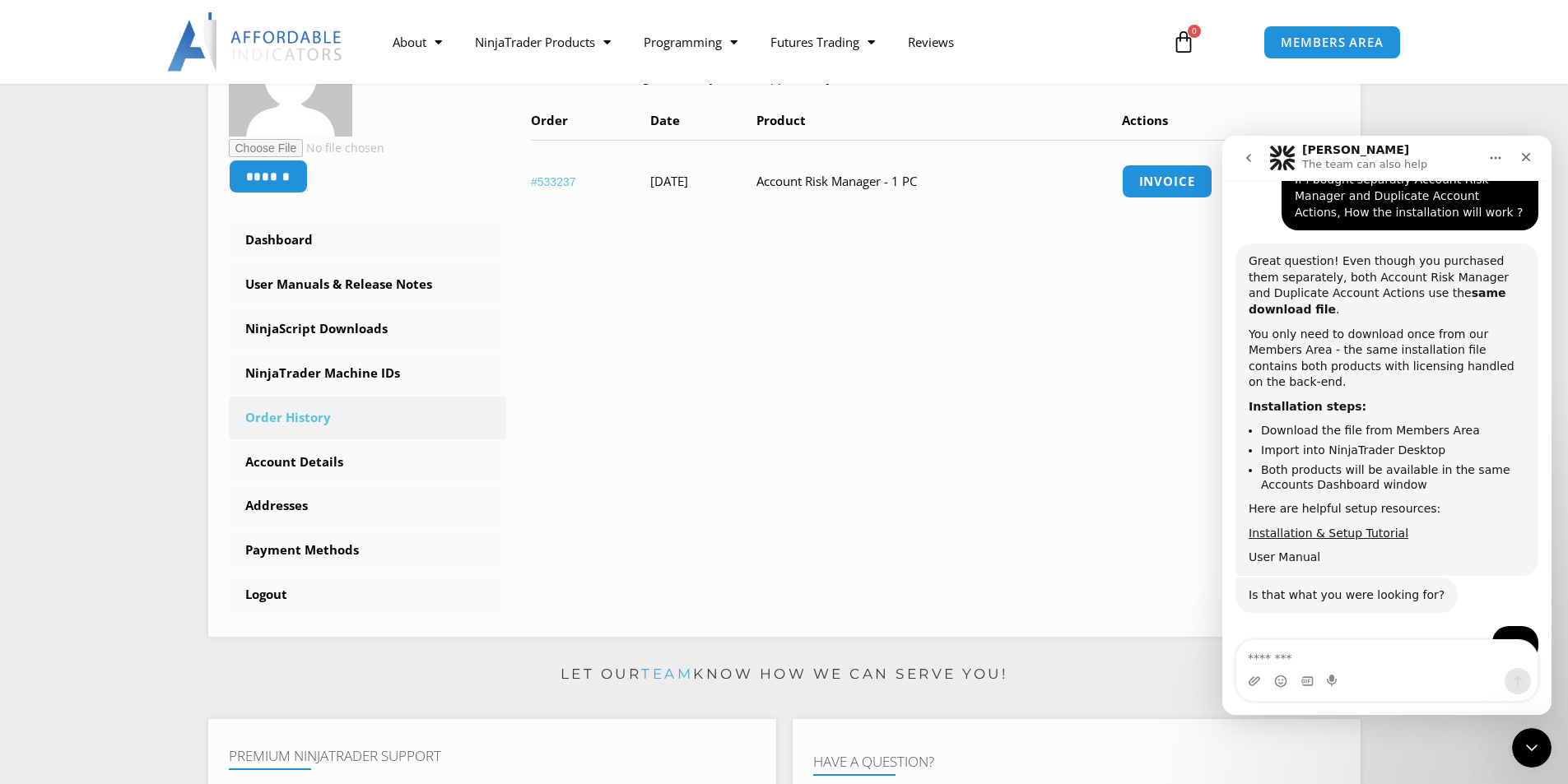
scroll to position [2227, 0]
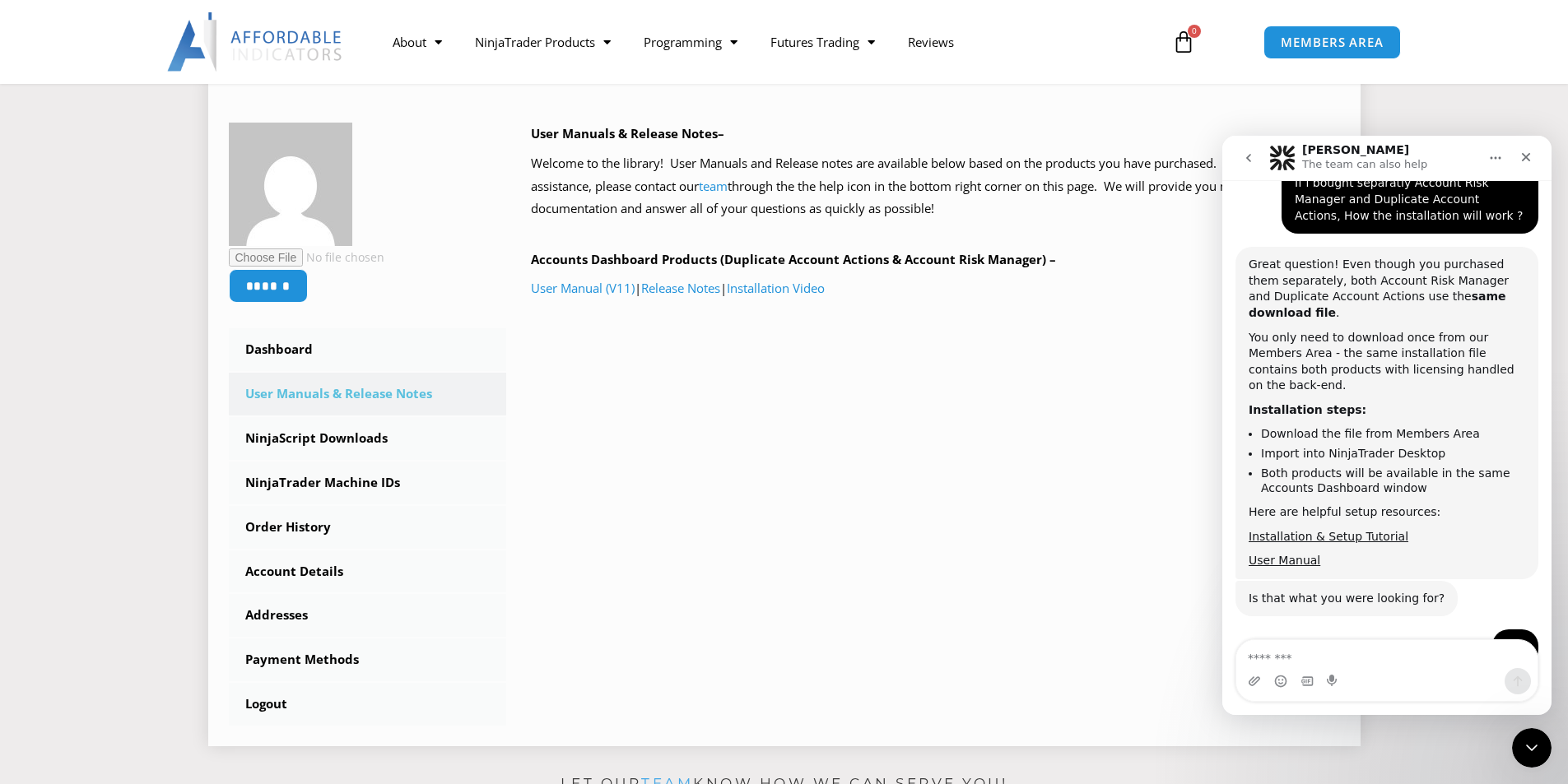
scroll to position [329, 0]
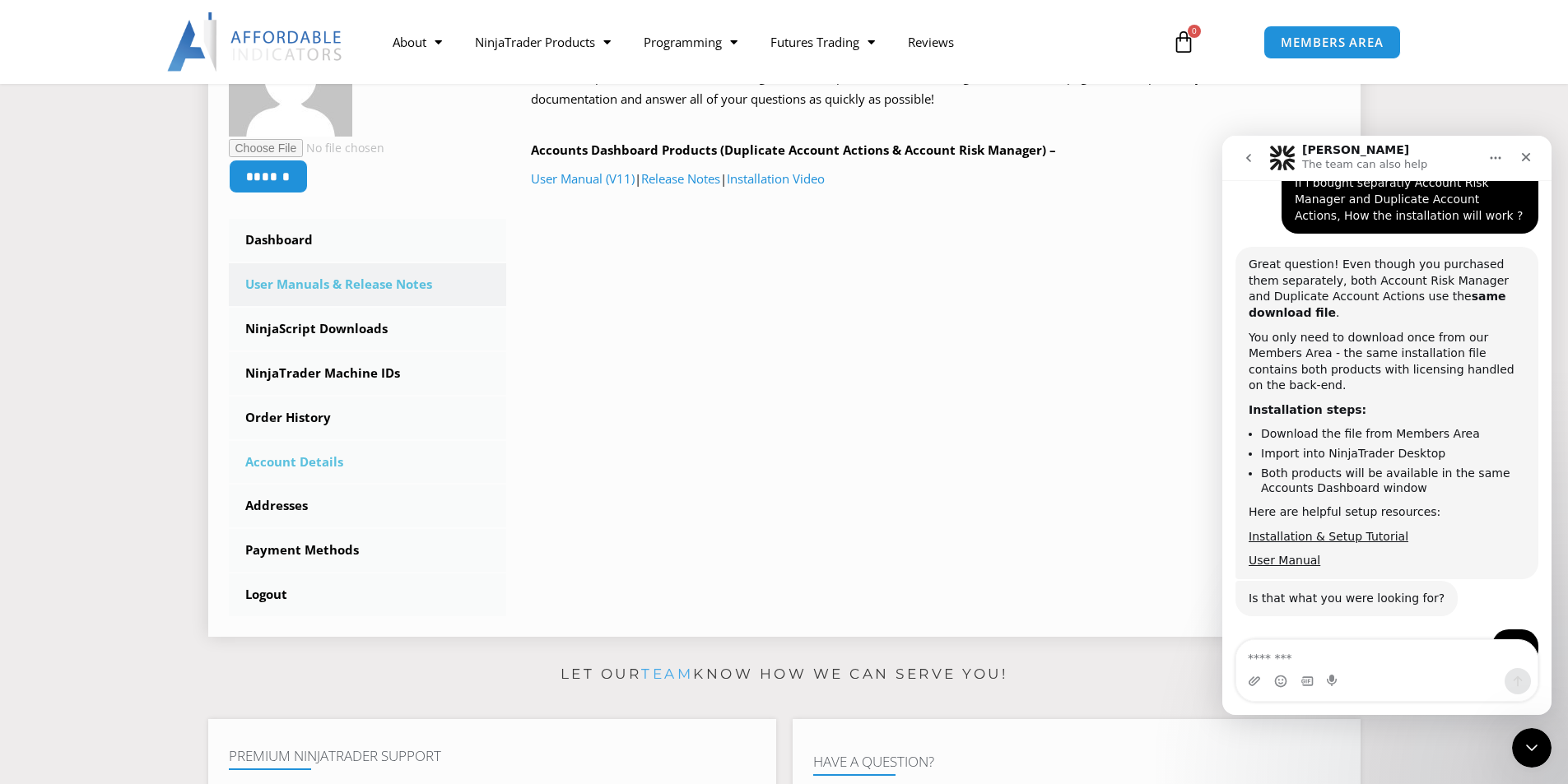
click at [301, 468] on link "Account Details" at bounding box center [367, 461] width 278 height 42
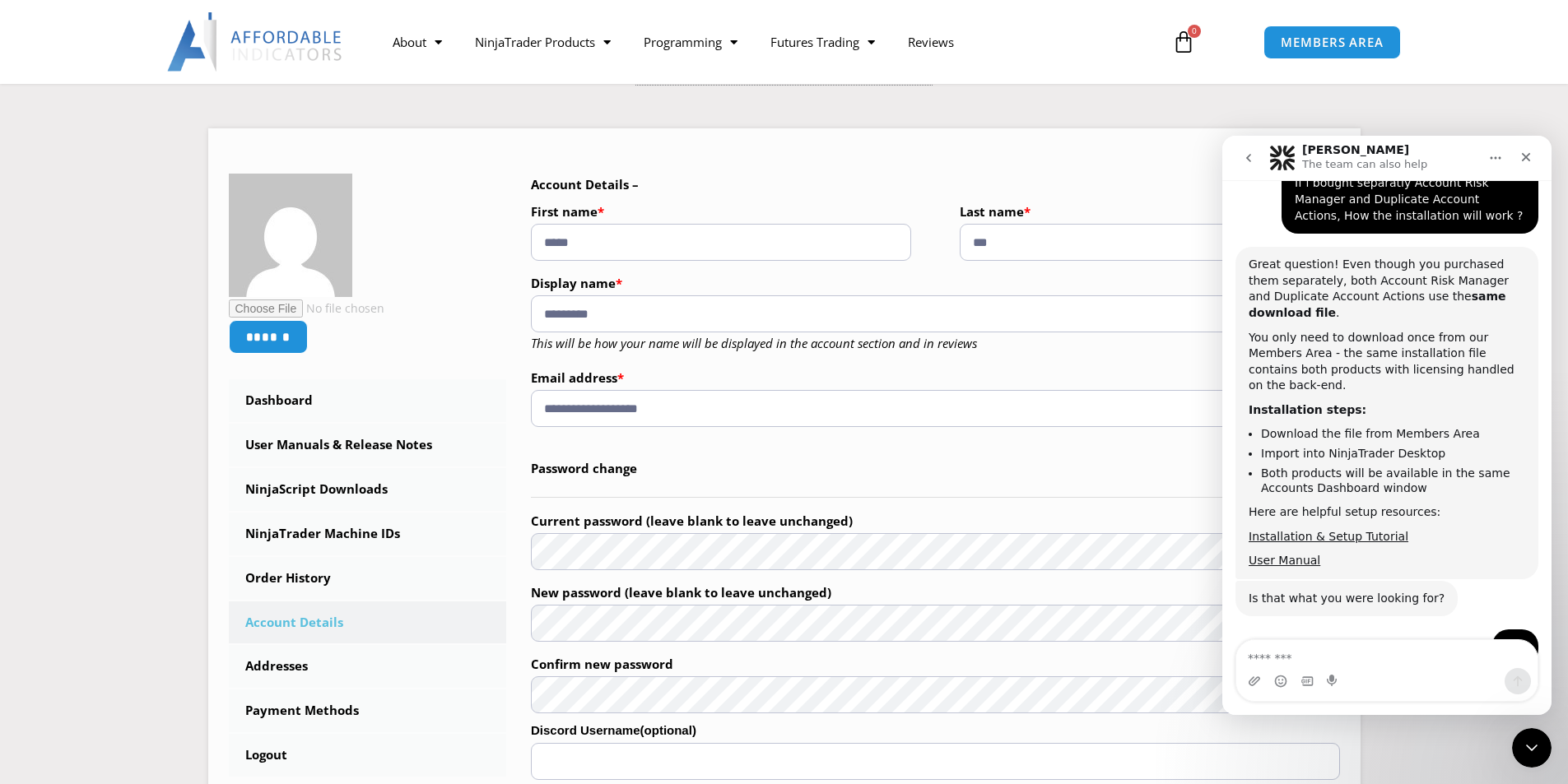
scroll to position [329, 0]
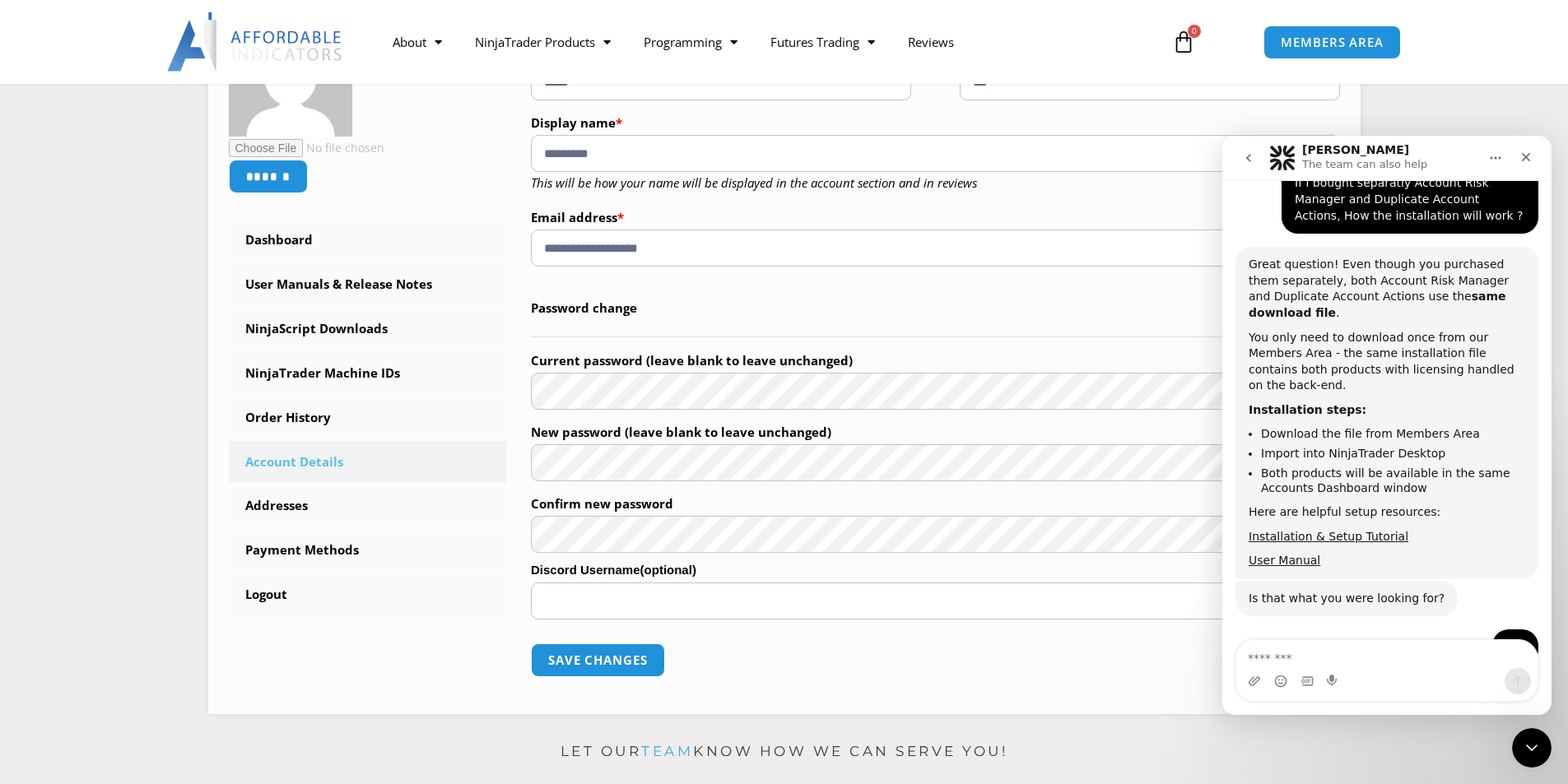
click at [987, 30] on nav "About Contact Us Premium Support Team Partners NinjaTrader NinjaTrader FAQ Ninj…" at bounding box center [764, 42] width 777 height 38
